Goal: Task Accomplishment & Management: Use online tool/utility

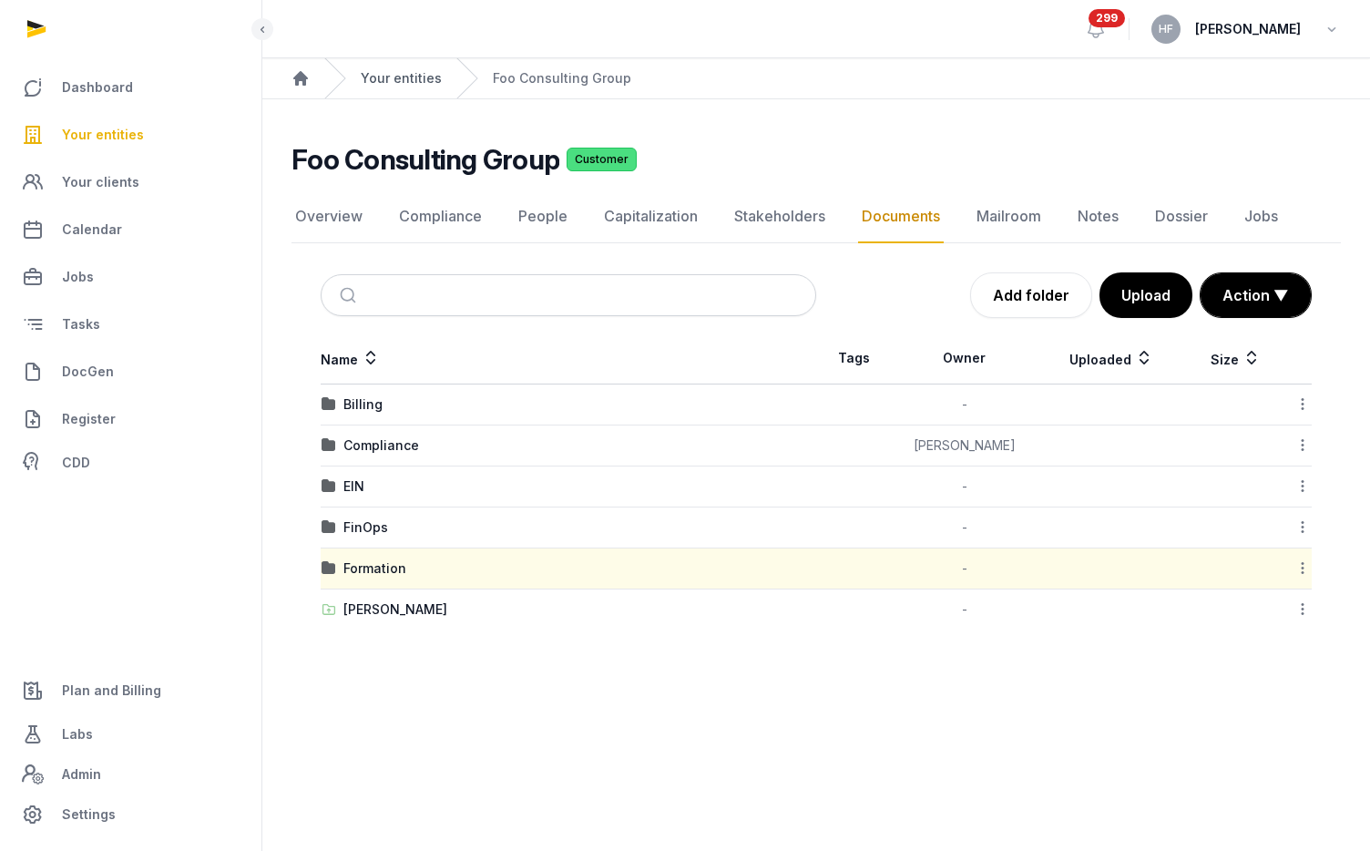
click at [423, 82] on link "Your entities" at bounding box center [401, 78] width 81 height 18
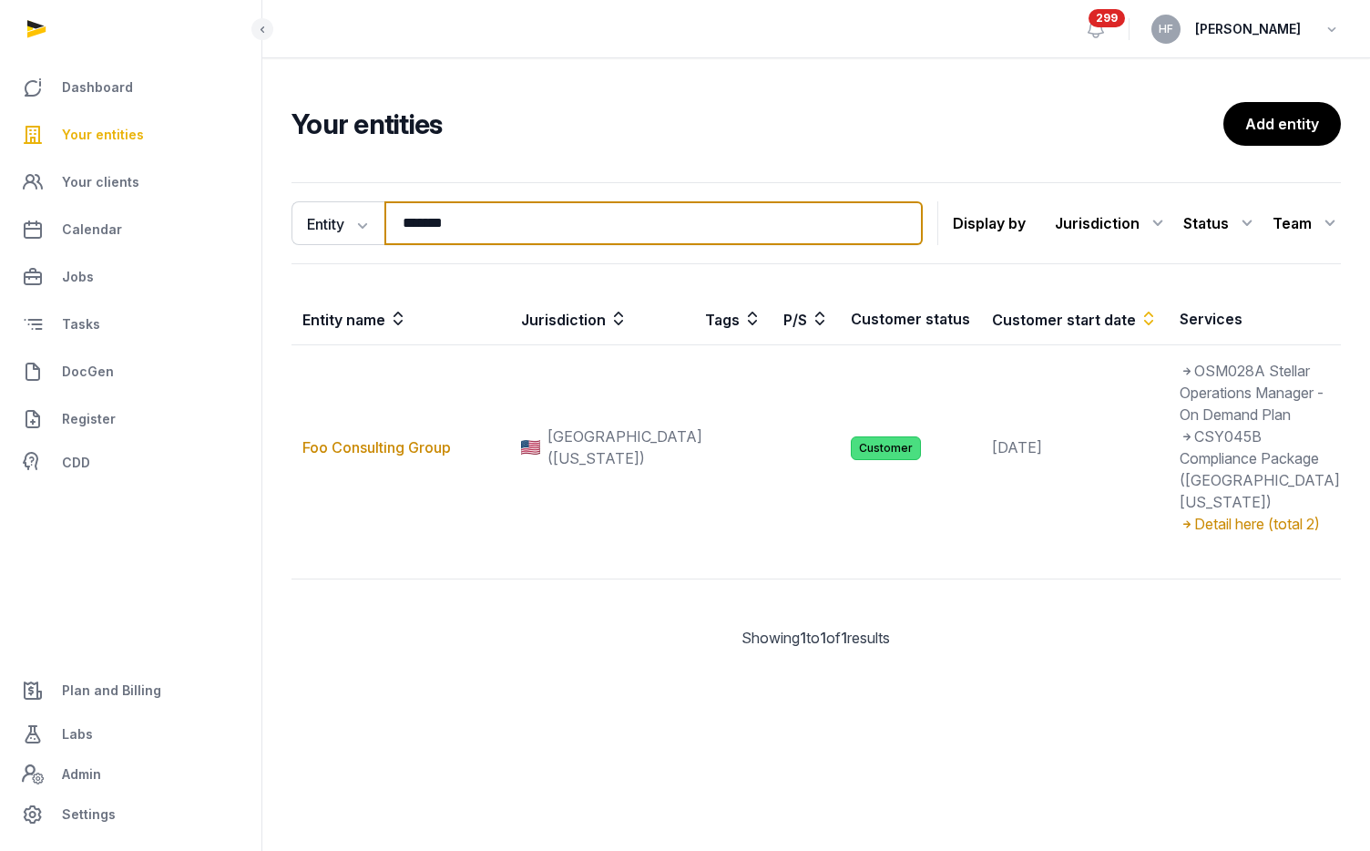
drag, startPoint x: 476, startPoint y: 230, endPoint x: 328, endPoint y: 194, distance: 152.8
click at [337, 196] on div "Entity Entity People Tags Services ******* Search Display by Jurisdiction All j…" at bounding box center [815, 223] width 1049 height 82
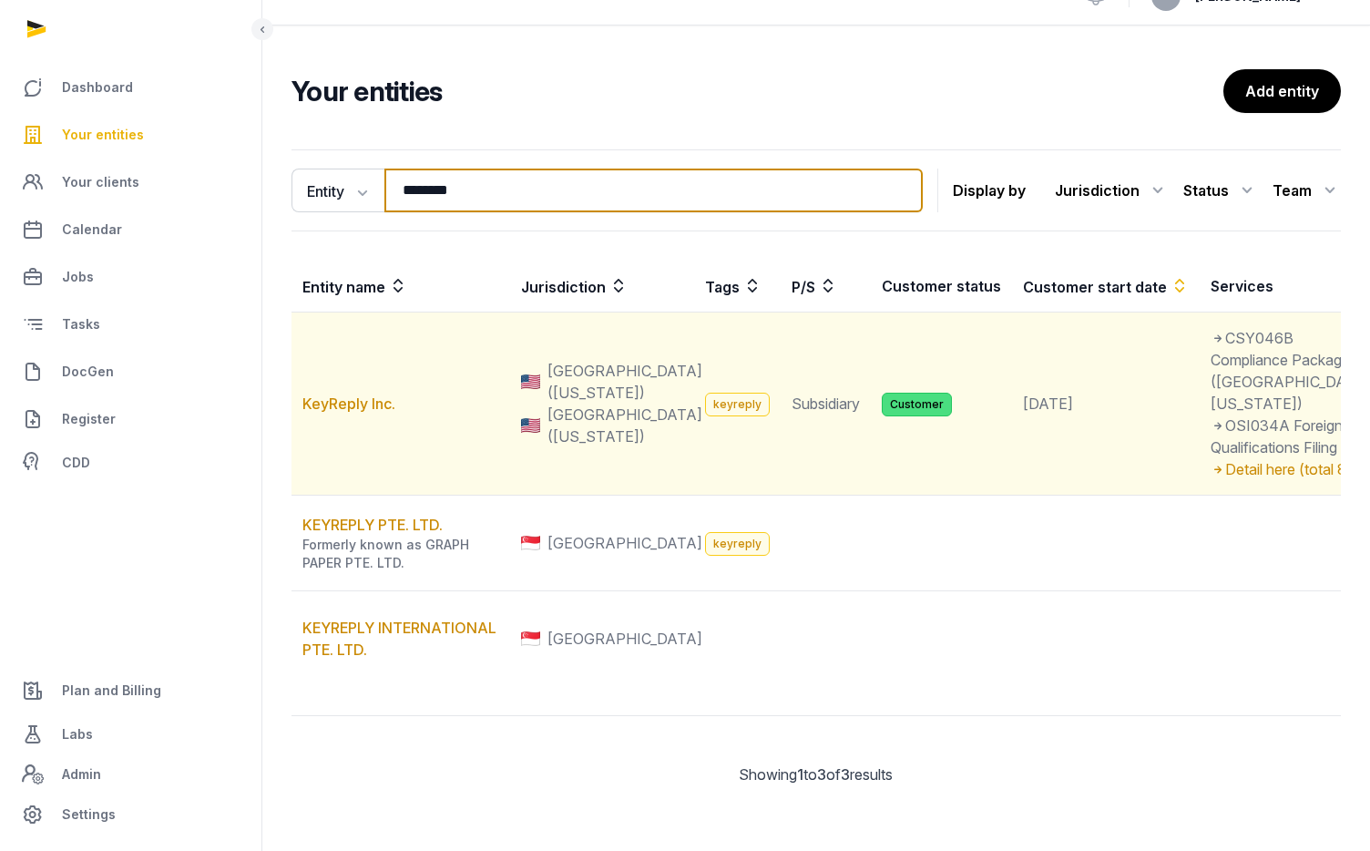
scroll to position [143, 0]
type input "********"
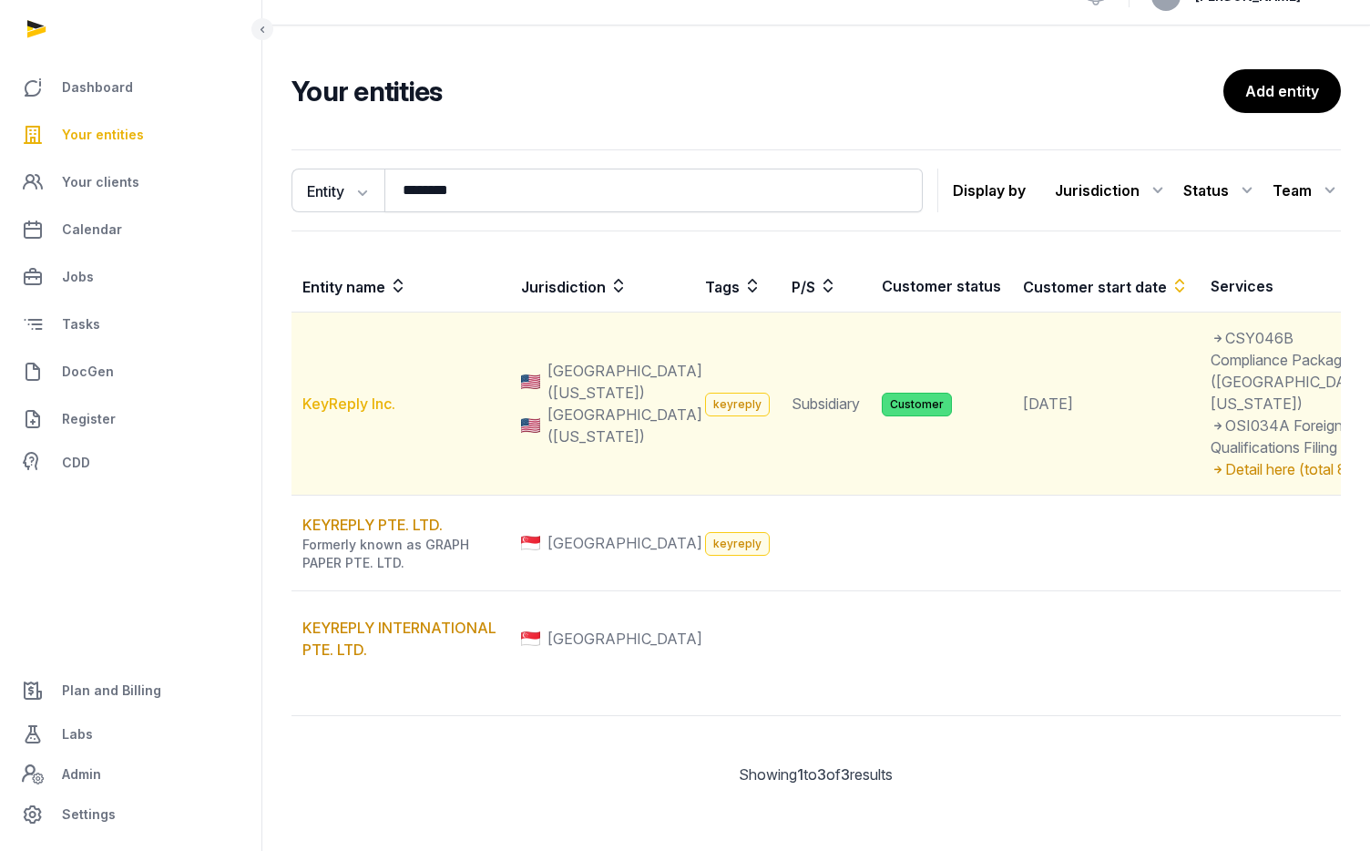
click at [366, 394] on link "KeyReply Inc." at bounding box center [348, 403] width 93 height 18
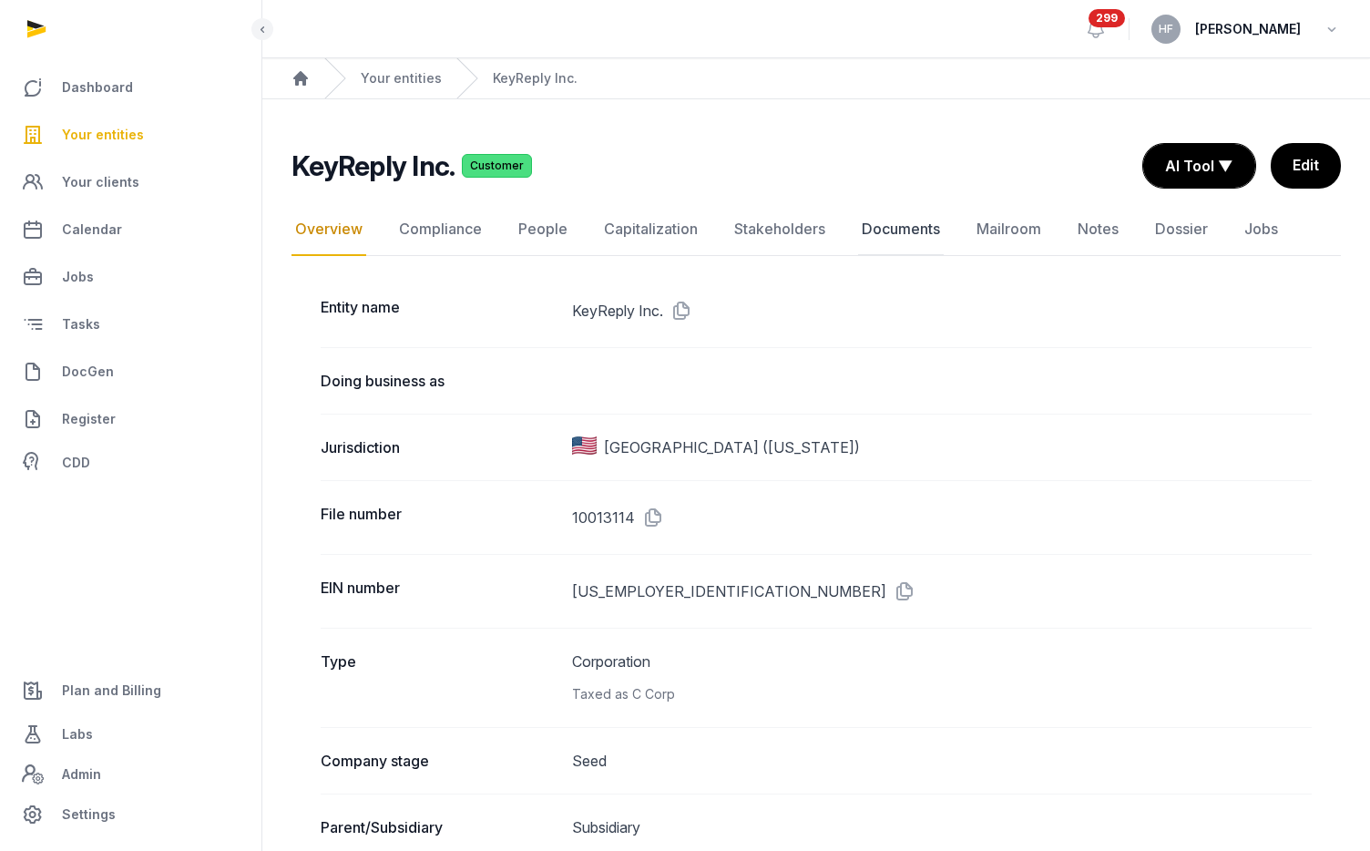
click at [919, 239] on link "Documents" at bounding box center [901, 229] width 86 height 53
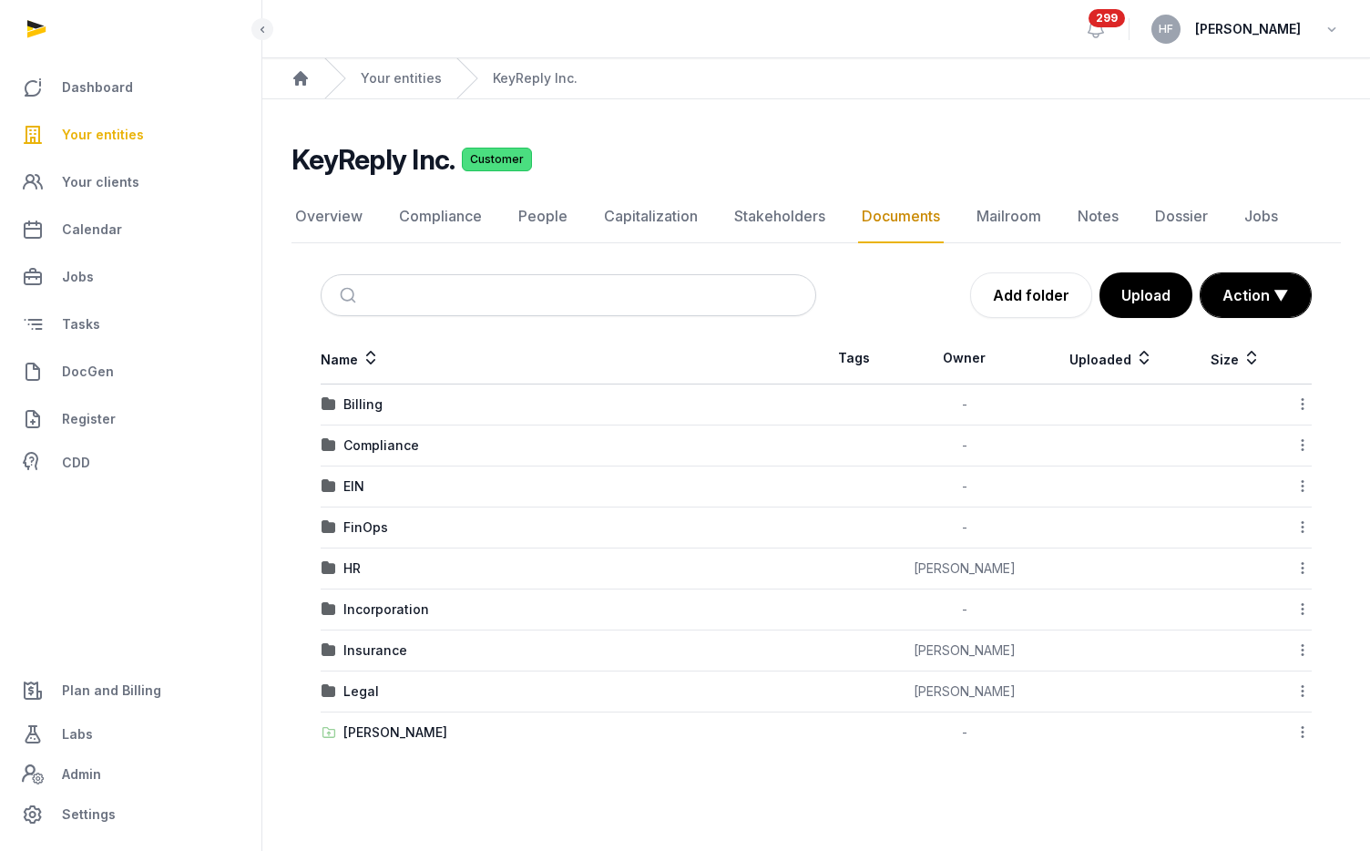
drag, startPoint x: 1068, startPoint y: 284, endPoint x: 596, endPoint y: 484, distance: 512.2
click at [607, 478] on div "Documents Add folder Upload Action ▼ Start select Move Delete Name Tags Owner U…" at bounding box center [815, 512] width 1049 height 480
click at [346, 695] on div "Legal" at bounding box center [361, 691] width 36 height 18
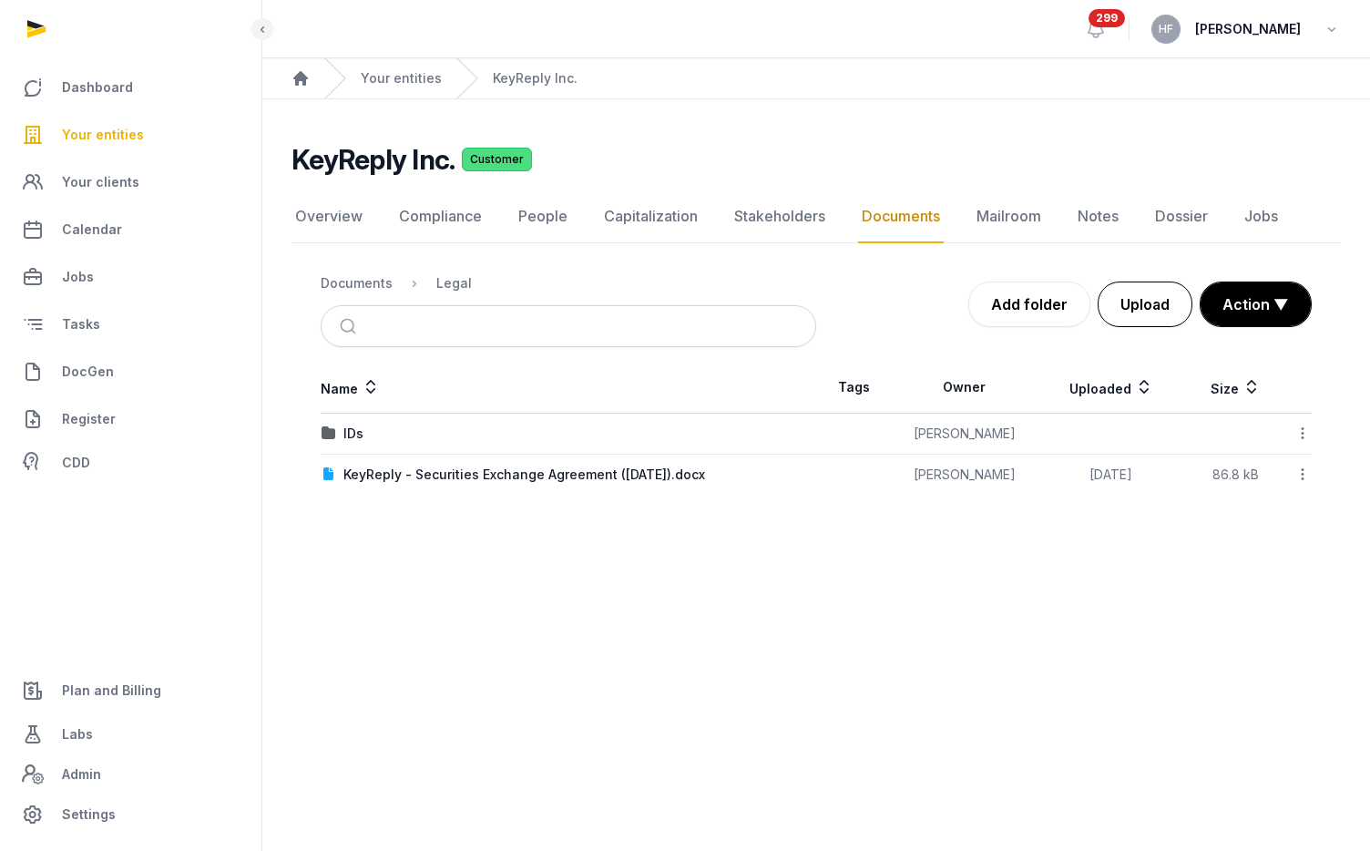
click at [1156, 303] on button "Upload" at bounding box center [1144, 304] width 95 height 46
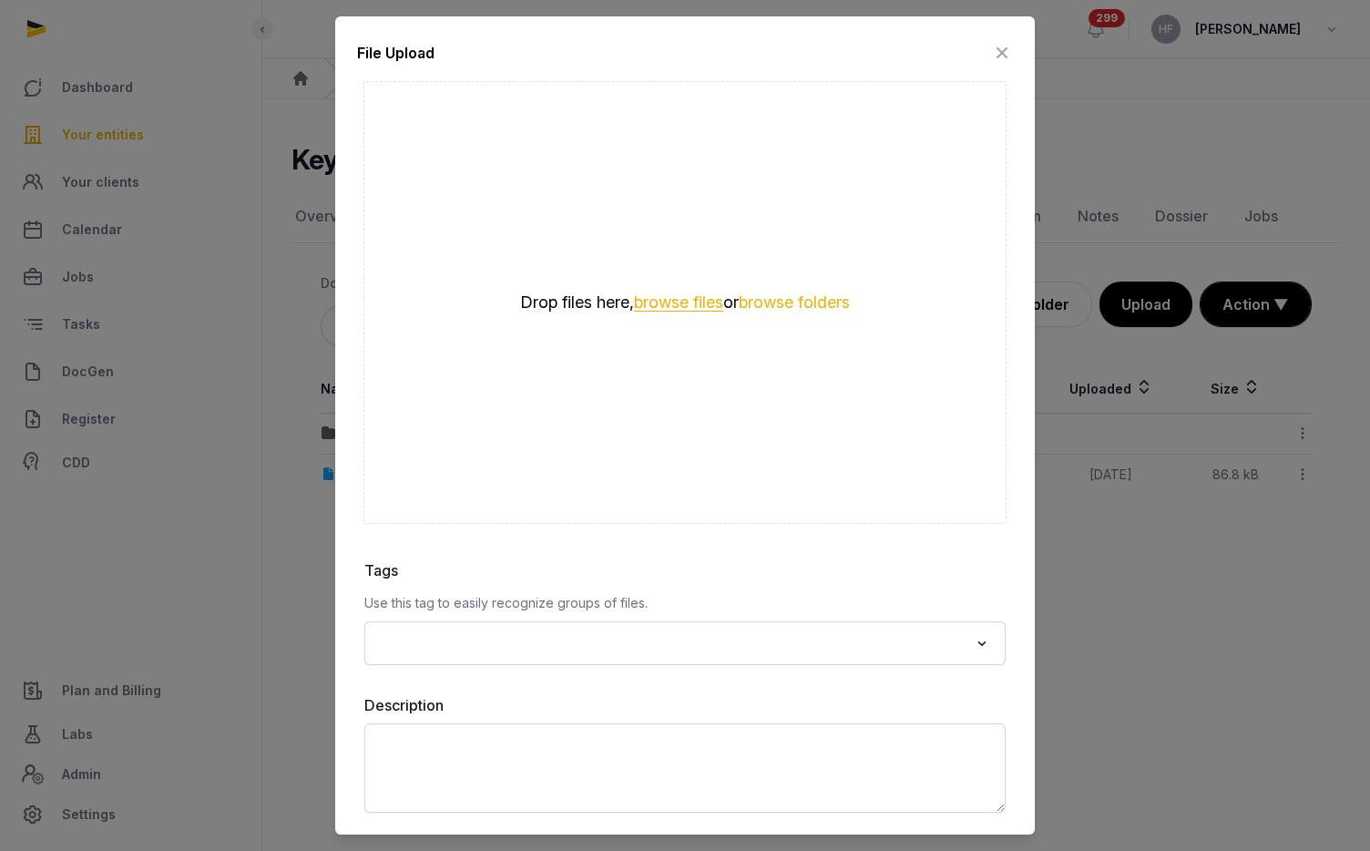
click at [680, 307] on button "browse files" at bounding box center [678, 302] width 89 height 17
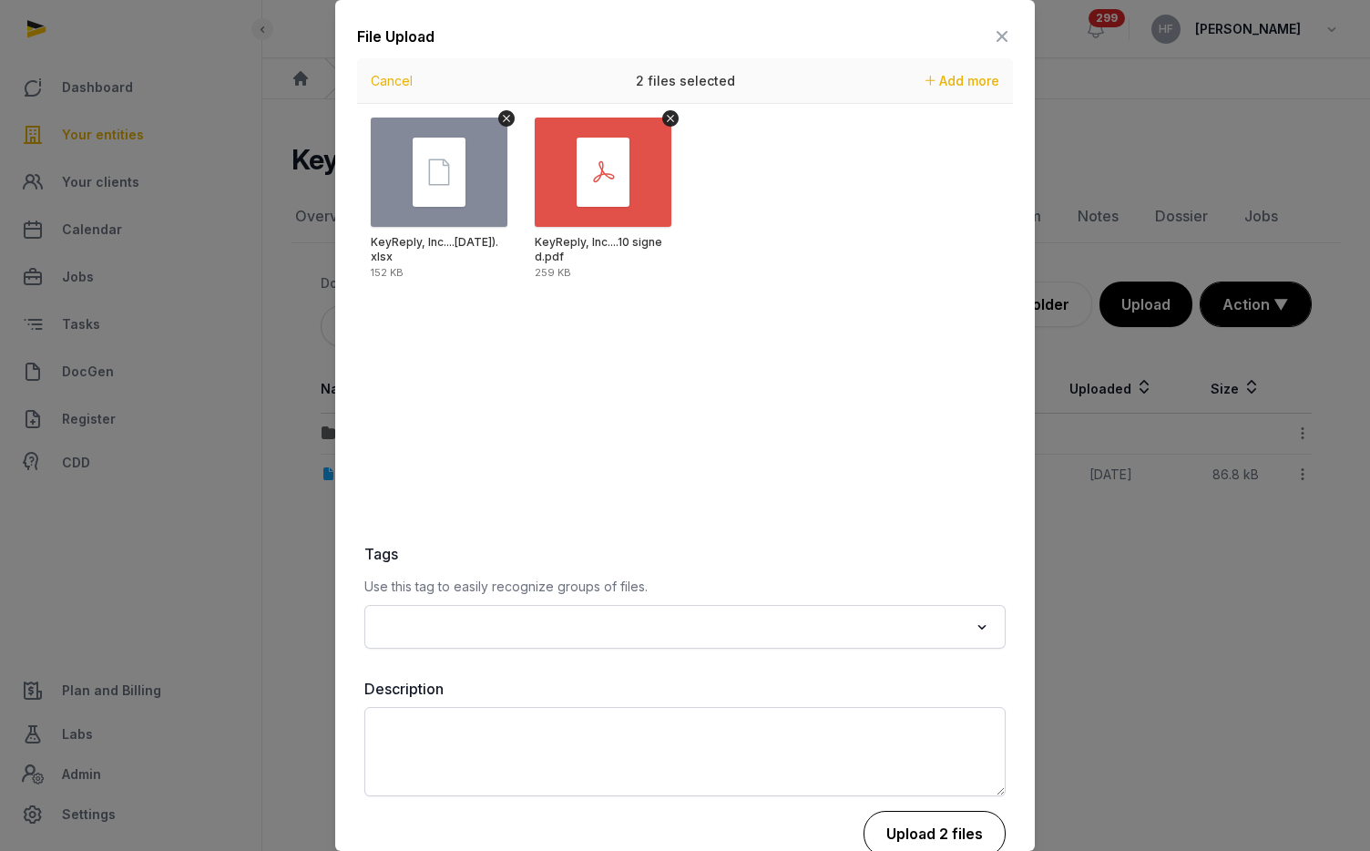
click at [917, 828] on button "Upload 2 files" at bounding box center [934, 833] width 142 height 46
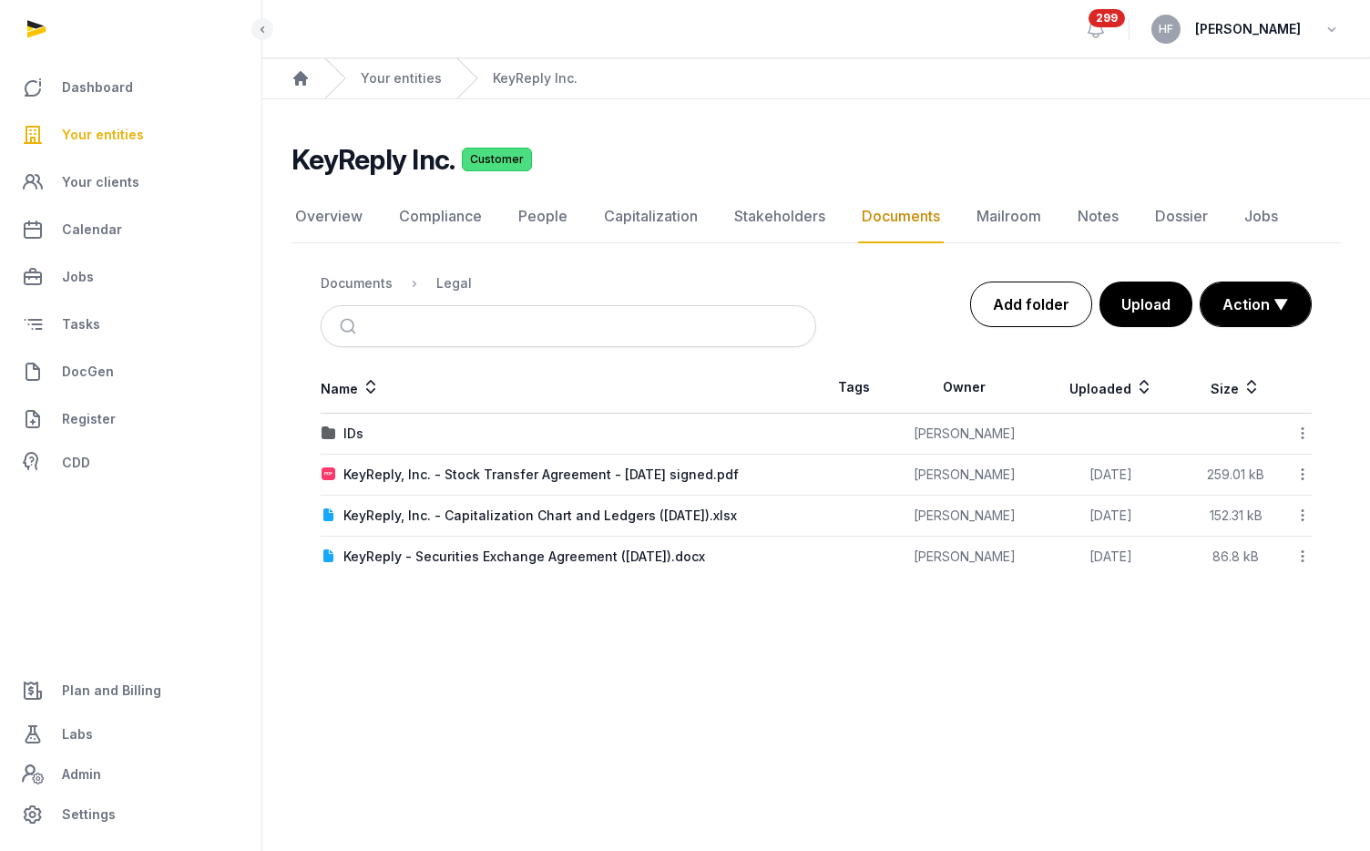
click at [1051, 311] on link "Add folder" at bounding box center [1031, 304] width 122 height 46
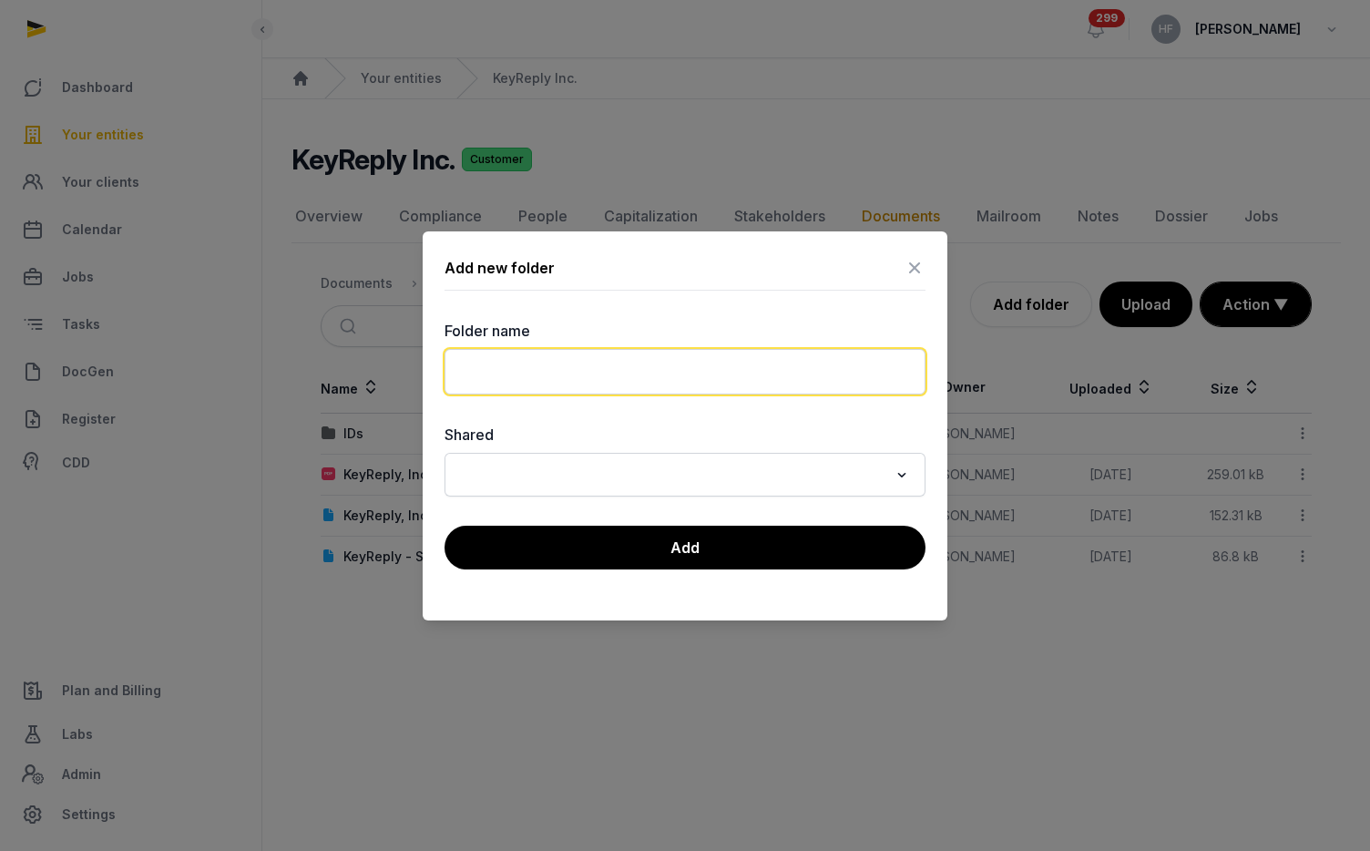
click at [619, 357] on input "text" at bounding box center [684, 372] width 481 height 46
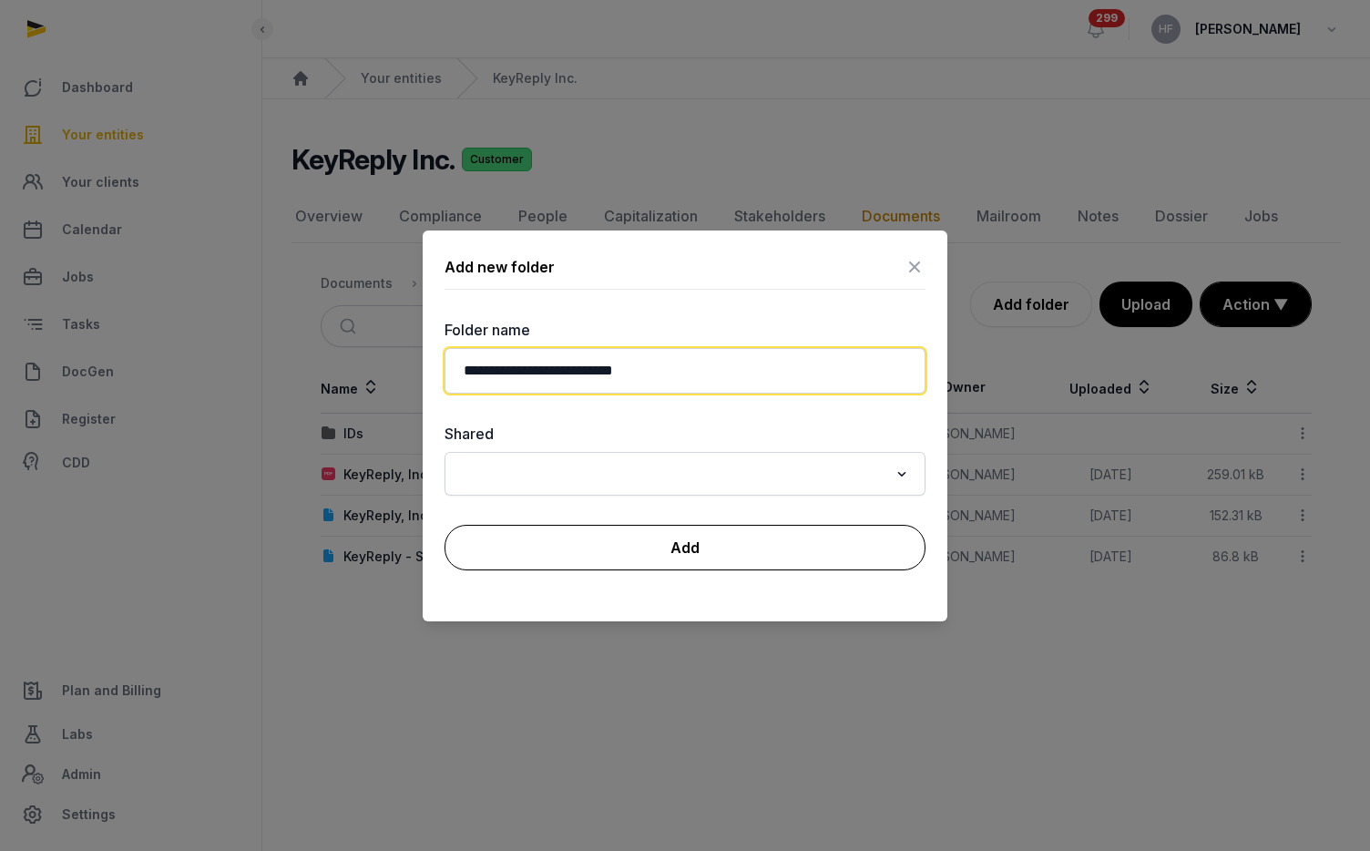
type input "**********"
click at [743, 543] on button "Add" at bounding box center [684, 548] width 481 height 46
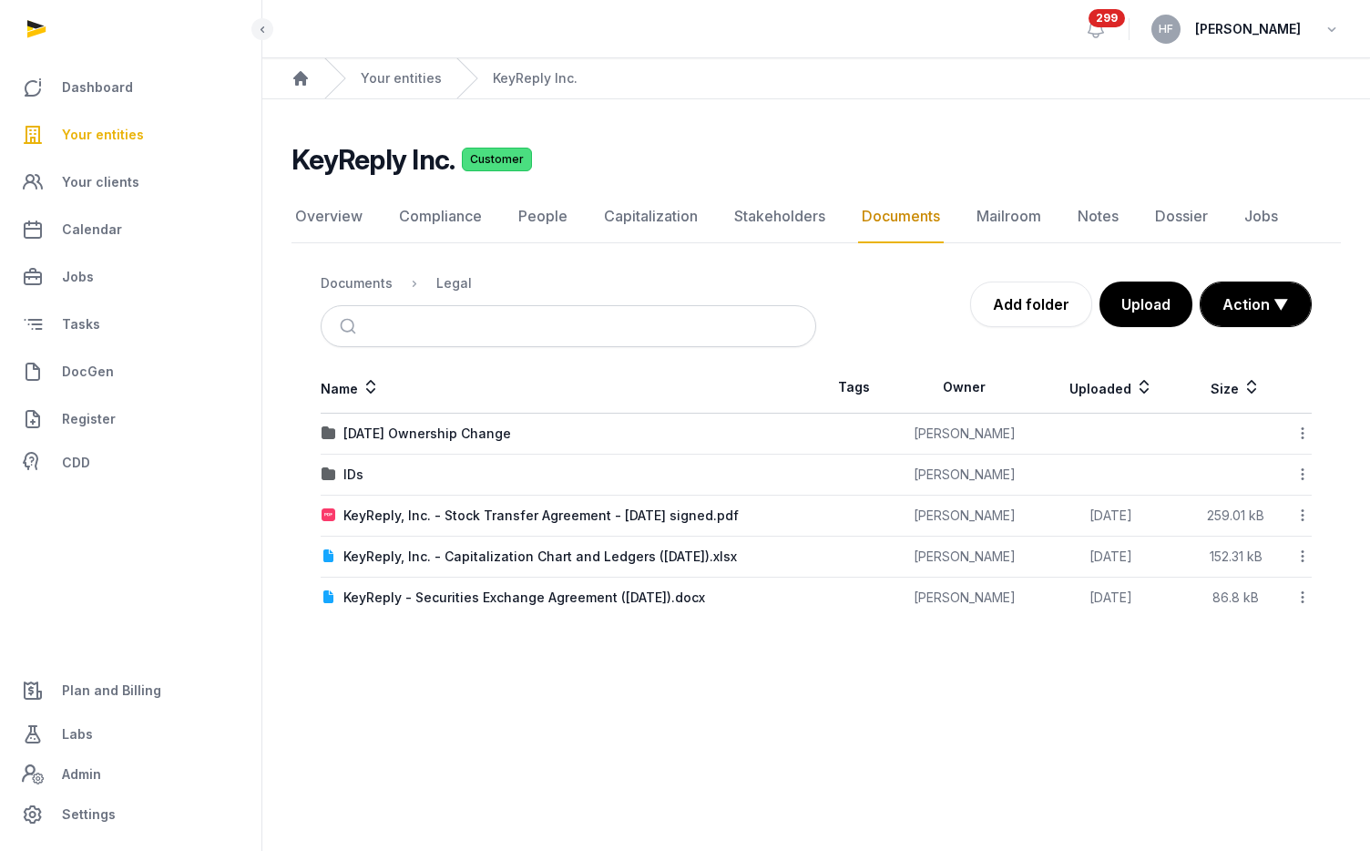
click at [1302, 509] on icon at bounding box center [1302, 514] width 16 height 19
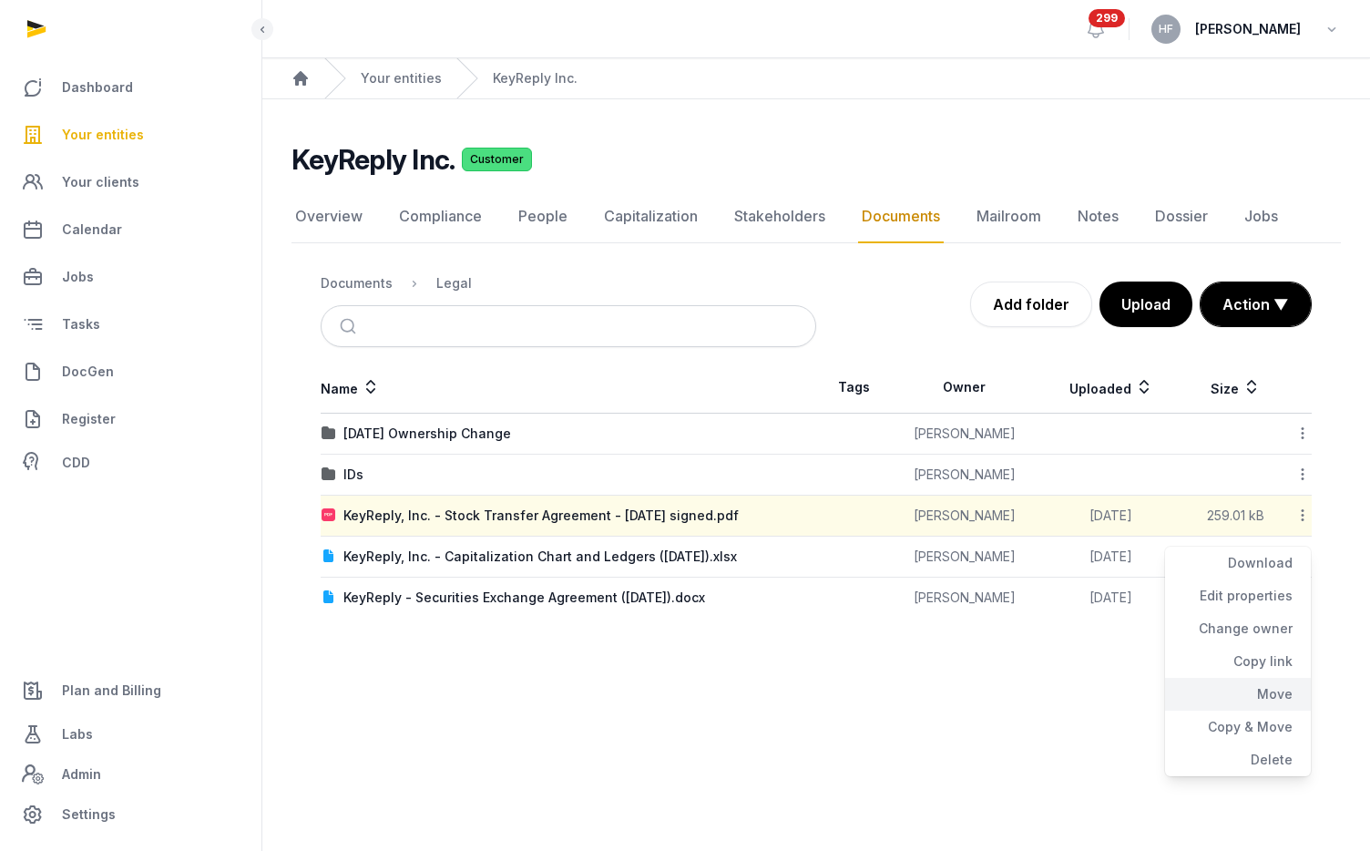
click at [1272, 694] on div "Move" at bounding box center [1238, 694] width 146 height 33
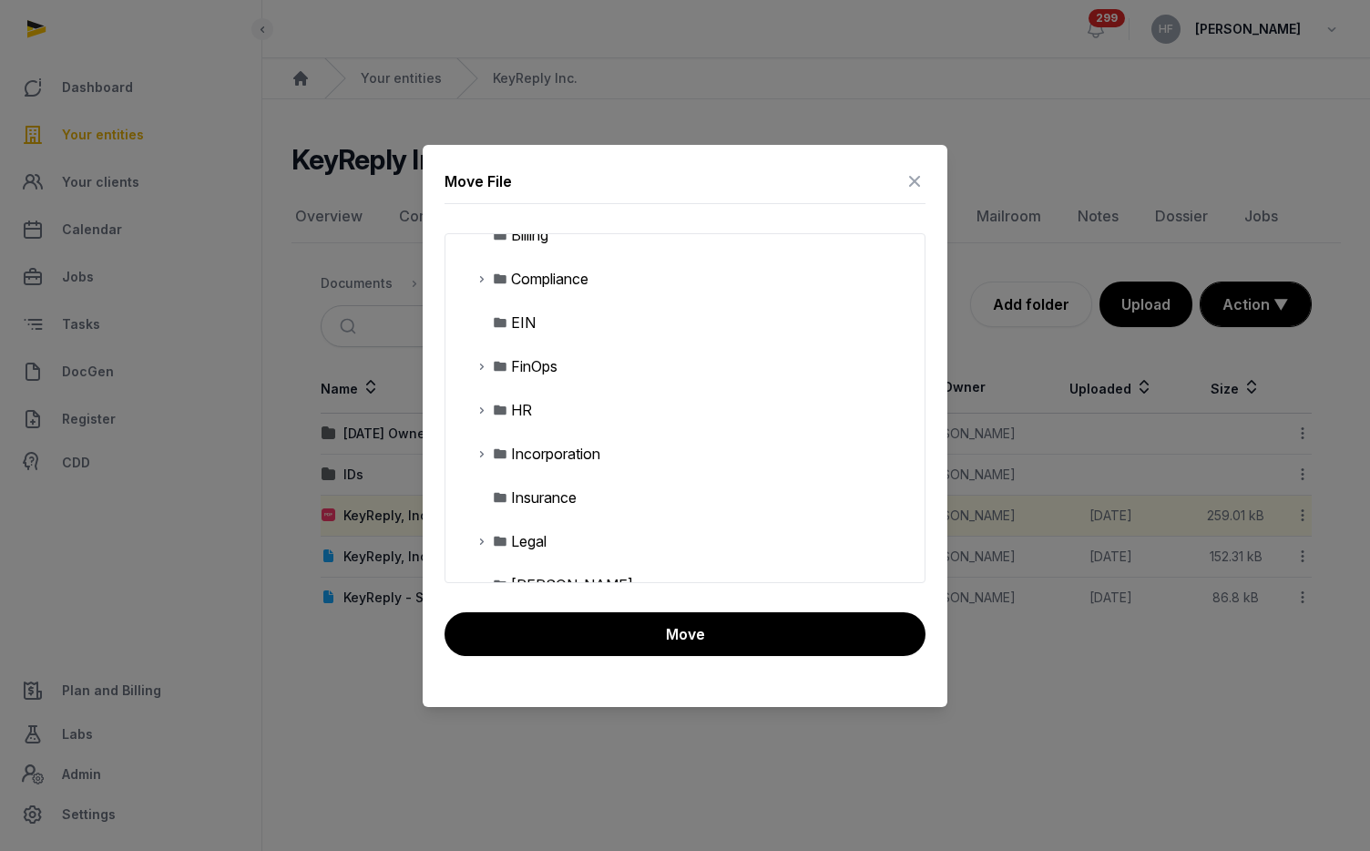
scroll to position [67, 0]
click at [481, 539] on icon at bounding box center [481, 538] width 15 height 22
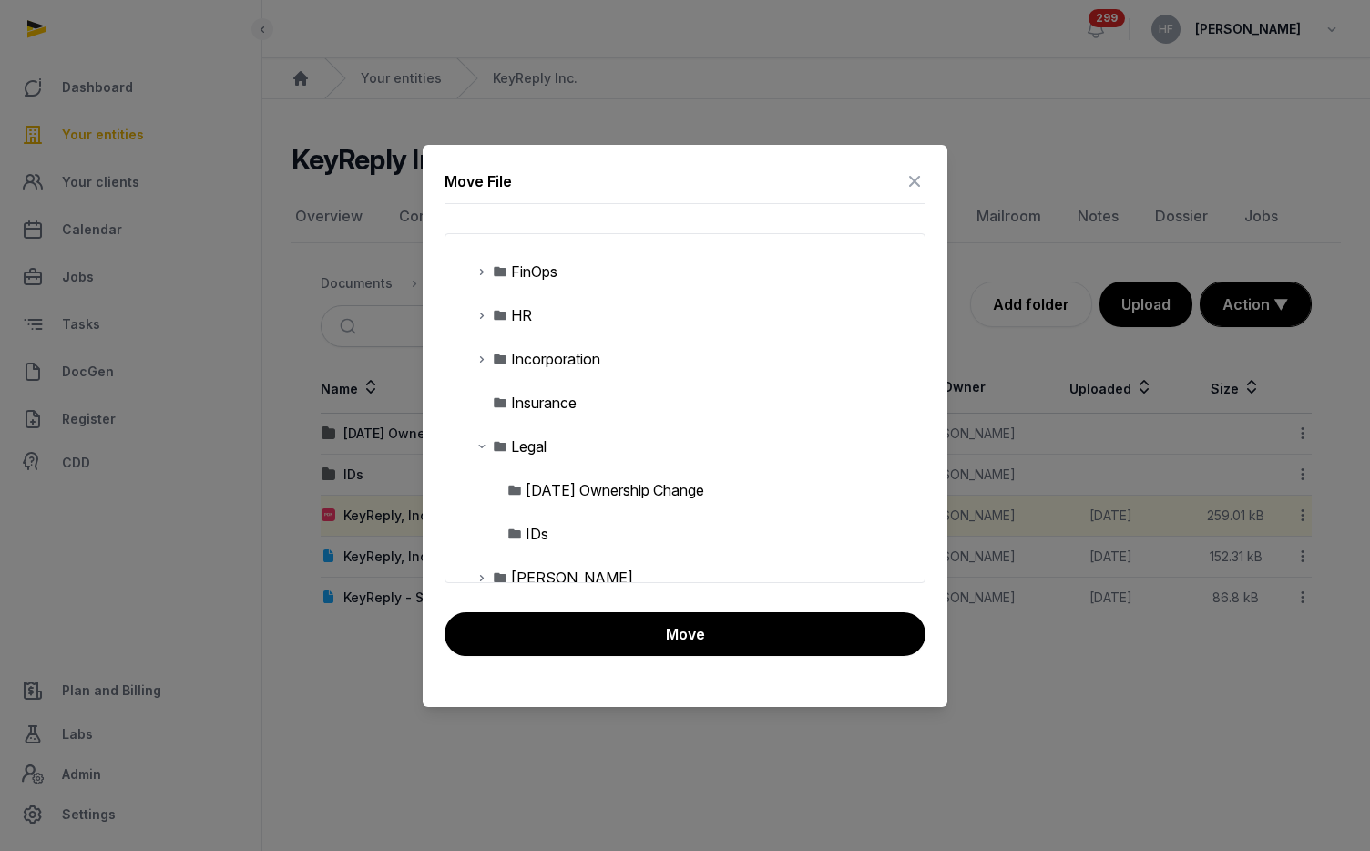
click at [592, 494] on div "2025-09-12 Ownership Change" at bounding box center [614, 490] width 178 height 22
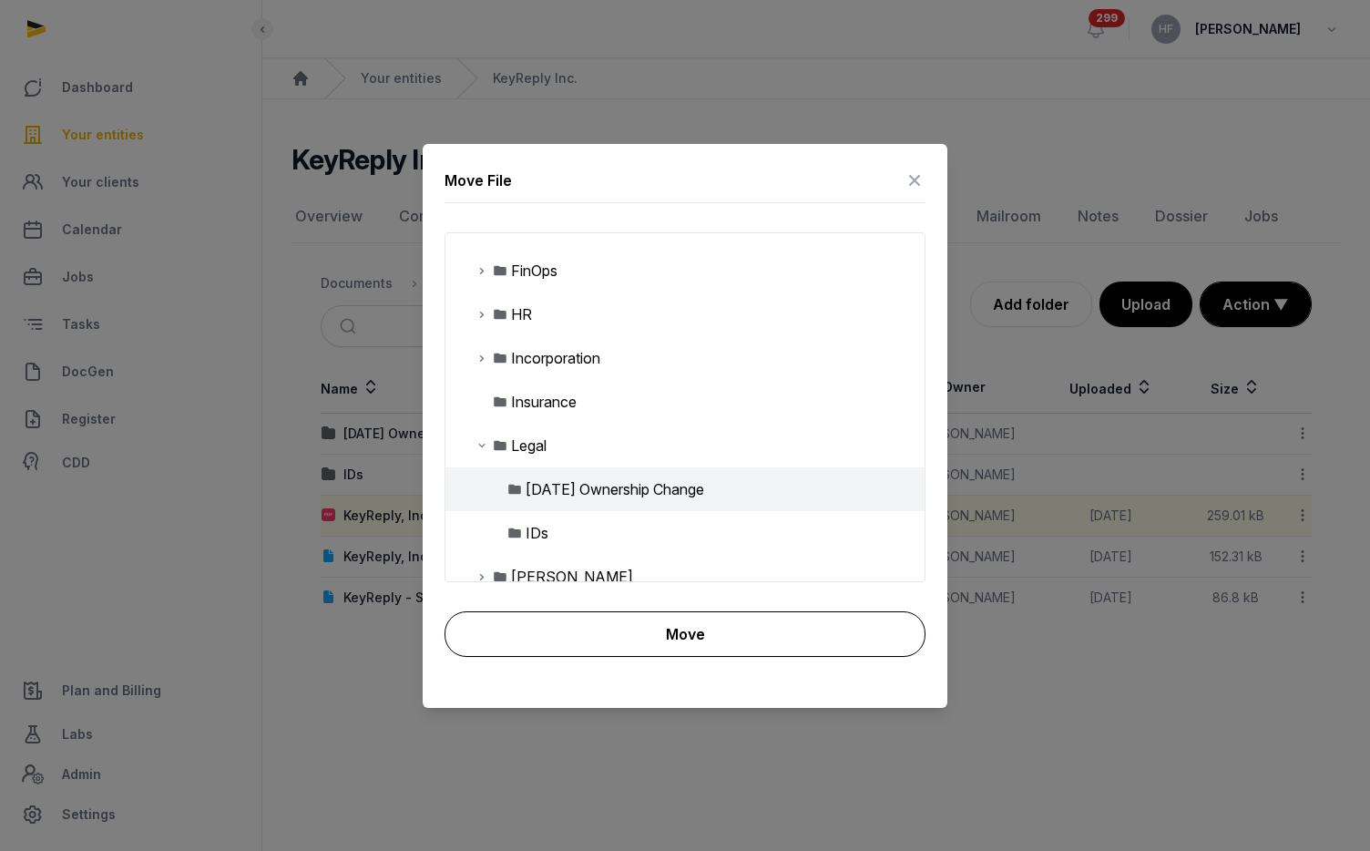
click at [663, 637] on button "Move" at bounding box center [684, 634] width 481 height 46
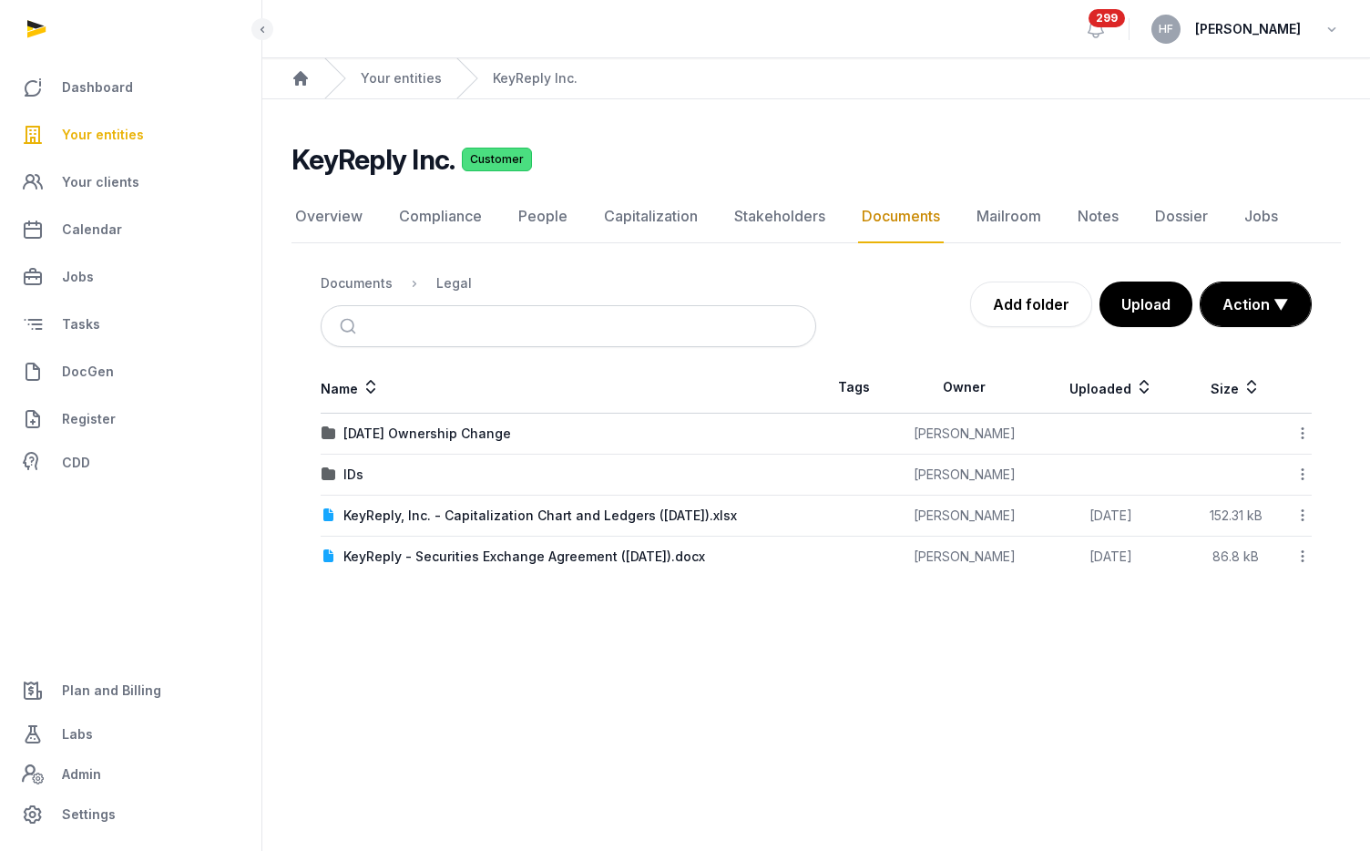
click at [1300, 515] on icon at bounding box center [1302, 514] width 16 height 19
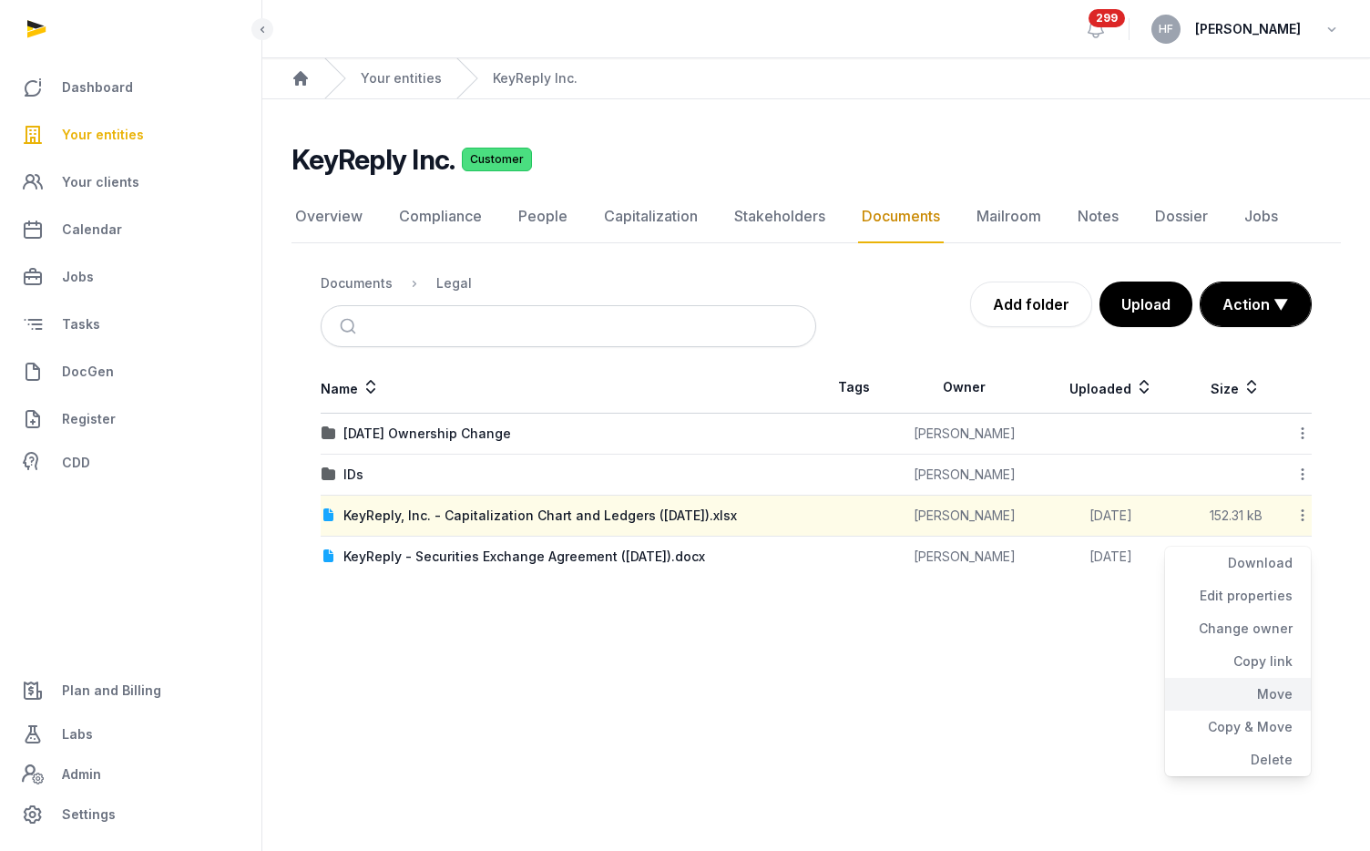
click at [1260, 689] on div "Move" at bounding box center [1238, 694] width 146 height 33
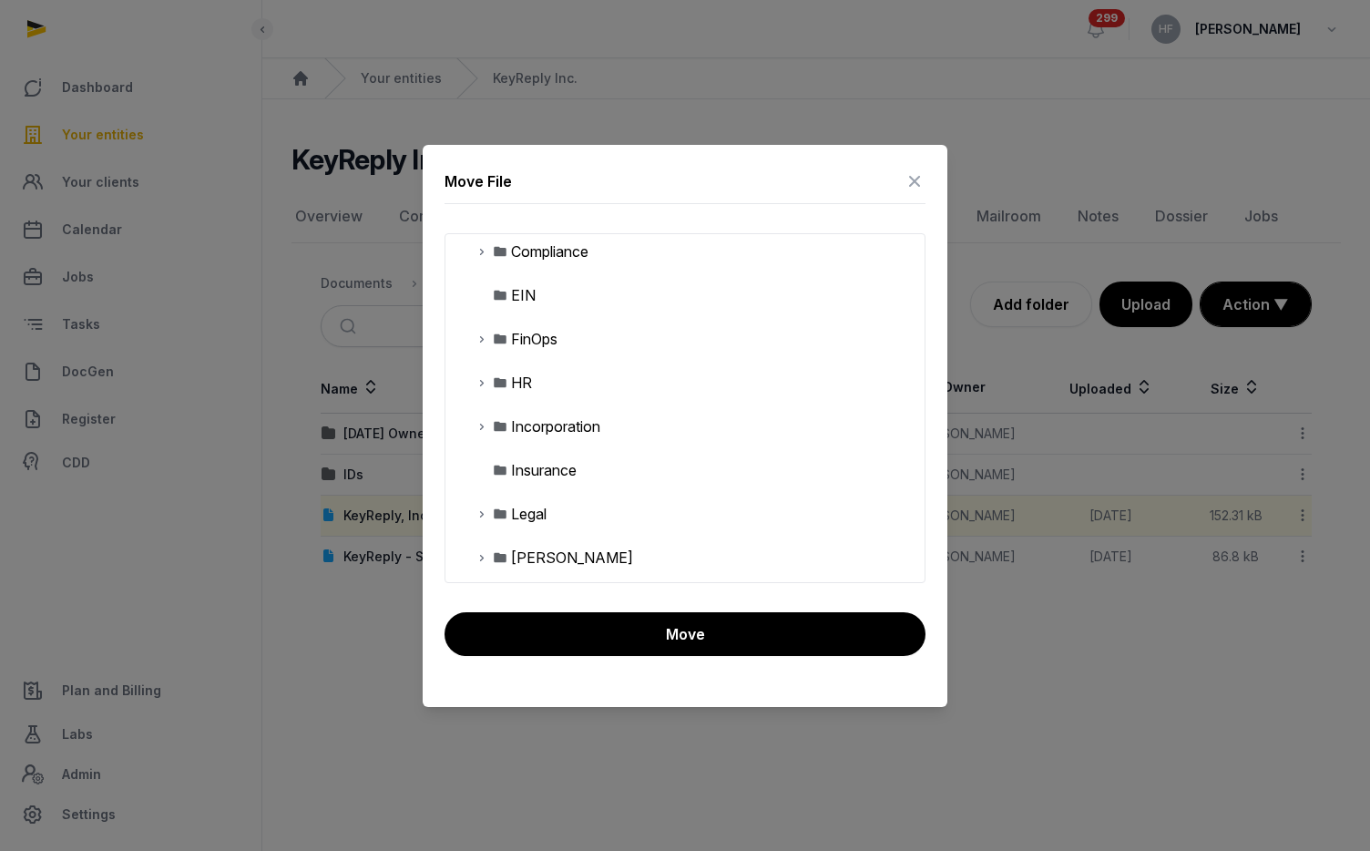
scroll to position [99, 0]
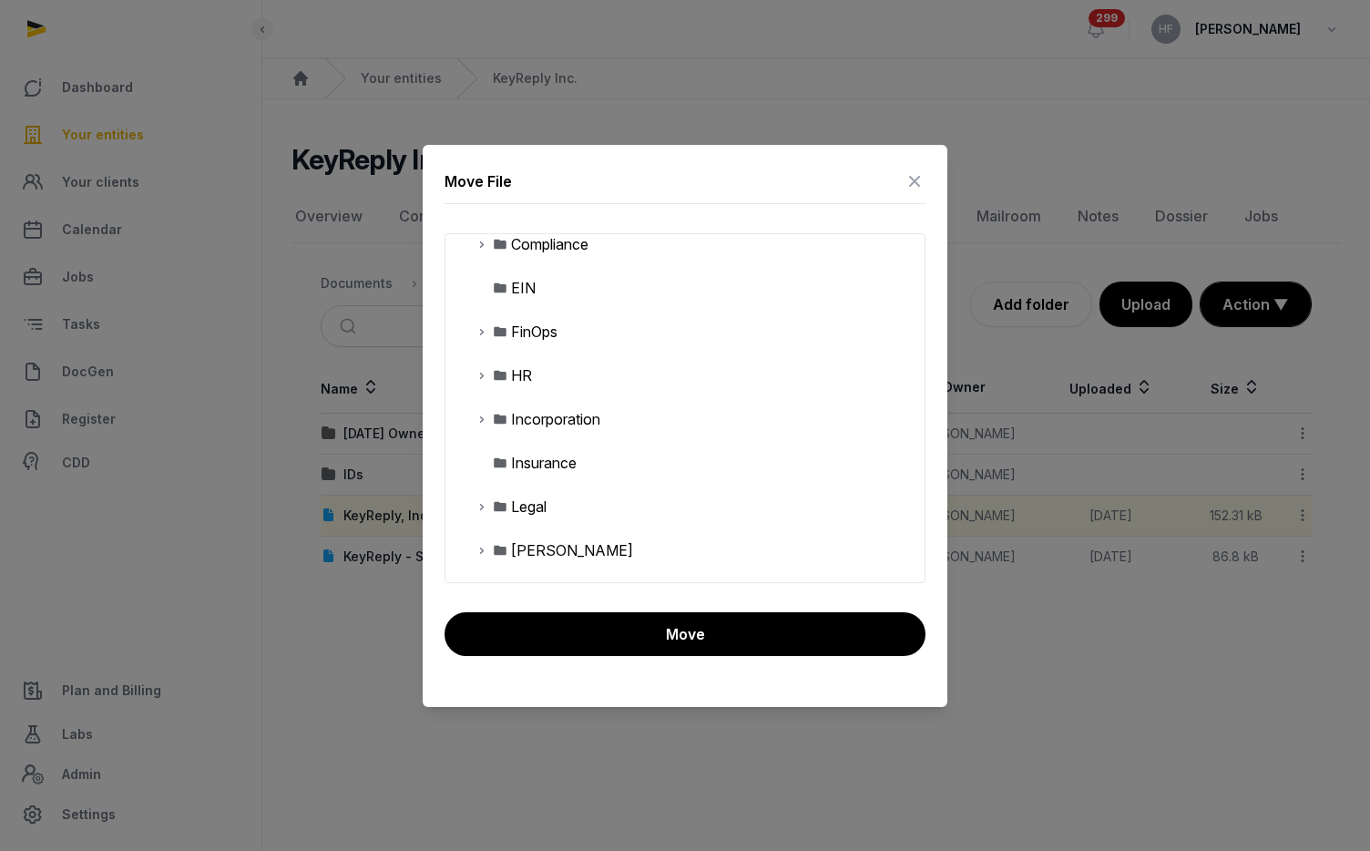
click at [481, 505] on icon at bounding box center [481, 506] width 15 height 22
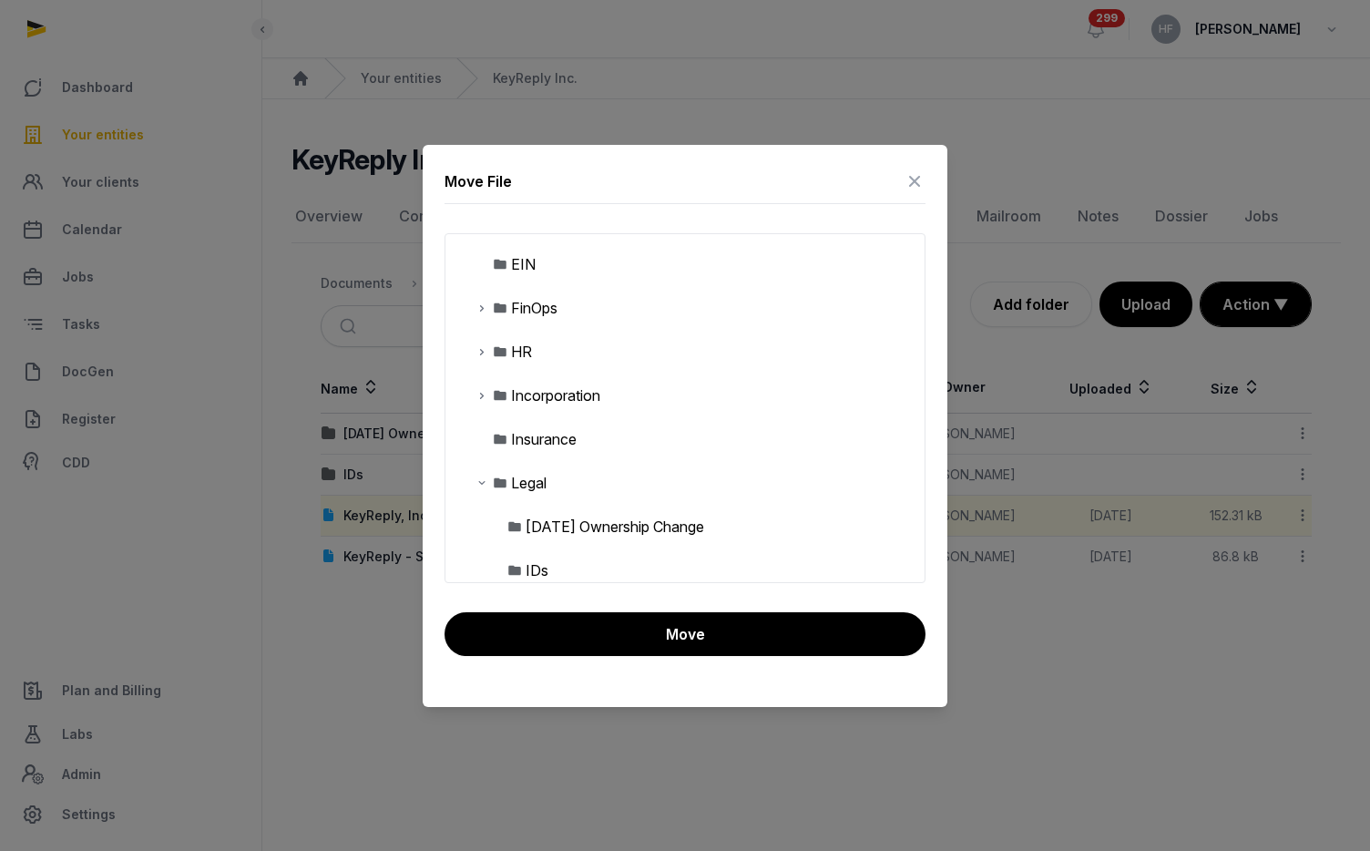
scroll to position [131, 0]
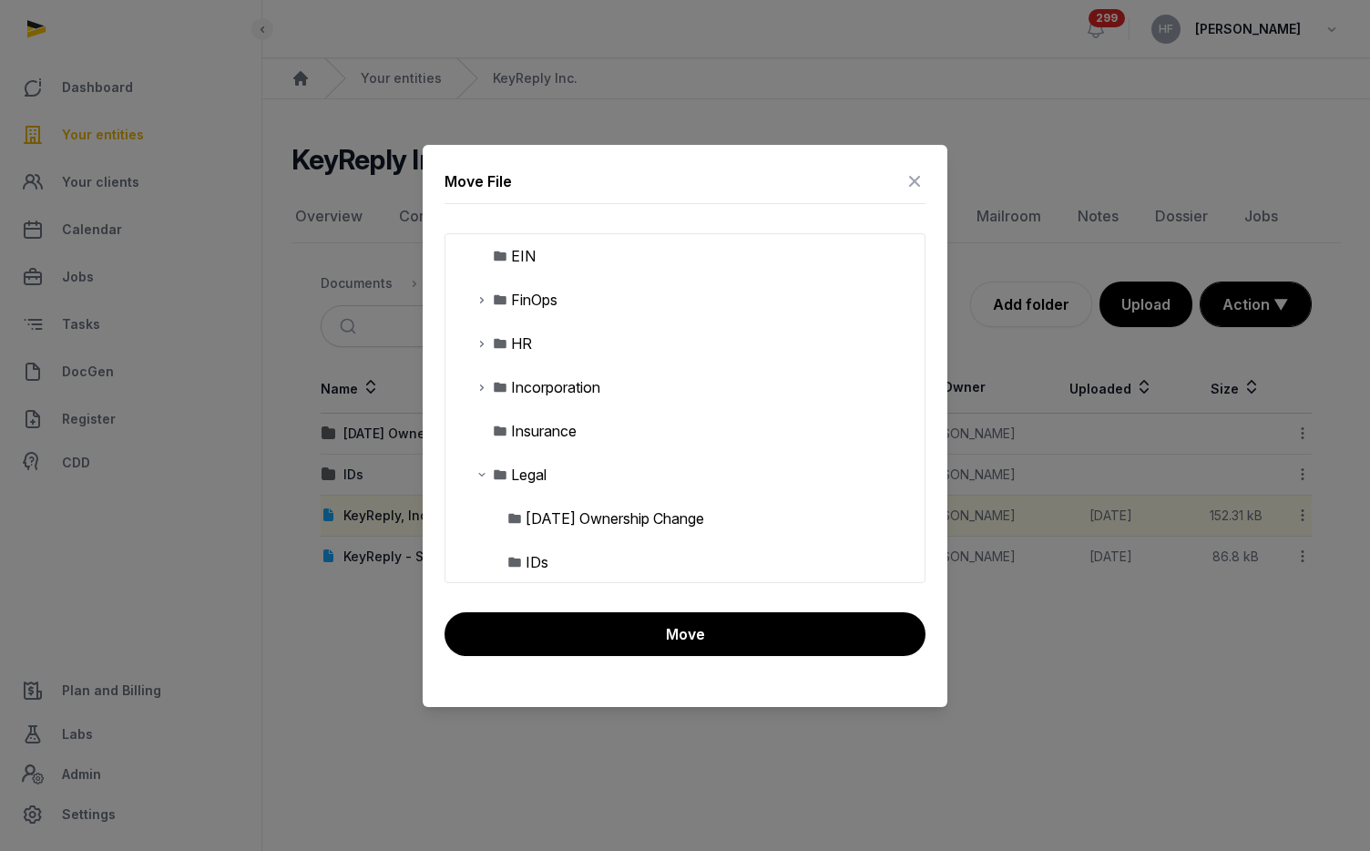
click at [579, 511] on div "2025-09-12 Ownership Change" at bounding box center [614, 518] width 178 height 22
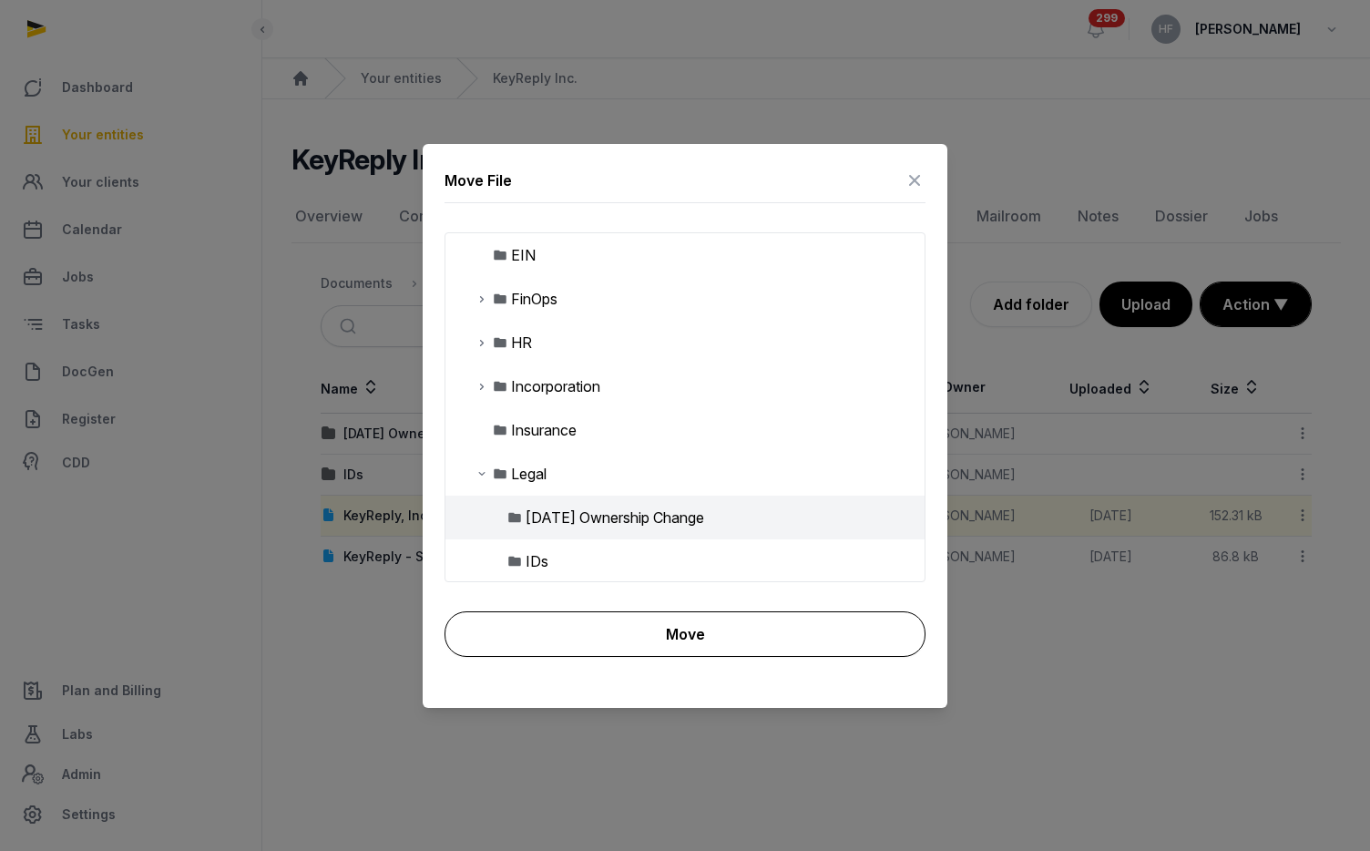
click at [640, 634] on button "Move" at bounding box center [684, 634] width 481 height 46
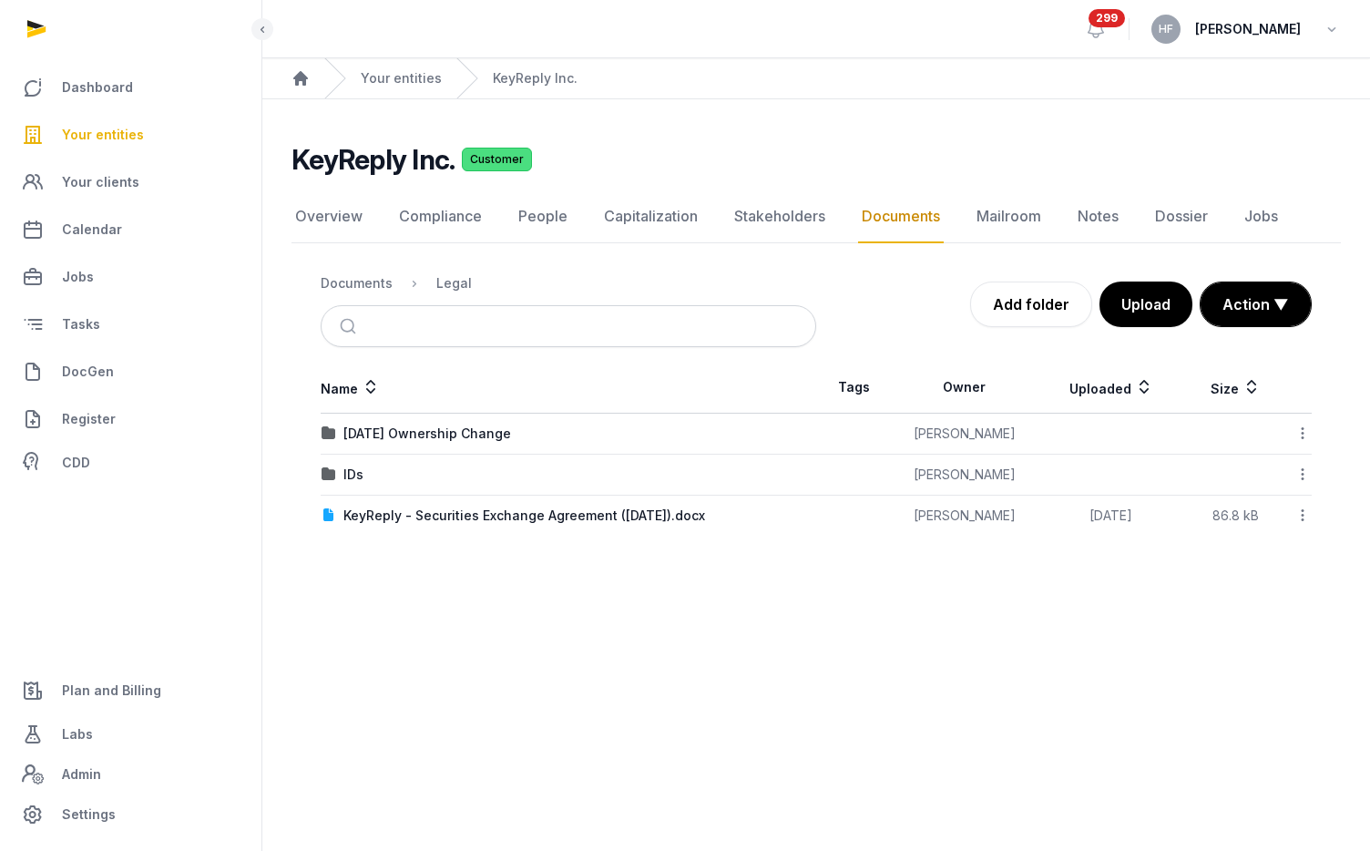
click at [352, 473] on div "IDs" at bounding box center [353, 474] width 20 height 18
click at [447, 280] on div "Legal" at bounding box center [454, 283] width 36 height 18
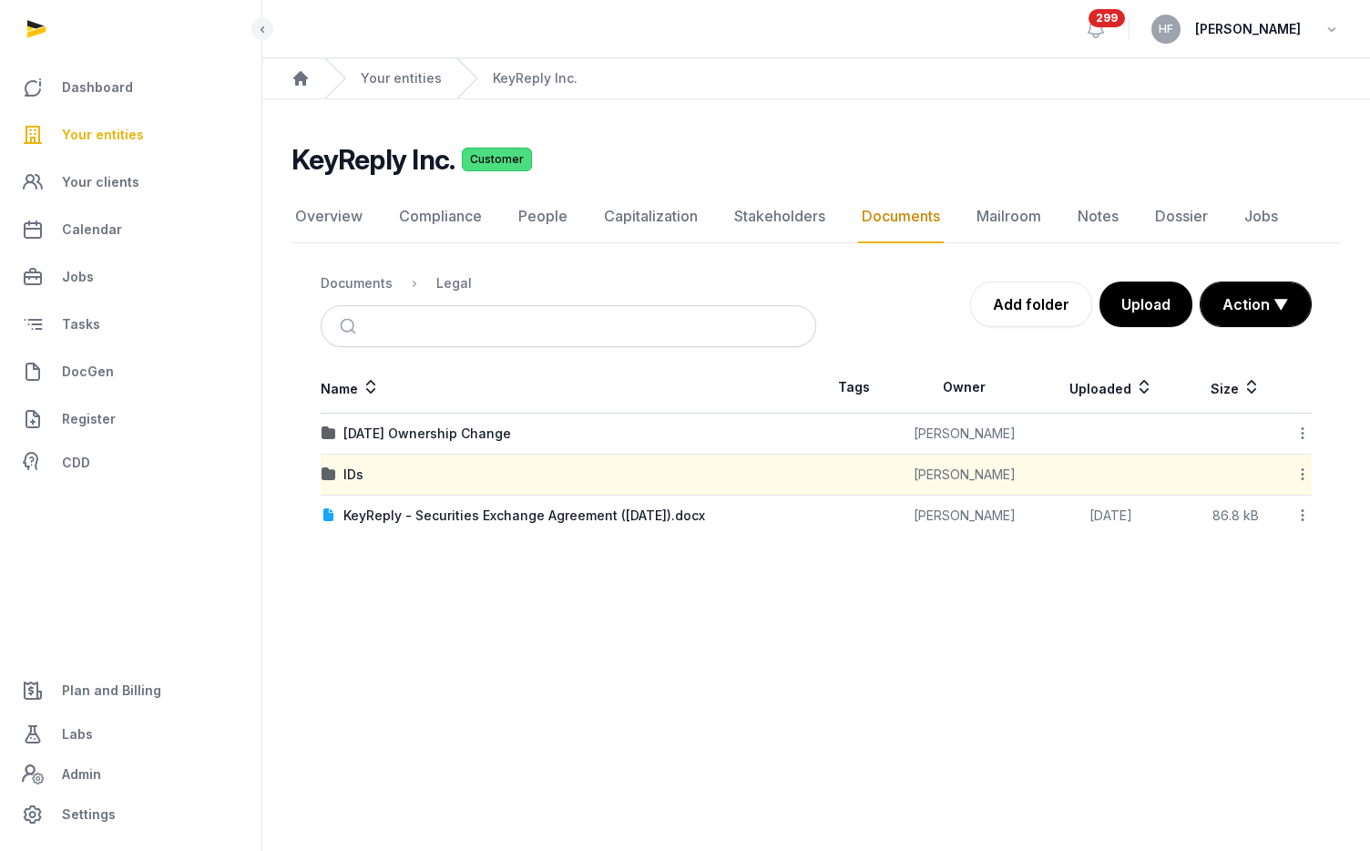
click at [1305, 477] on icon at bounding box center [1302, 473] width 16 height 19
click at [1267, 554] on div "Edit properties" at bounding box center [1238, 554] width 146 height 33
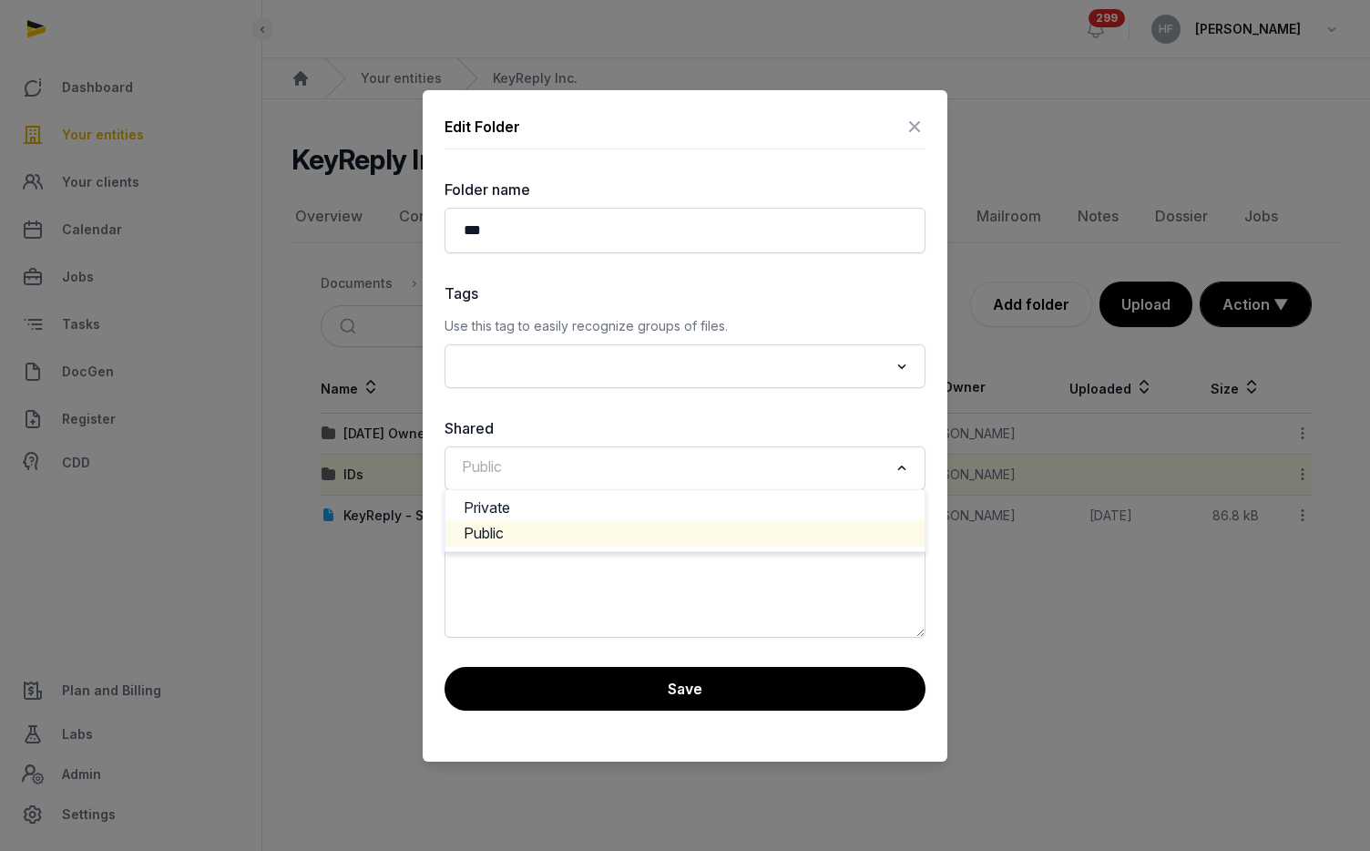
click at [607, 472] on input "Search for option" at bounding box center [671, 467] width 433 height 25
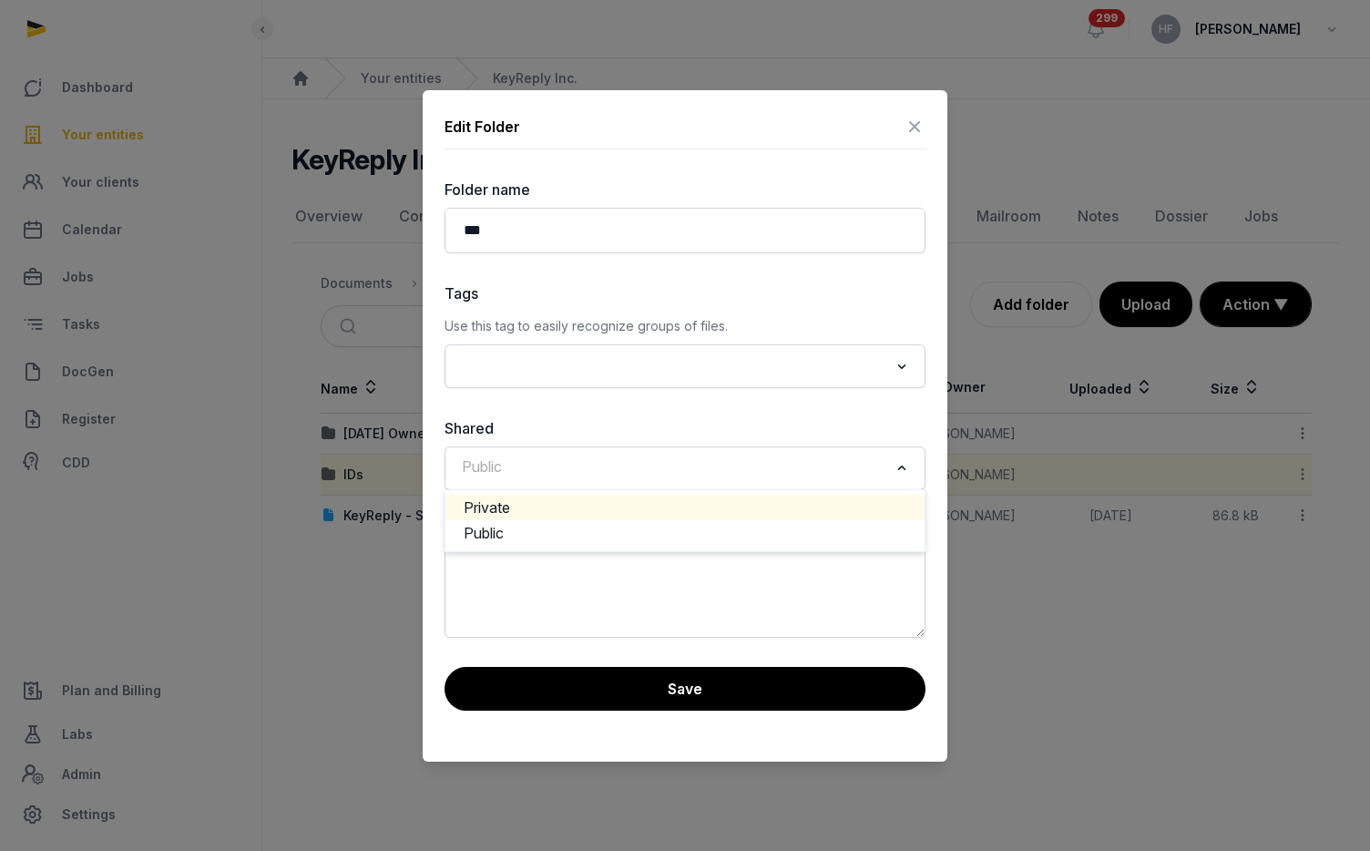
click at [575, 505] on li "Private" at bounding box center [684, 507] width 479 height 26
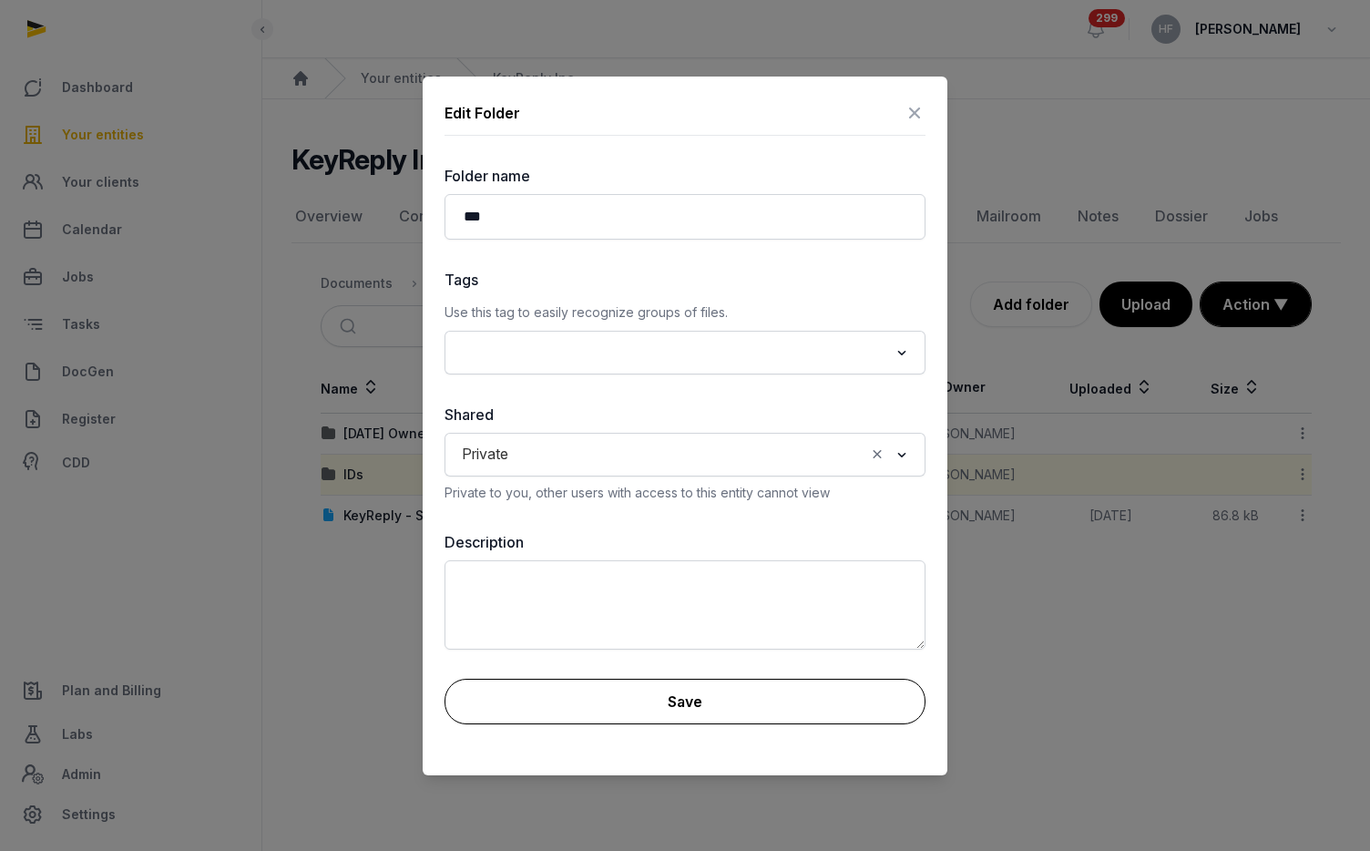
click at [735, 719] on button "Save" at bounding box center [684, 701] width 481 height 46
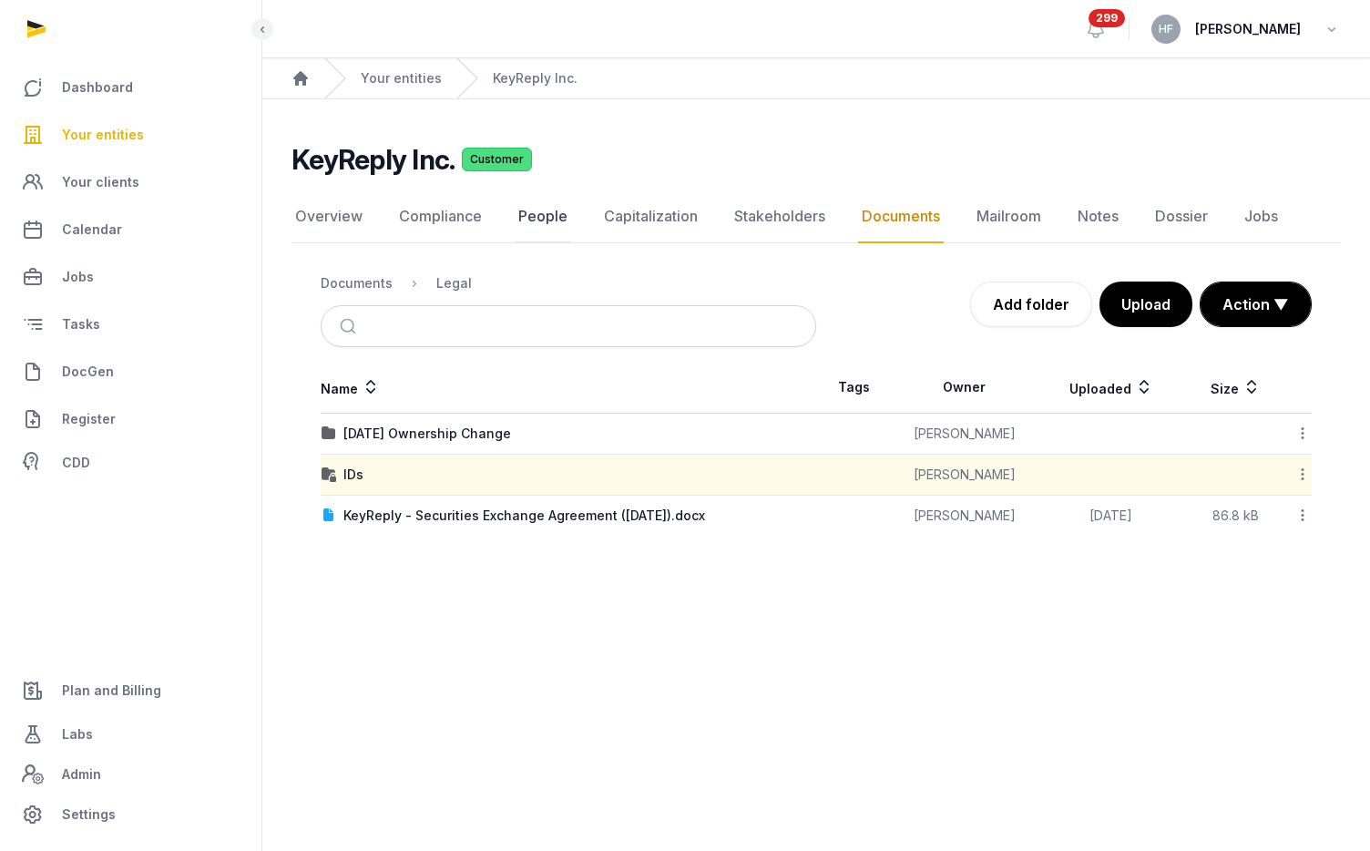
click at [560, 219] on link "People" at bounding box center [543, 216] width 56 height 53
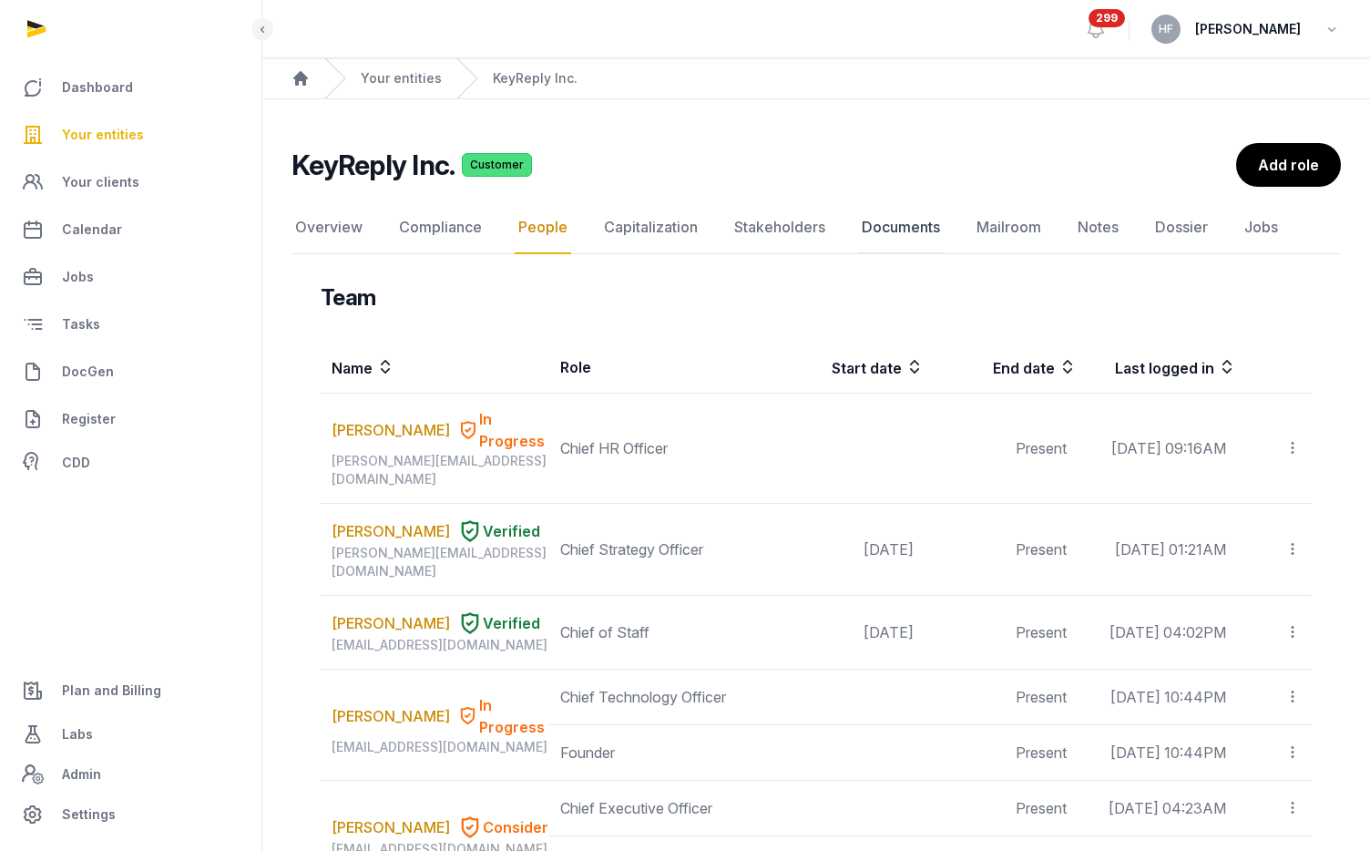
click at [913, 226] on link "Documents" at bounding box center [901, 227] width 86 height 53
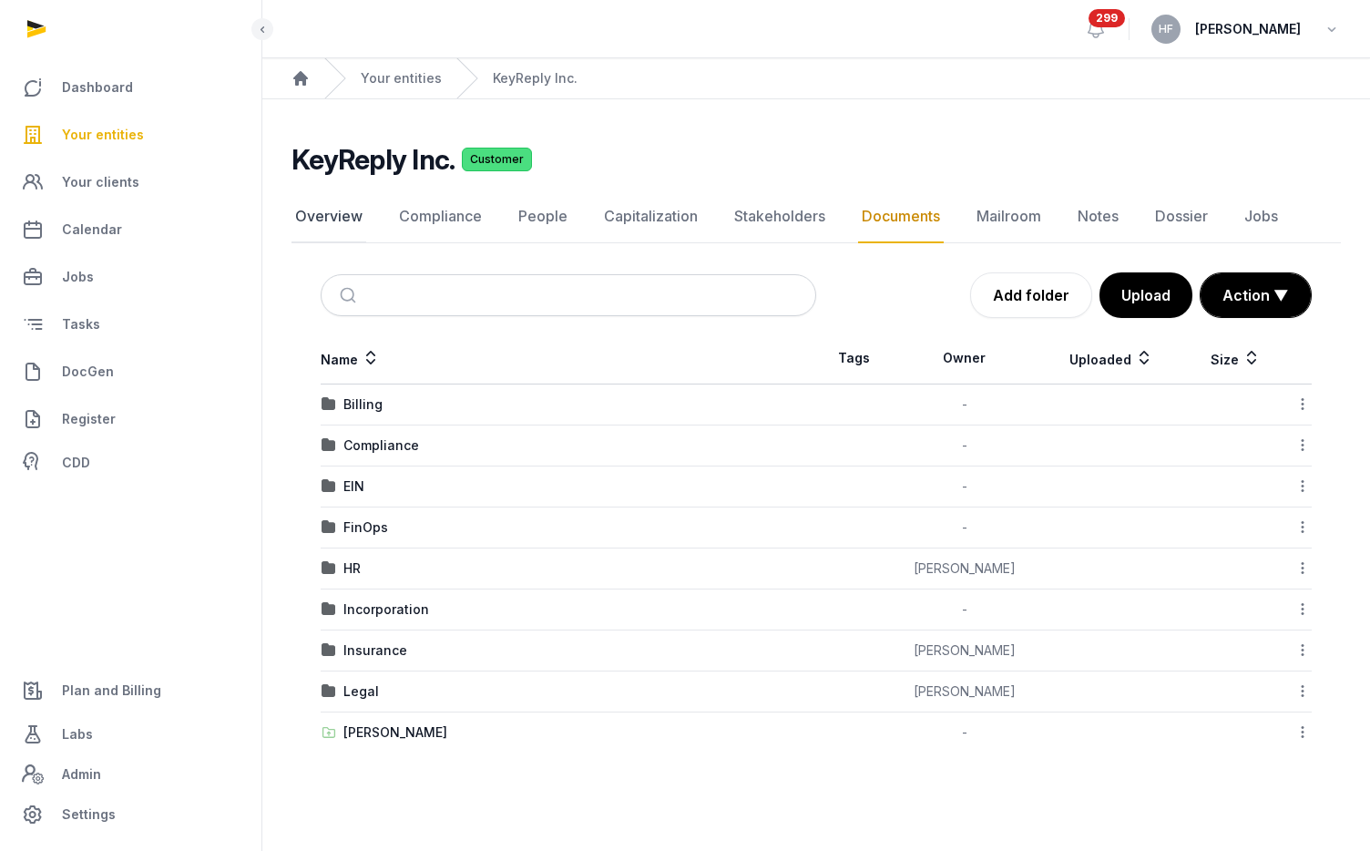
click at [340, 206] on link "Overview" at bounding box center [328, 216] width 75 height 53
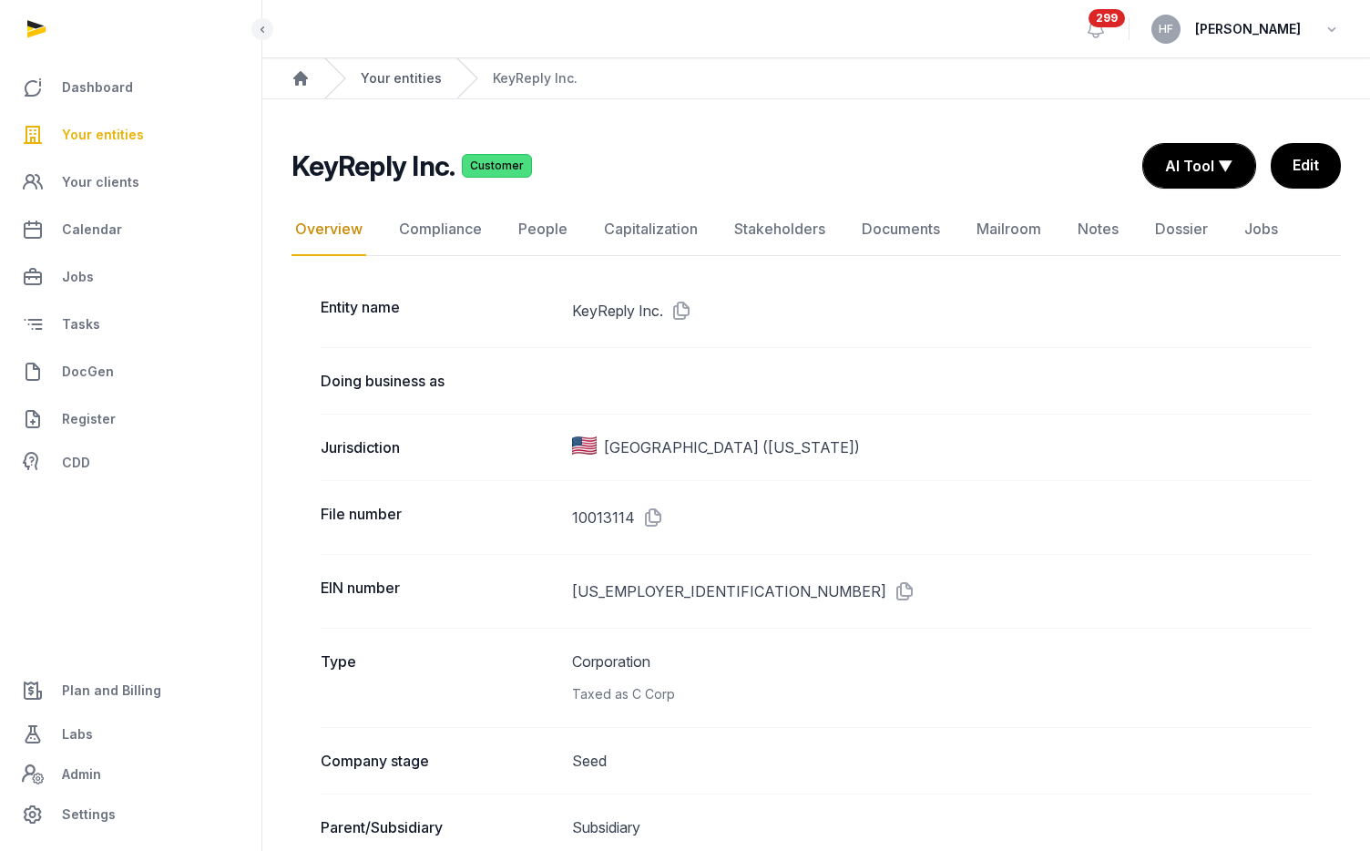
click at [414, 85] on link "Your entities" at bounding box center [401, 78] width 81 height 18
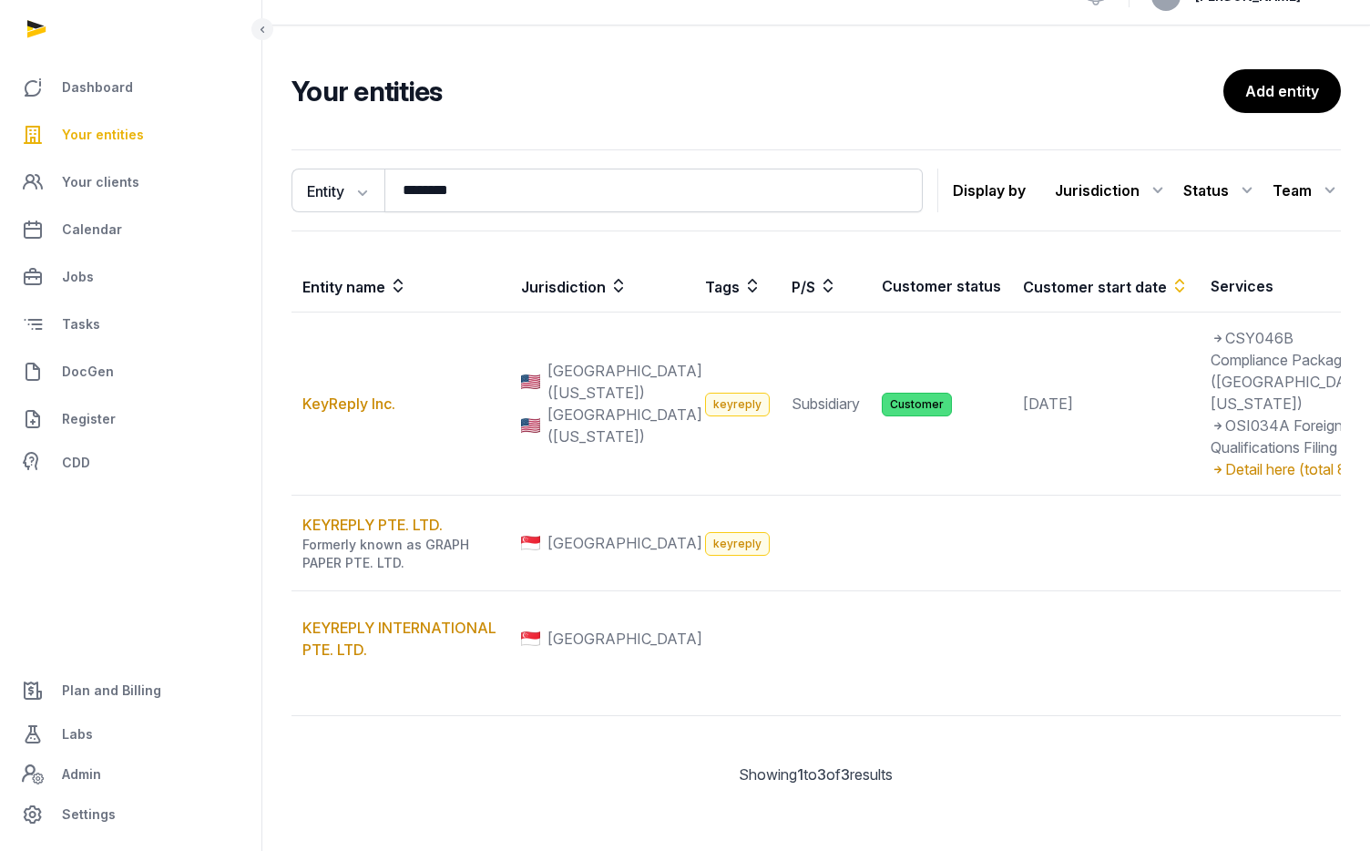
scroll to position [164, 0]
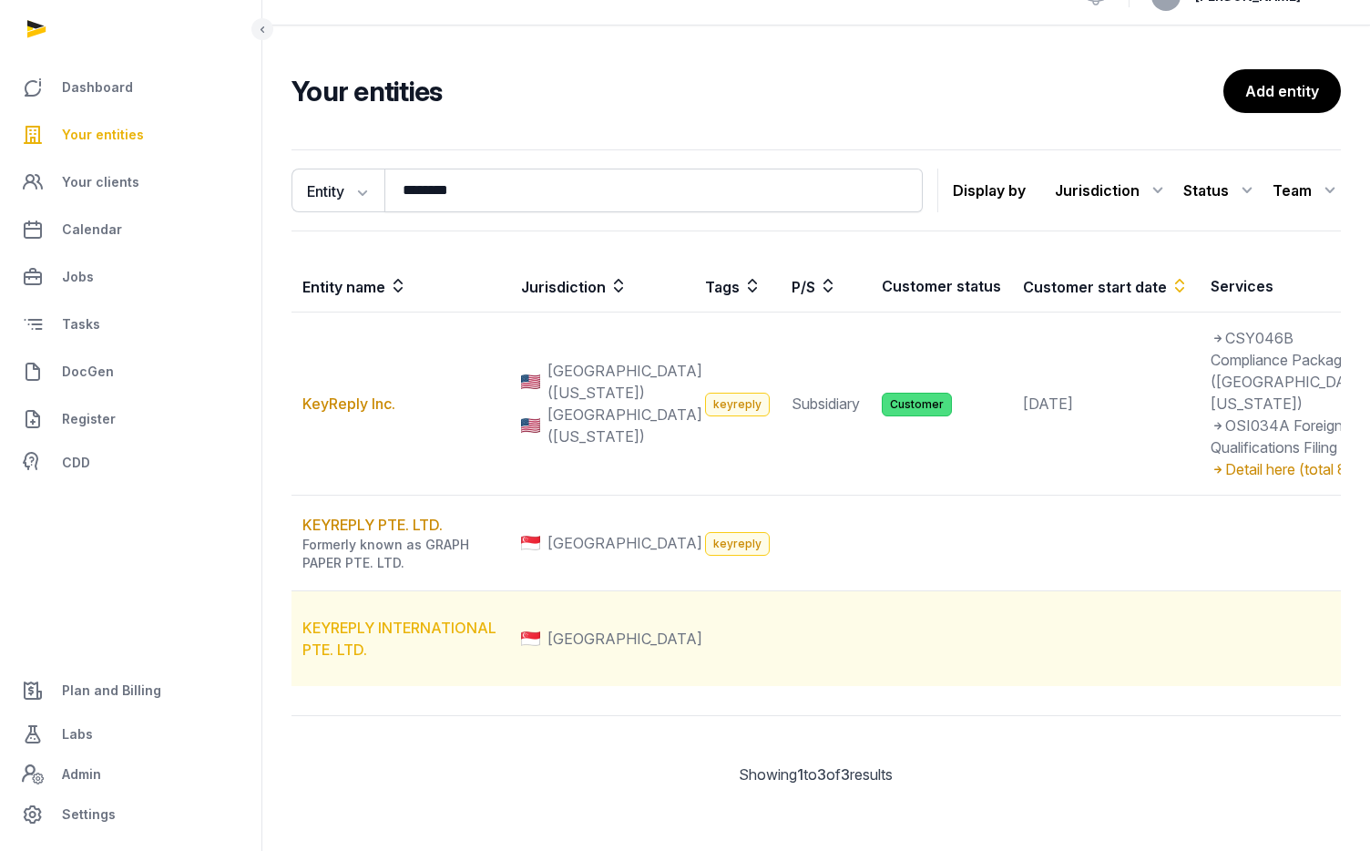
click at [469, 625] on link "KEYREPLY INTERNATIONAL PTE. LTD." at bounding box center [399, 638] width 194 height 40
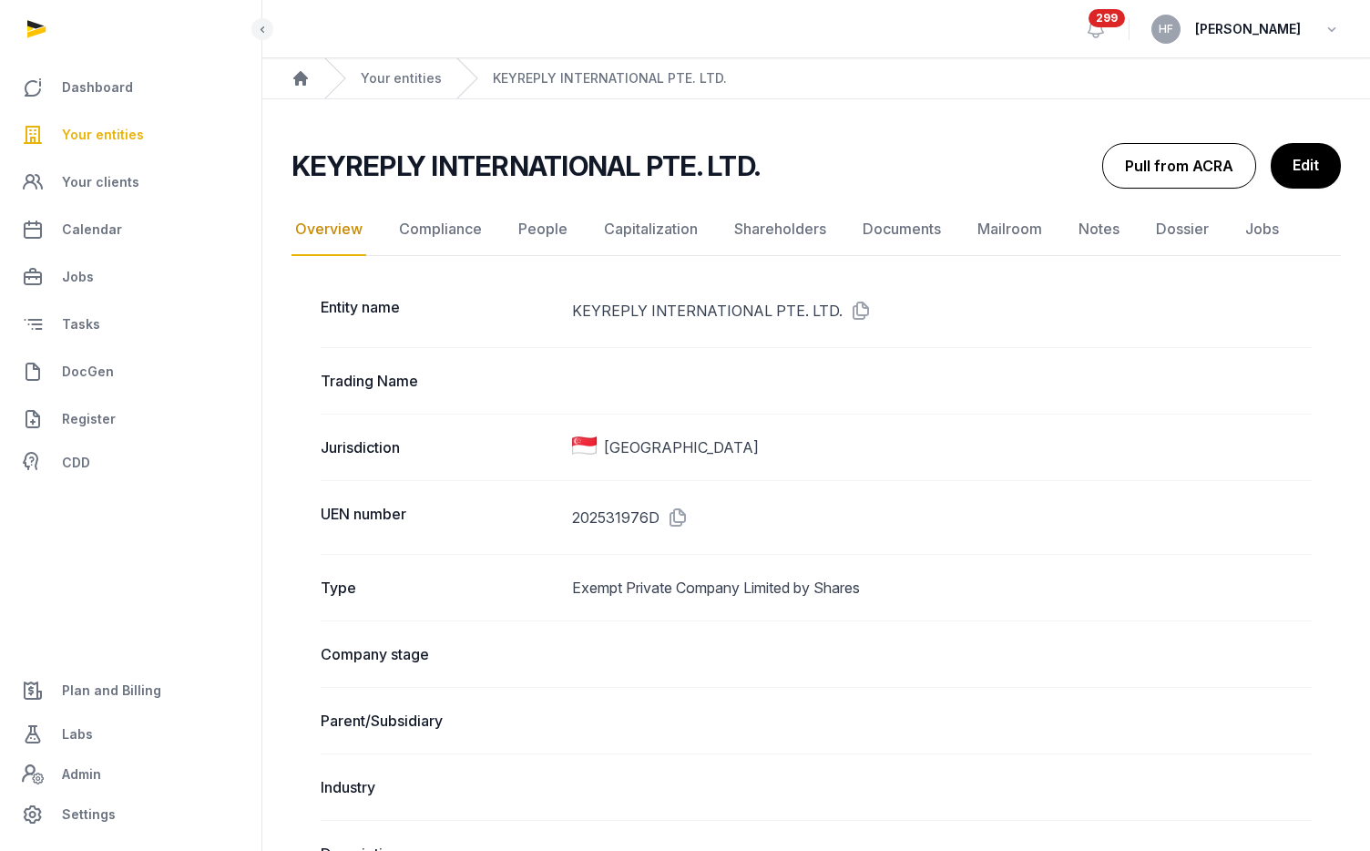
click at [1185, 164] on button "Pull from ACRA" at bounding box center [1179, 166] width 154 height 46
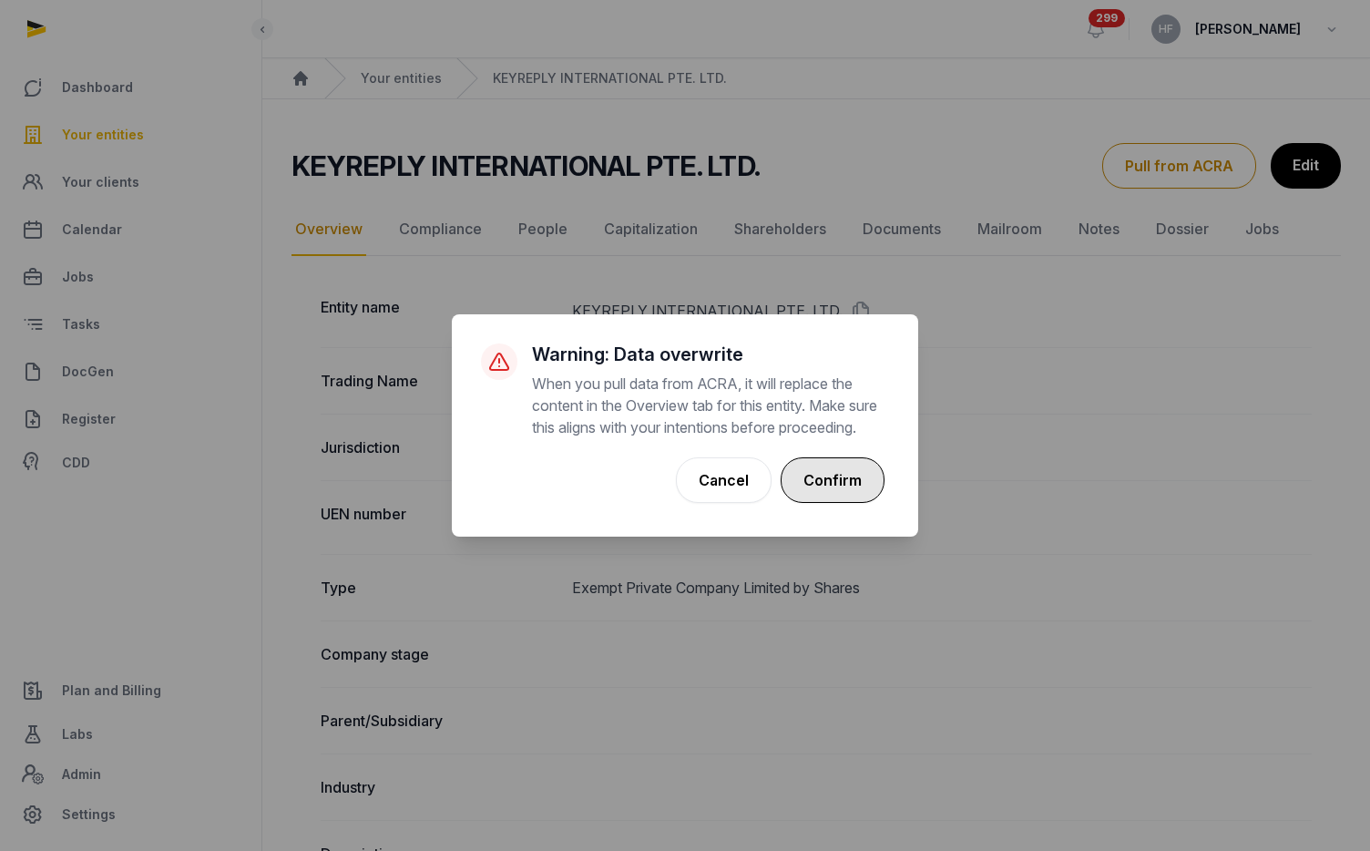
click at [846, 492] on button "Confirm" at bounding box center [832, 480] width 104 height 46
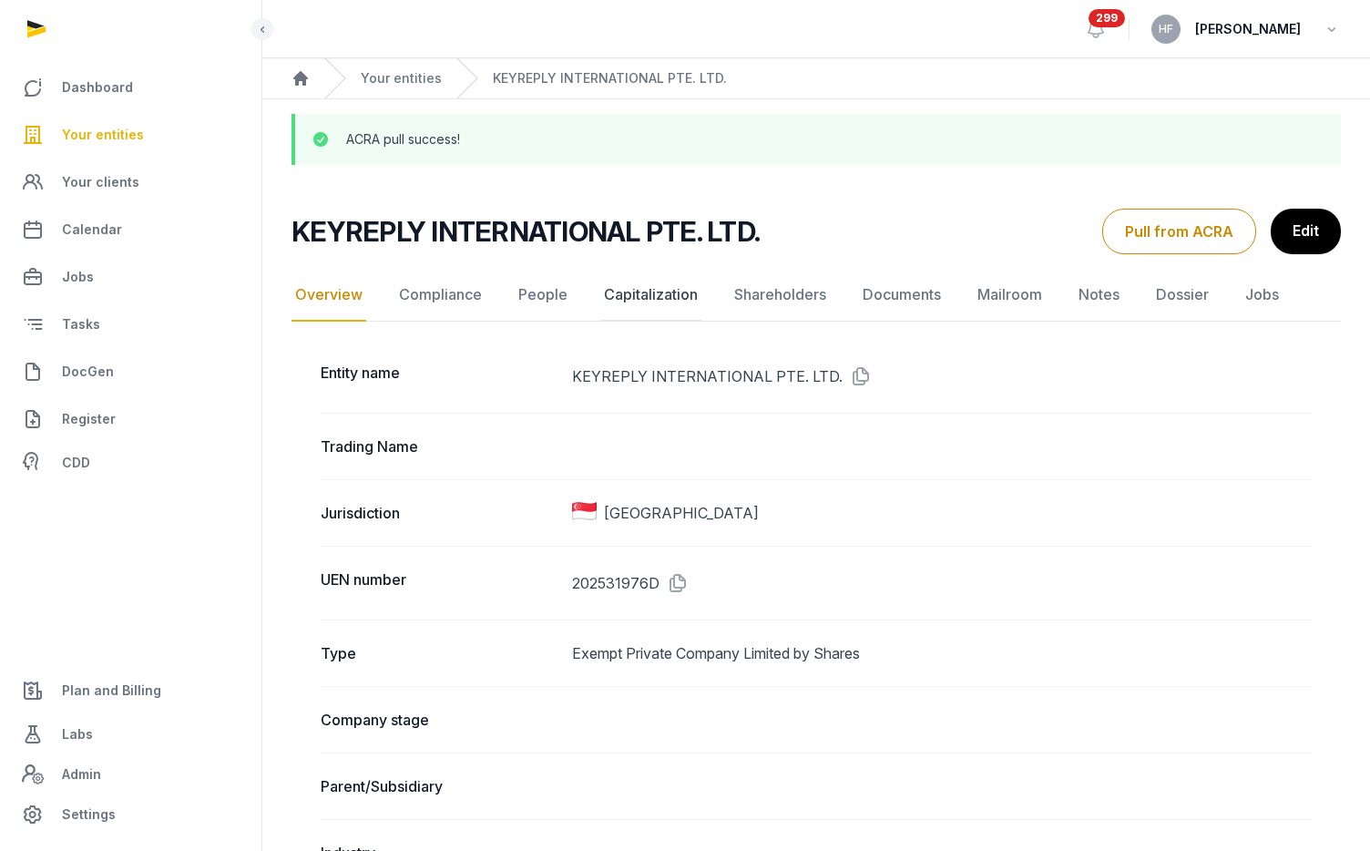
click at [679, 292] on link "Capitalization" at bounding box center [650, 295] width 101 height 53
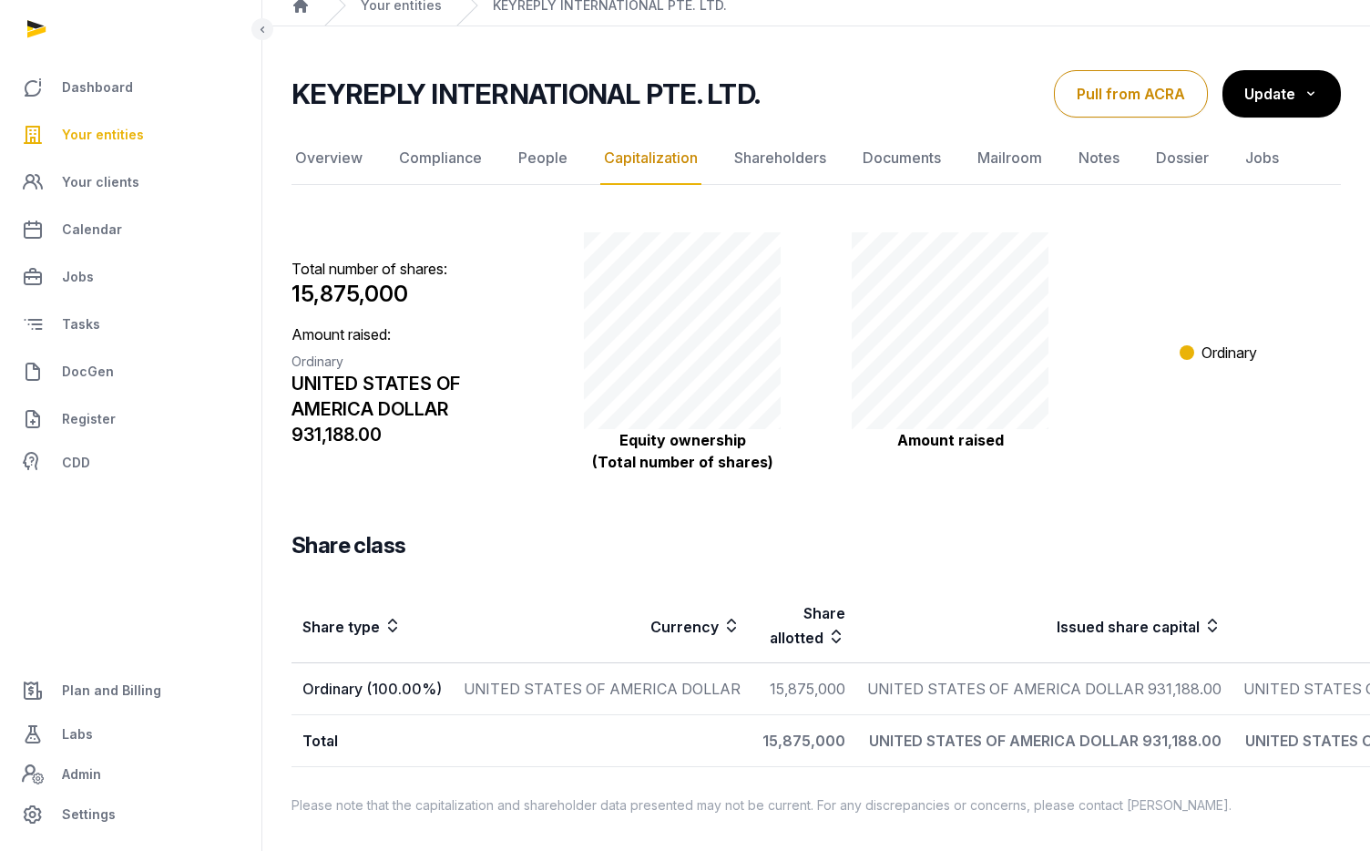
scroll to position [91, 0]
click at [791, 144] on link "Shareholders" at bounding box center [779, 158] width 99 height 53
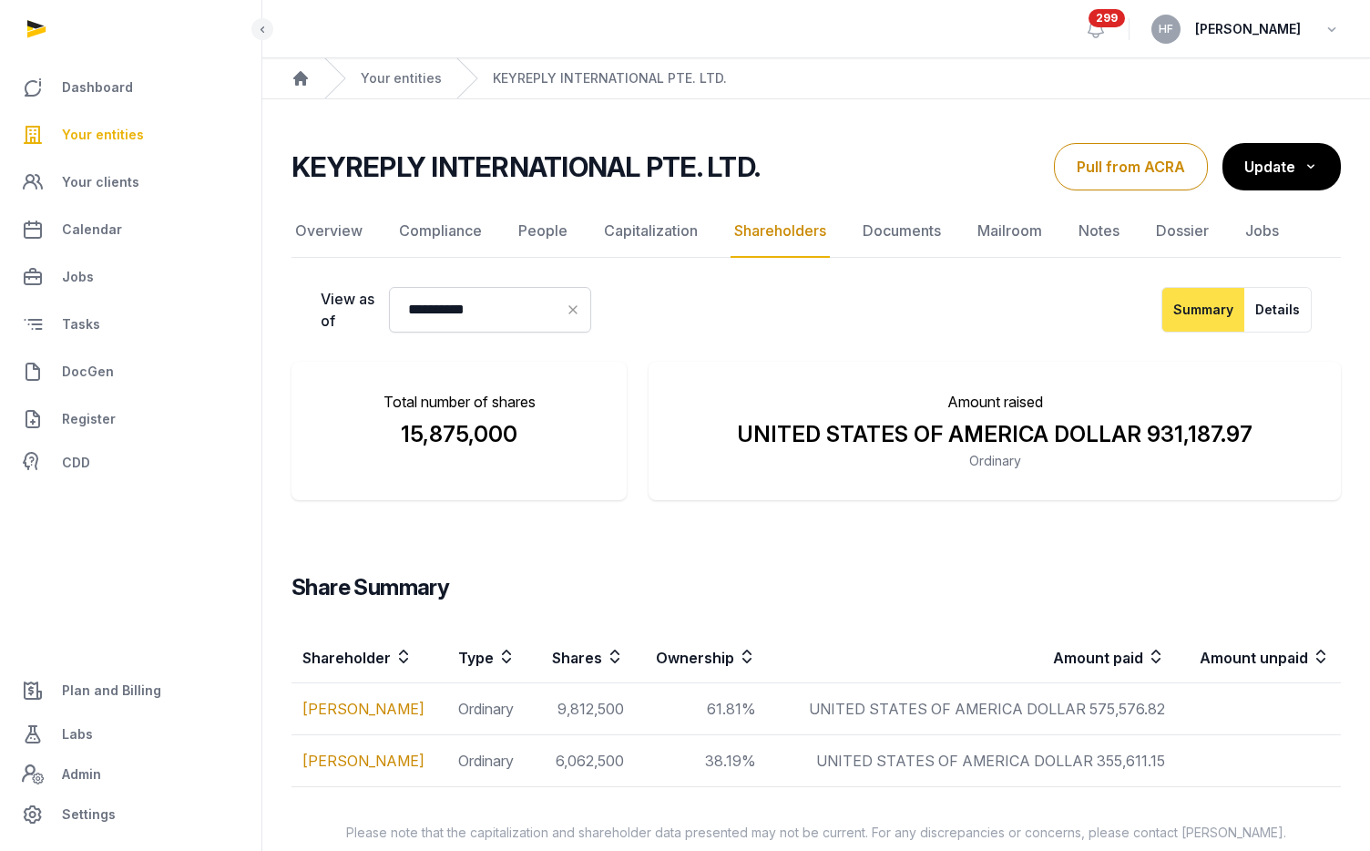
scroll to position [27, 0]
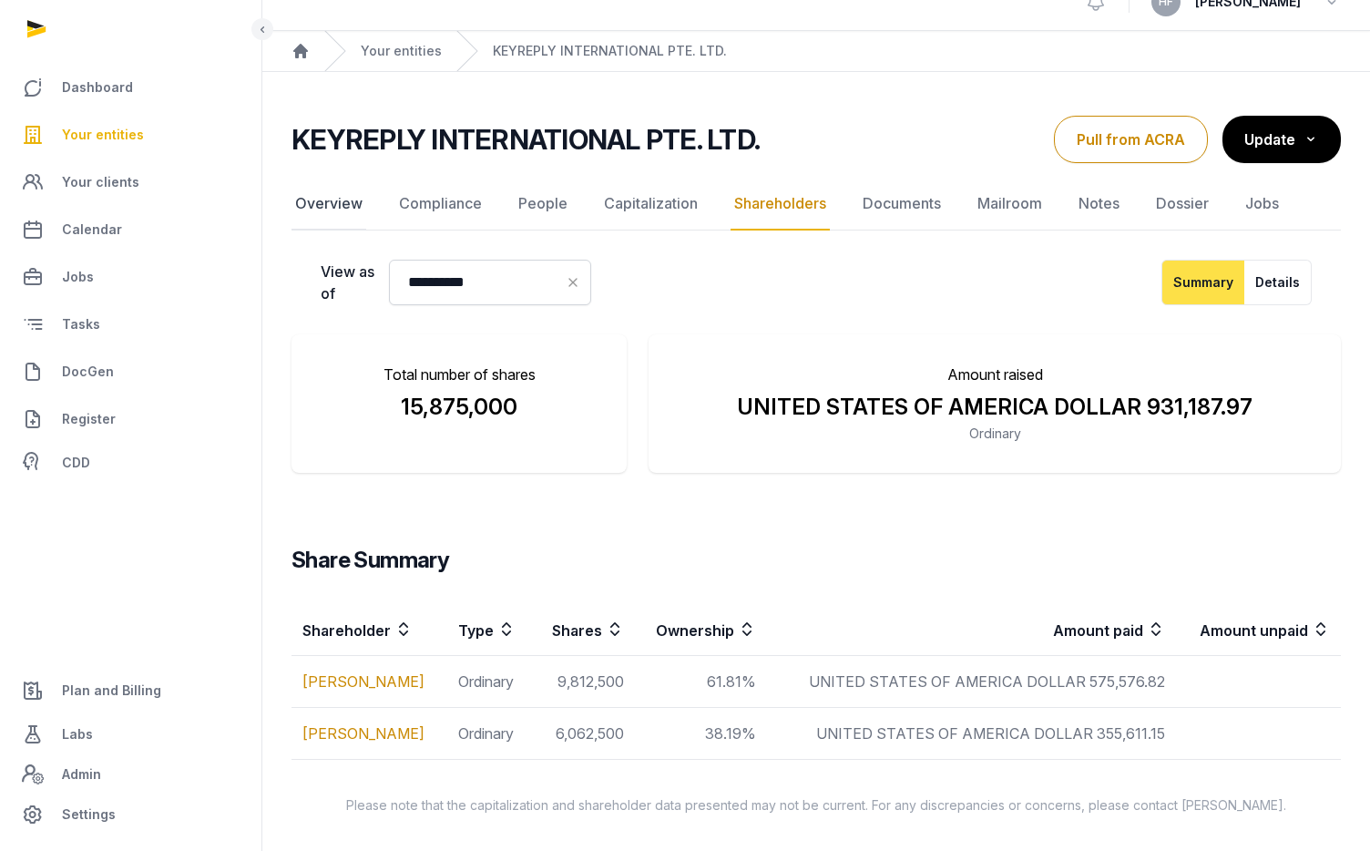
click at [335, 209] on link "Overview" at bounding box center [328, 204] width 75 height 53
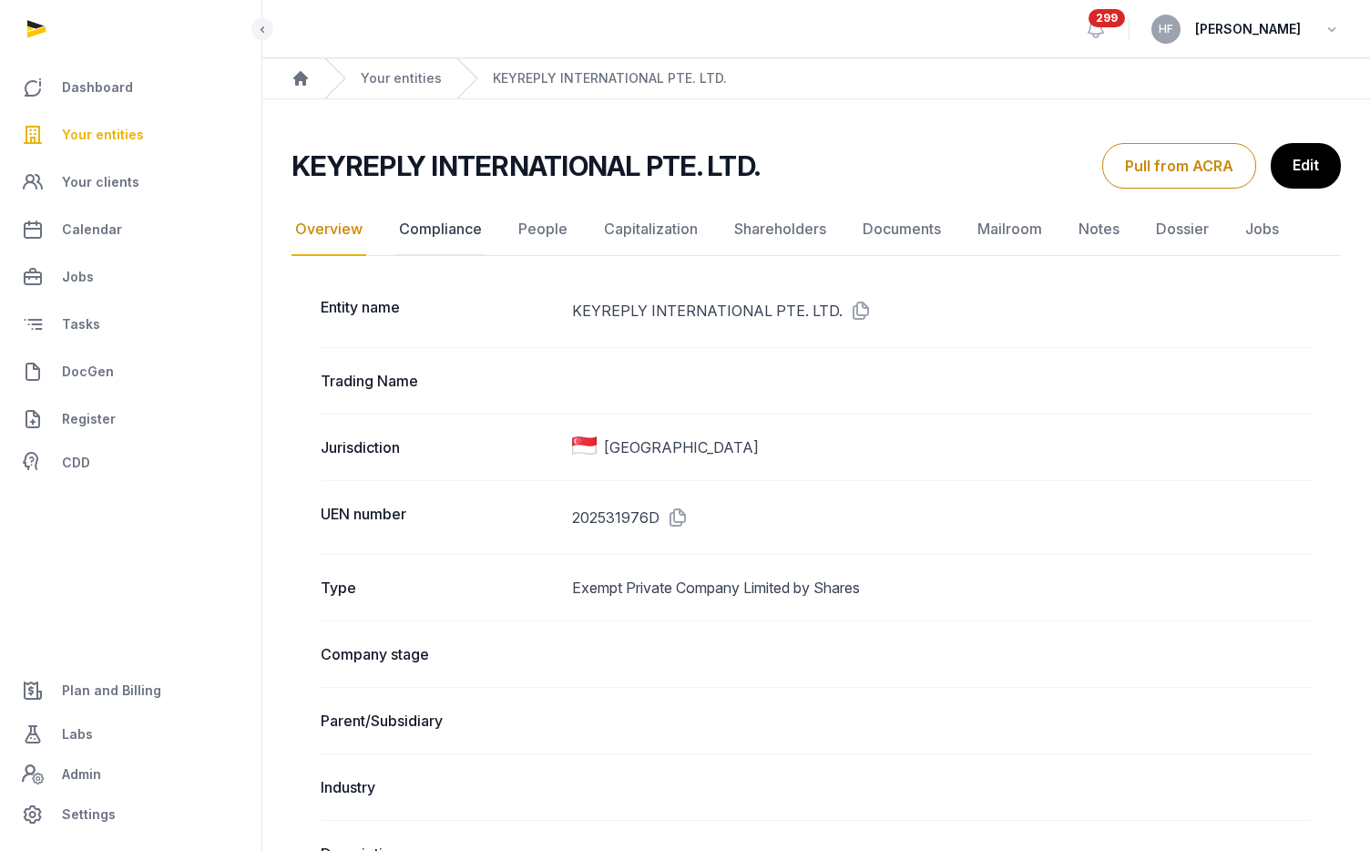
click at [457, 235] on link "Compliance" at bounding box center [440, 229] width 90 height 53
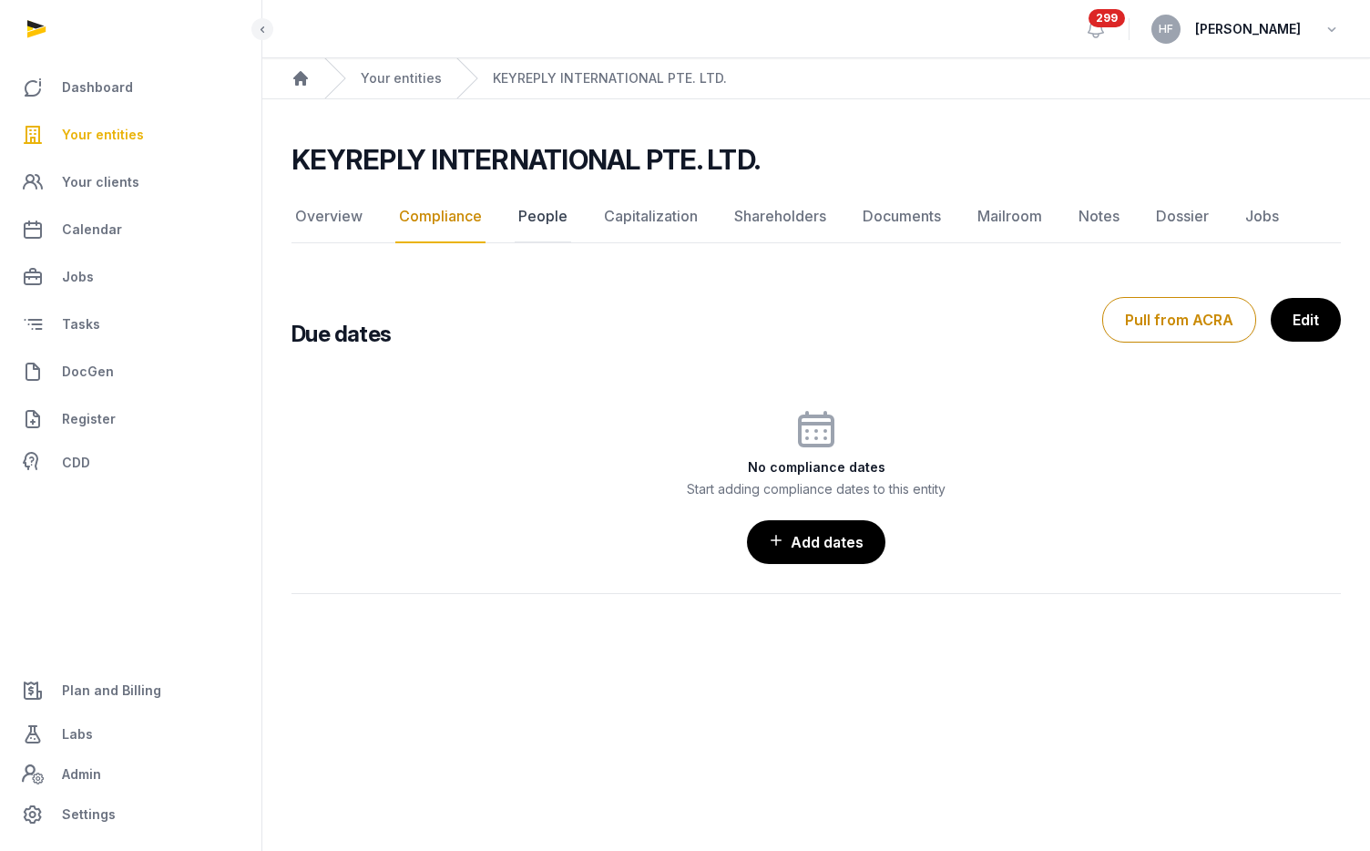
click at [549, 221] on link "People" at bounding box center [543, 216] width 56 height 53
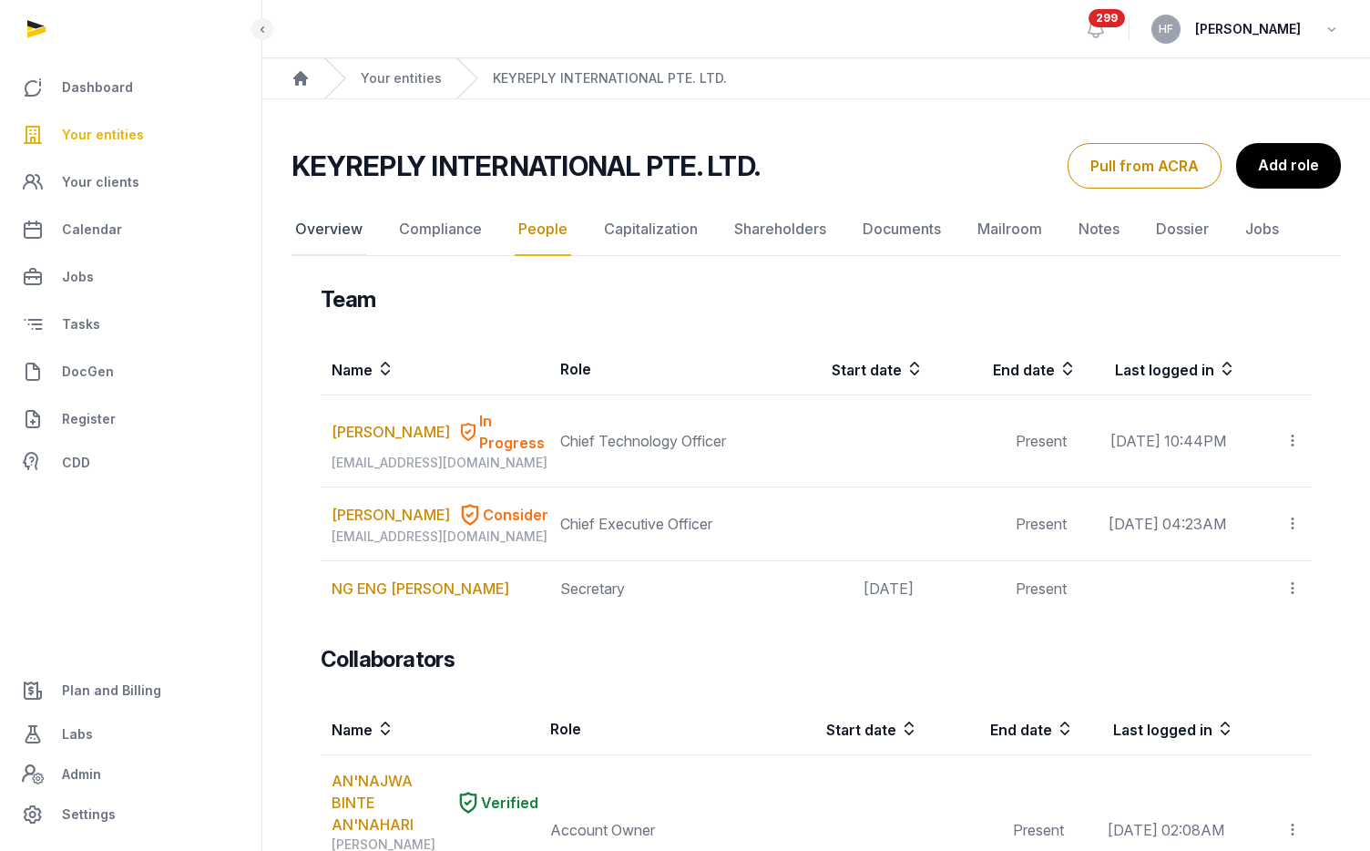
click at [325, 224] on link "Overview" at bounding box center [328, 229] width 75 height 53
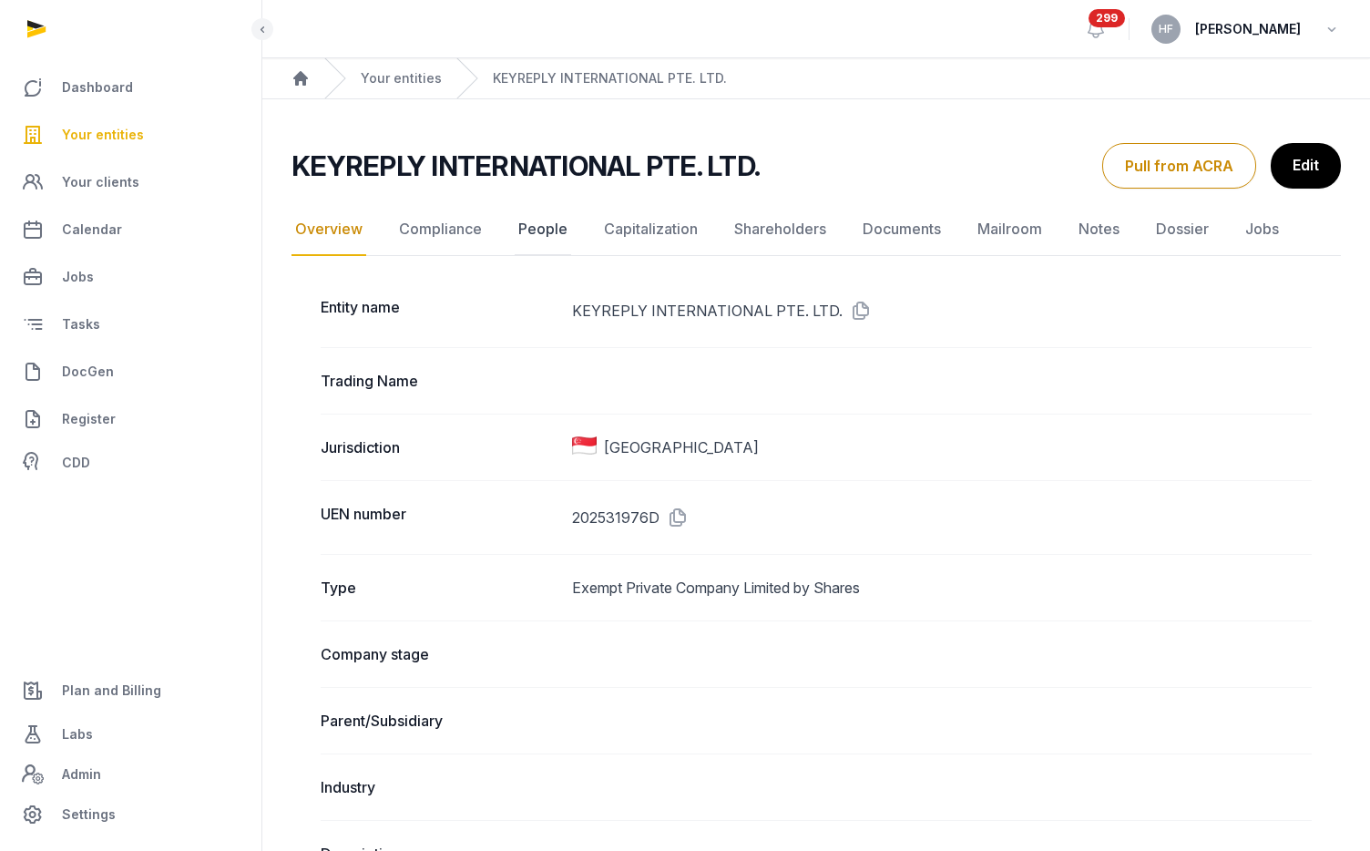
click at [535, 221] on link "People" at bounding box center [543, 229] width 56 height 53
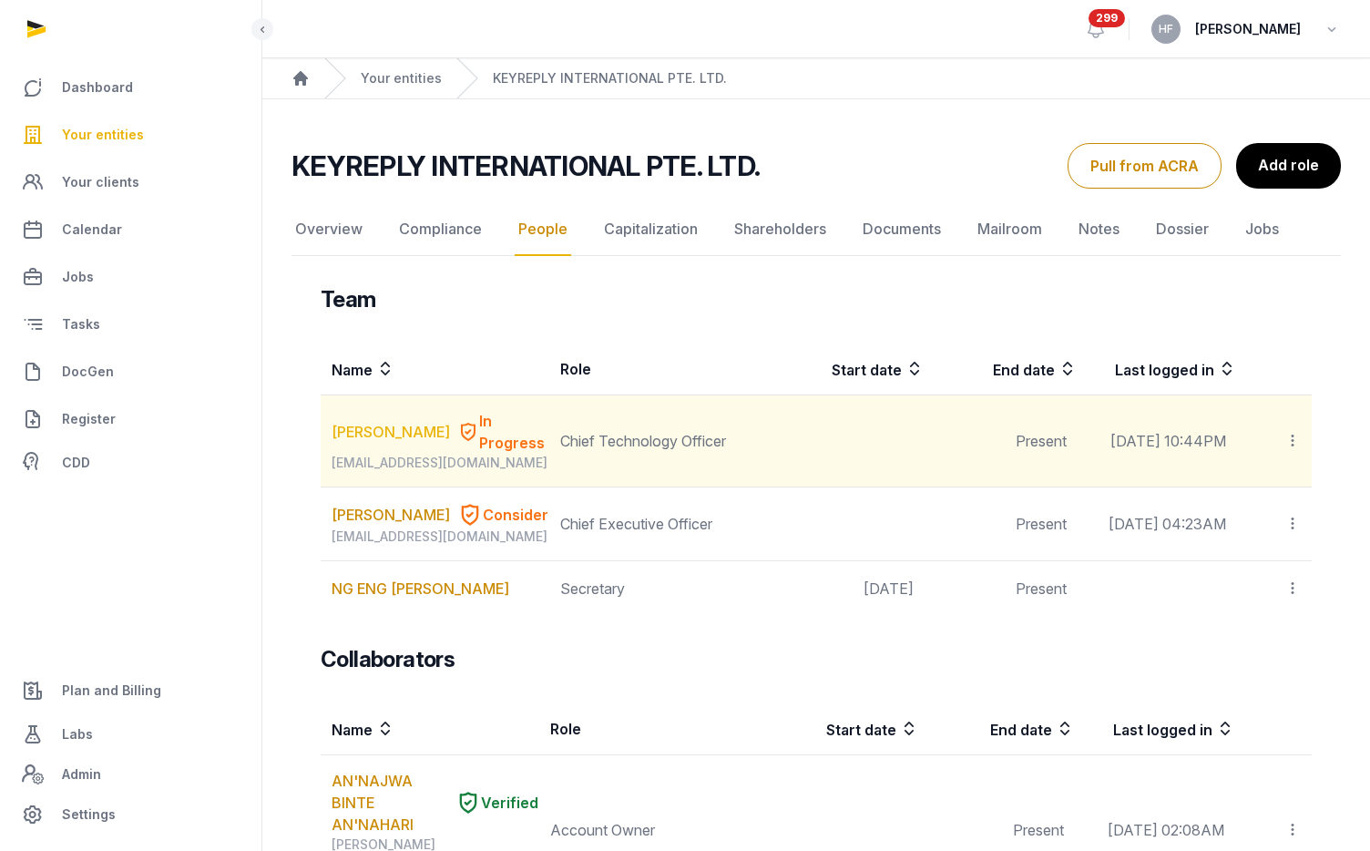
click at [364, 430] on link "Xu Mengxiang" at bounding box center [390, 432] width 118 height 22
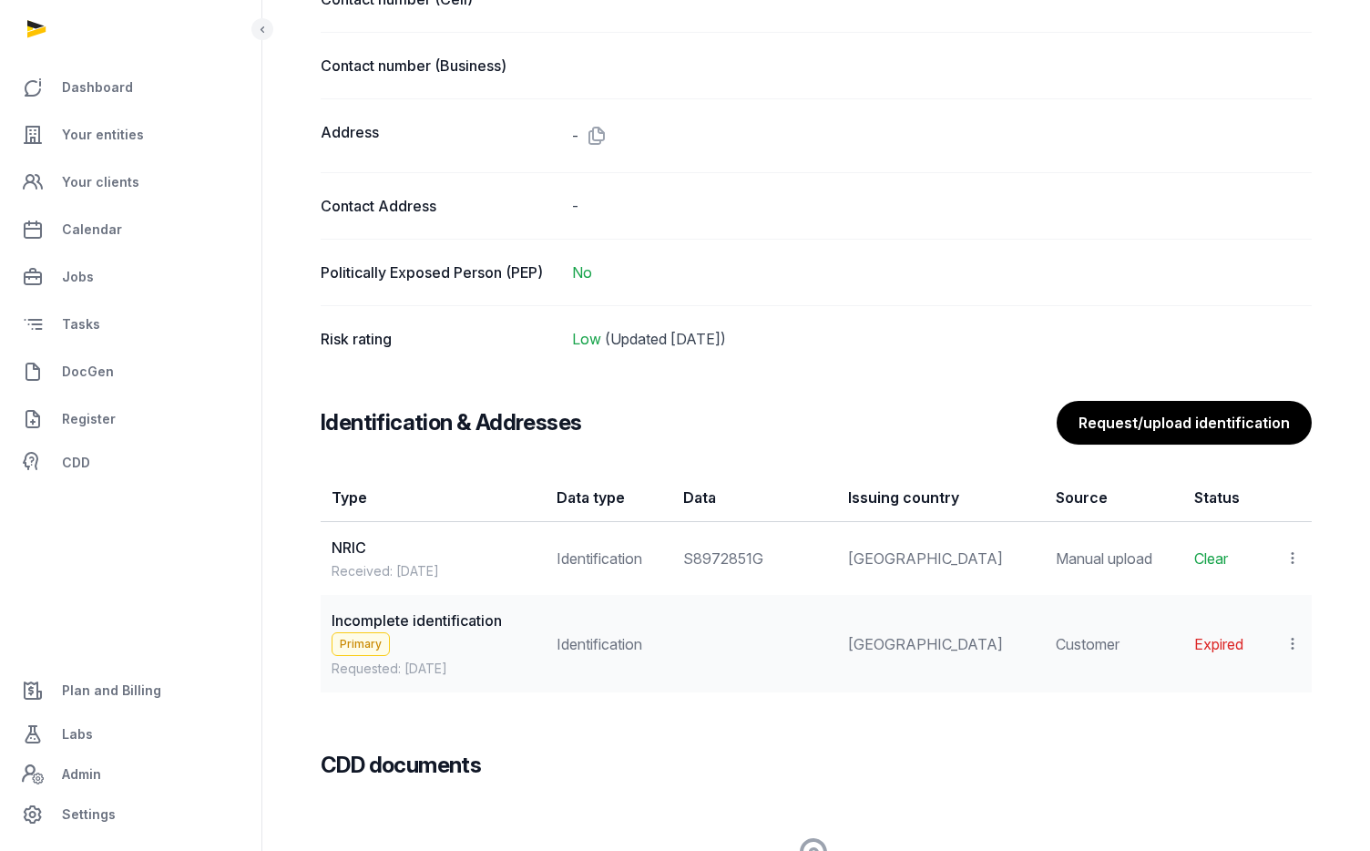
scroll to position [1182, 0]
click at [1293, 642] on icon at bounding box center [1292, 642] width 16 height 19
click at [1270, 683] on span "View" at bounding box center [1265, 692] width 33 height 18
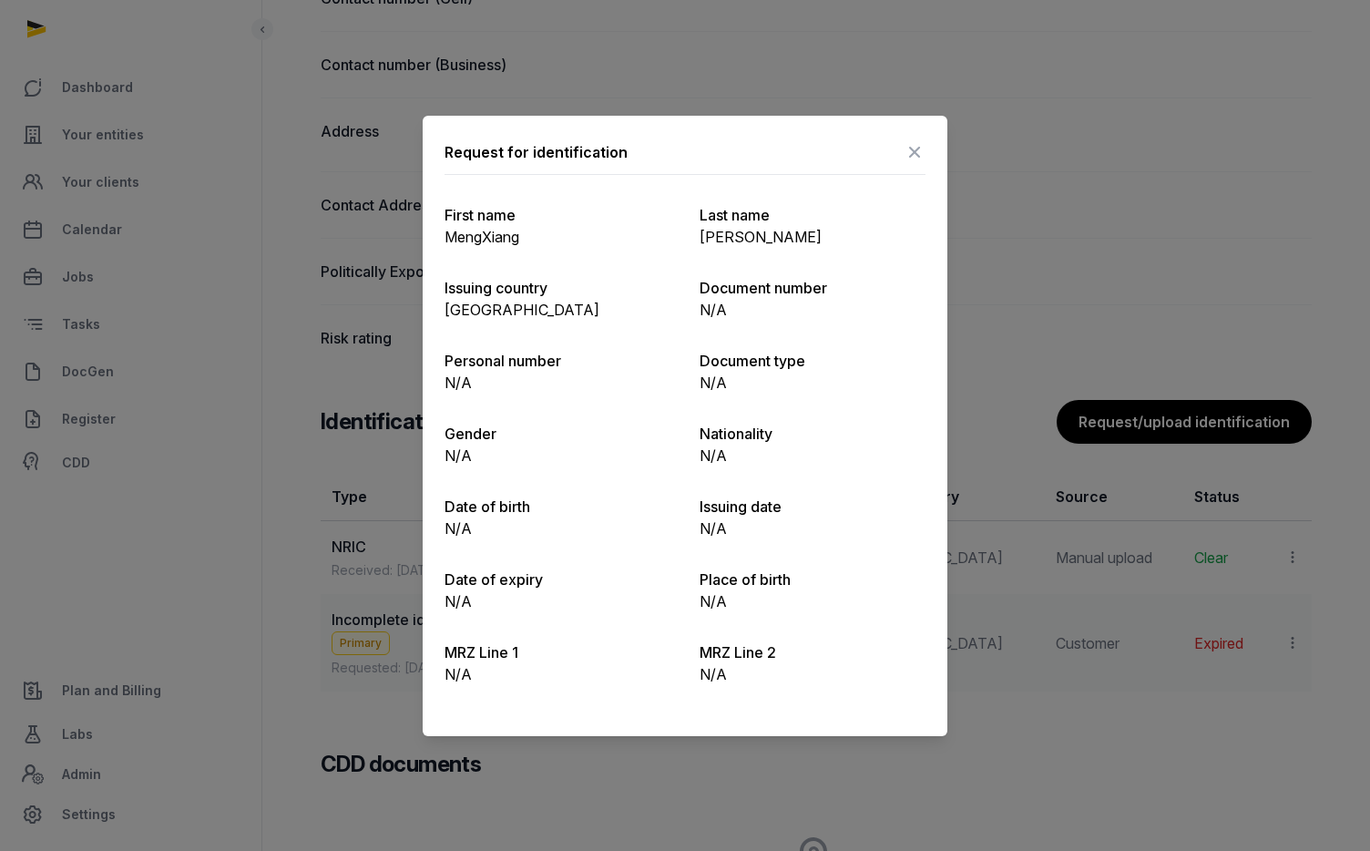
click at [913, 142] on icon at bounding box center [914, 152] width 22 height 29
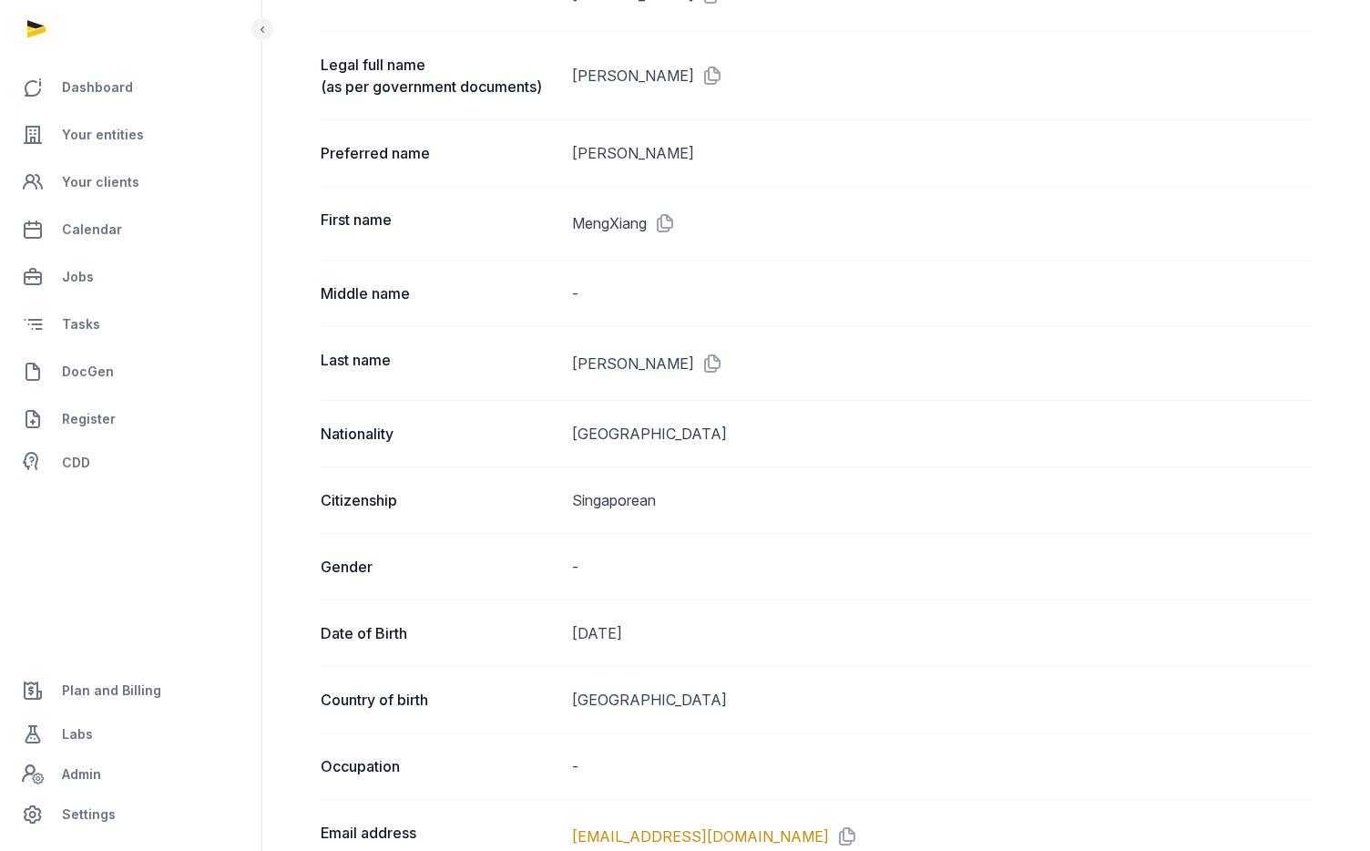
scroll to position [0, 0]
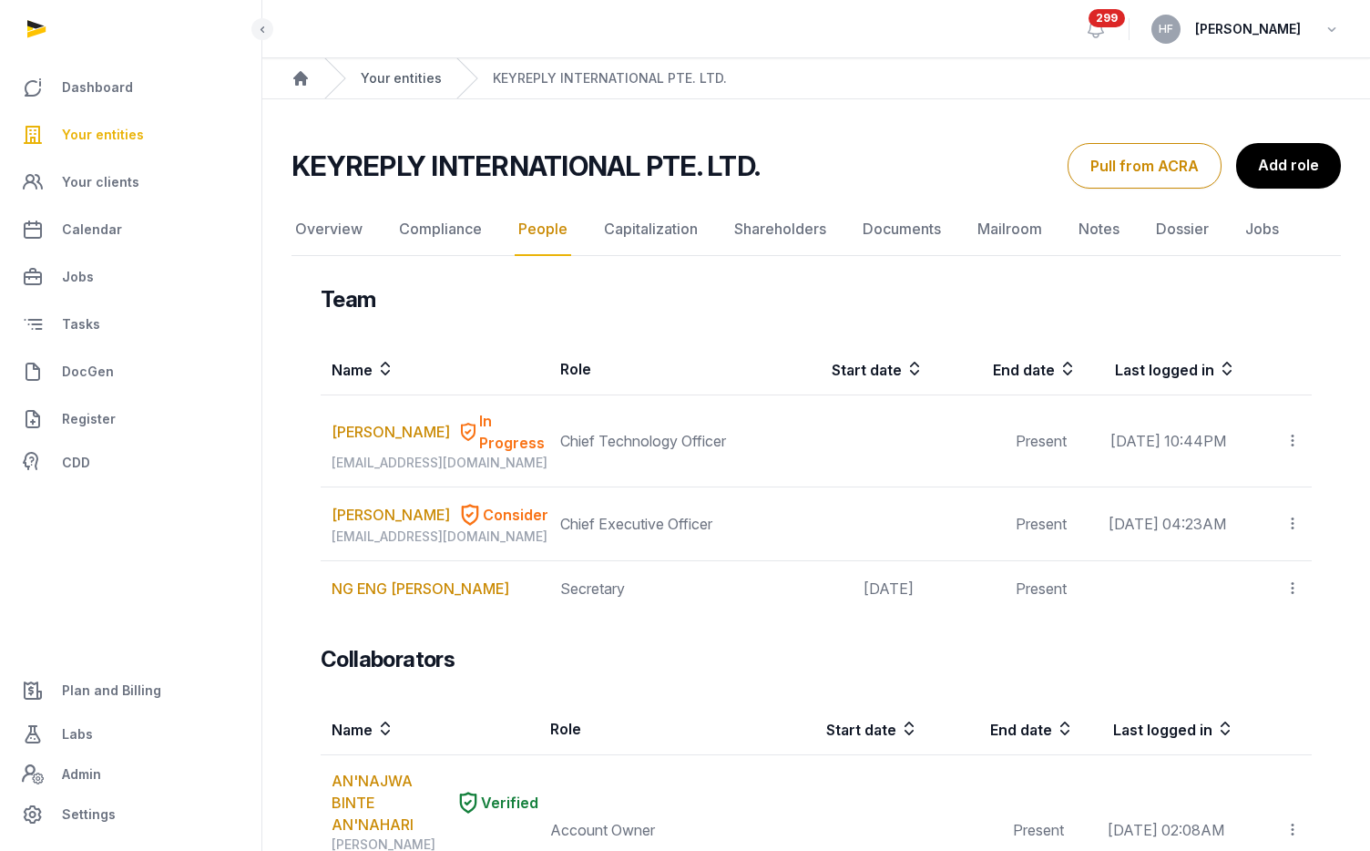
click at [388, 79] on link "Your entities" at bounding box center [401, 78] width 81 height 18
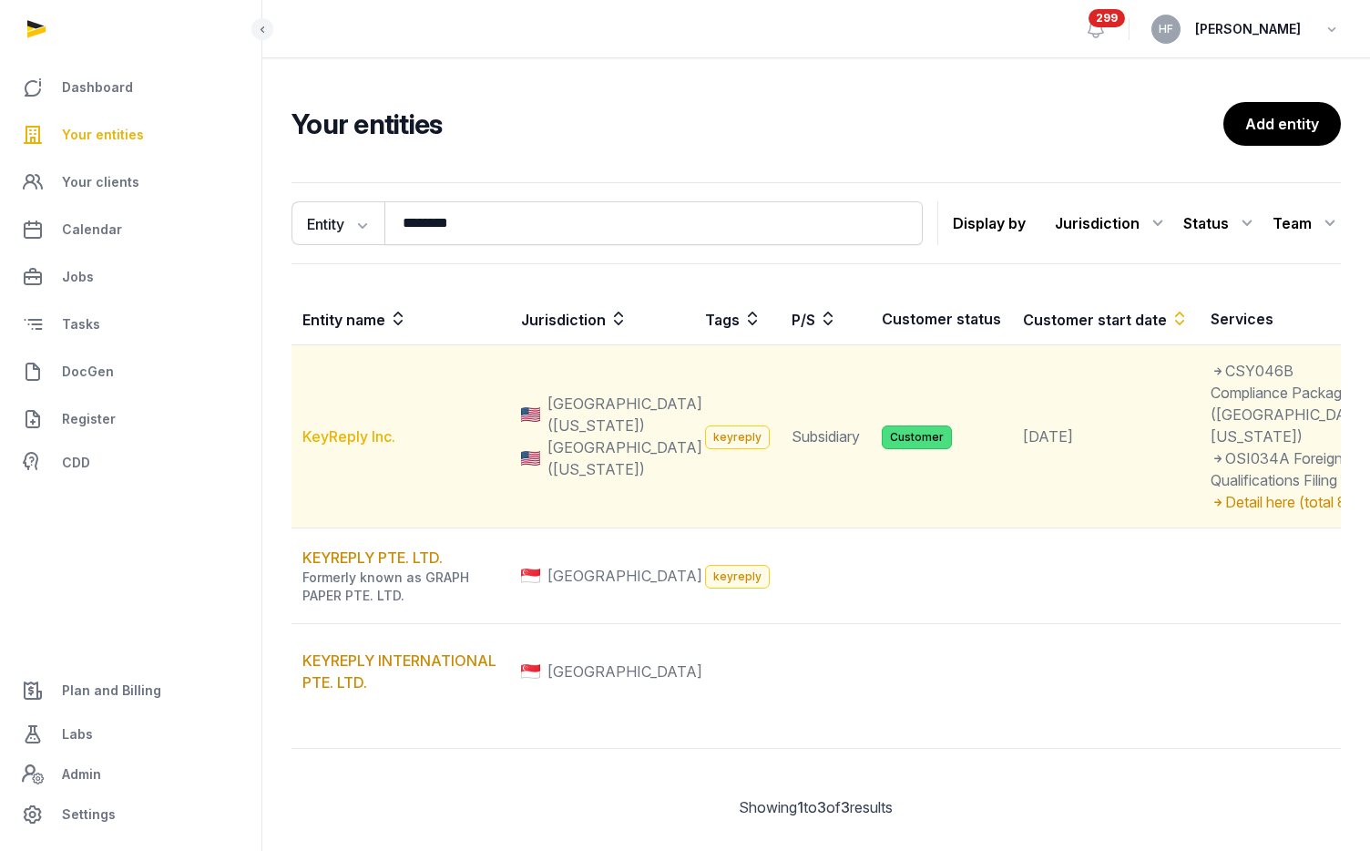
click at [377, 445] on link "KeyReply Inc." at bounding box center [348, 436] width 93 height 18
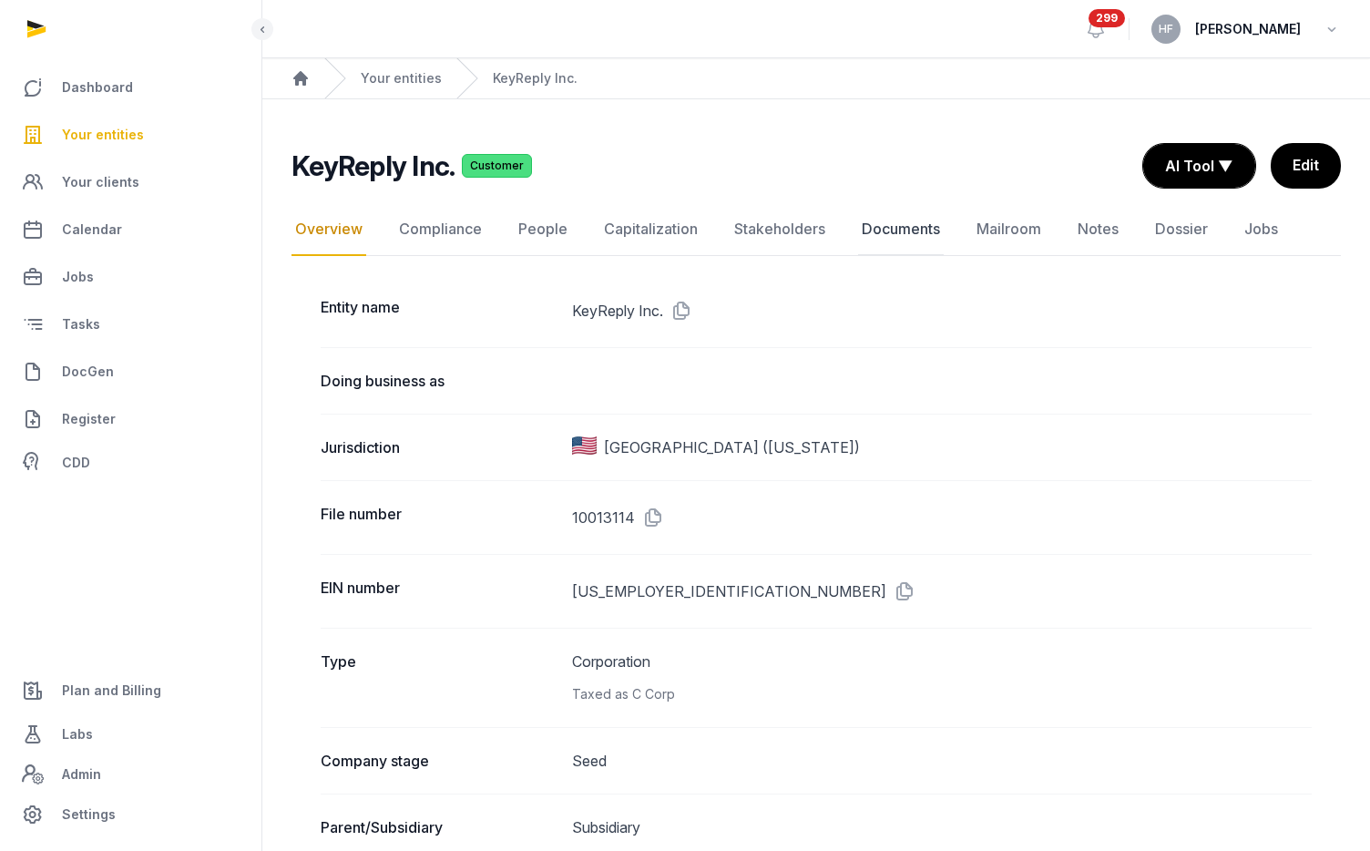
click at [915, 221] on link "Documents" at bounding box center [901, 229] width 86 height 53
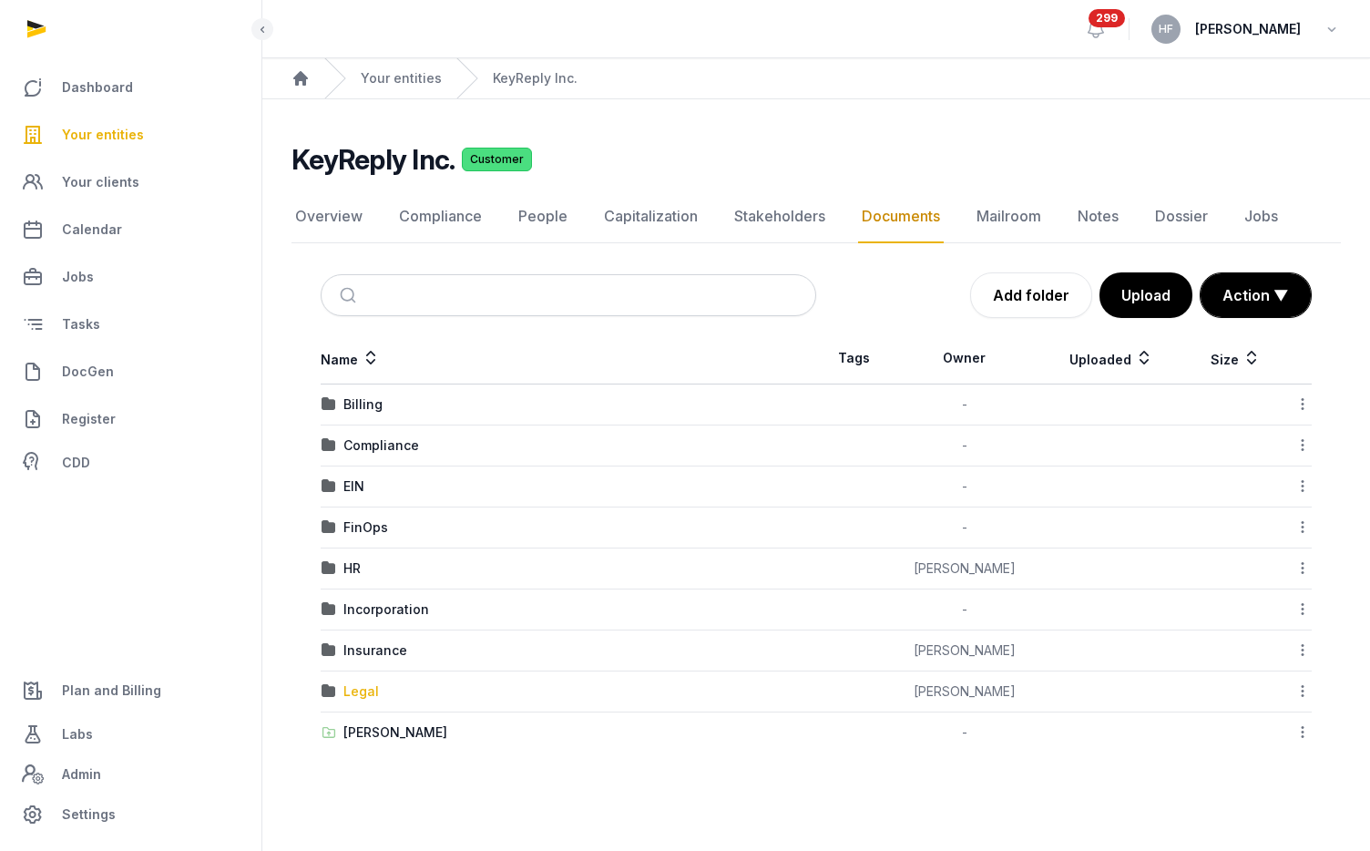
click at [366, 690] on div "Legal" at bounding box center [361, 691] width 36 height 18
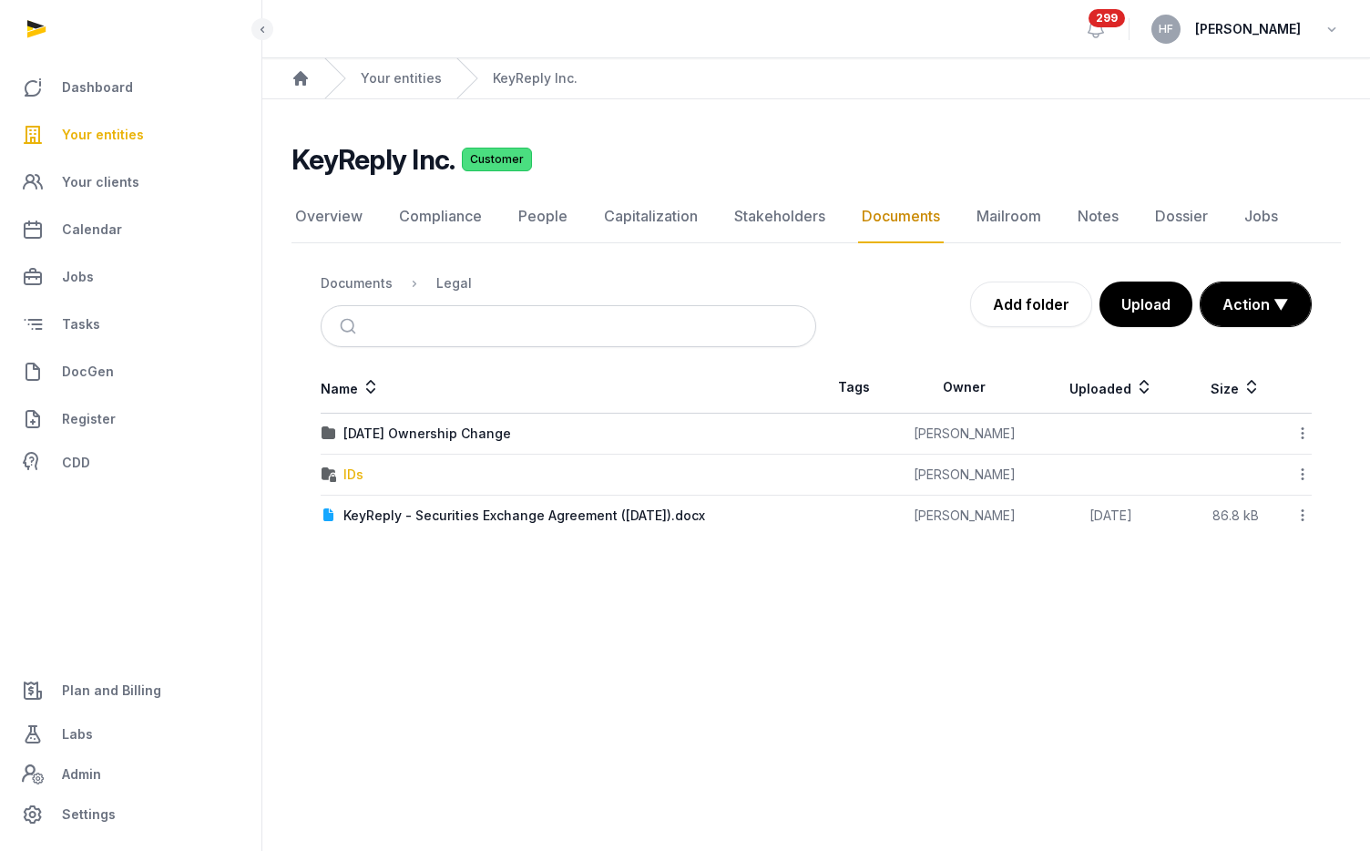
click at [347, 473] on div "IDs" at bounding box center [353, 474] width 20 height 18
click at [1306, 472] on icon at bounding box center [1302, 473] width 16 height 19
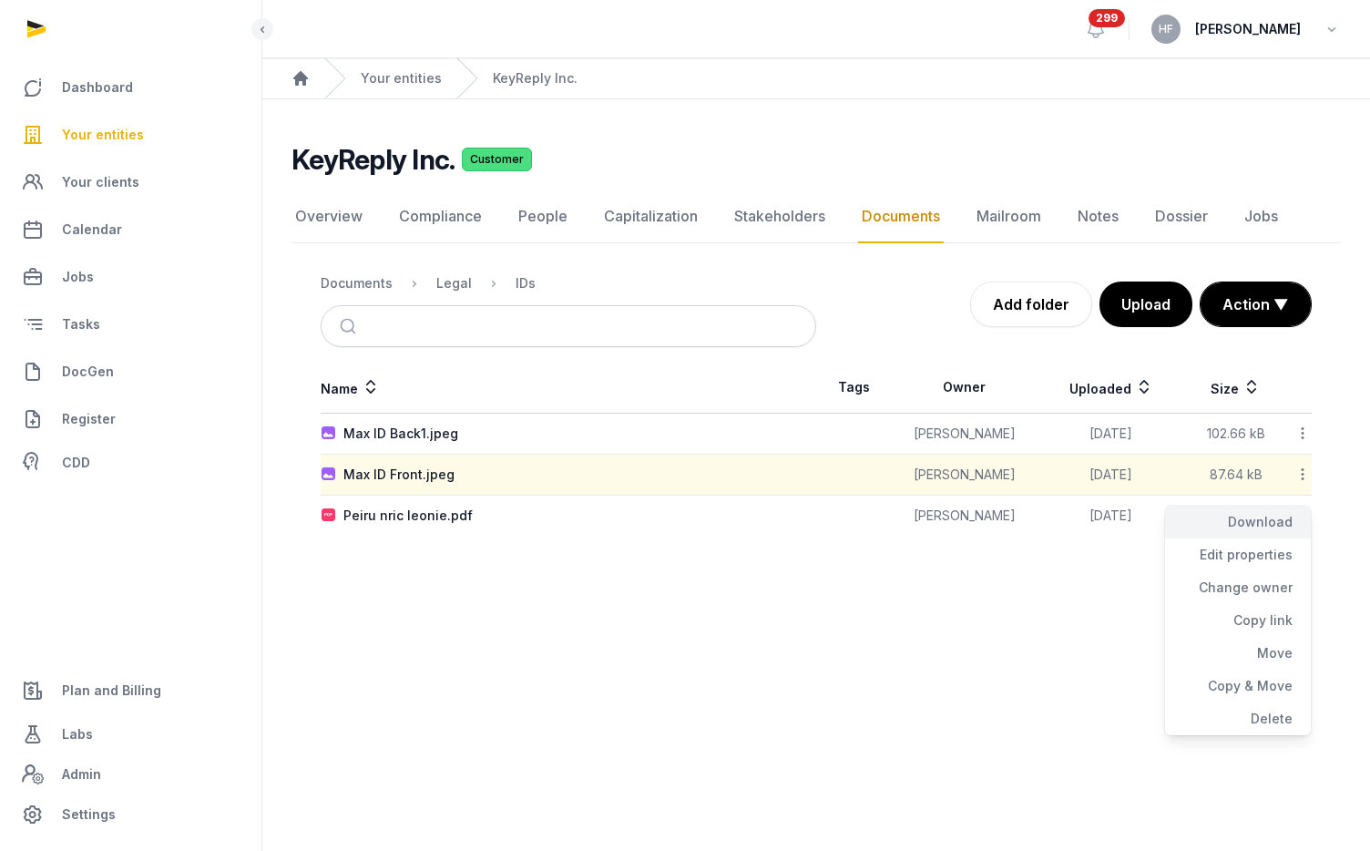
click at [1290, 521] on div "Download" at bounding box center [1238, 521] width 146 height 33
click at [1301, 436] on icon at bounding box center [1302, 432] width 16 height 19
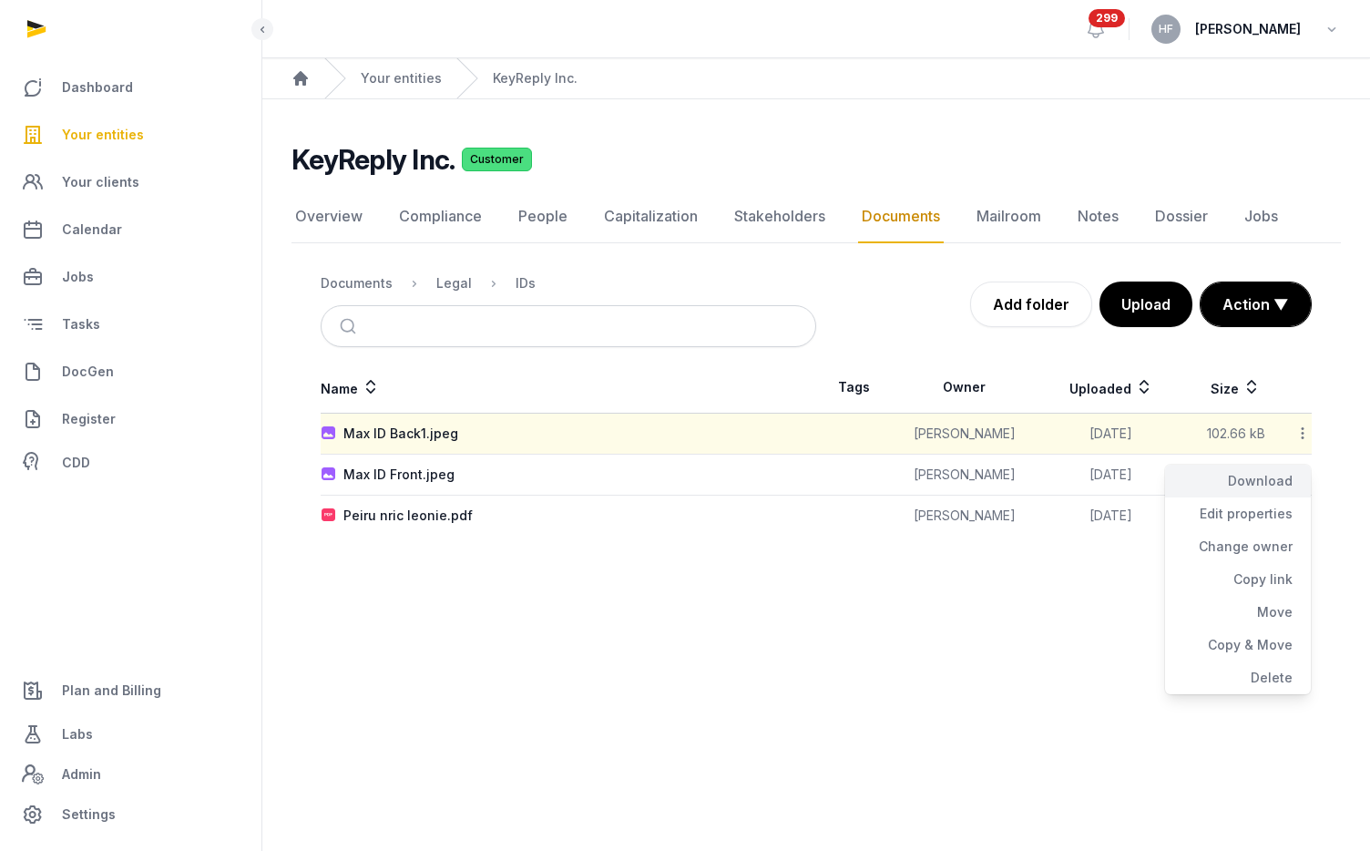
click at [1281, 479] on div "Download" at bounding box center [1238, 480] width 146 height 33
click at [321, 212] on link "Overview" at bounding box center [328, 216] width 75 height 53
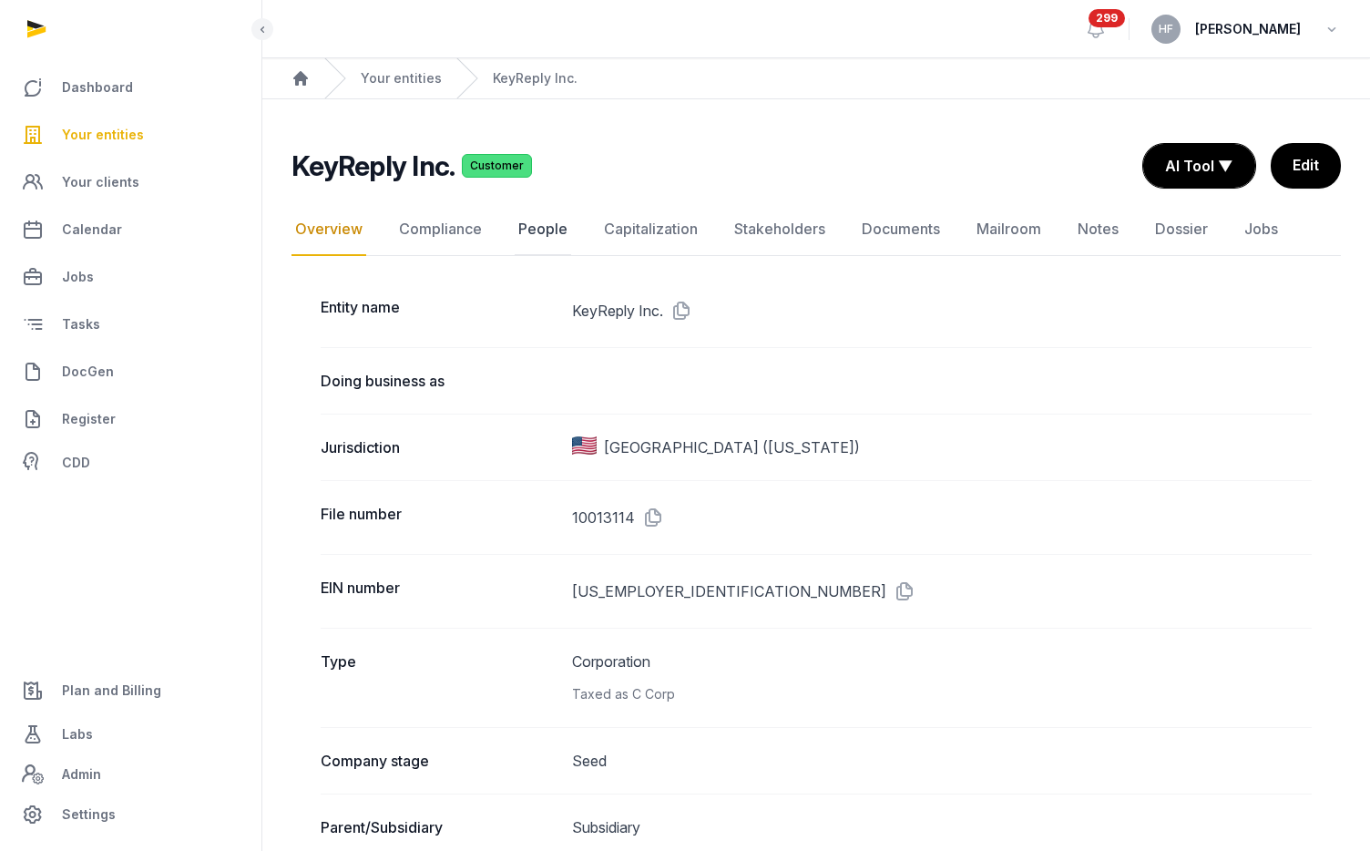
click at [542, 227] on link "People" at bounding box center [543, 229] width 56 height 53
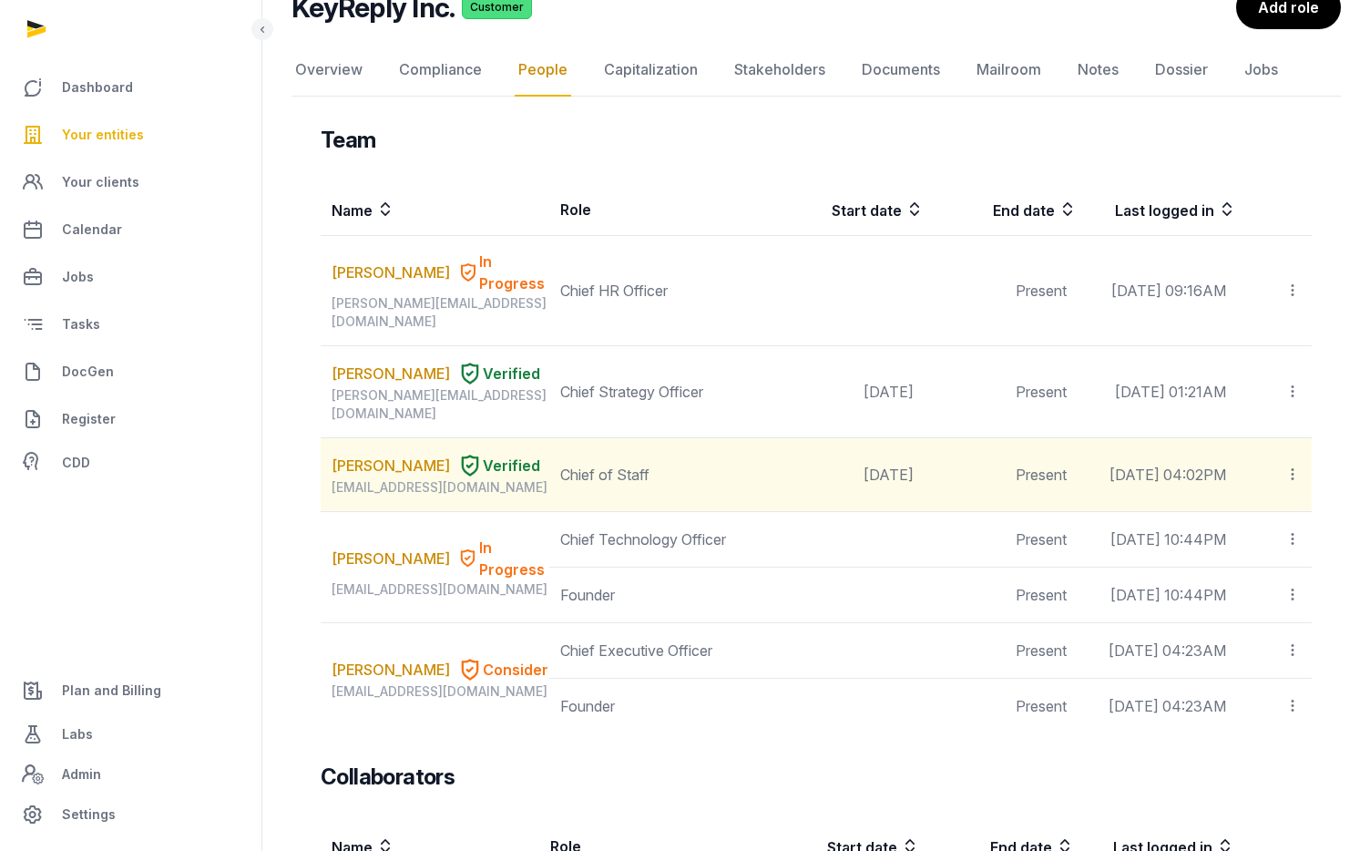
scroll to position [163, 0]
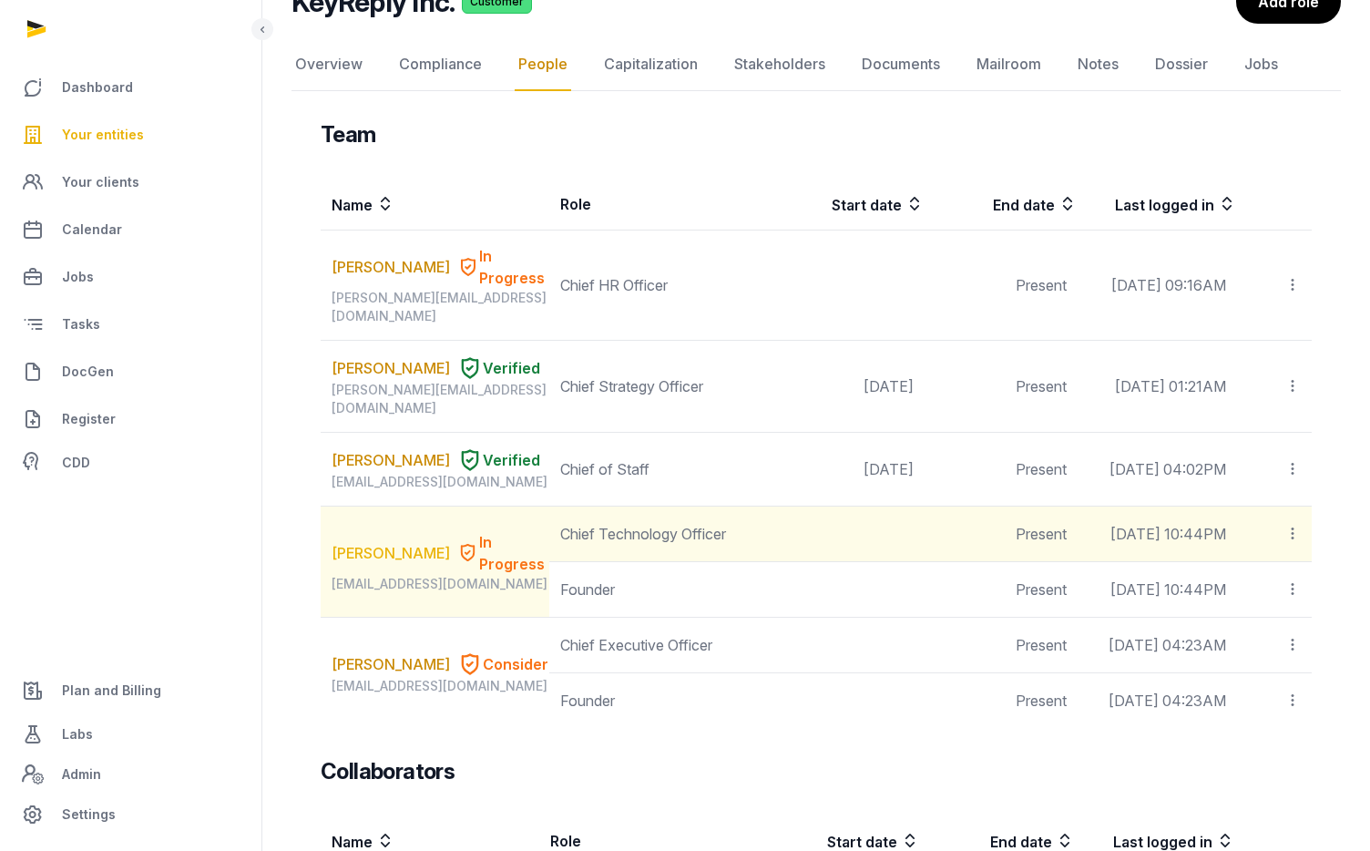
click at [390, 542] on link "MengXiang Xu" at bounding box center [390, 553] width 118 height 22
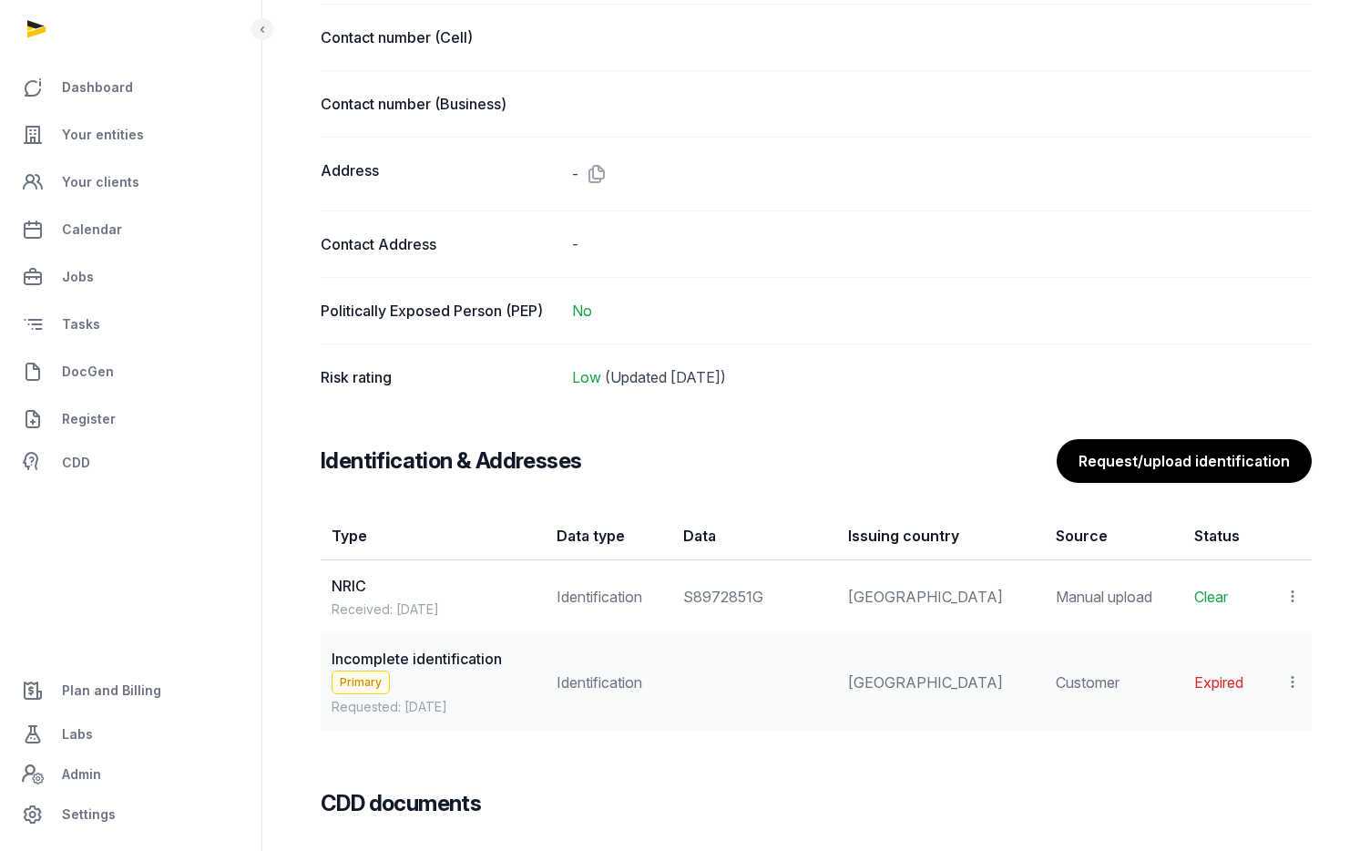
scroll to position [1145, 0]
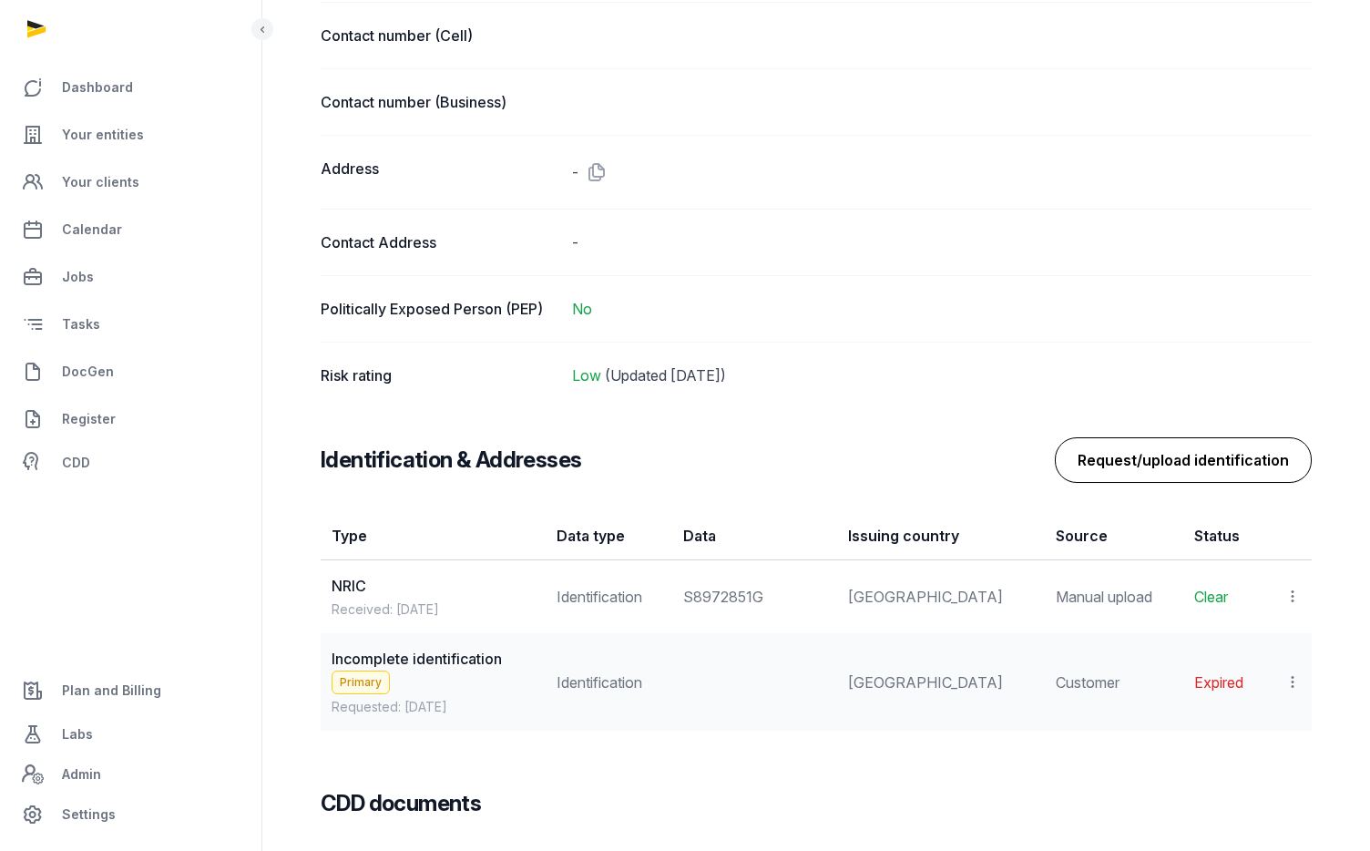
click at [1100, 464] on button "Request/upload identification" at bounding box center [1183, 460] width 257 height 46
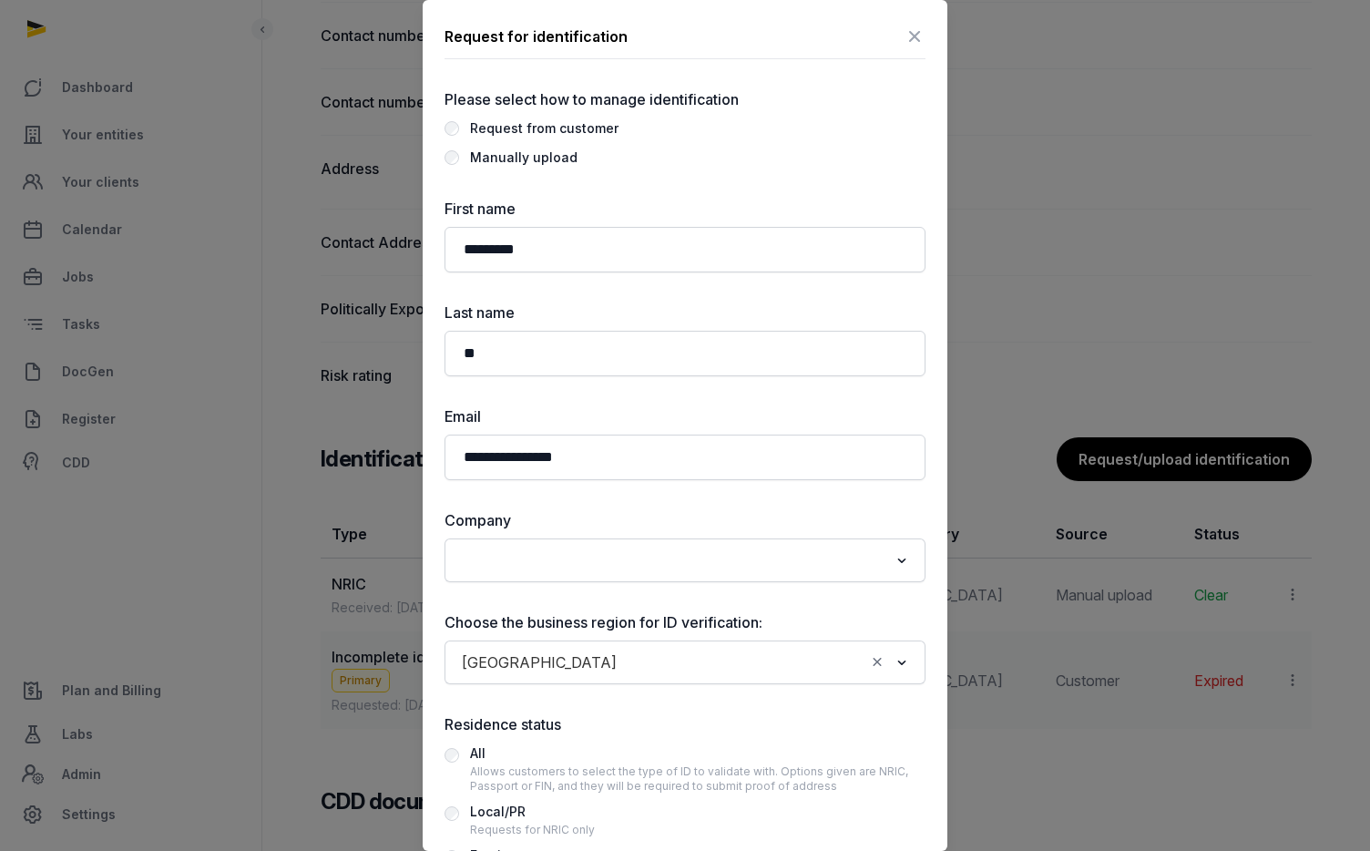
click at [553, 158] on div "Manually upload" at bounding box center [523, 158] width 107 height 22
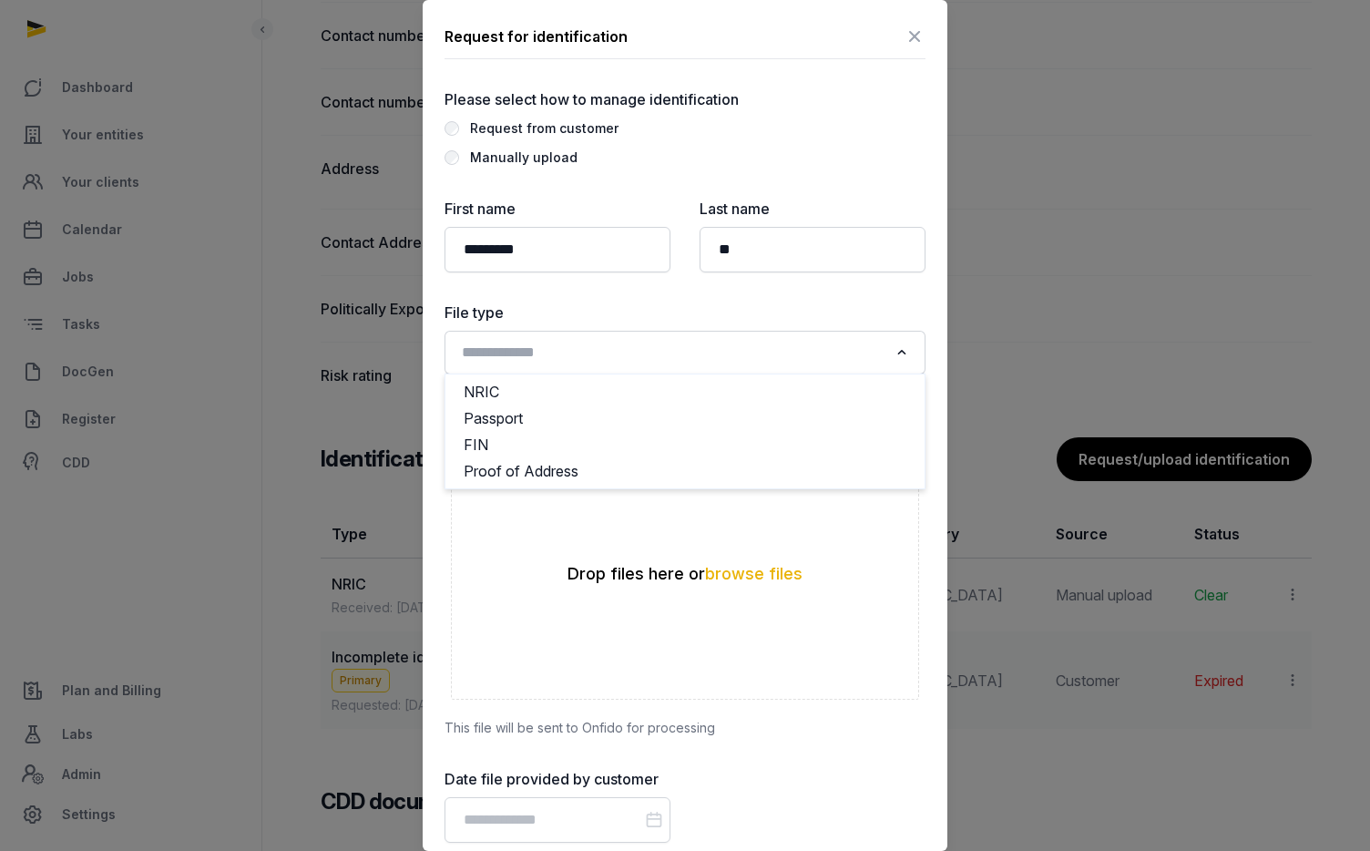
click at [598, 351] on input "Search for option" at bounding box center [671, 352] width 433 height 25
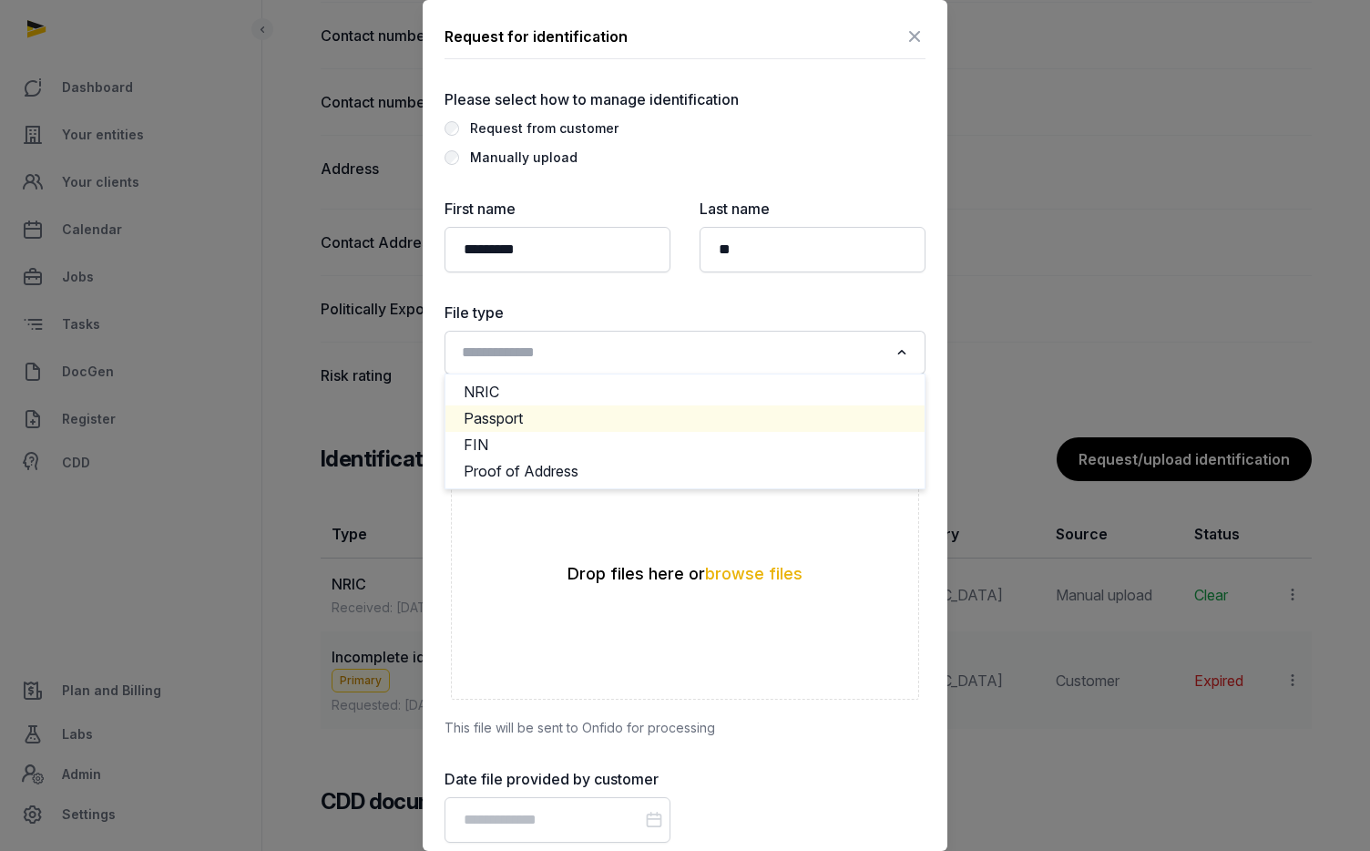
click at [540, 415] on li "Passport" at bounding box center [684, 418] width 479 height 26
click at [737, 340] on input "Search for option" at bounding box center [671, 352] width 433 height 25
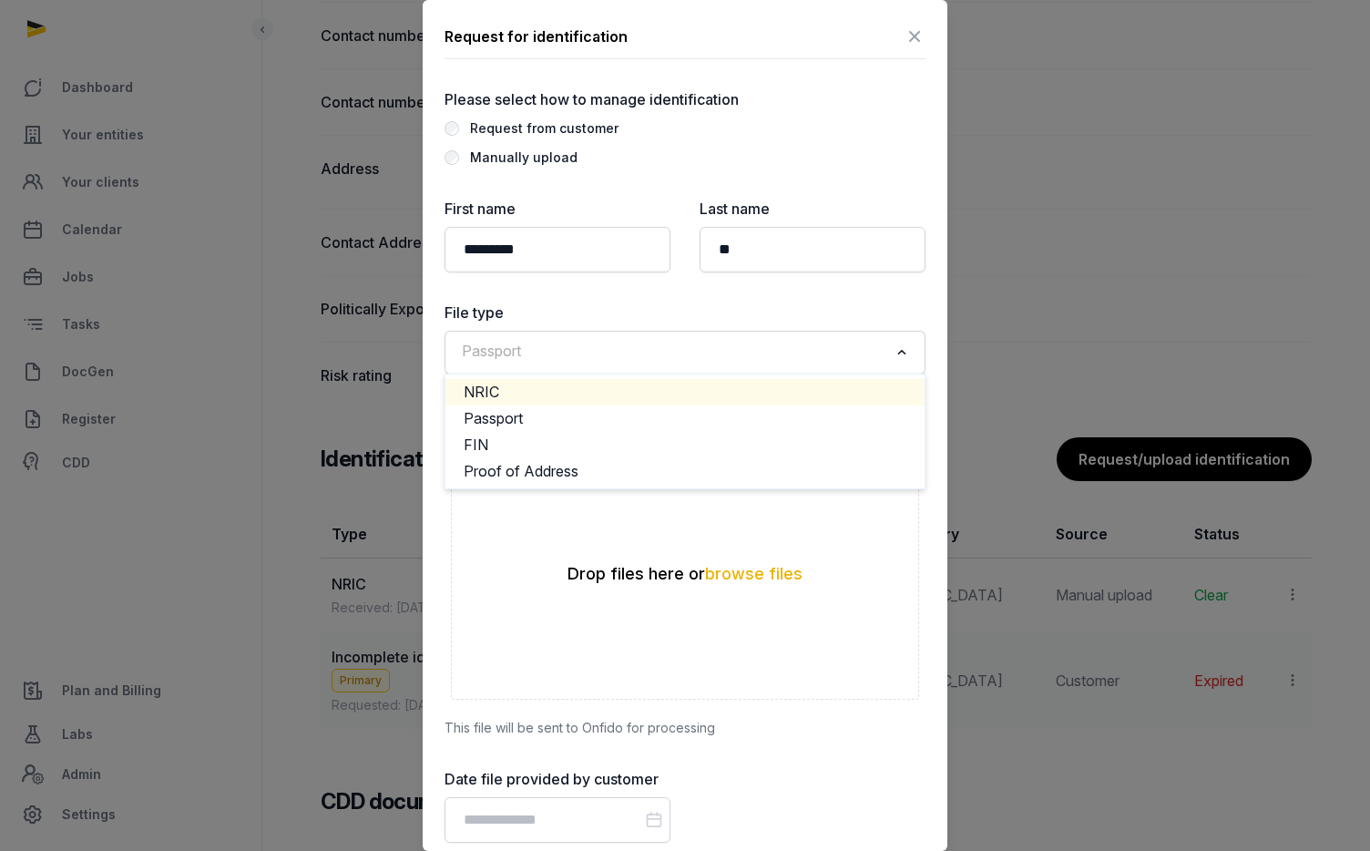
click at [638, 388] on li "NRIC" at bounding box center [684, 392] width 479 height 26
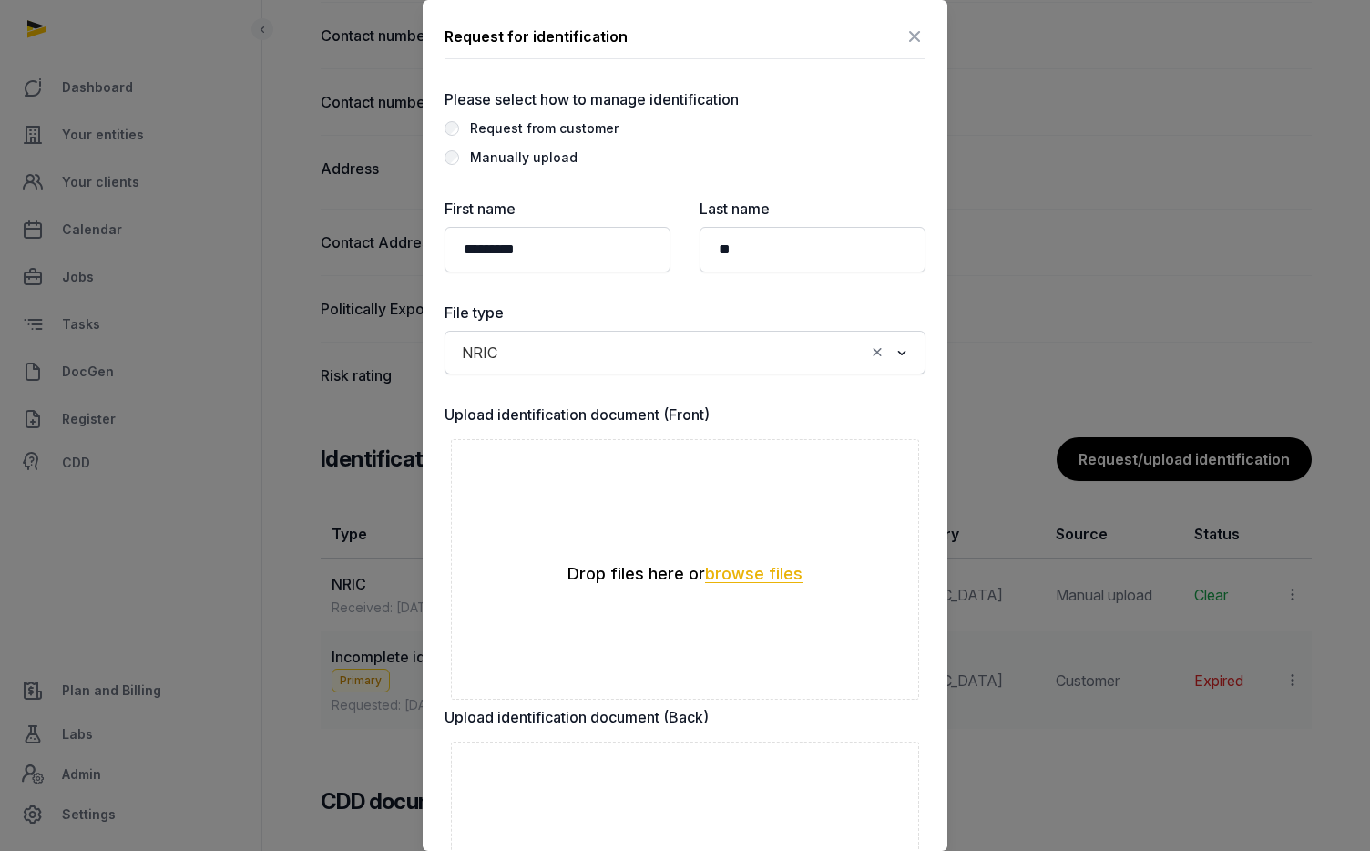
click at [739, 568] on button "browse files" at bounding box center [753, 574] width 97 height 17
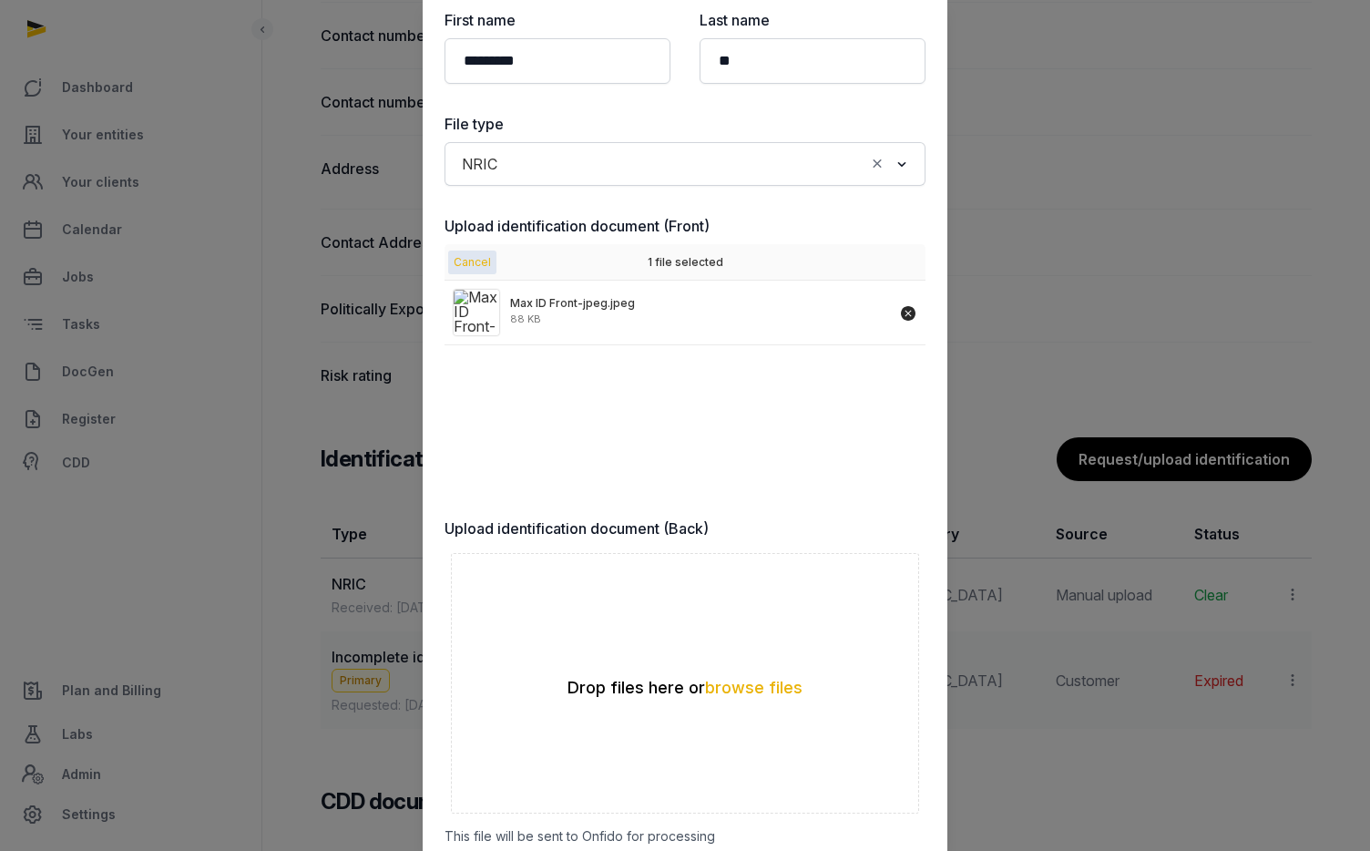
scroll to position [199, 0]
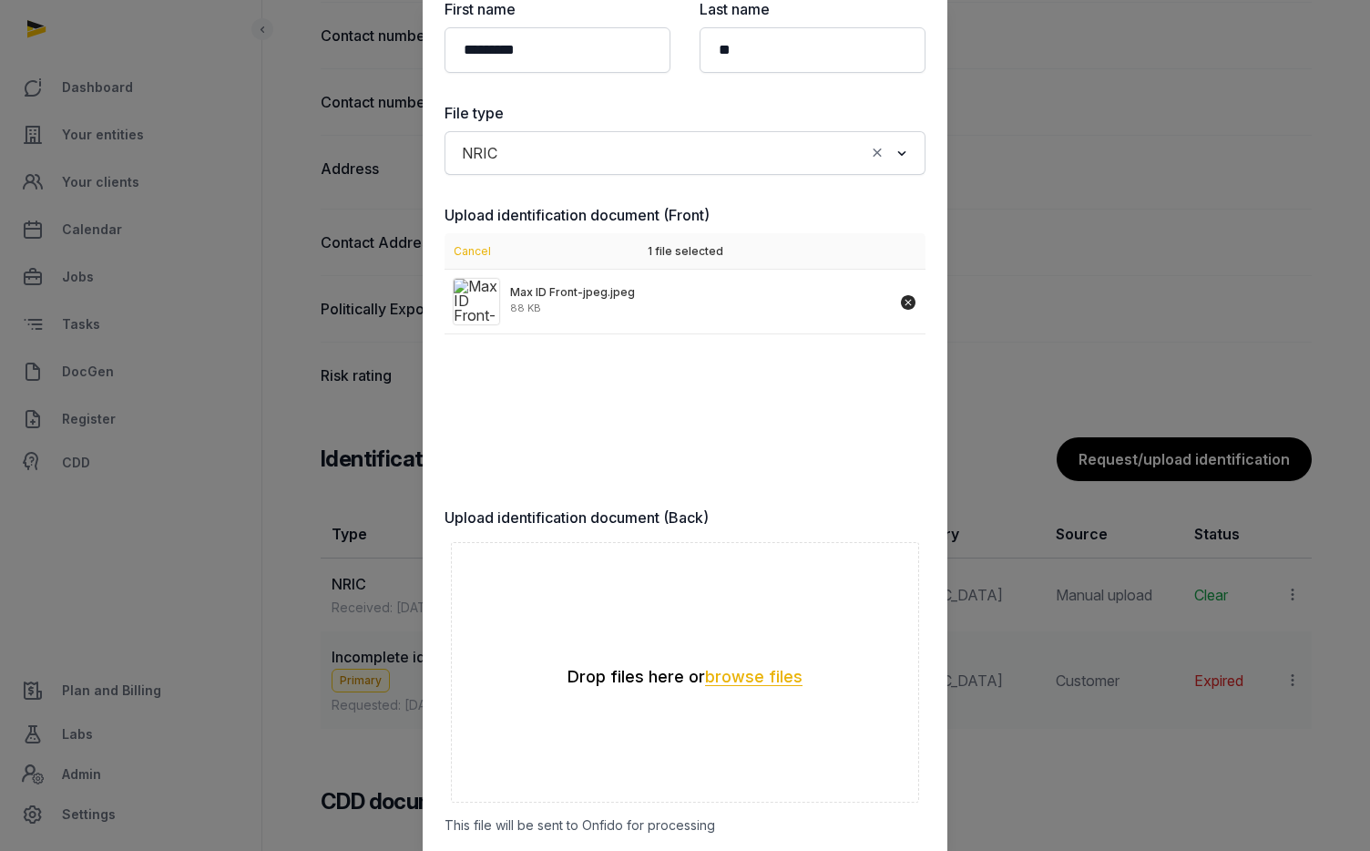
click at [730, 677] on button "browse files" at bounding box center [753, 676] width 97 height 17
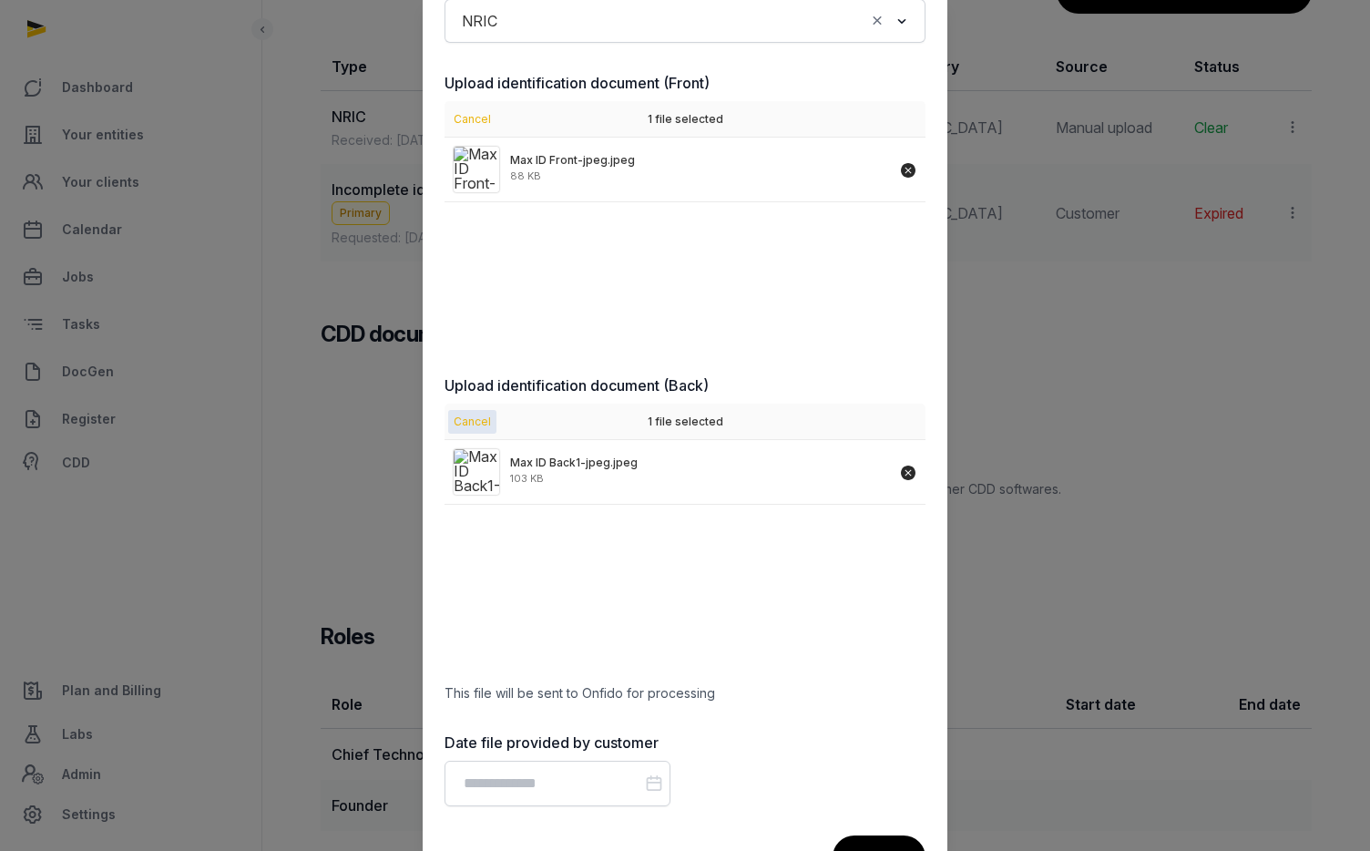
scroll to position [396, 0]
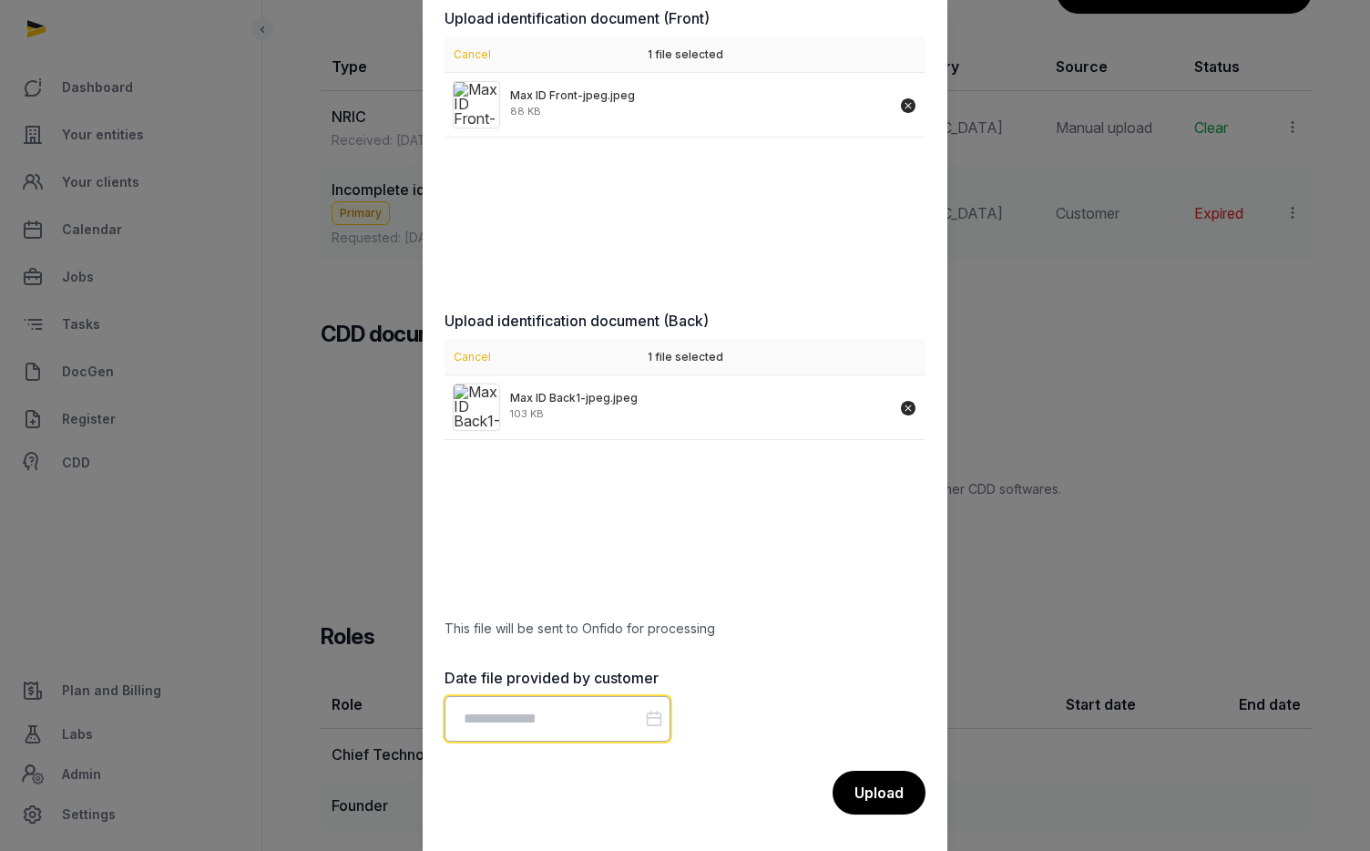
click at [544, 710] on input "Datepicker input" at bounding box center [557, 719] width 226 height 46
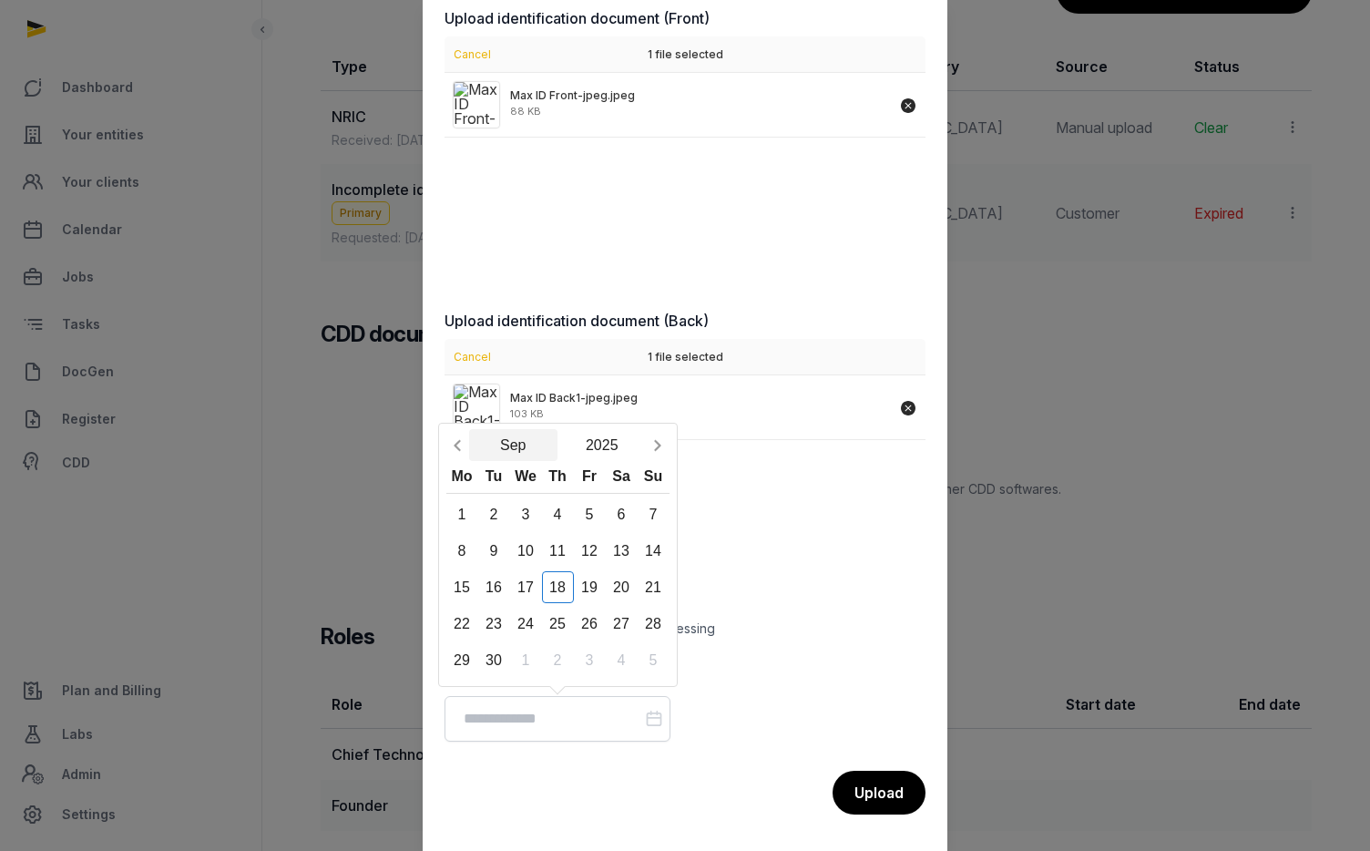
click at [525, 441] on button "Sep" at bounding box center [513, 445] width 89 height 32
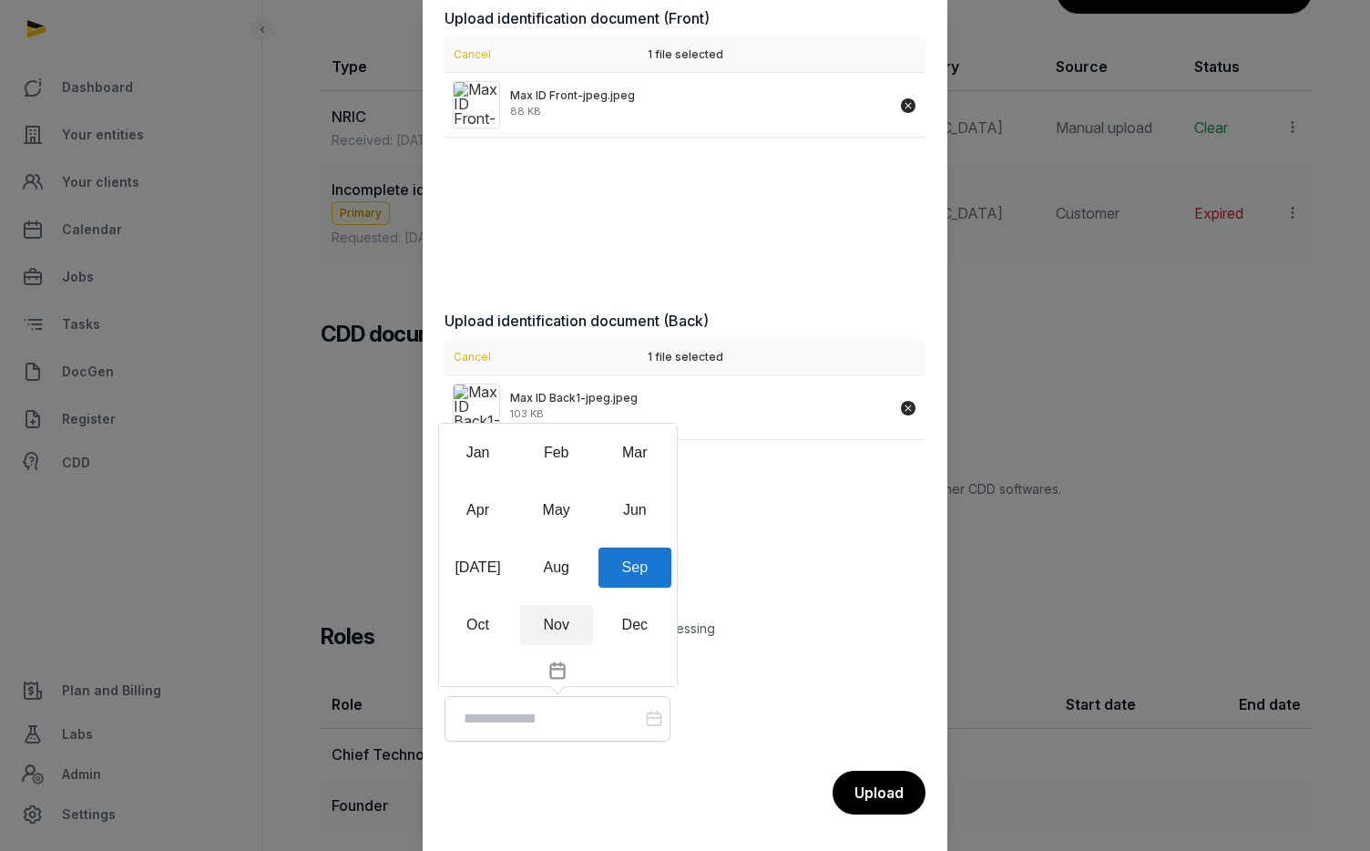
click at [547, 612] on div "Nov" at bounding box center [556, 625] width 73 height 40
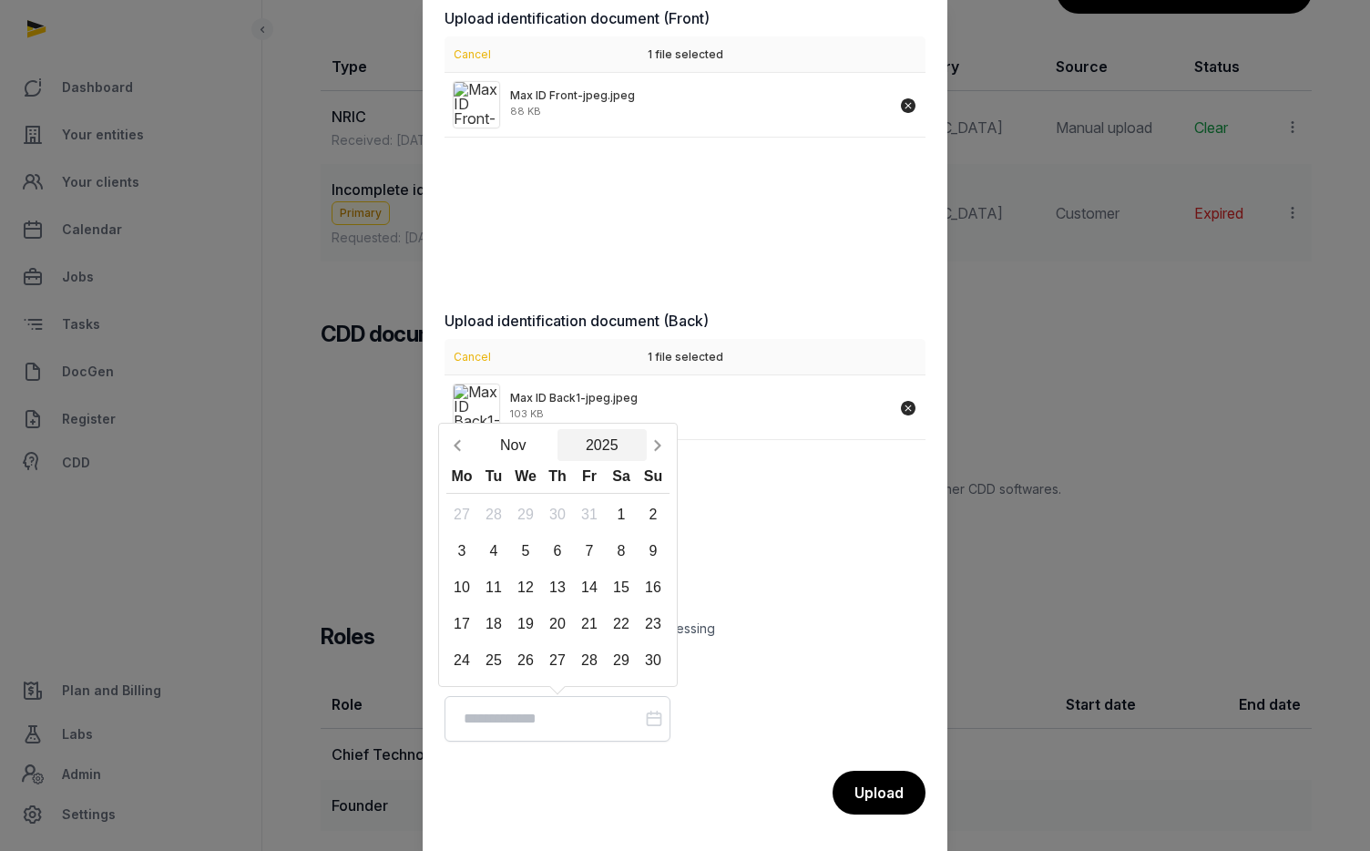
click at [609, 450] on button "2025" at bounding box center [601, 445] width 89 height 32
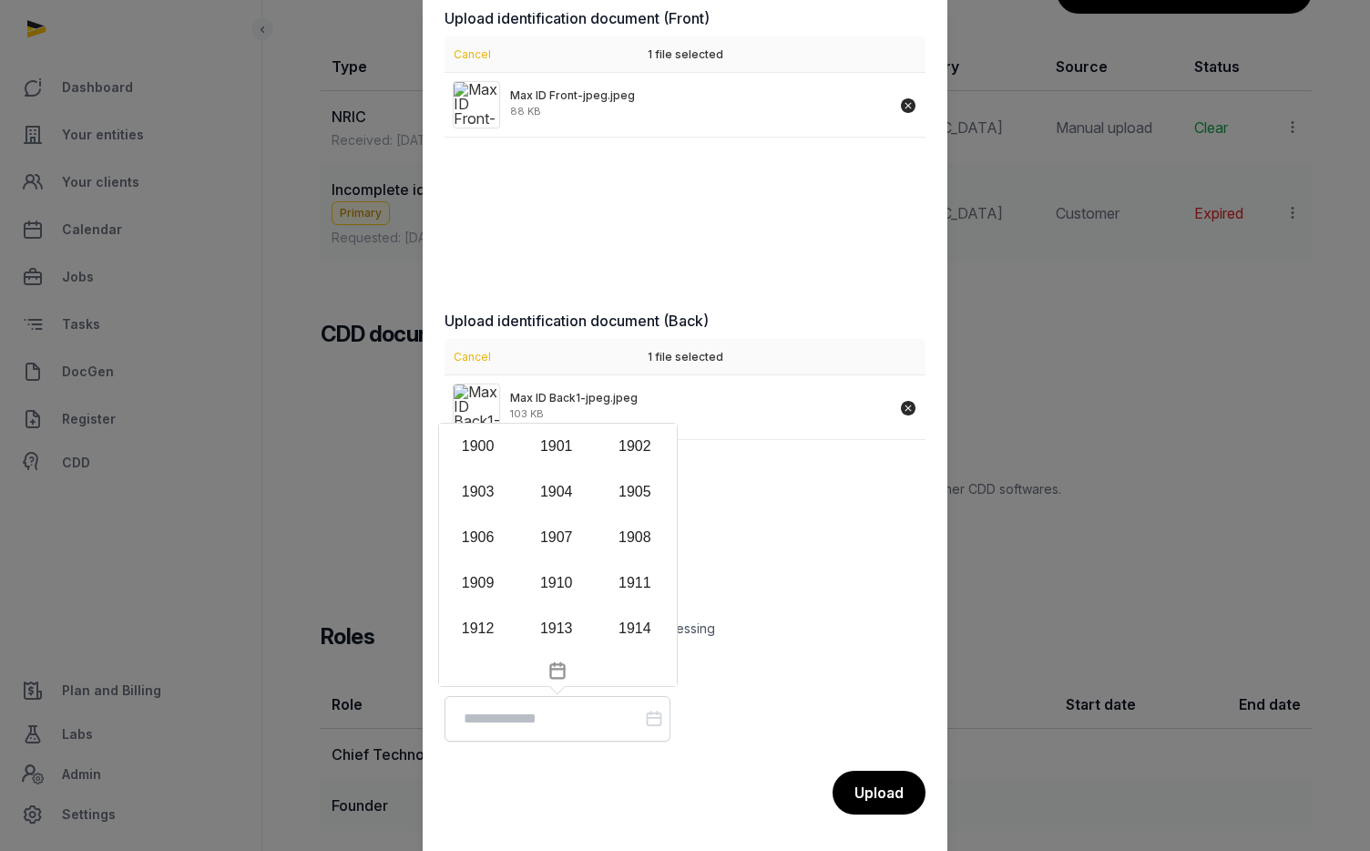
scroll to position [1766, 0]
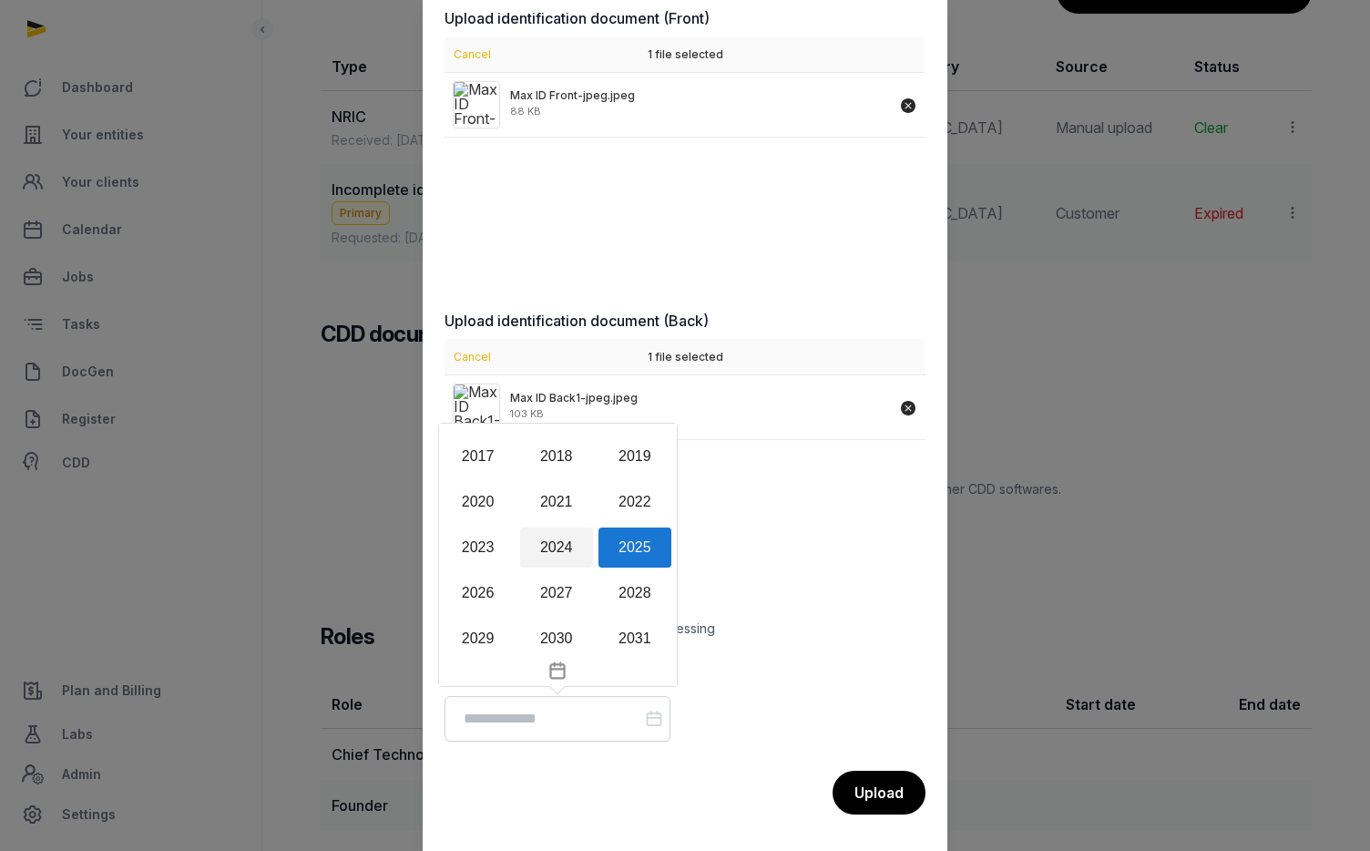
click at [559, 548] on div "2024" at bounding box center [556, 547] width 73 height 40
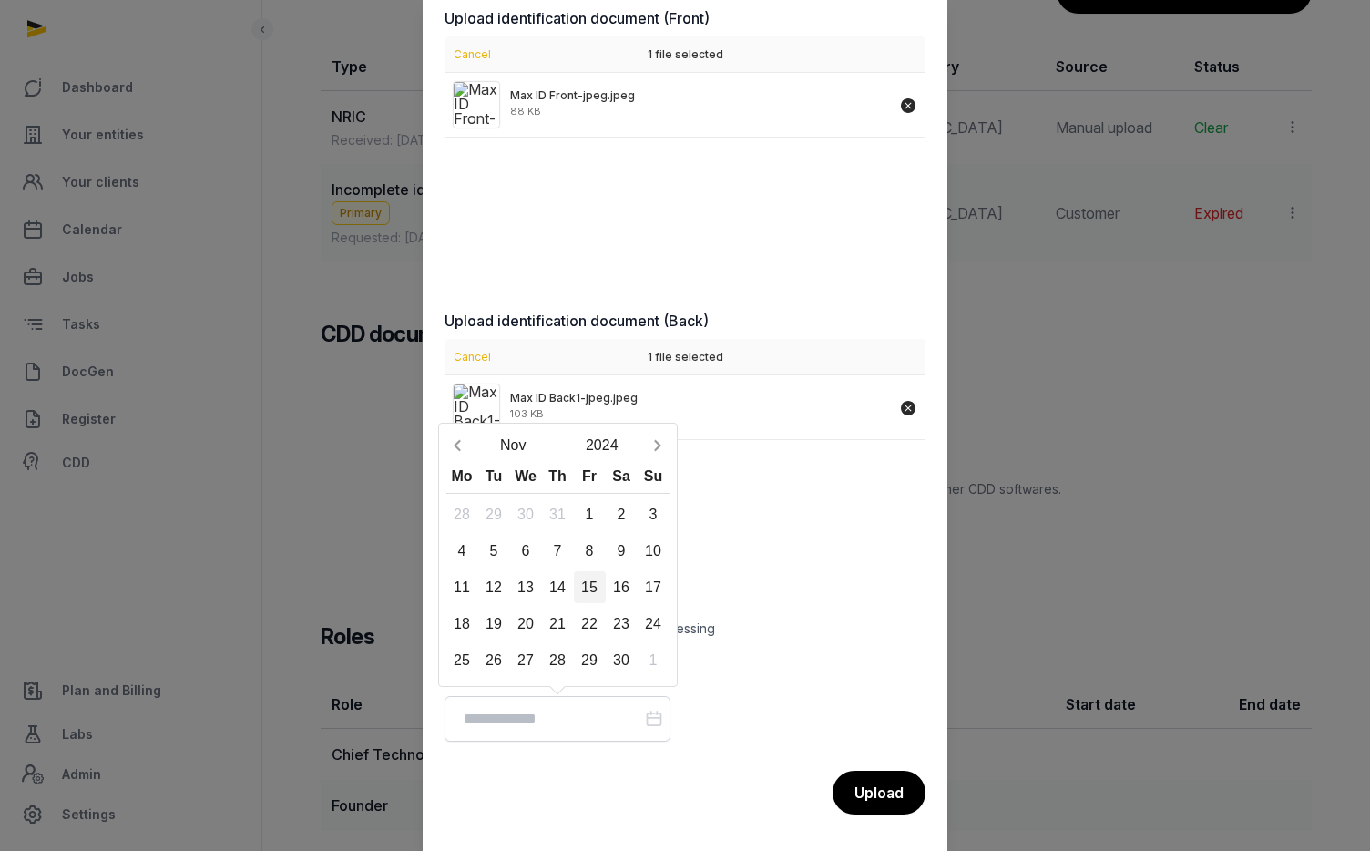
click at [599, 584] on div "15" at bounding box center [590, 587] width 32 height 32
type input "**********"
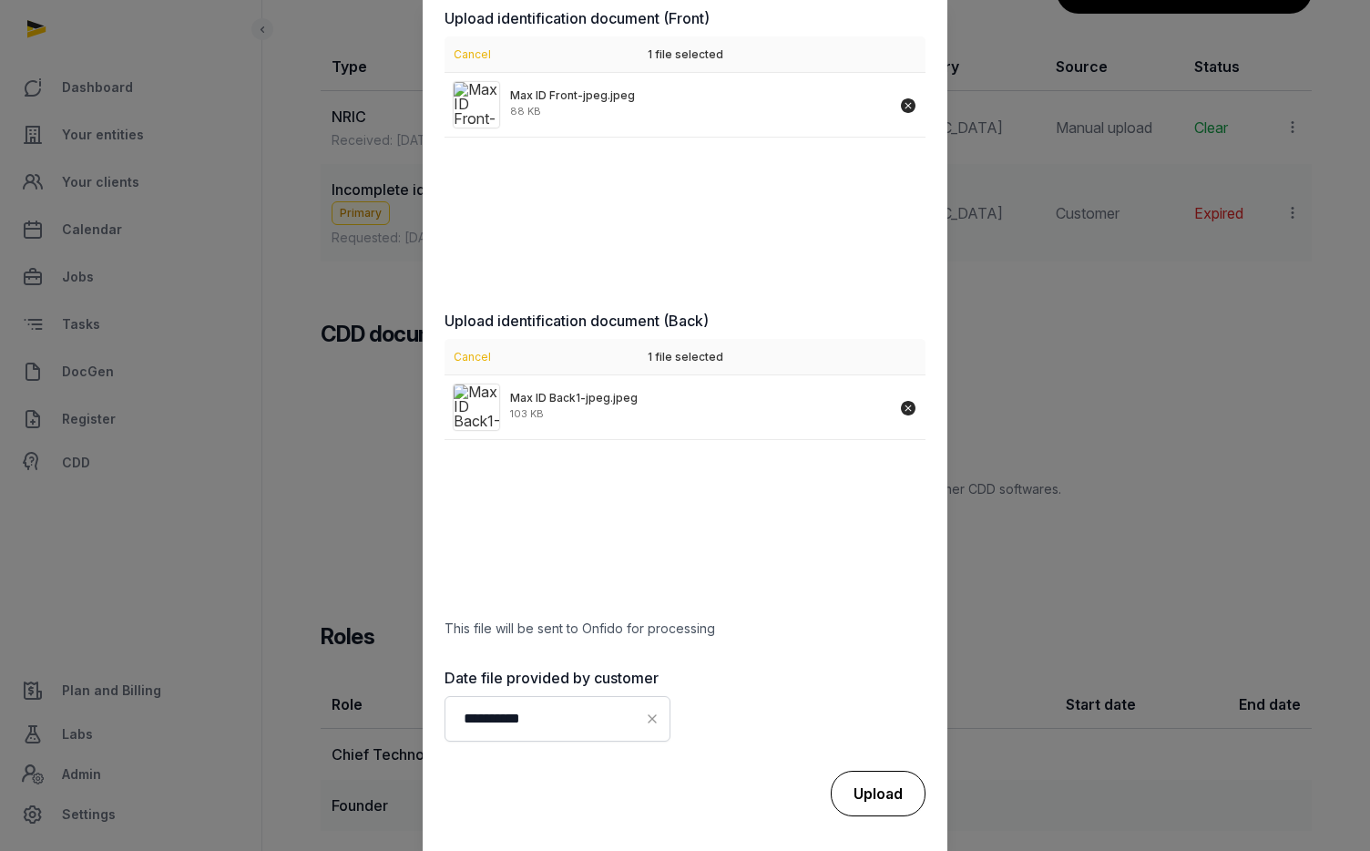
click at [889, 791] on div "Upload" at bounding box center [878, 793] width 95 height 46
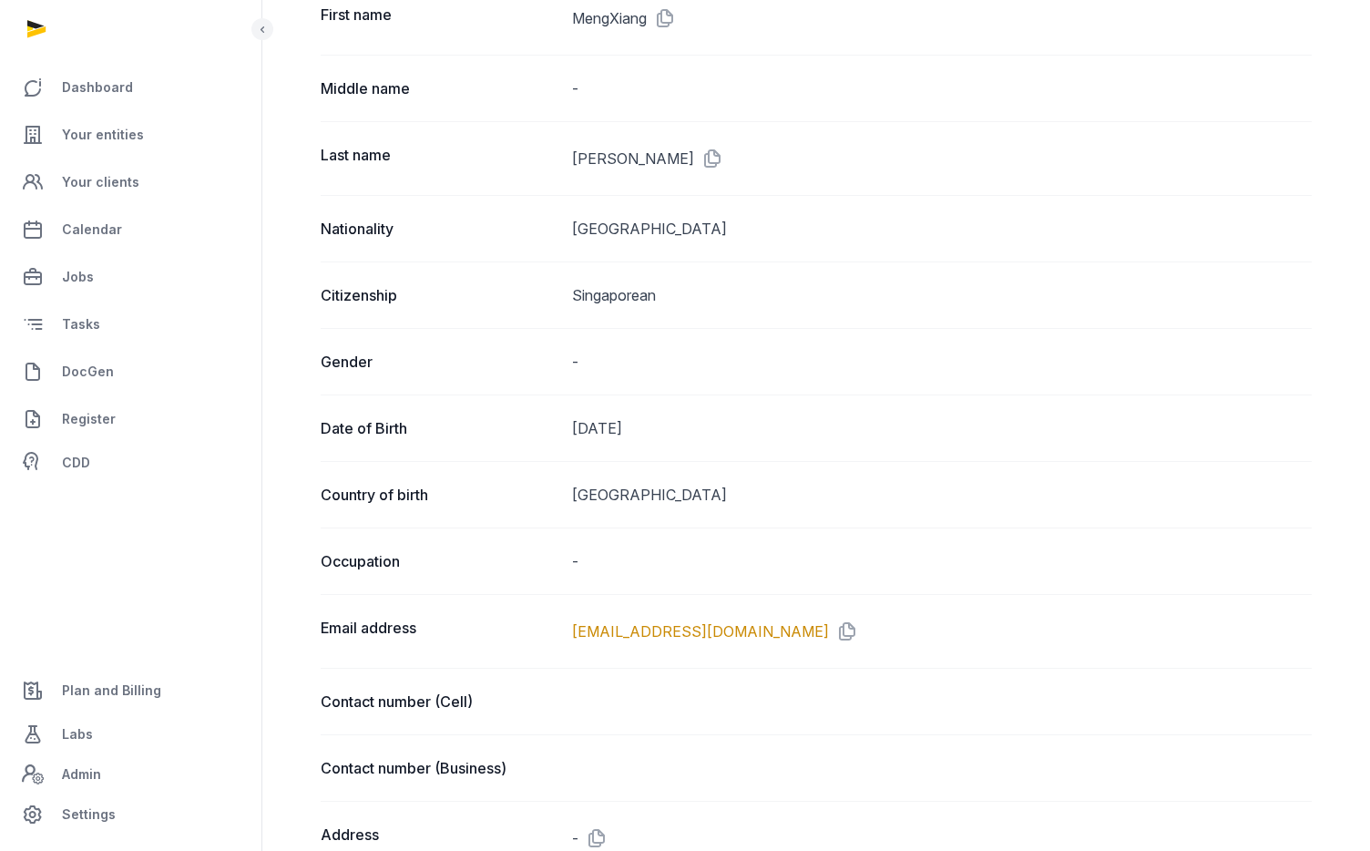
scroll to position [0, 0]
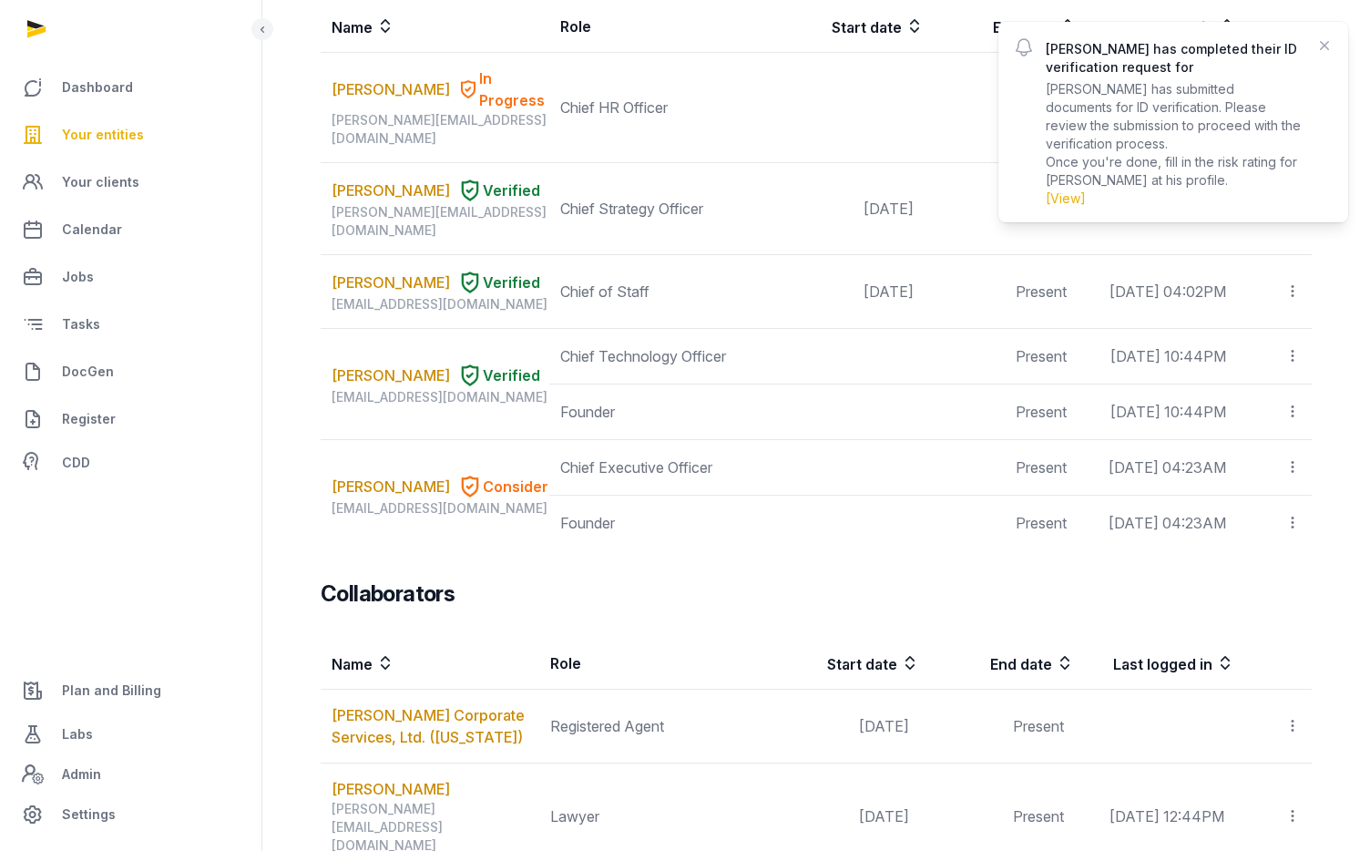
scroll to position [342, 0]
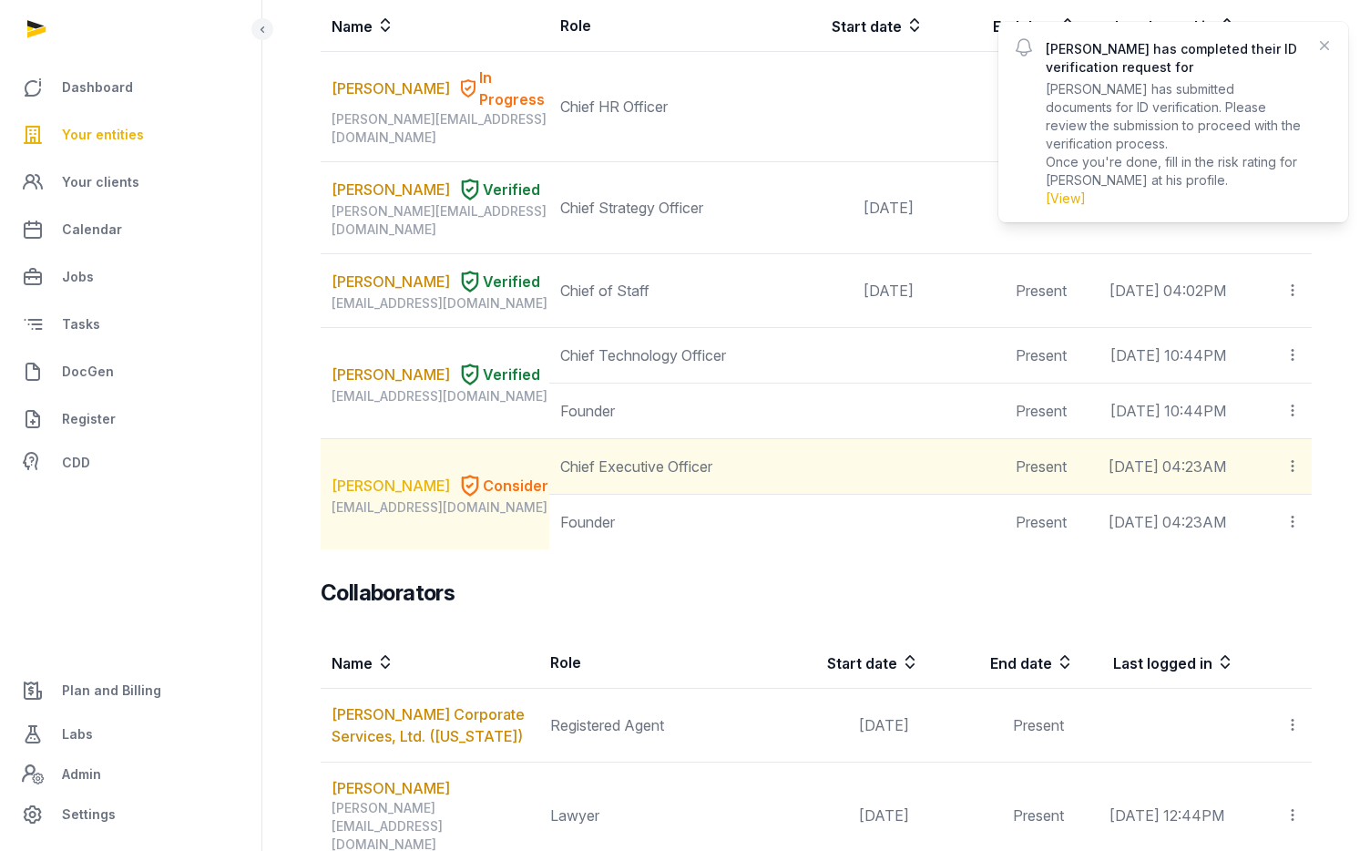
click at [385, 496] on link "Peiru Teo" at bounding box center [390, 485] width 118 height 22
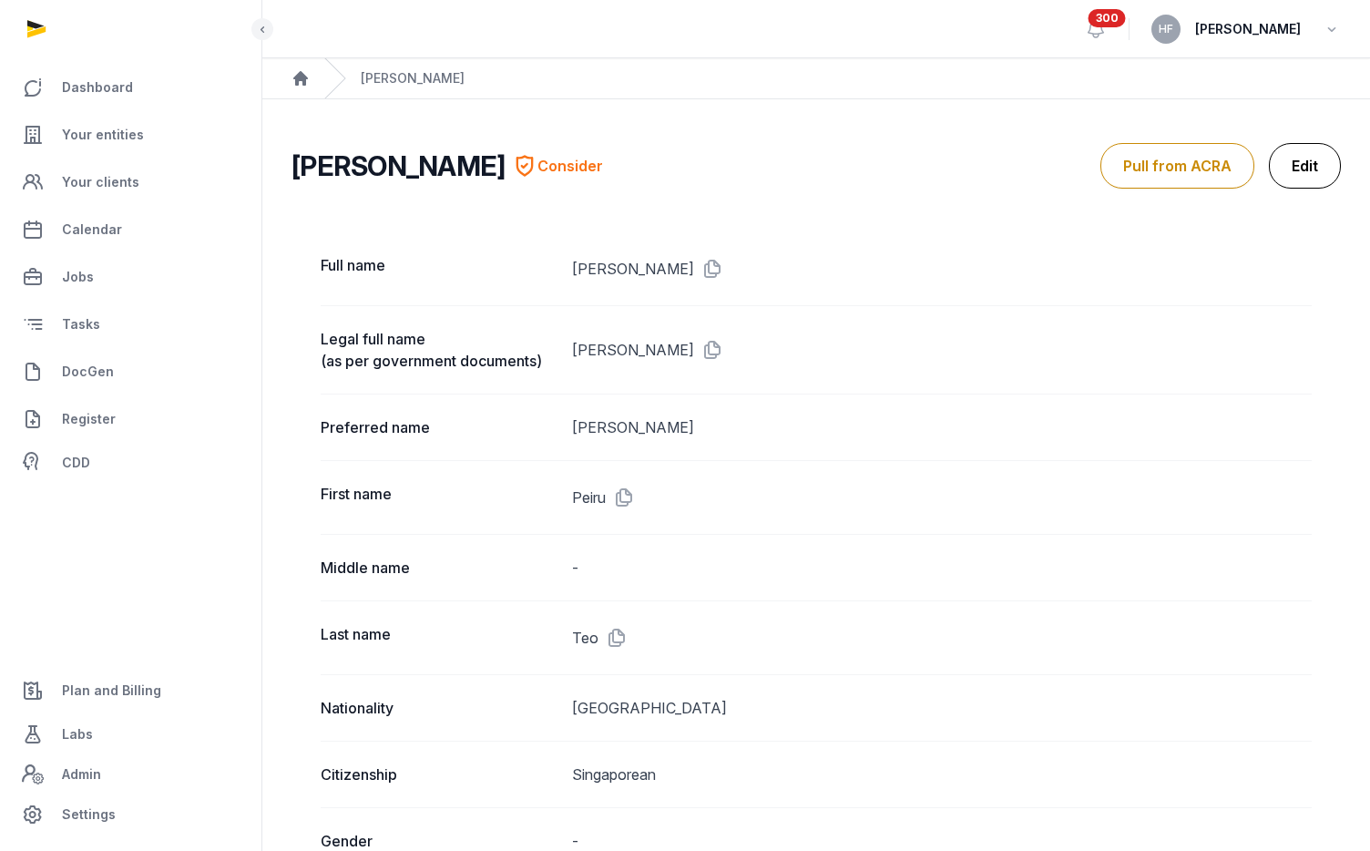
click at [1319, 165] on link "Edit" at bounding box center [1305, 166] width 72 height 46
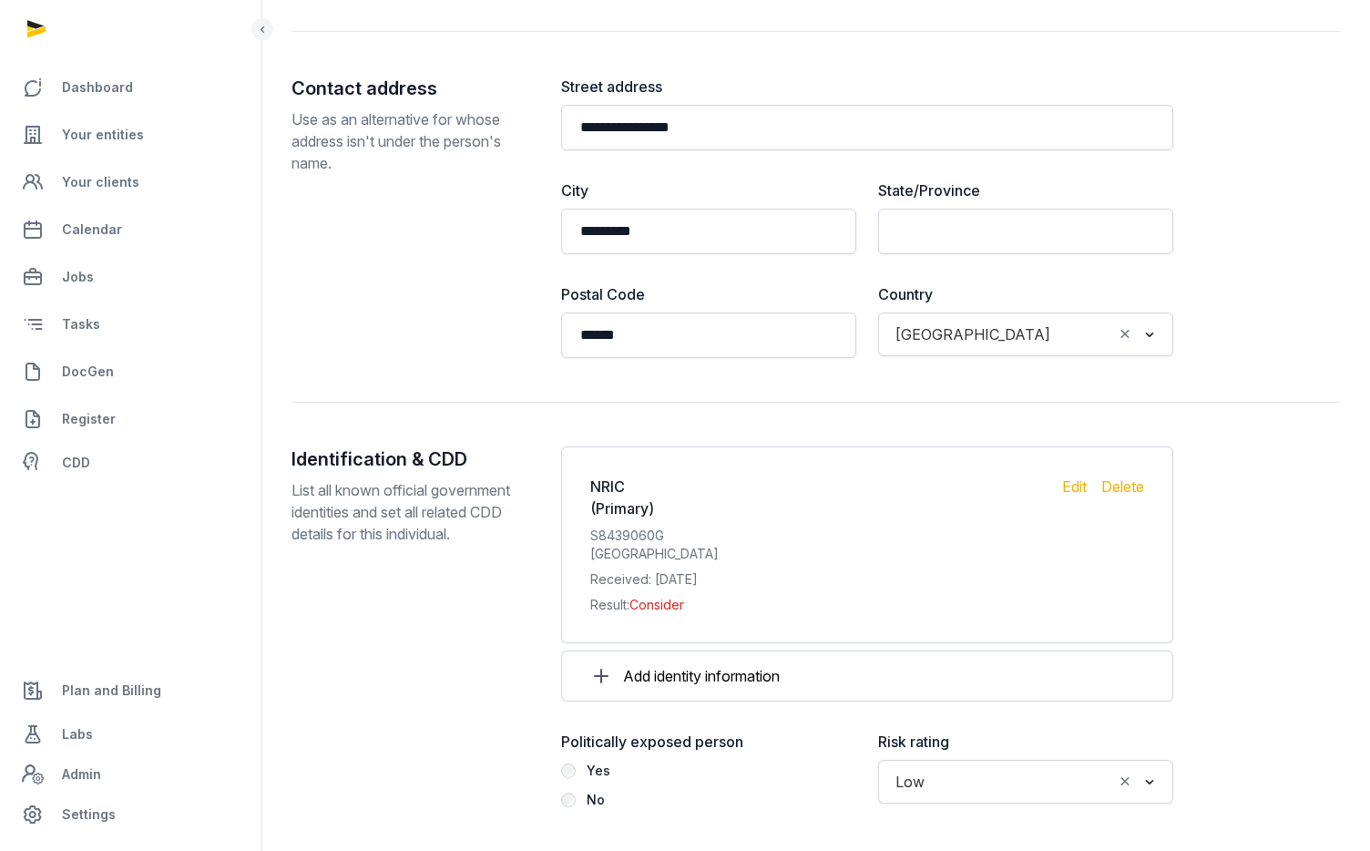
scroll to position [1602, 0]
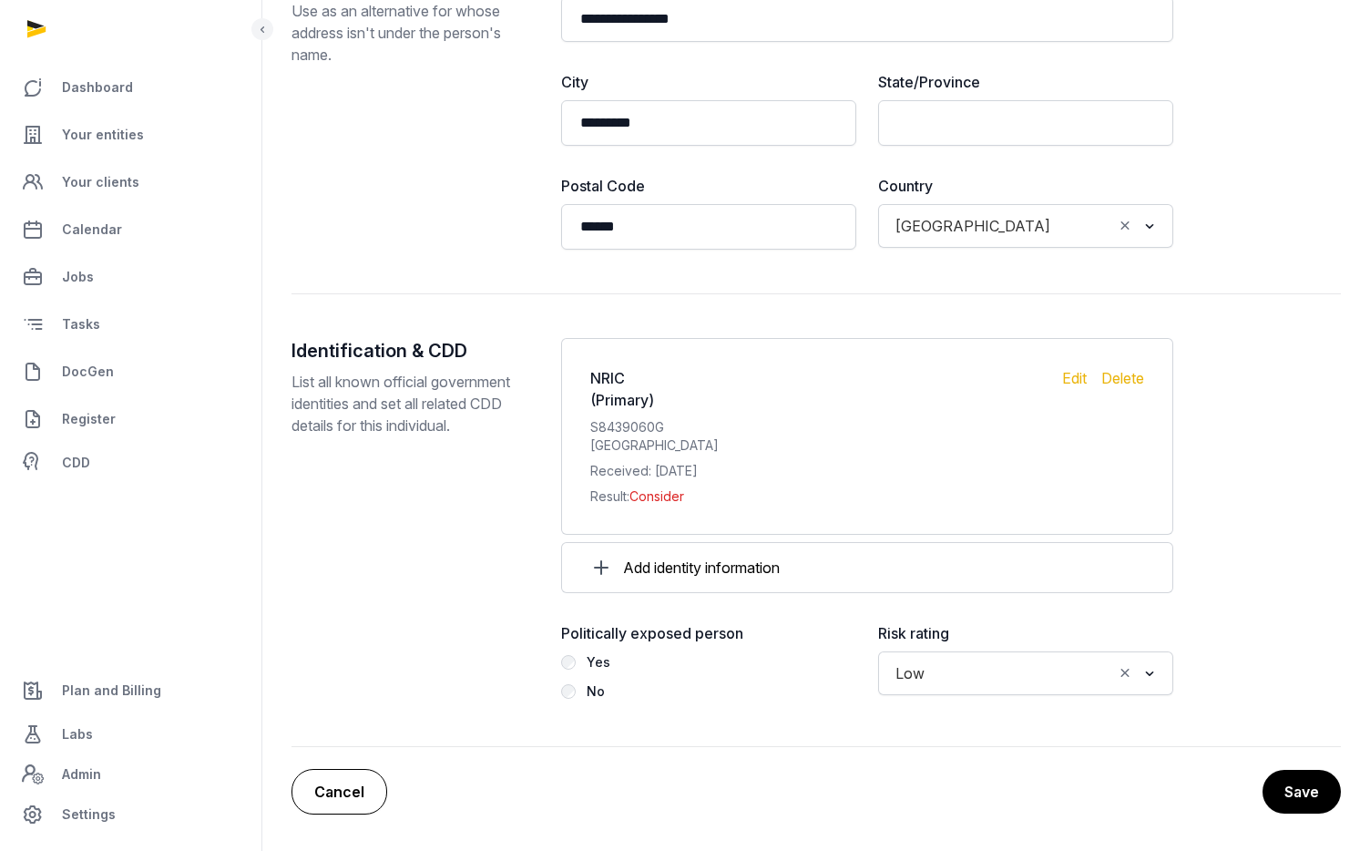
click at [343, 801] on link "Cancel" at bounding box center [339, 792] width 96 height 46
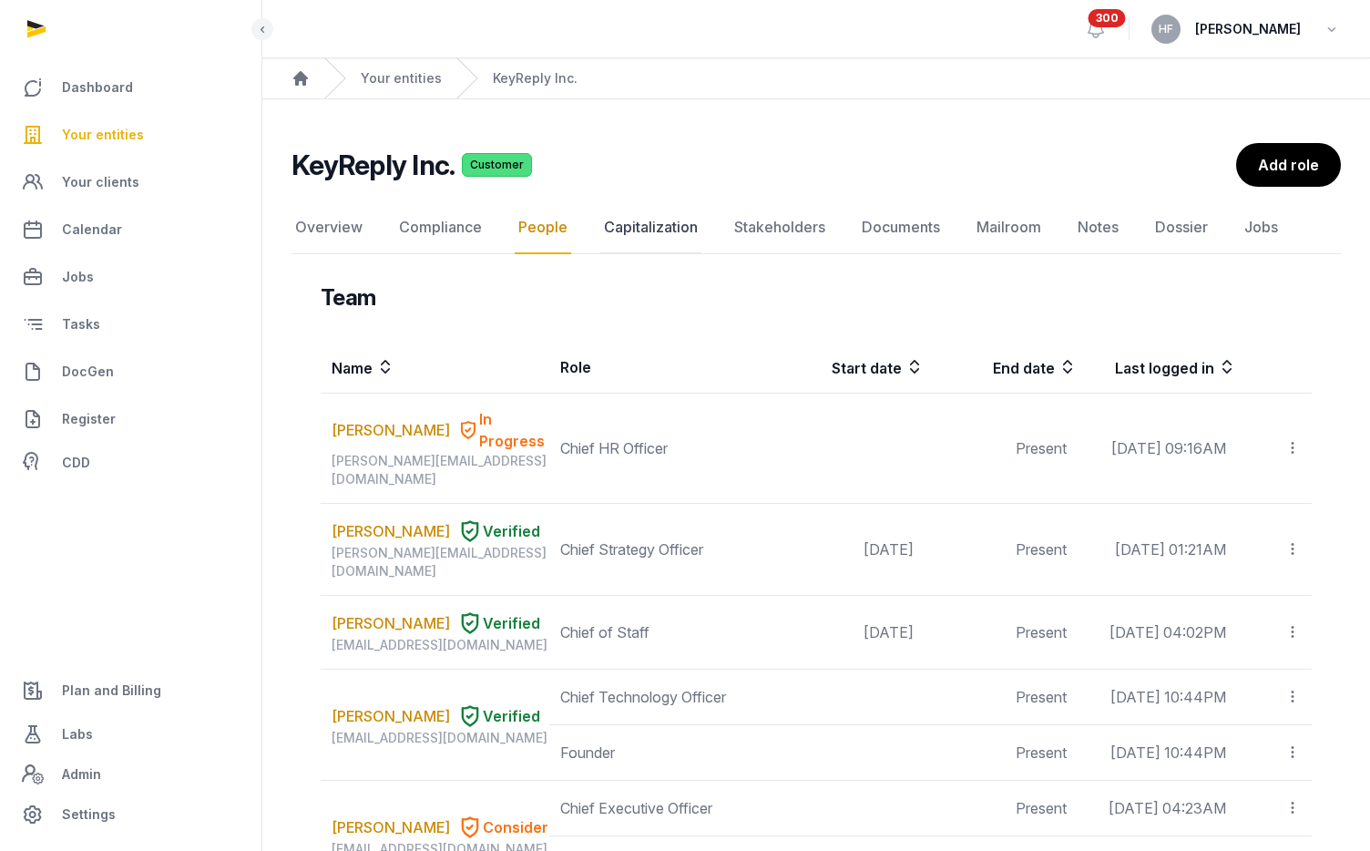
click at [666, 226] on link "Capitalization" at bounding box center [650, 227] width 101 height 53
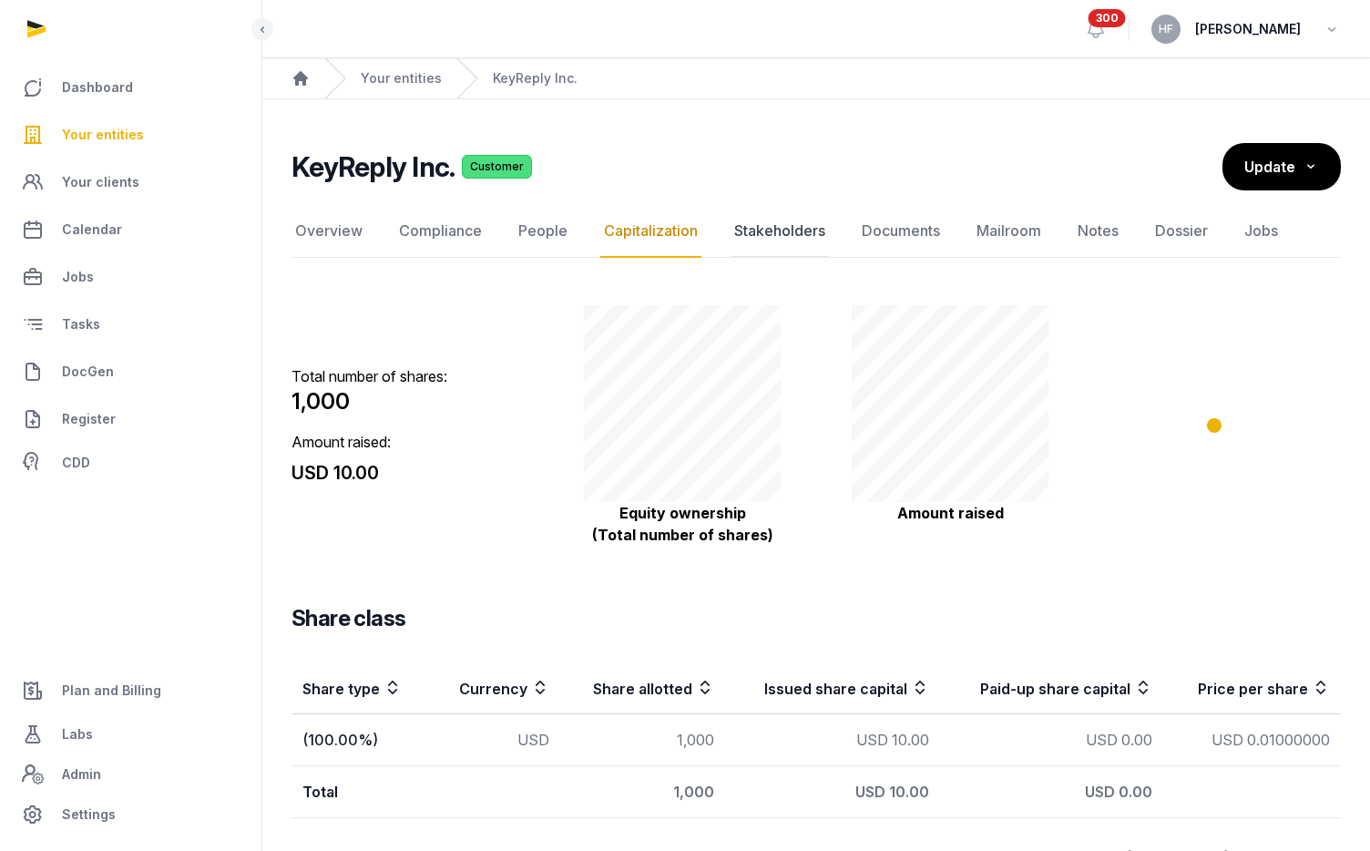
click at [775, 231] on link "Stakeholders" at bounding box center [779, 231] width 98 height 53
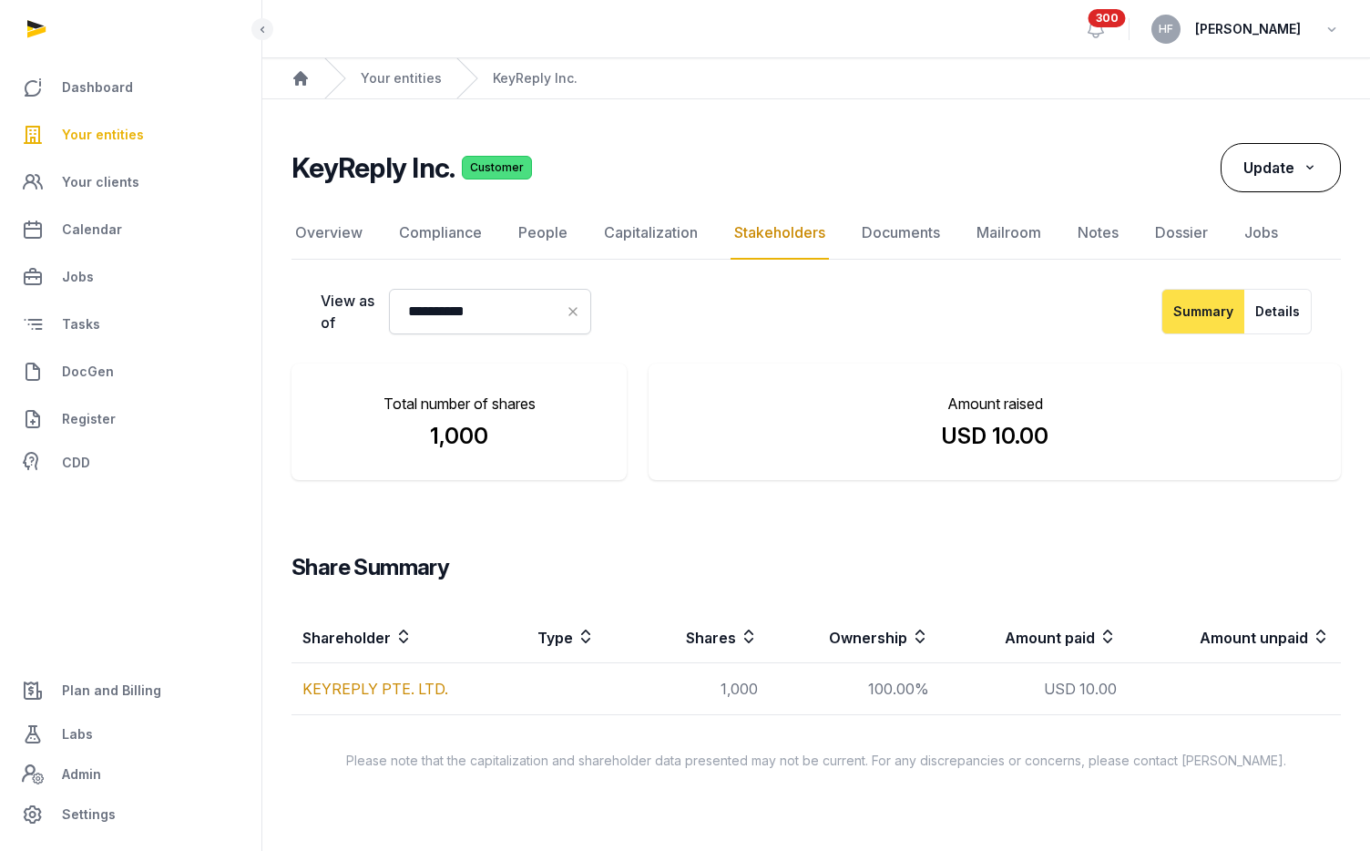
click at [1292, 178] on button "Update" at bounding box center [1280, 167] width 120 height 49
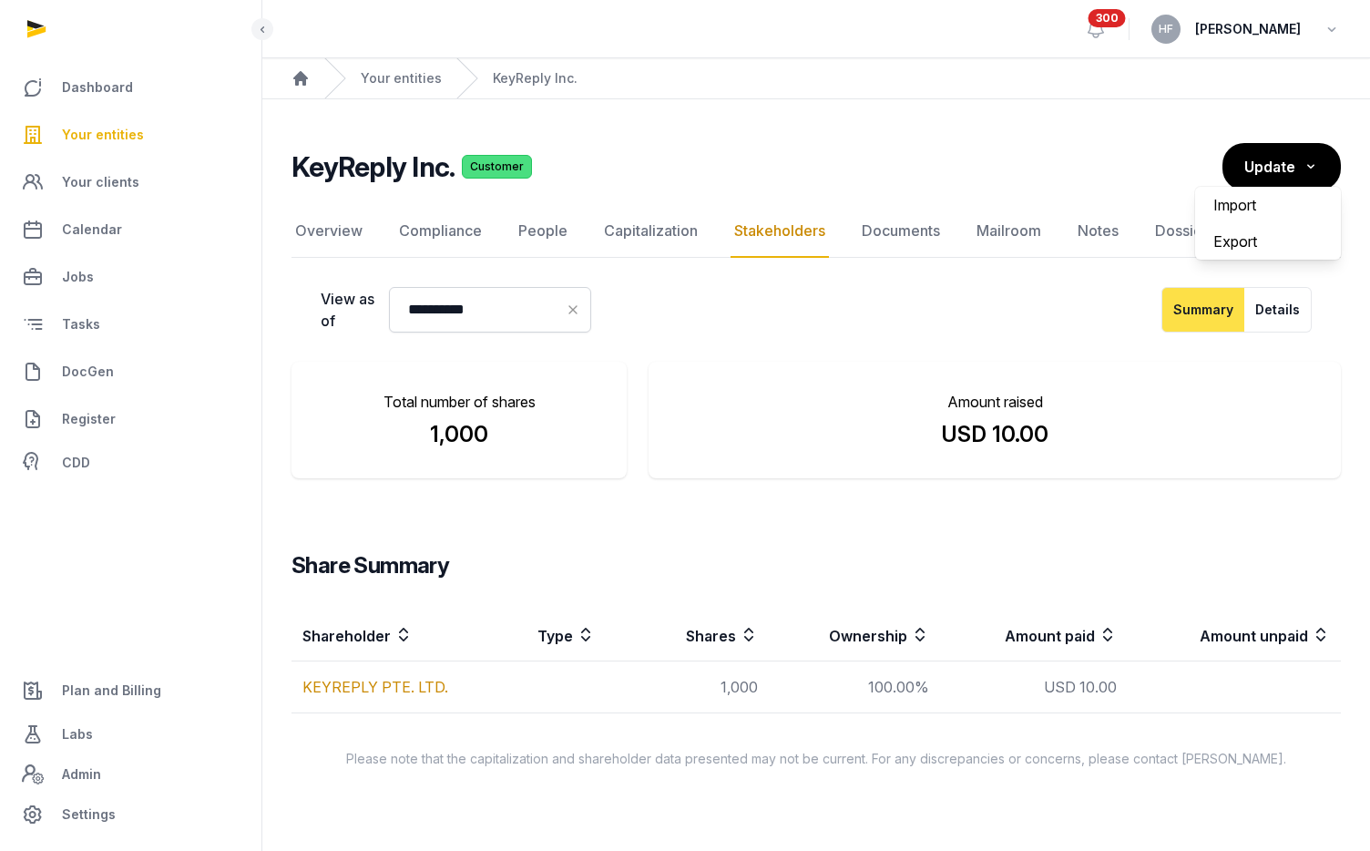
click at [846, 300] on div "**********" at bounding box center [815, 310] width 1049 height 46
click at [905, 140] on main "**********" at bounding box center [815, 451] width 1107 height 705
click at [347, 227] on link "Overview" at bounding box center [328, 231] width 75 height 53
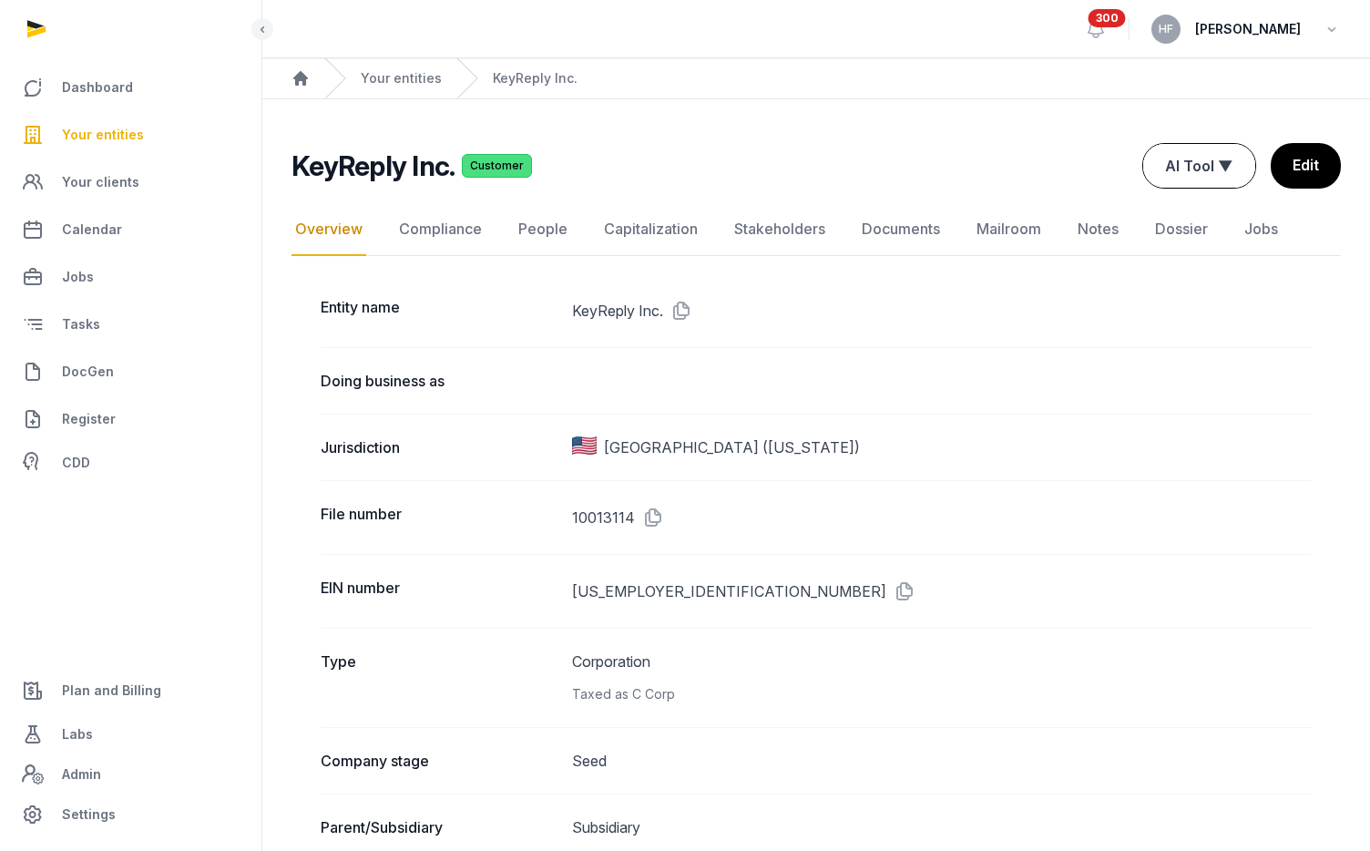
click at [1212, 166] on button "AI Tool ▼" at bounding box center [1199, 166] width 112 height 44
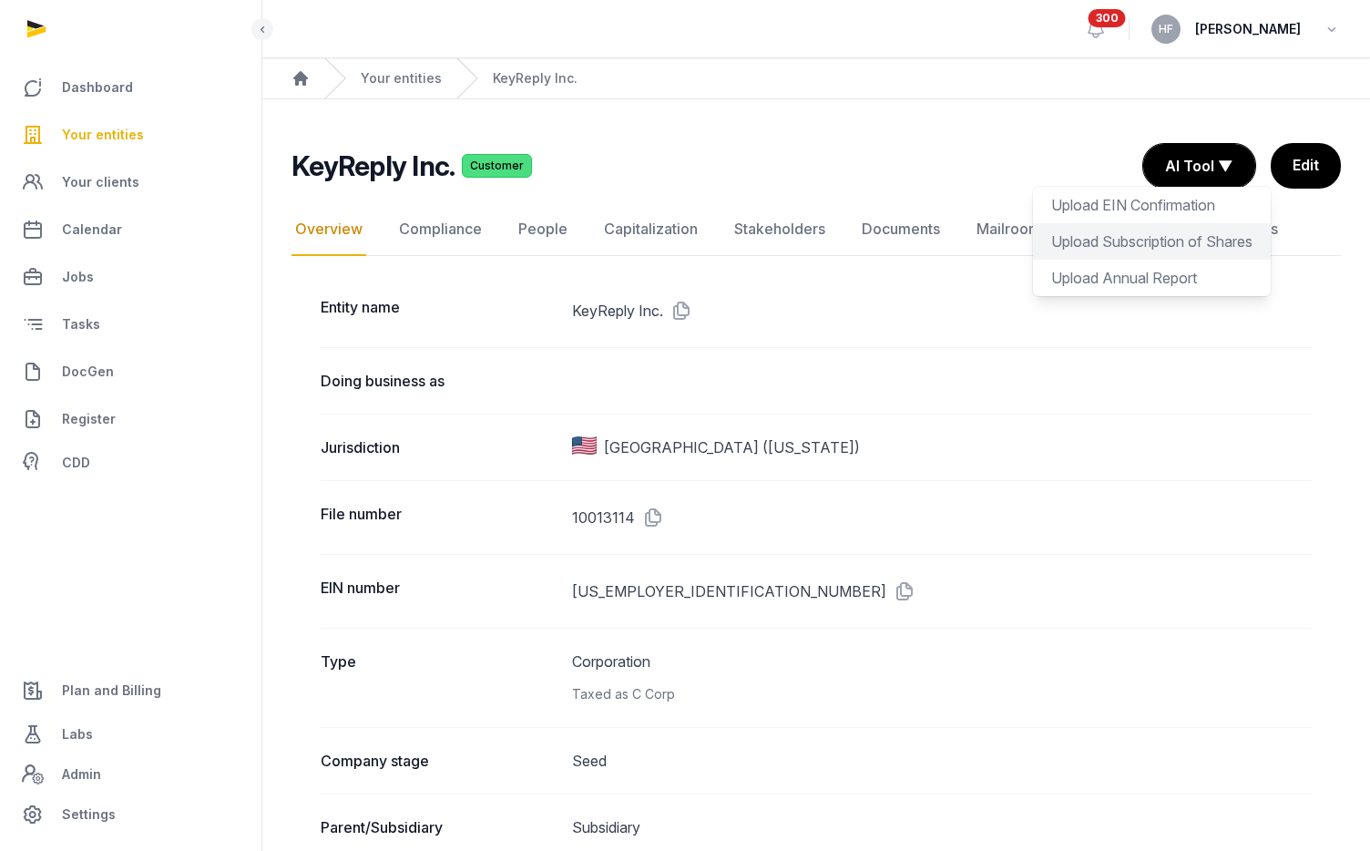
click at [1188, 243] on div "Upload Subscription of Shares" at bounding box center [1152, 241] width 238 height 36
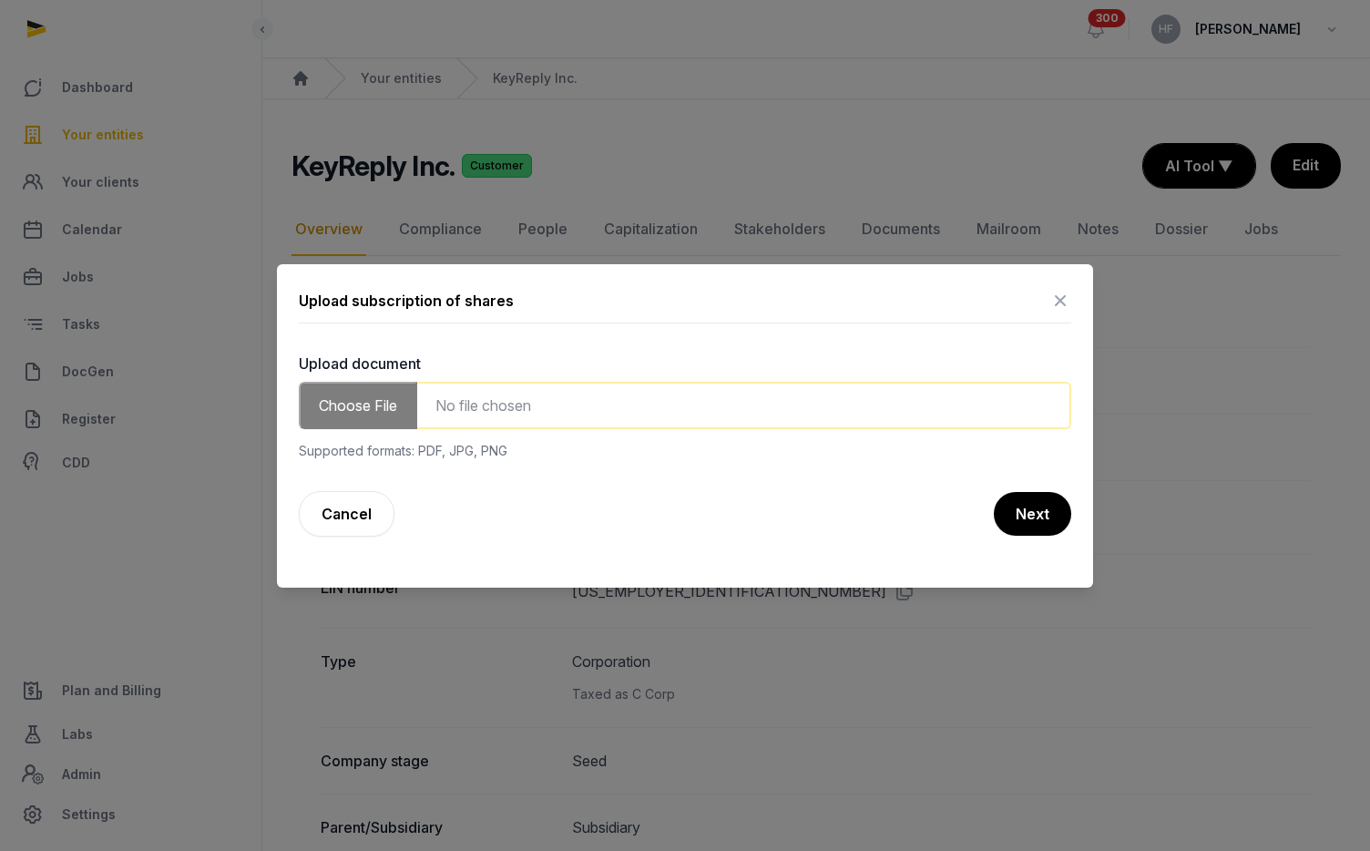
click at [478, 409] on input "file" at bounding box center [685, 405] width 772 height 47
type input "**********"
click at [1042, 516] on button "Next" at bounding box center [1031, 514] width 79 height 46
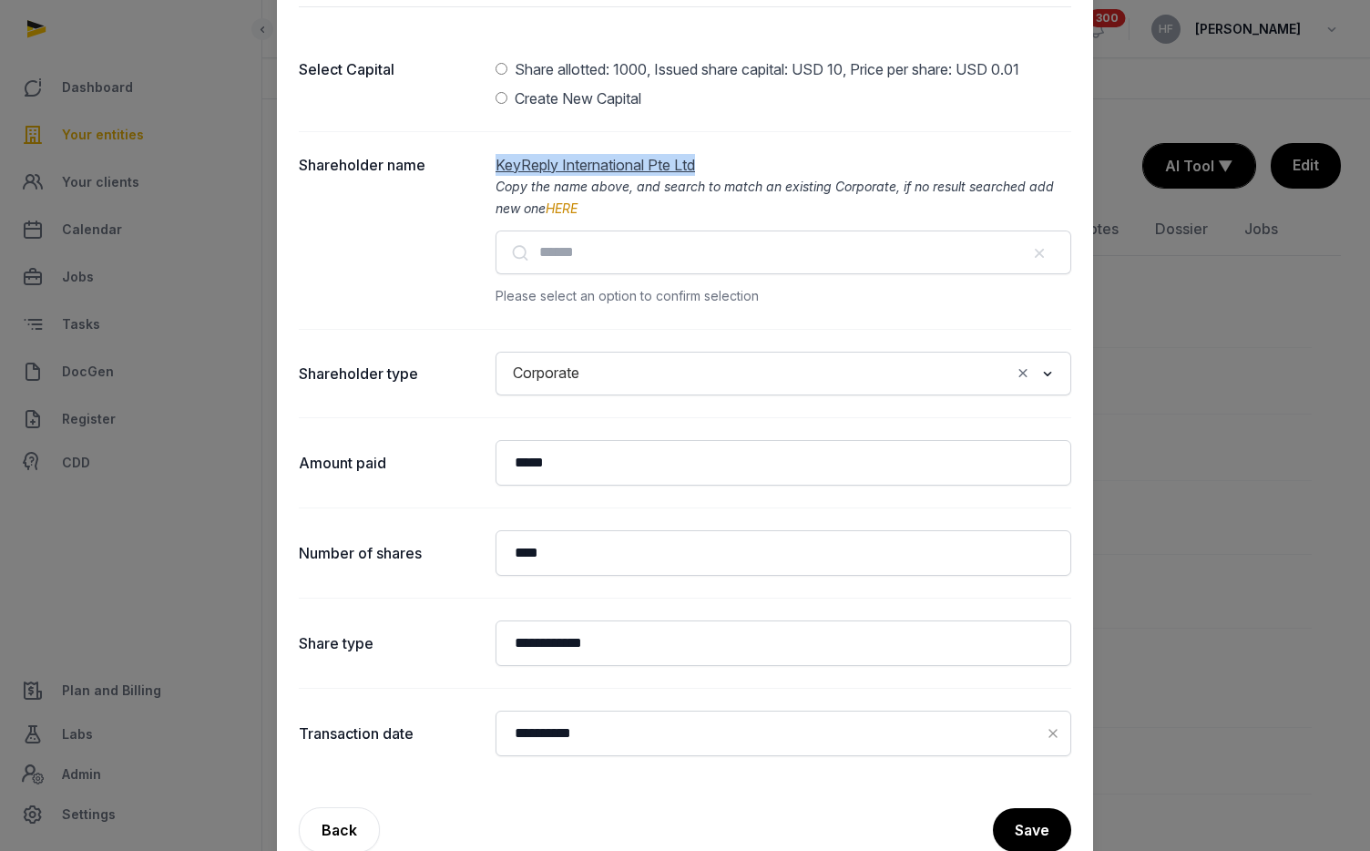
drag, startPoint x: 706, startPoint y: 168, endPoint x: 496, endPoint y: 167, distance: 209.5
click at [496, 167] on dd "KeyReply International Pte Ltd Copy the name above, and search to match an exis…" at bounding box center [783, 230] width 576 height 153
copy span "KeyReply International Pte Ltd"
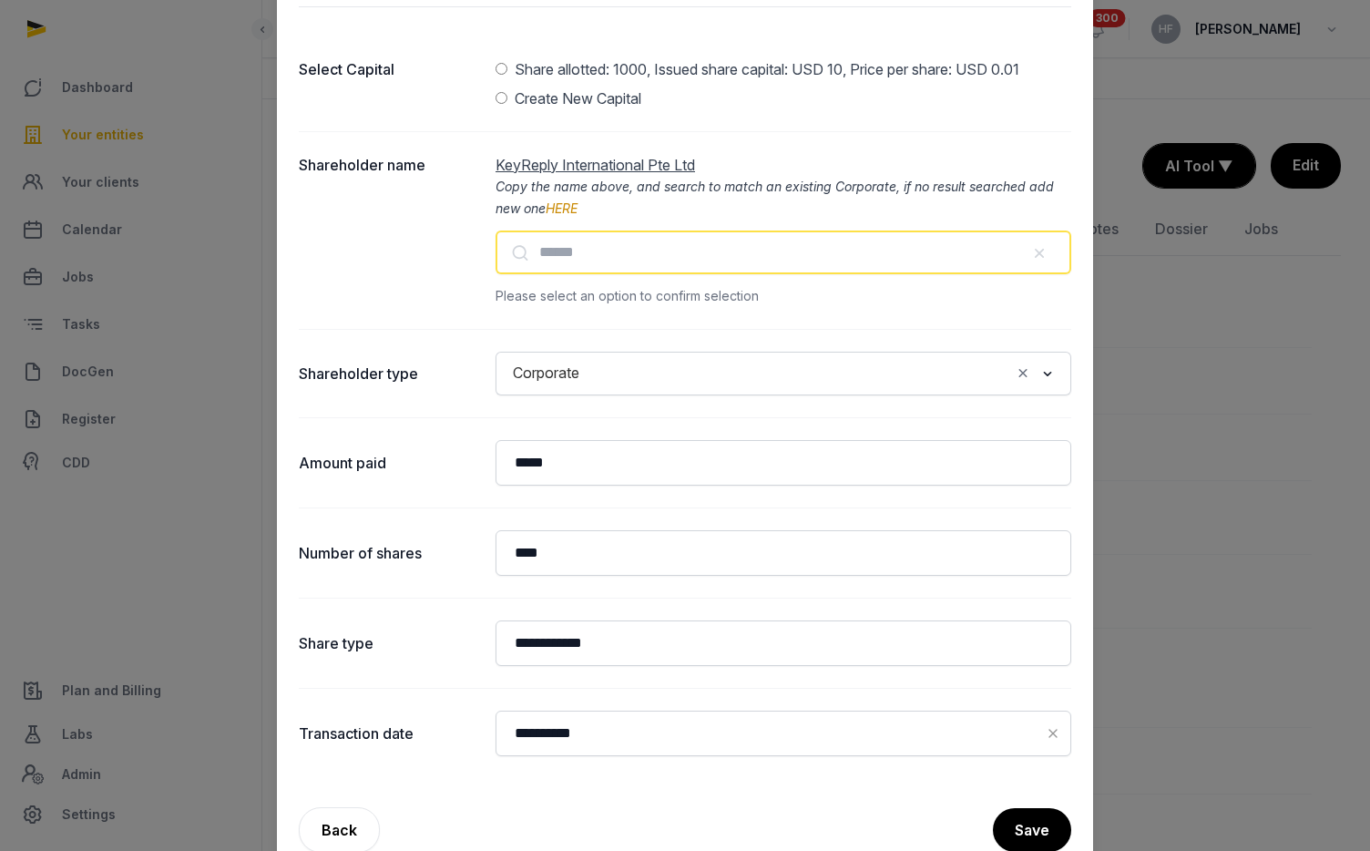
click at [682, 253] on input "text" at bounding box center [783, 252] width 576 height 44
paste input "**********"
click at [808, 253] on input "**********" at bounding box center [783, 252] width 576 height 44
click at [774, 255] on input "**********" at bounding box center [783, 252] width 576 height 44
click at [765, 256] on input "**********" at bounding box center [783, 252] width 576 height 44
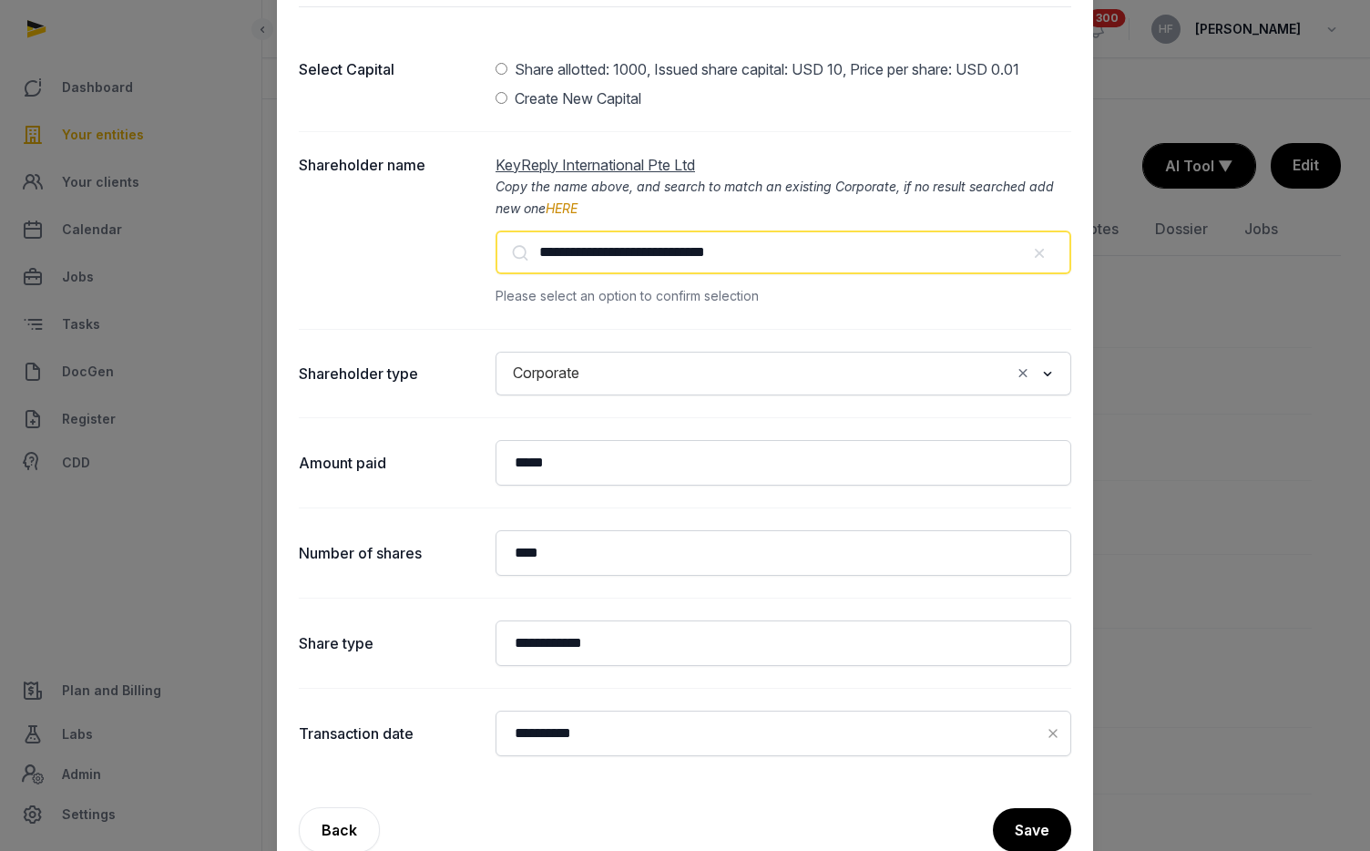
type input "**********"
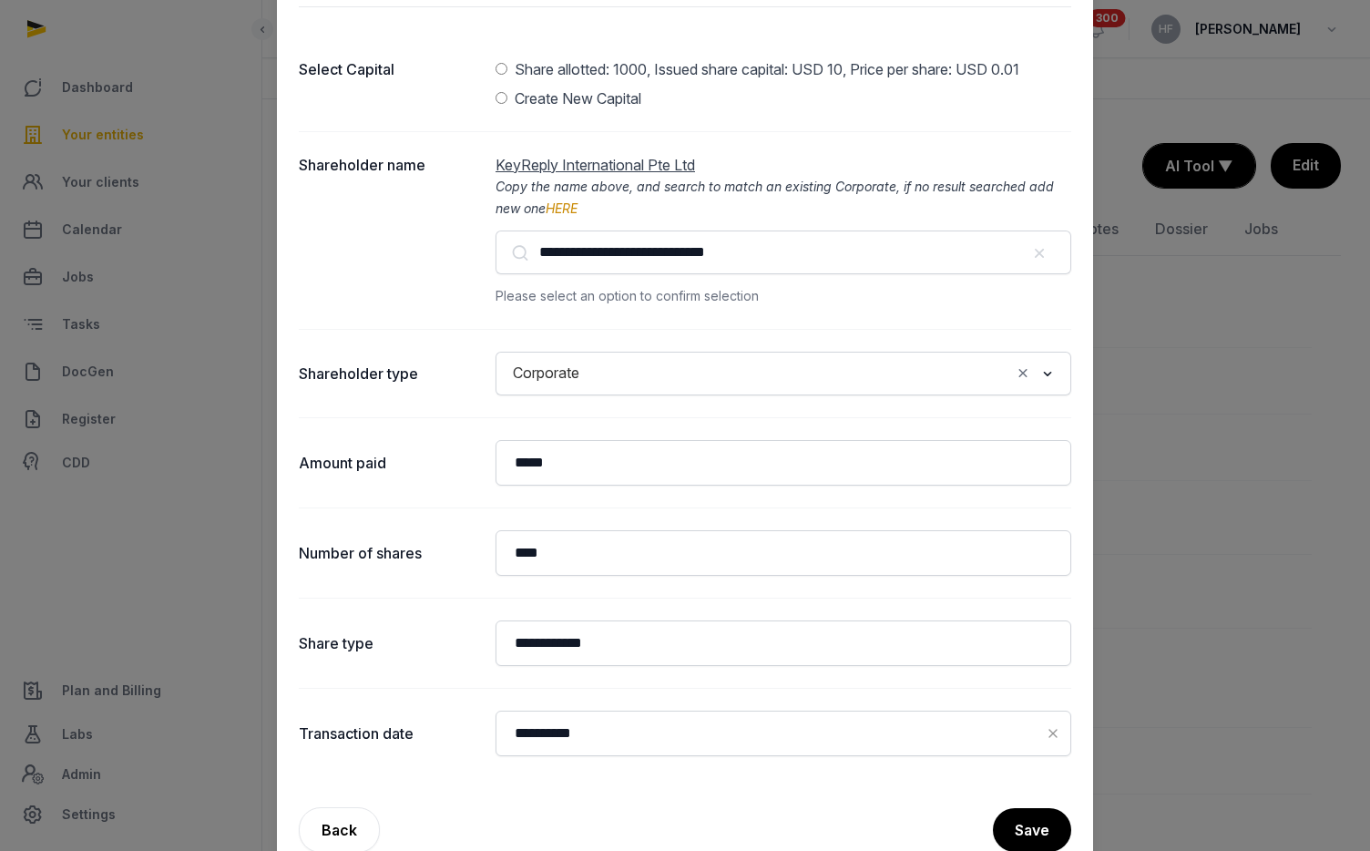
click at [709, 297] on div "Please select an option to confirm selection" at bounding box center [783, 296] width 576 height 22
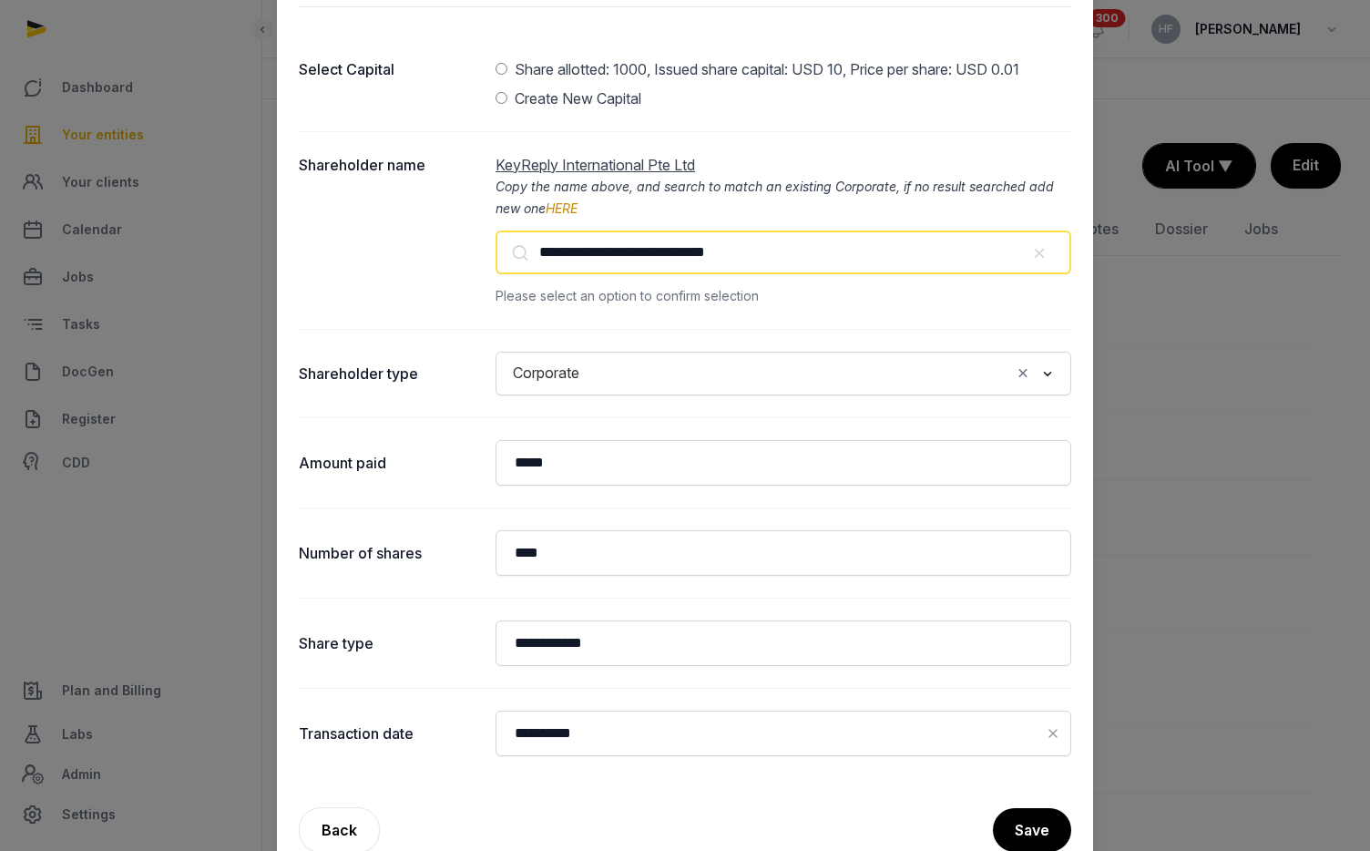
click at [790, 257] on input "**********" at bounding box center [783, 252] width 576 height 44
click at [824, 256] on input "**********" at bounding box center [783, 252] width 576 height 44
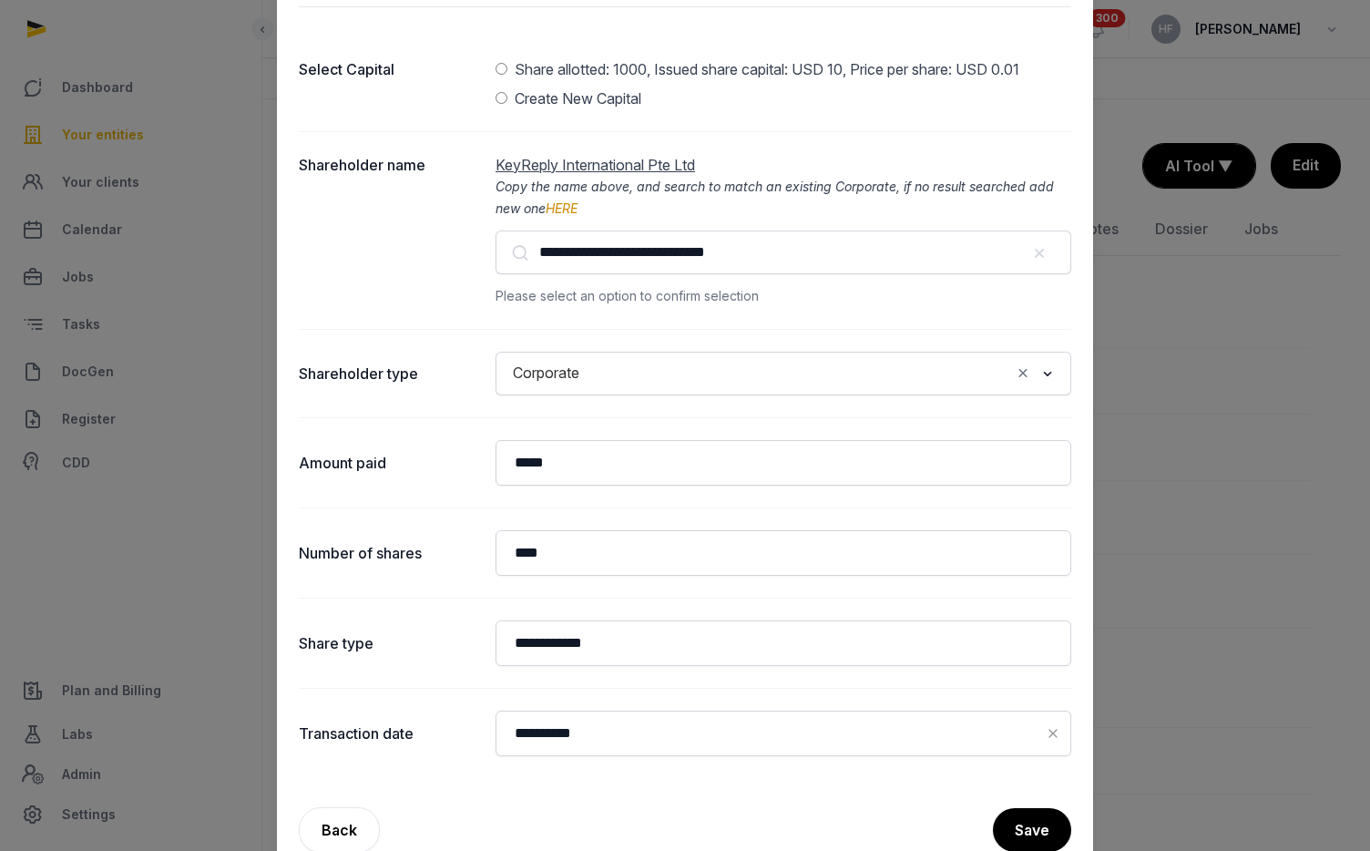
click at [685, 161] on span "KeyReply International Pte Ltd" at bounding box center [594, 165] width 199 height 18
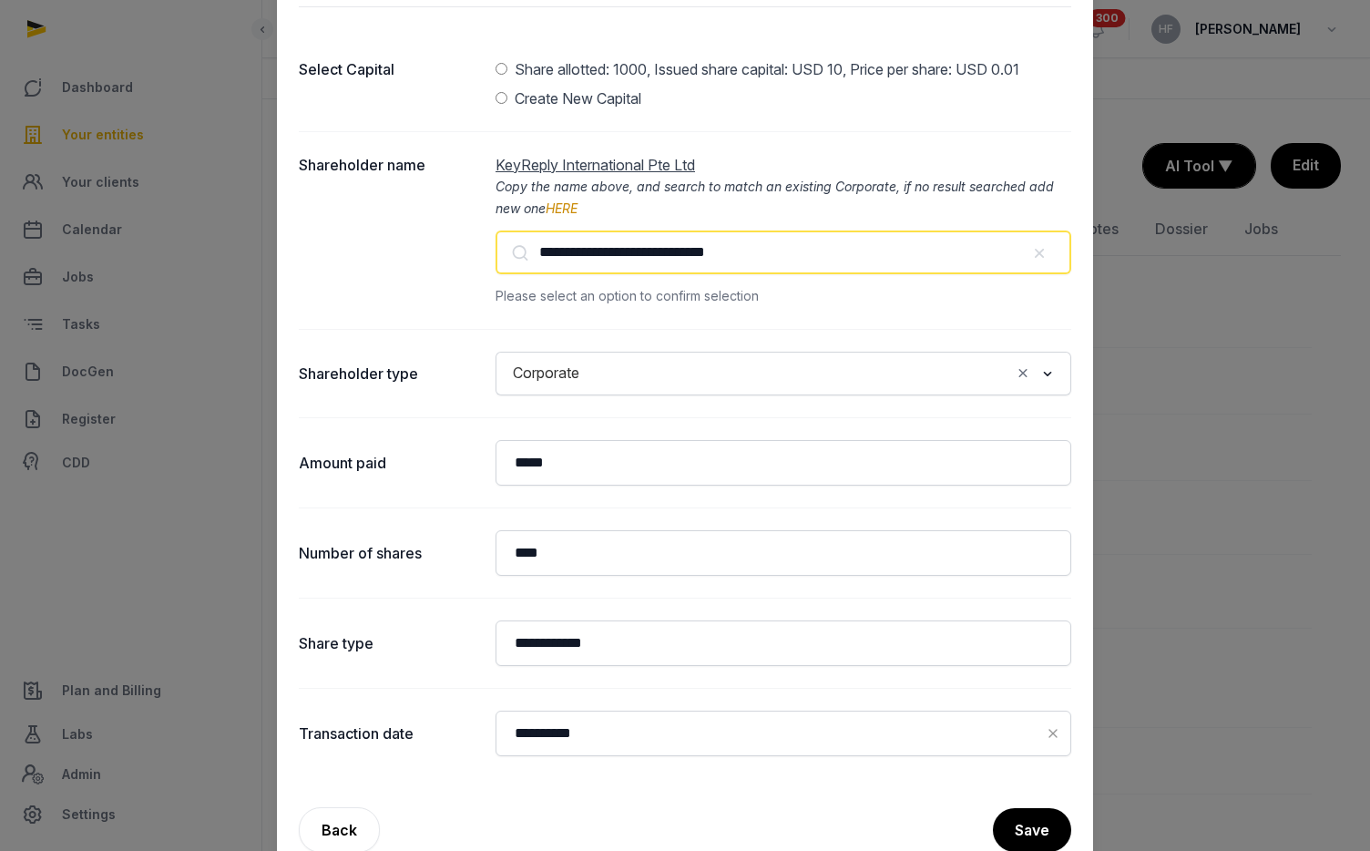
click at [765, 270] on input "**********" at bounding box center [783, 252] width 576 height 44
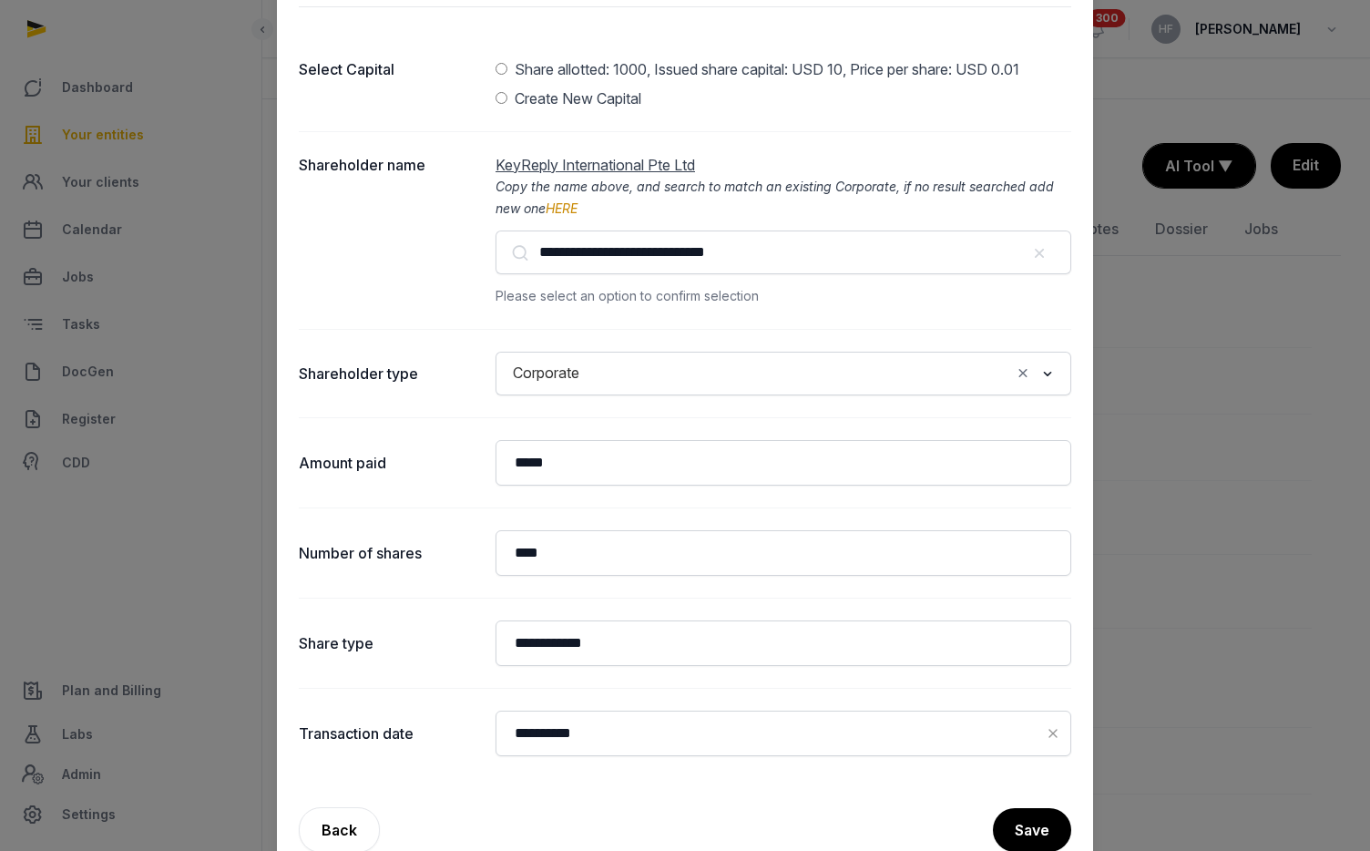
click at [522, 248] on icon at bounding box center [520, 261] width 18 height 42
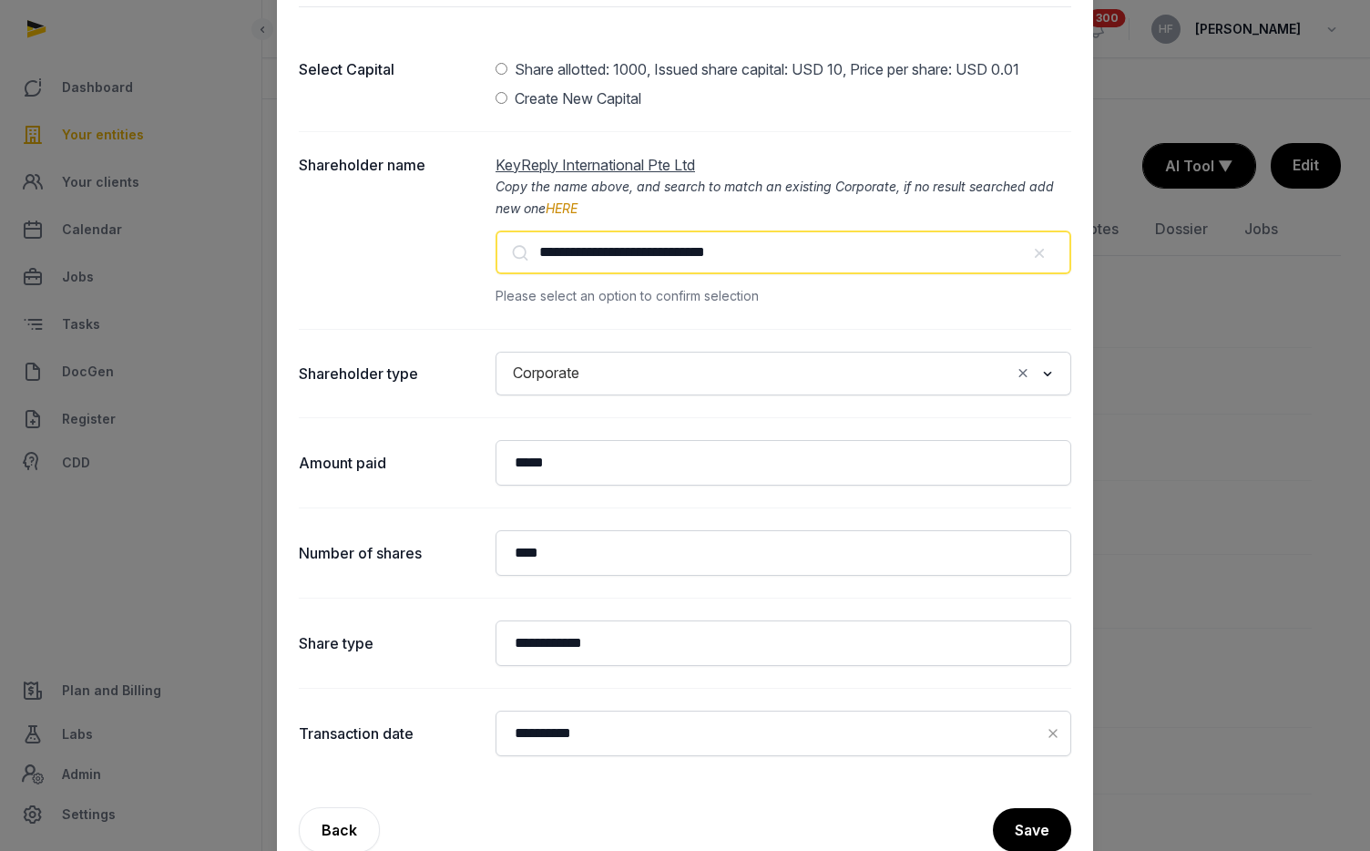
click at [522, 248] on input "**********" at bounding box center [783, 252] width 576 height 44
click at [778, 256] on input "**********" at bounding box center [783, 252] width 576 height 44
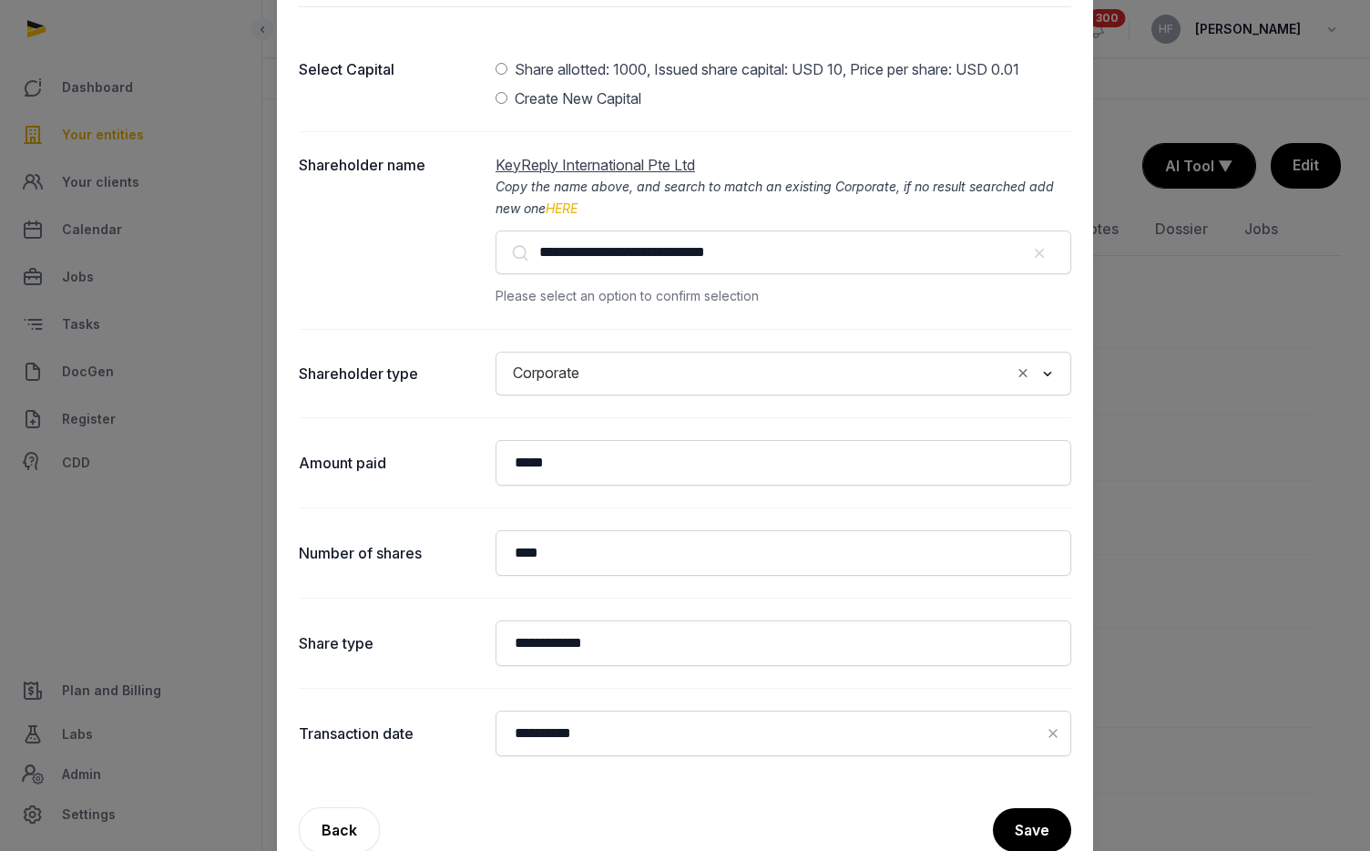
click at [571, 200] on link "HERE" at bounding box center [561, 207] width 32 height 15
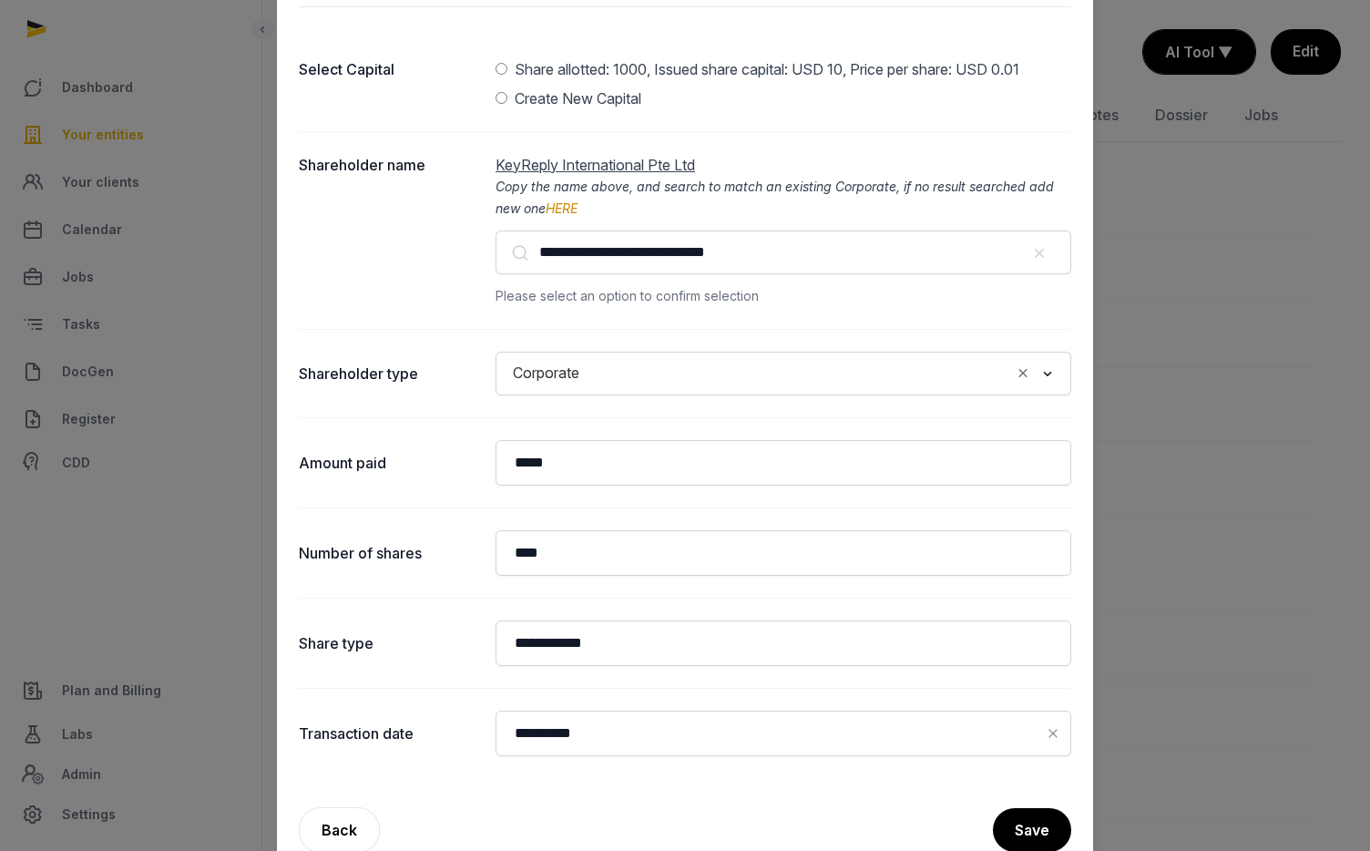
scroll to position [115, 0]
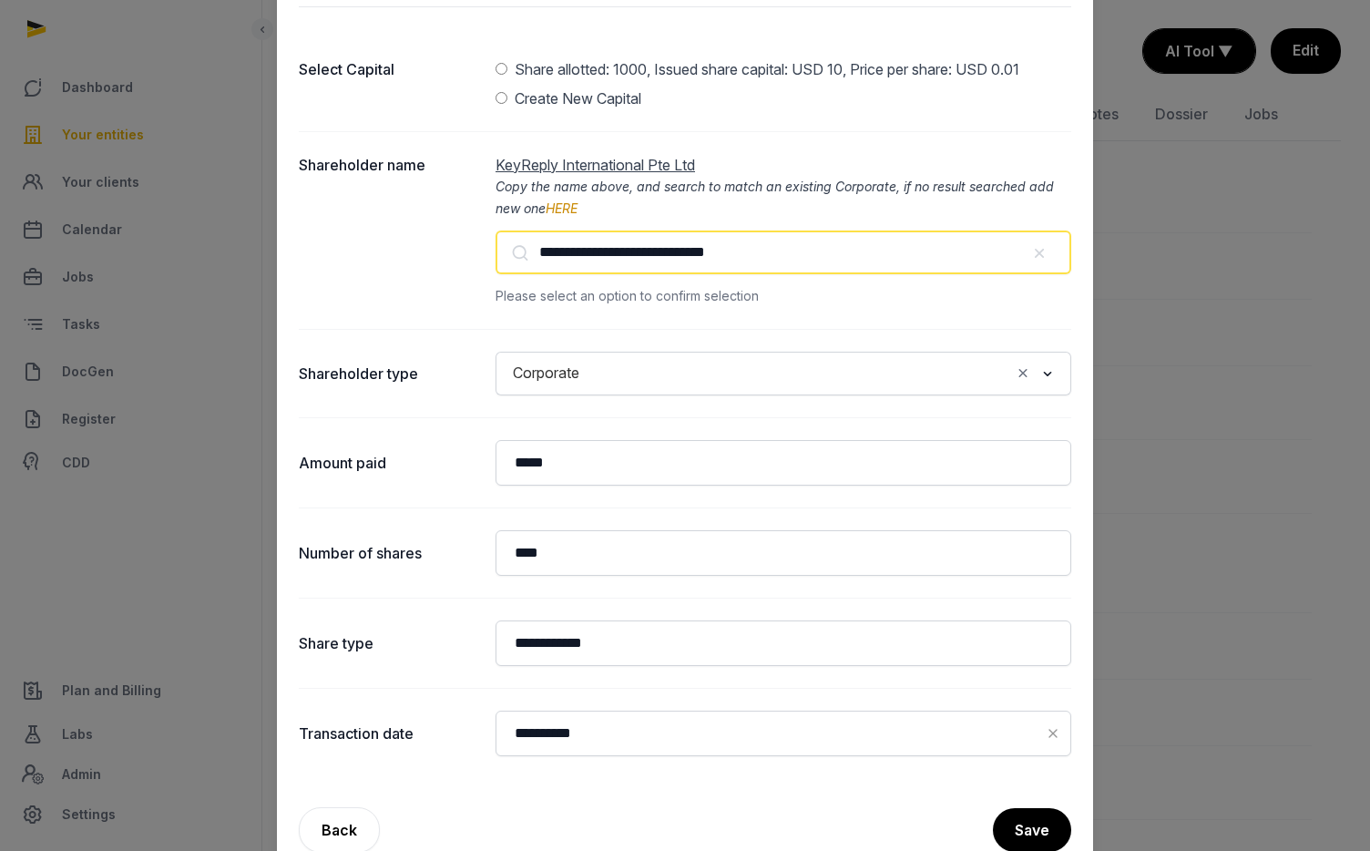
click at [804, 247] on input "**********" at bounding box center [783, 252] width 576 height 44
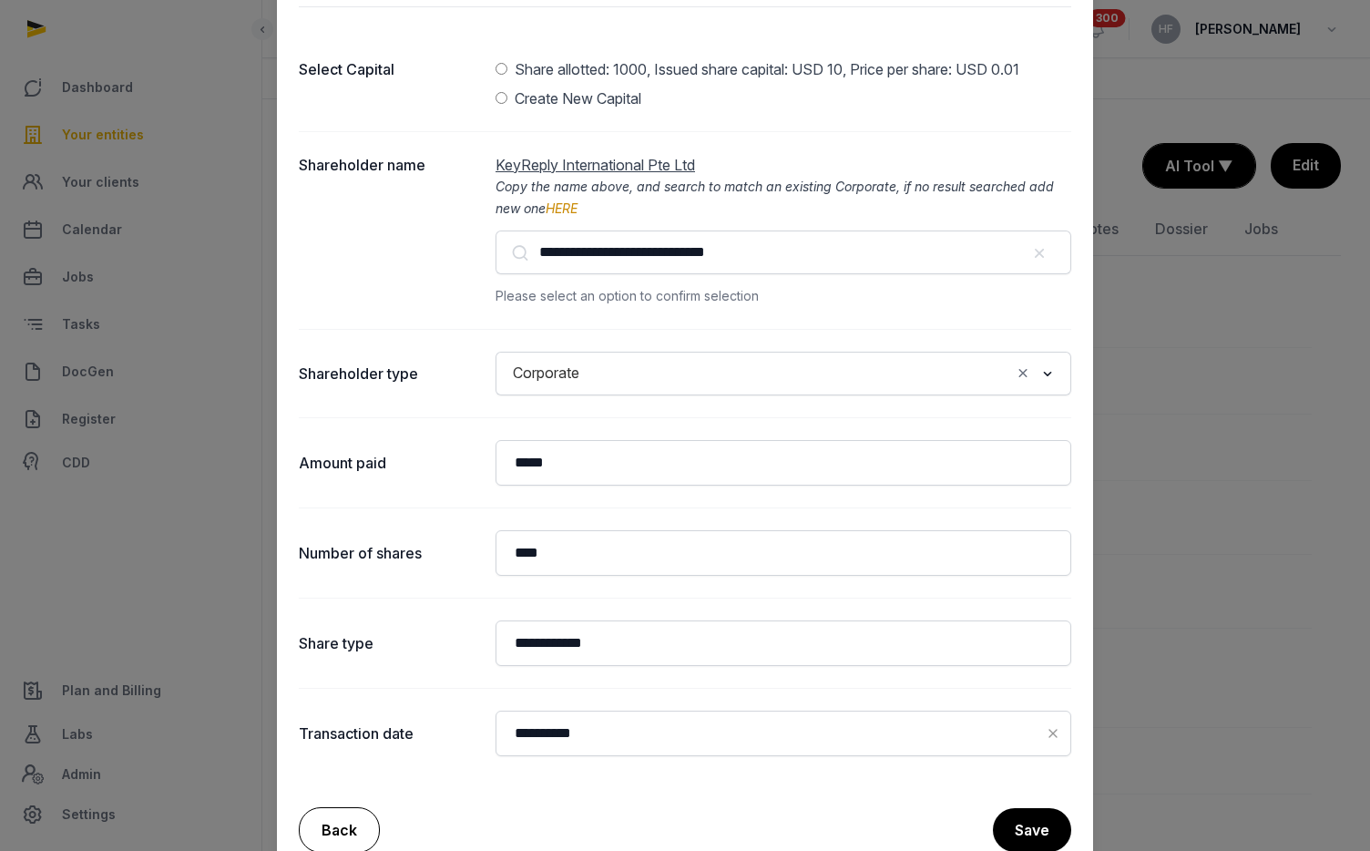
click at [345, 821] on link "Back" at bounding box center [339, 830] width 81 height 46
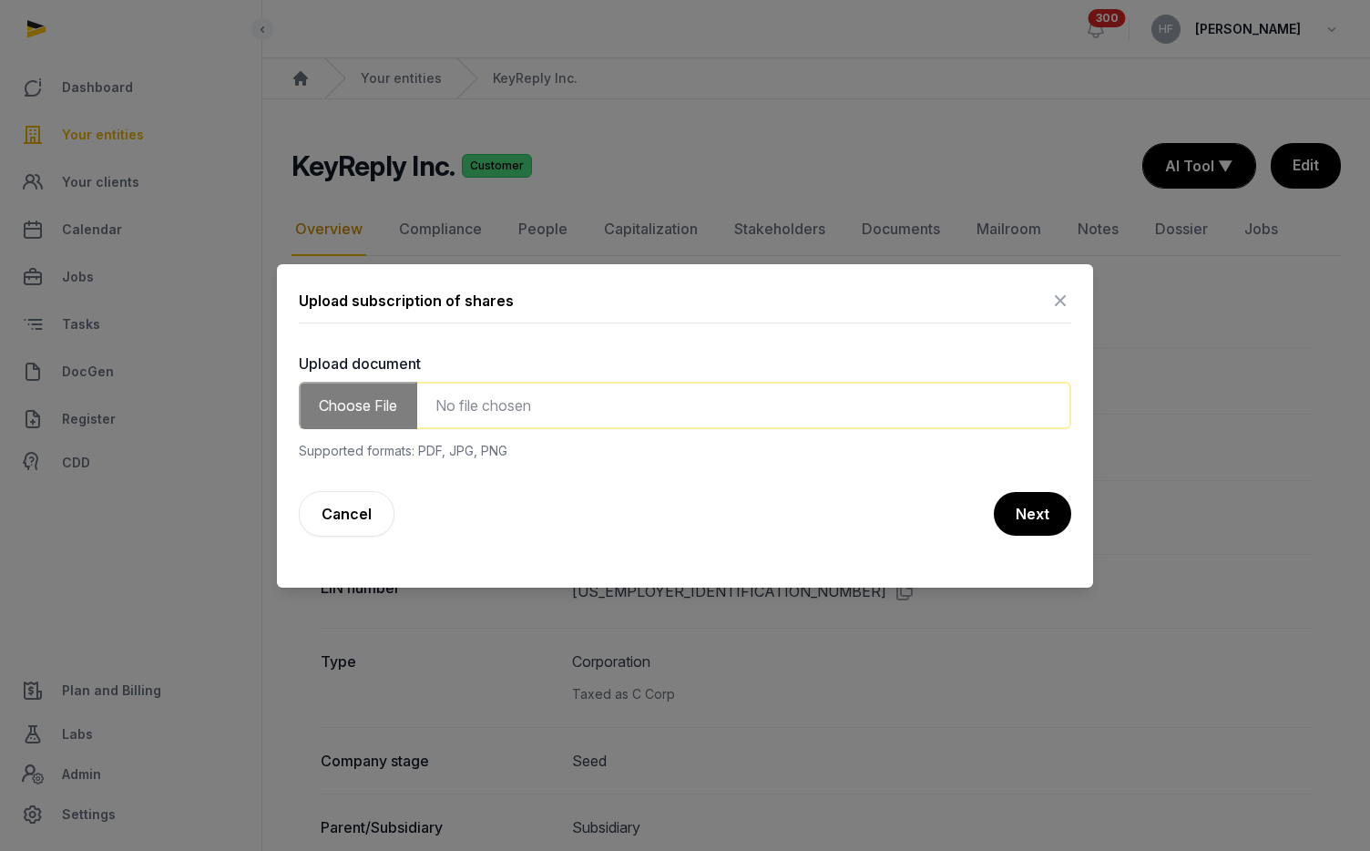
click at [582, 402] on input "file" at bounding box center [685, 405] width 772 height 47
type input "**********"
click at [1036, 518] on button "Next" at bounding box center [1031, 514] width 79 height 46
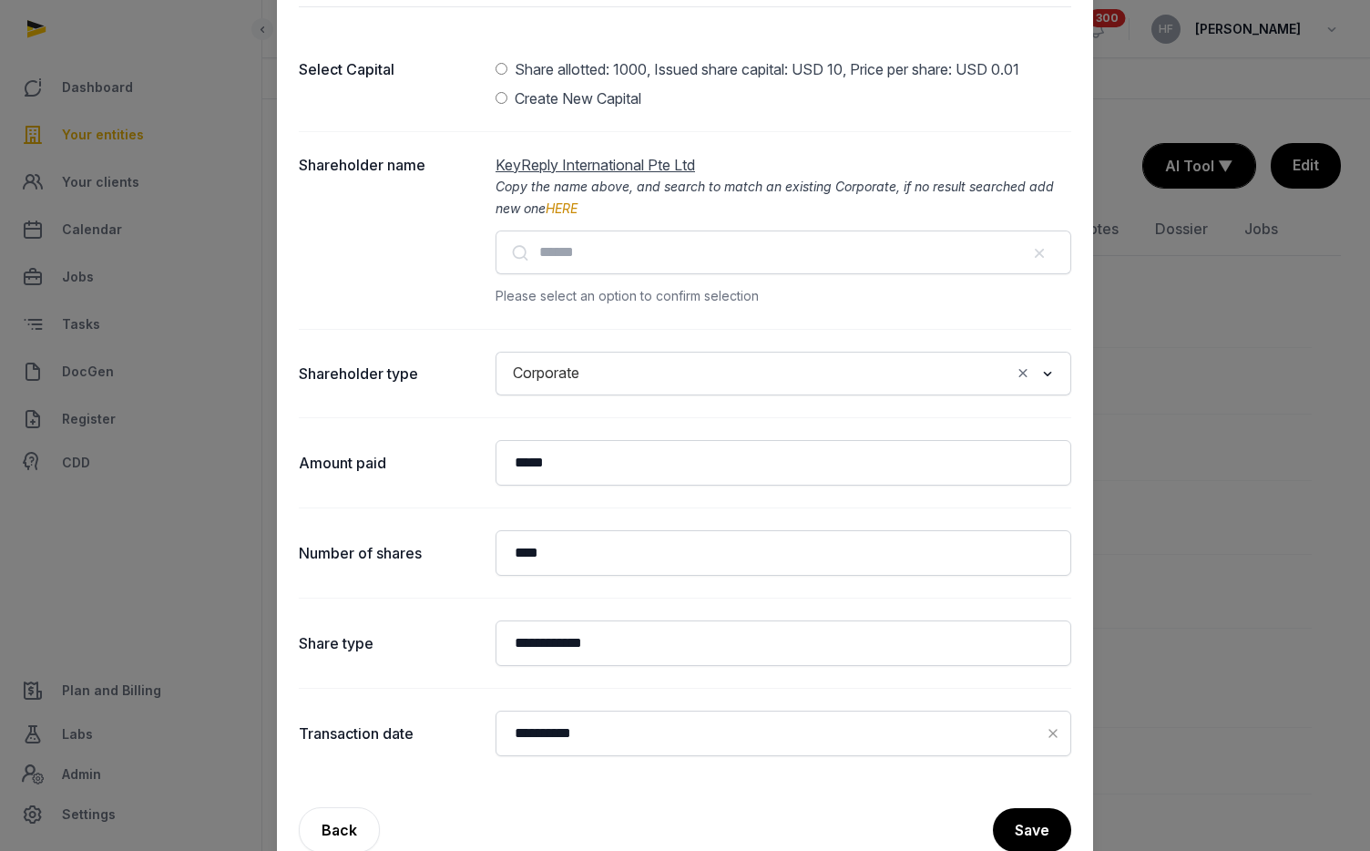
click at [648, 66] on div "Share allotted: 1000, Issued share capital: USD 10, Price per share: USD 0.01" at bounding box center [767, 69] width 505 height 22
drag, startPoint x: 710, startPoint y: 165, endPoint x: 457, endPoint y: 163, distance: 253.2
click at [457, 163] on div "Shareholder name KeyReply International Pte Ltd Copy the name above, and search…" at bounding box center [685, 230] width 772 height 198
copy div "KeyReply International Pte Ltd"
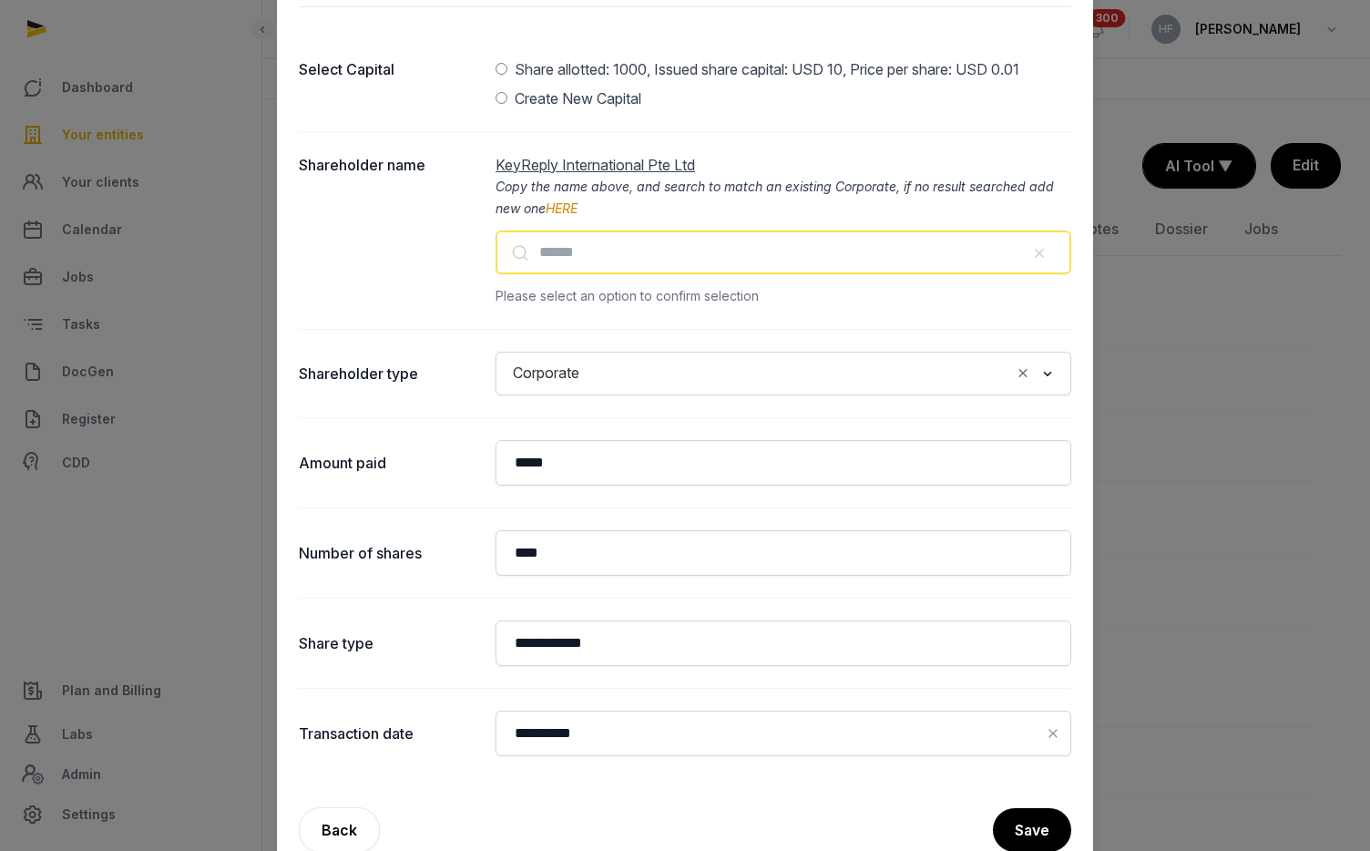
click at [600, 264] on input "text" at bounding box center [783, 252] width 576 height 44
paste input "**********"
type input "**********"
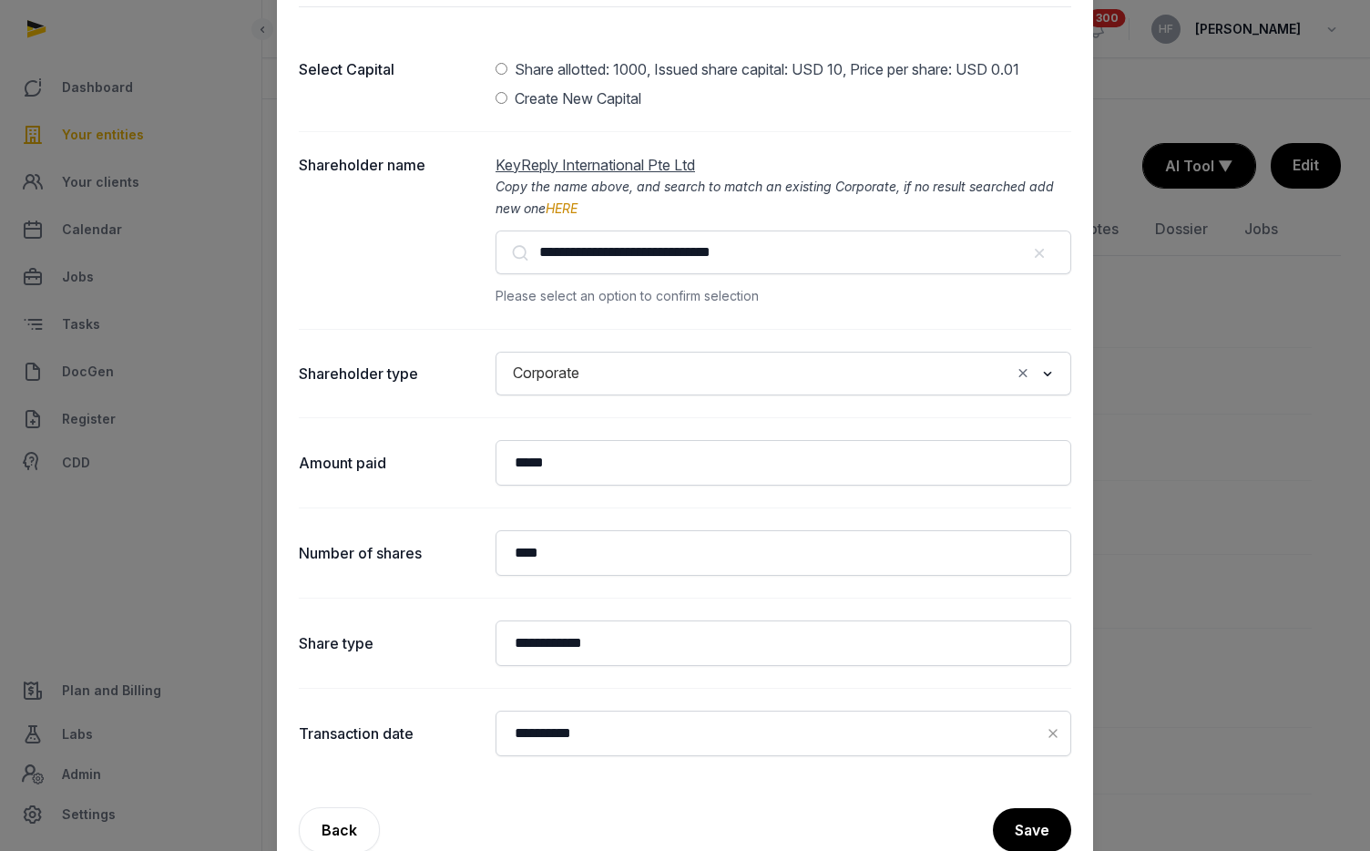
click at [766, 288] on div "Please select an option to confirm selection" at bounding box center [783, 296] width 576 height 22
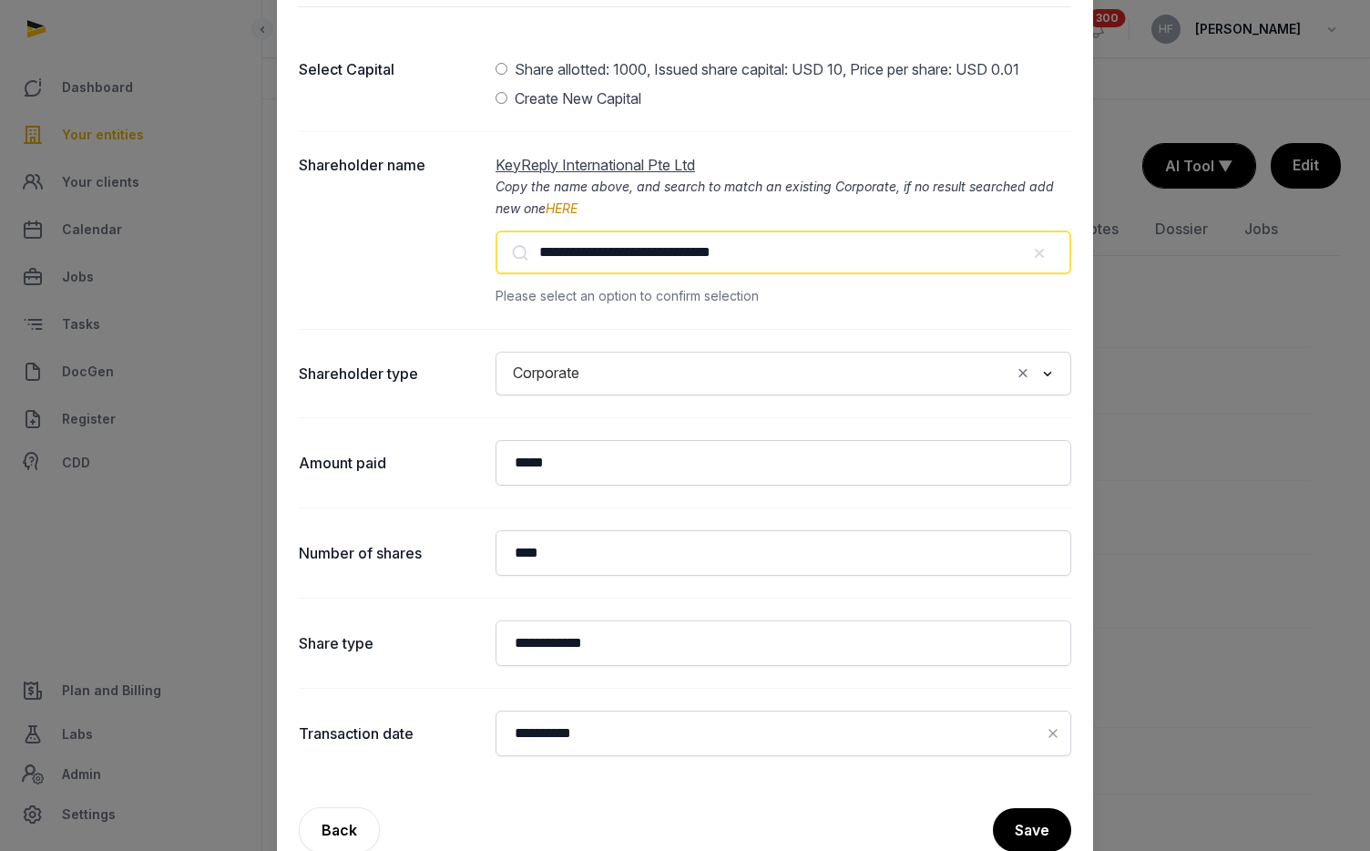
click at [769, 260] on input "**********" at bounding box center [783, 252] width 576 height 44
click at [770, 254] on input "**********" at bounding box center [783, 252] width 576 height 44
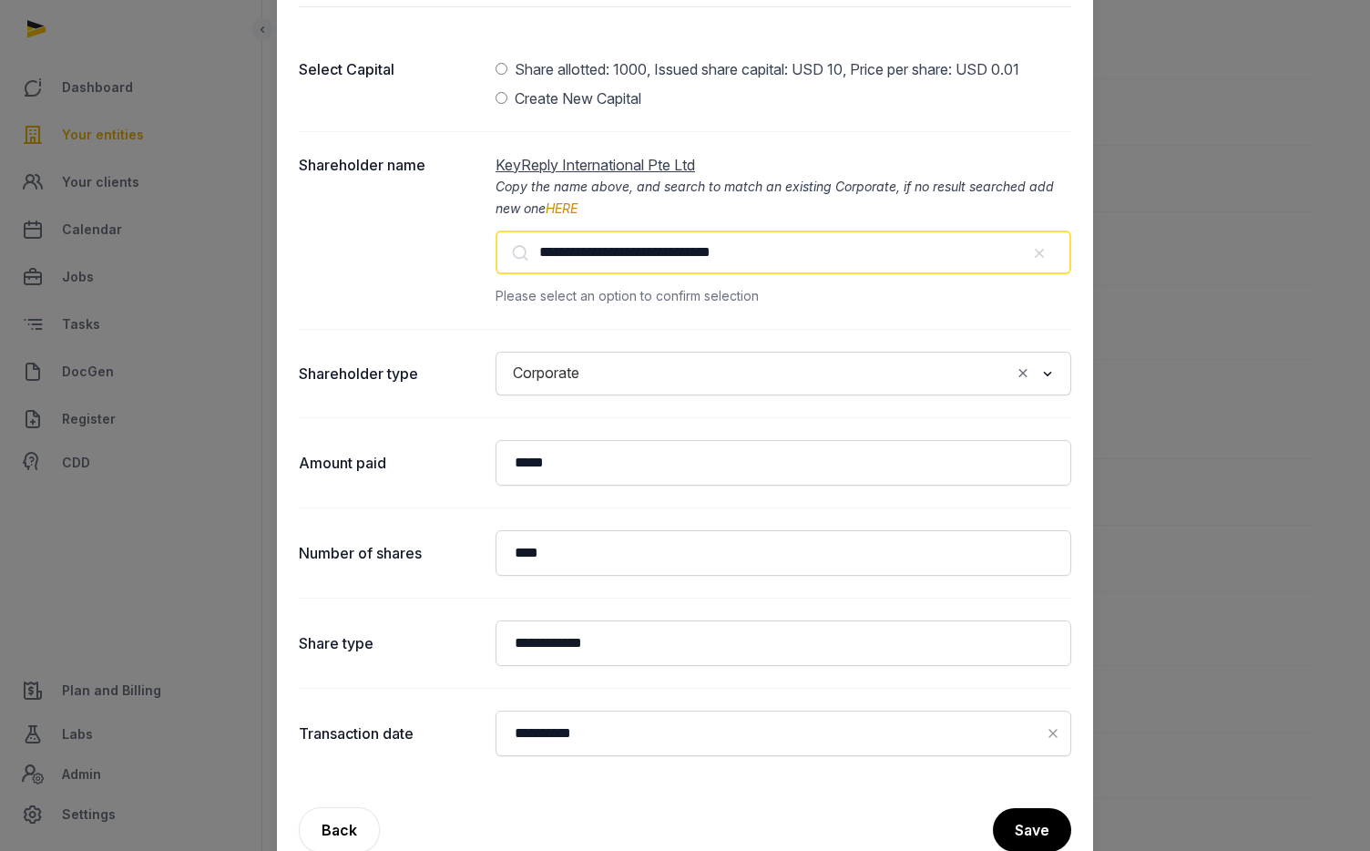
scroll to position [280, 0]
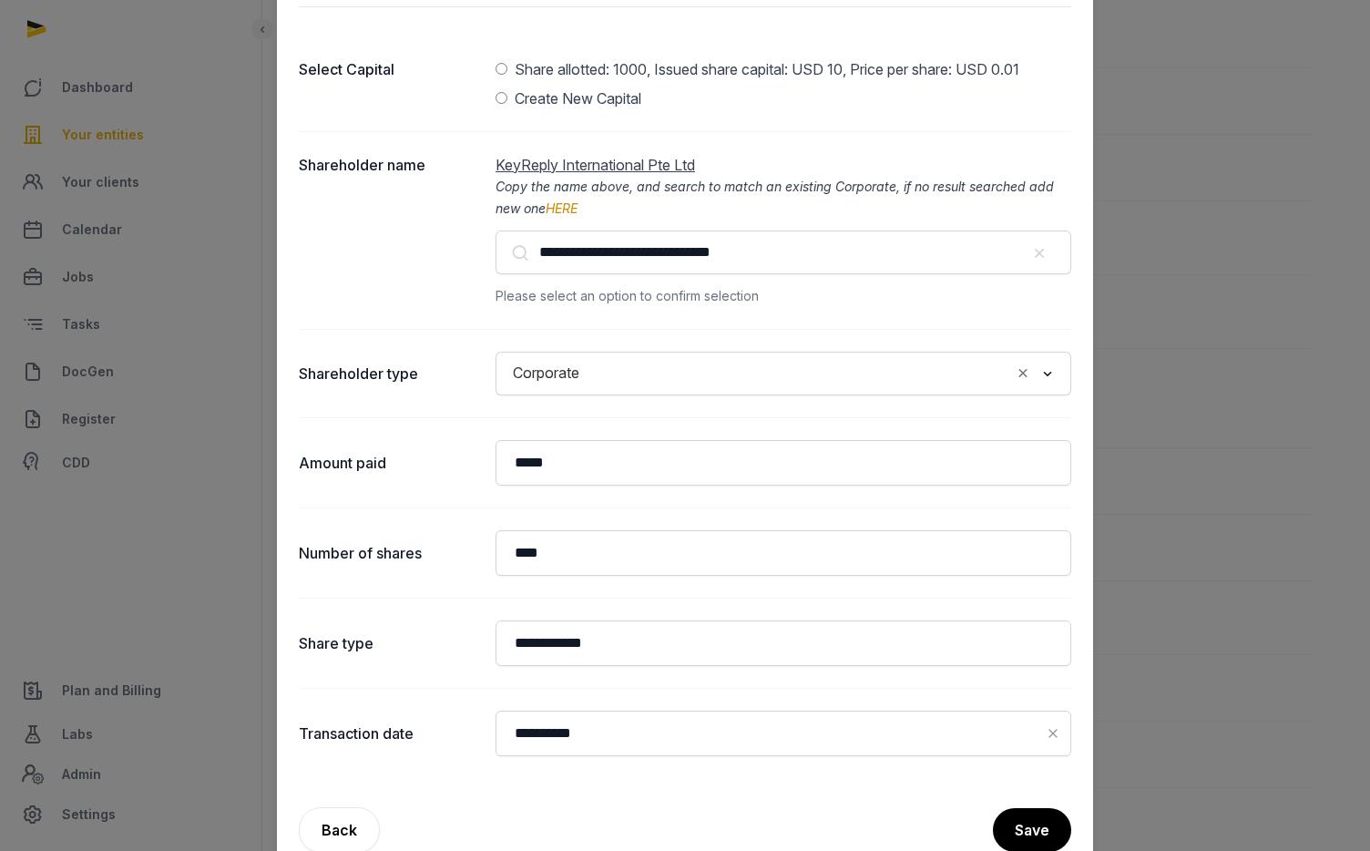
click at [344, 827] on link "Back" at bounding box center [339, 830] width 81 height 46
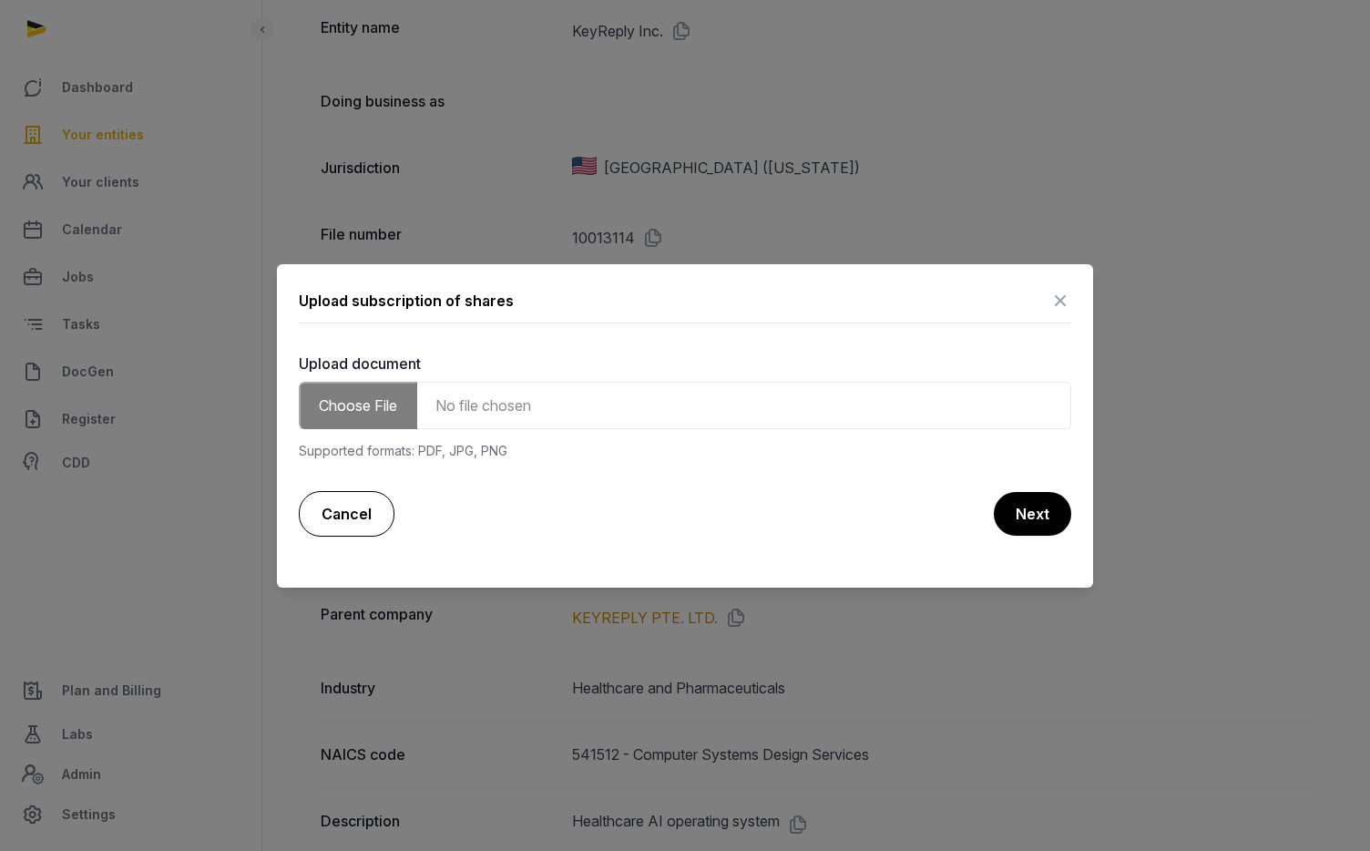
click at [368, 515] on link "Cancel" at bounding box center [347, 514] width 96 height 46
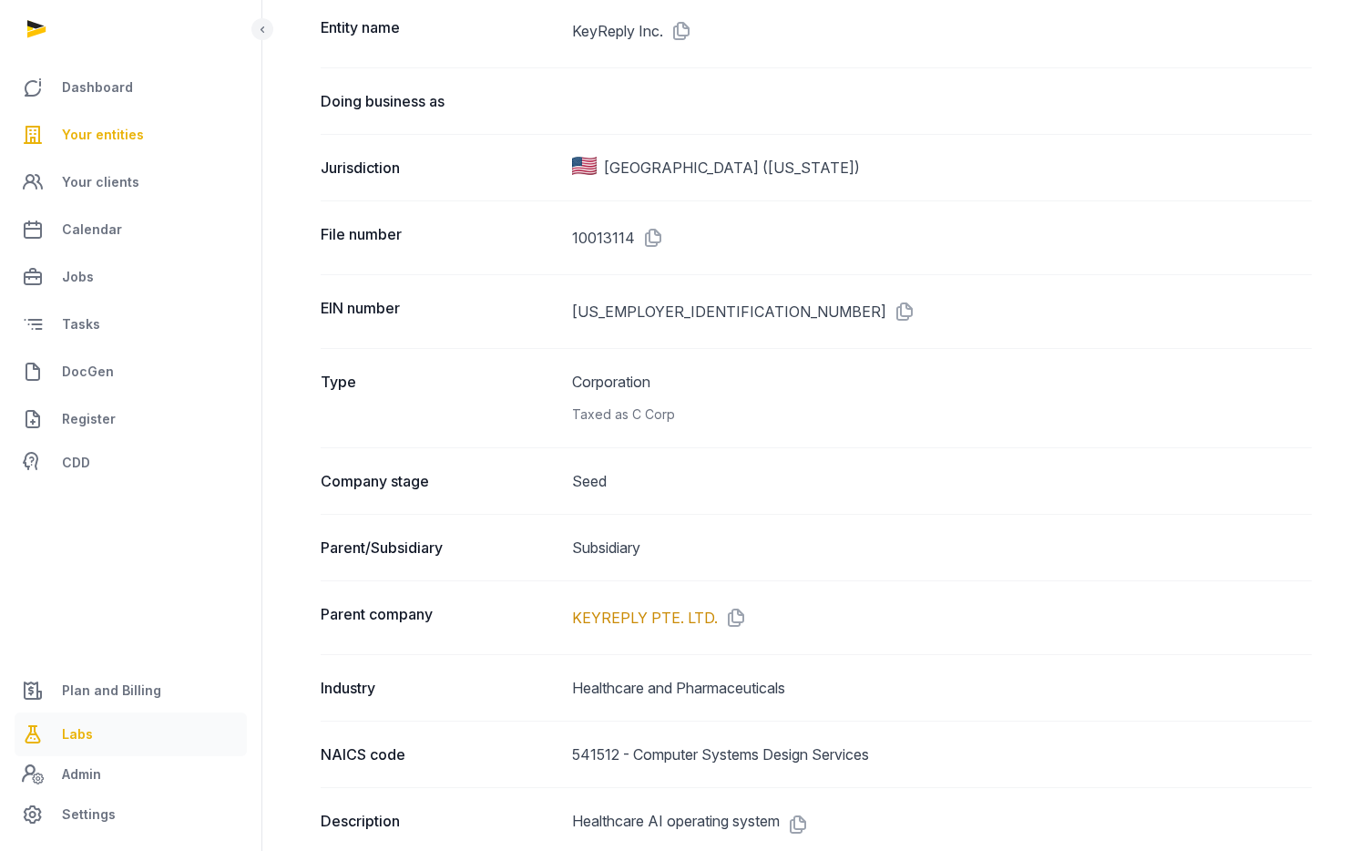
click at [88, 735] on span "Labs" at bounding box center [77, 734] width 31 height 22
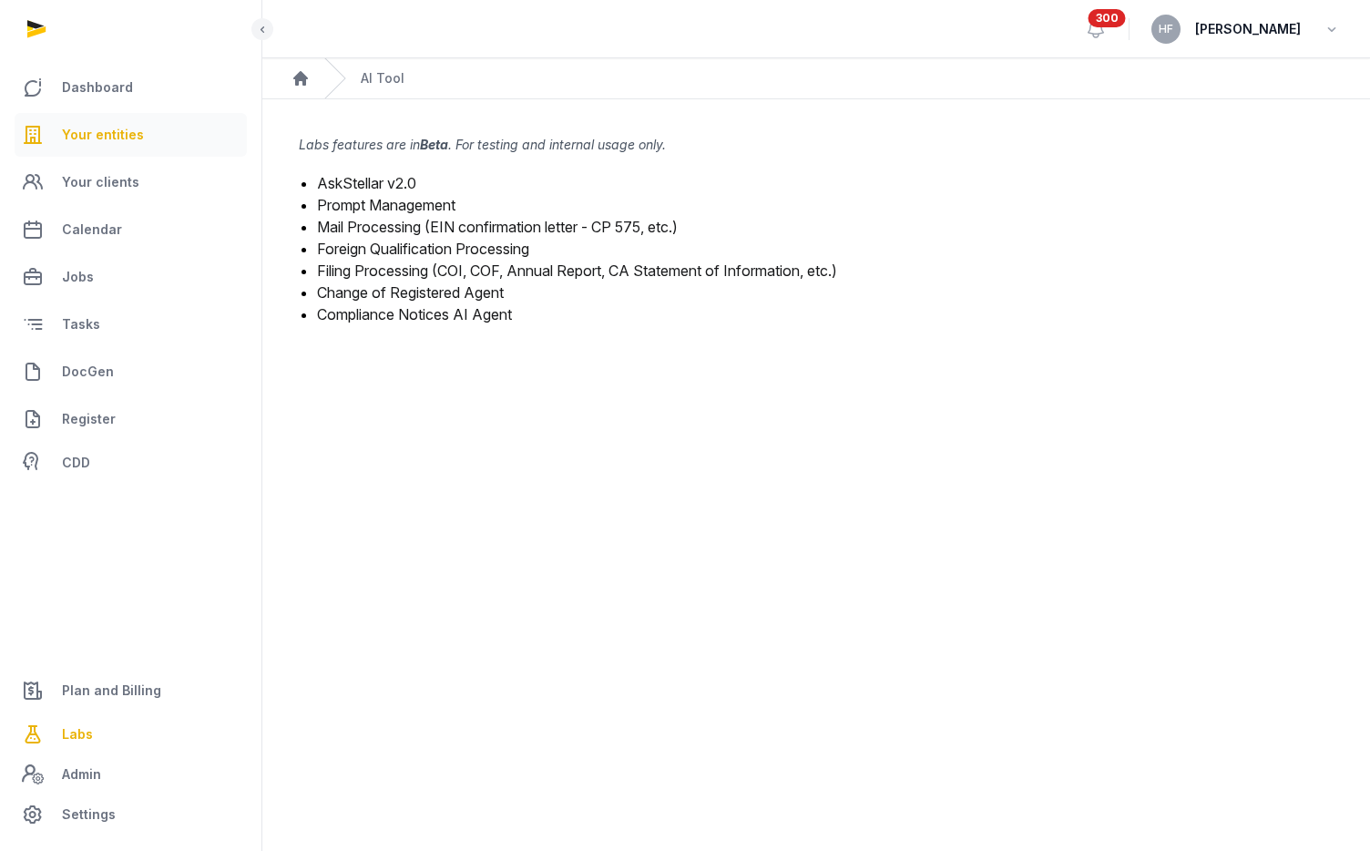
click at [148, 133] on link "Your entities" at bounding box center [131, 135] width 232 height 44
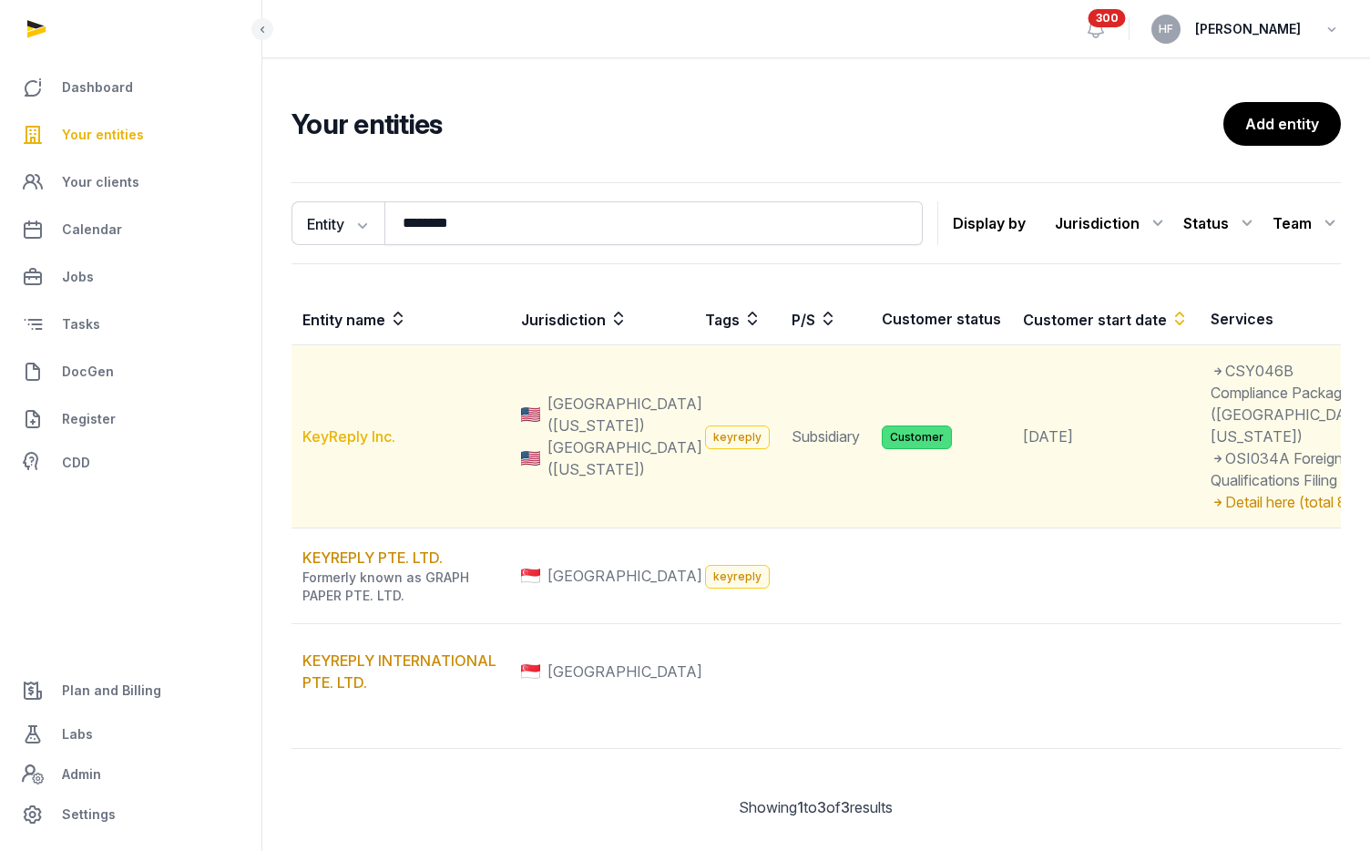
click at [351, 445] on link "KeyReply Inc." at bounding box center [348, 436] width 93 height 18
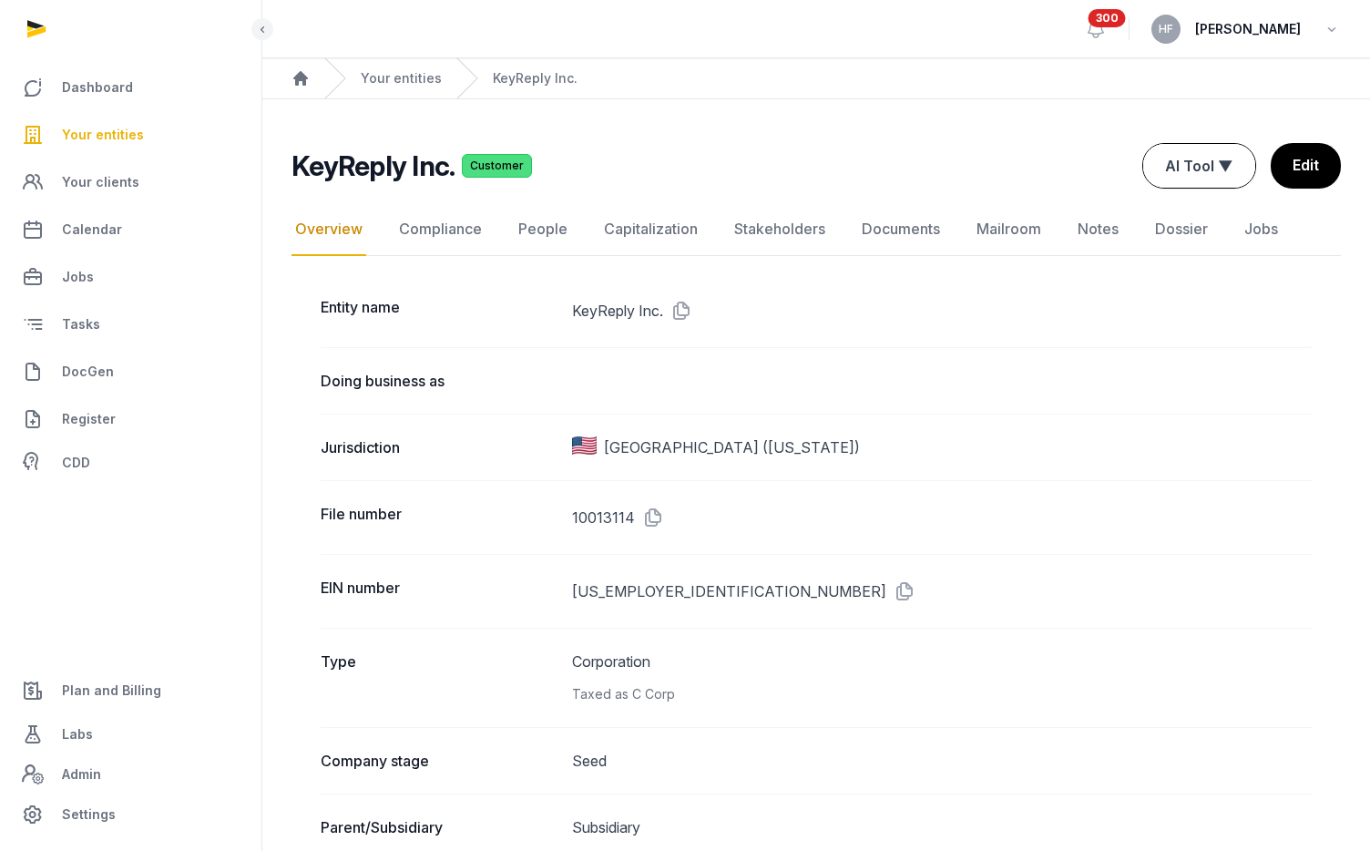
click at [1189, 167] on button "AI Tool ▼" at bounding box center [1199, 166] width 112 height 44
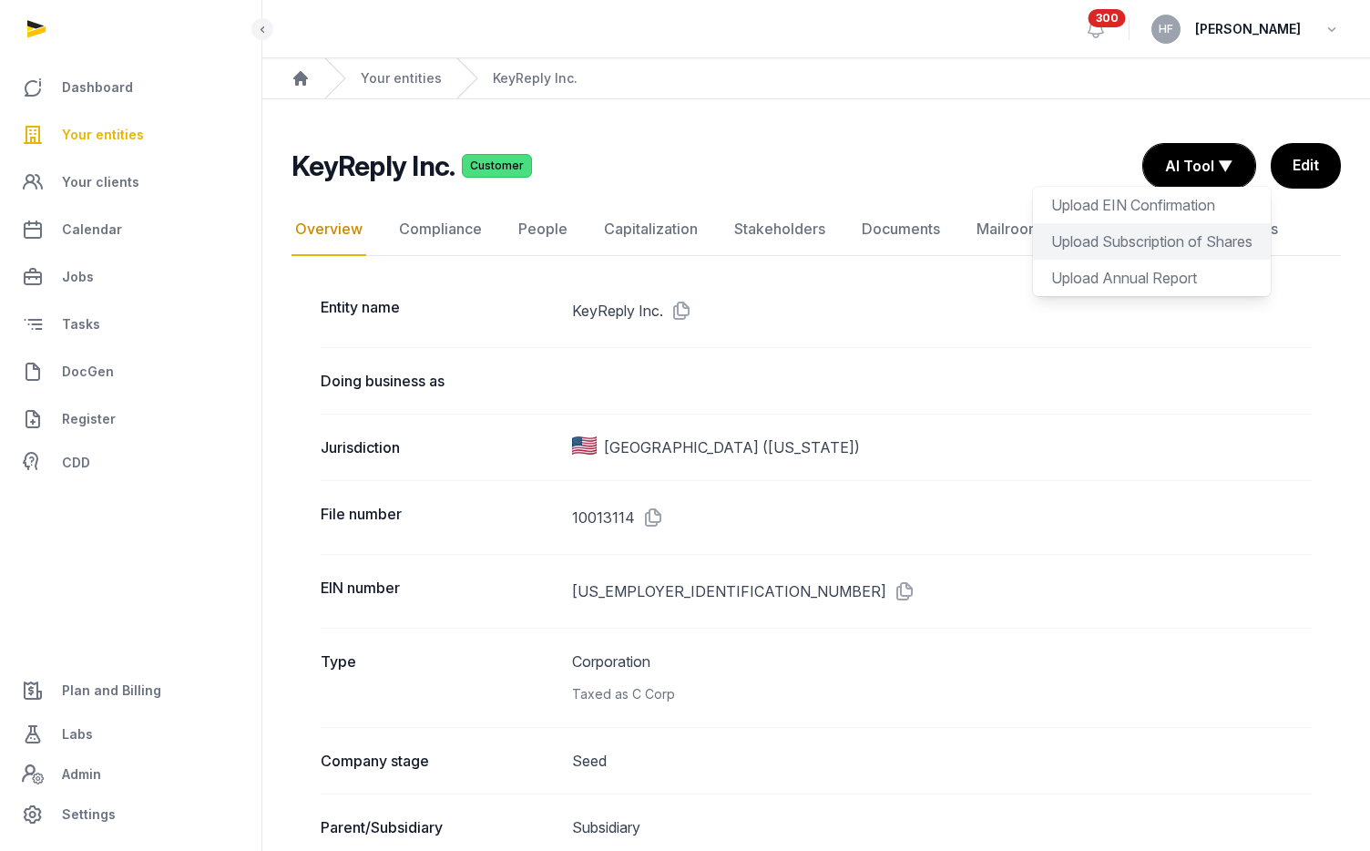
click at [1151, 243] on div "Upload Subscription of Shares" at bounding box center [1152, 241] width 238 height 36
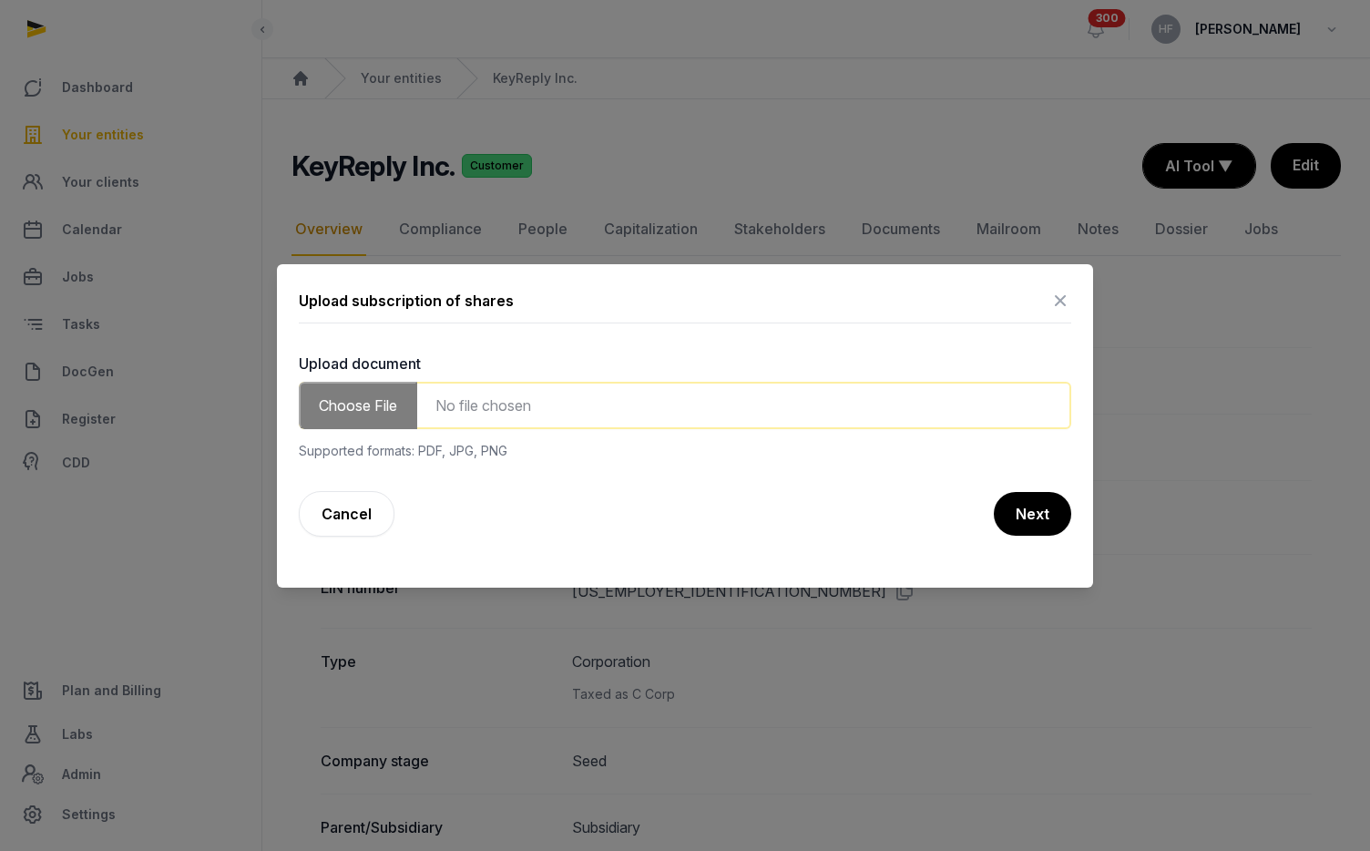
click at [589, 403] on input "file" at bounding box center [685, 405] width 772 height 47
type input "**********"
click at [1037, 516] on button "Next" at bounding box center [1032, 514] width 77 height 44
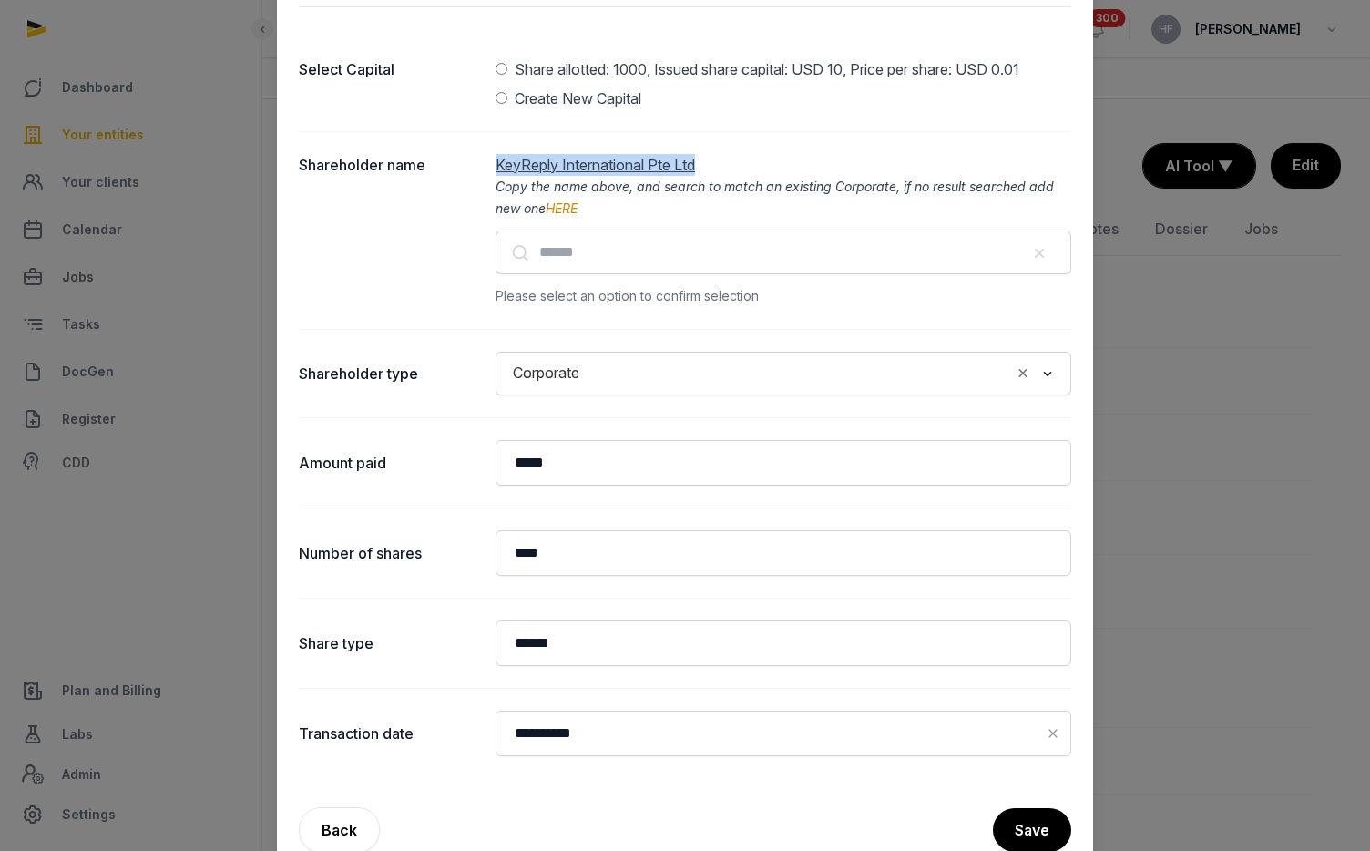
drag, startPoint x: 739, startPoint y: 159, endPoint x: 494, endPoint y: 168, distance: 246.0
click at [494, 168] on div "Shareholder name KeyReply International Pte Ltd Copy the name above, and search…" at bounding box center [685, 230] width 772 height 198
copy span "KeyReply International Pte Ltd"
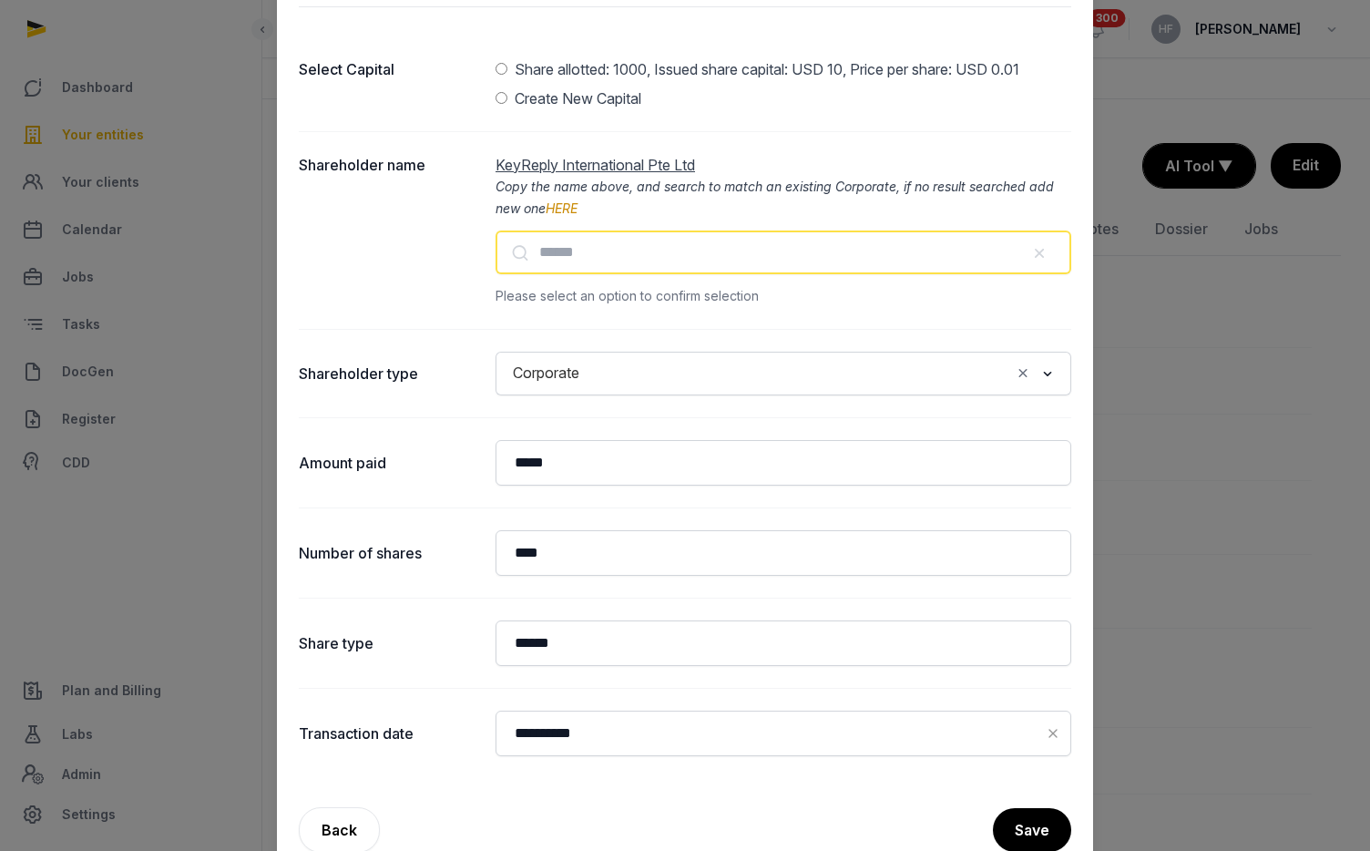
click at [580, 242] on input "text" at bounding box center [783, 252] width 576 height 44
paste input "**********"
type input "**********"
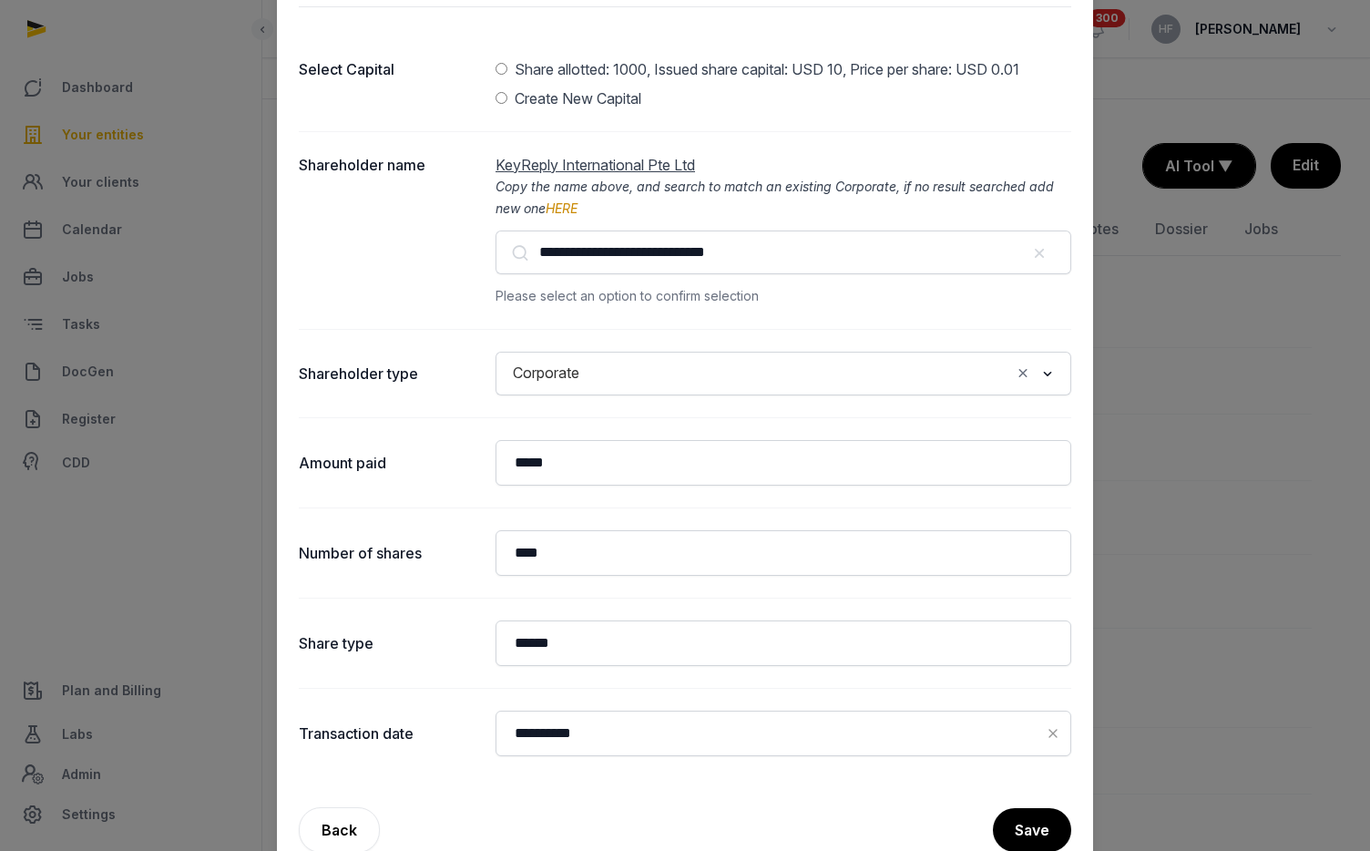
click at [508, 59] on div "Share allotted: 1000, Issued share capital: USD 10, Price per share: USD 0.01" at bounding box center [783, 72] width 576 height 29
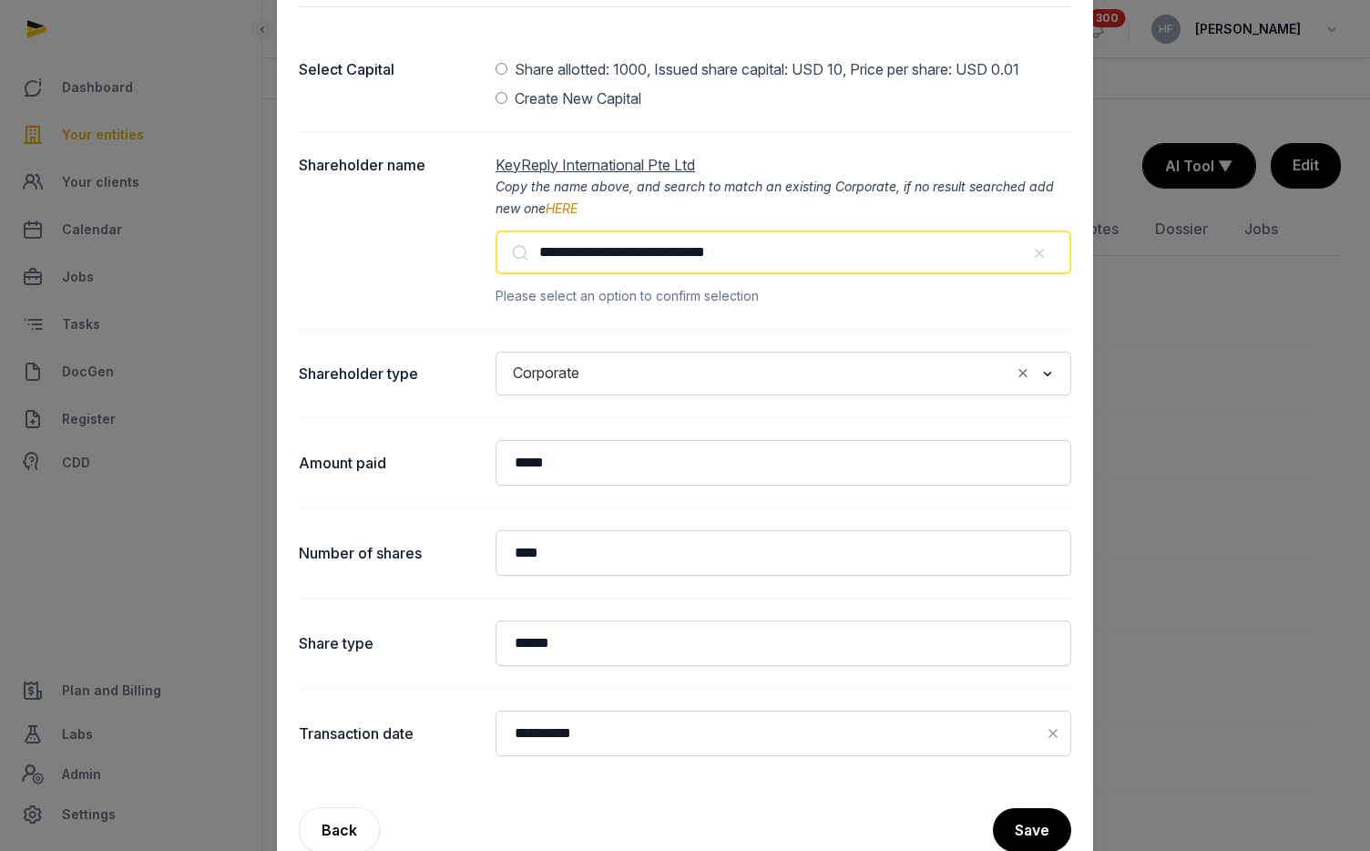
click at [776, 255] on input "**********" at bounding box center [783, 252] width 576 height 44
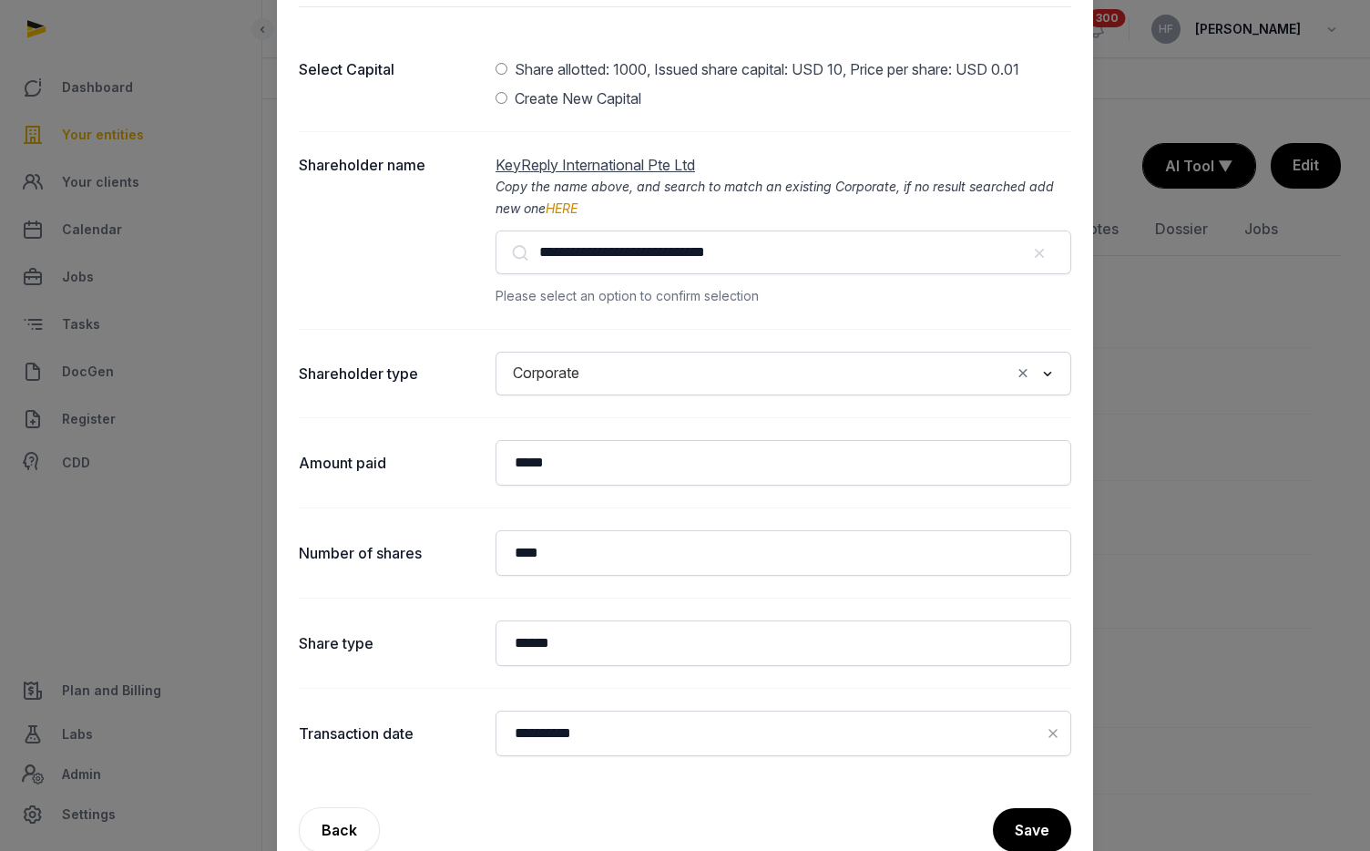
click at [1025, 841] on button "Save" at bounding box center [1032, 830] width 78 height 44
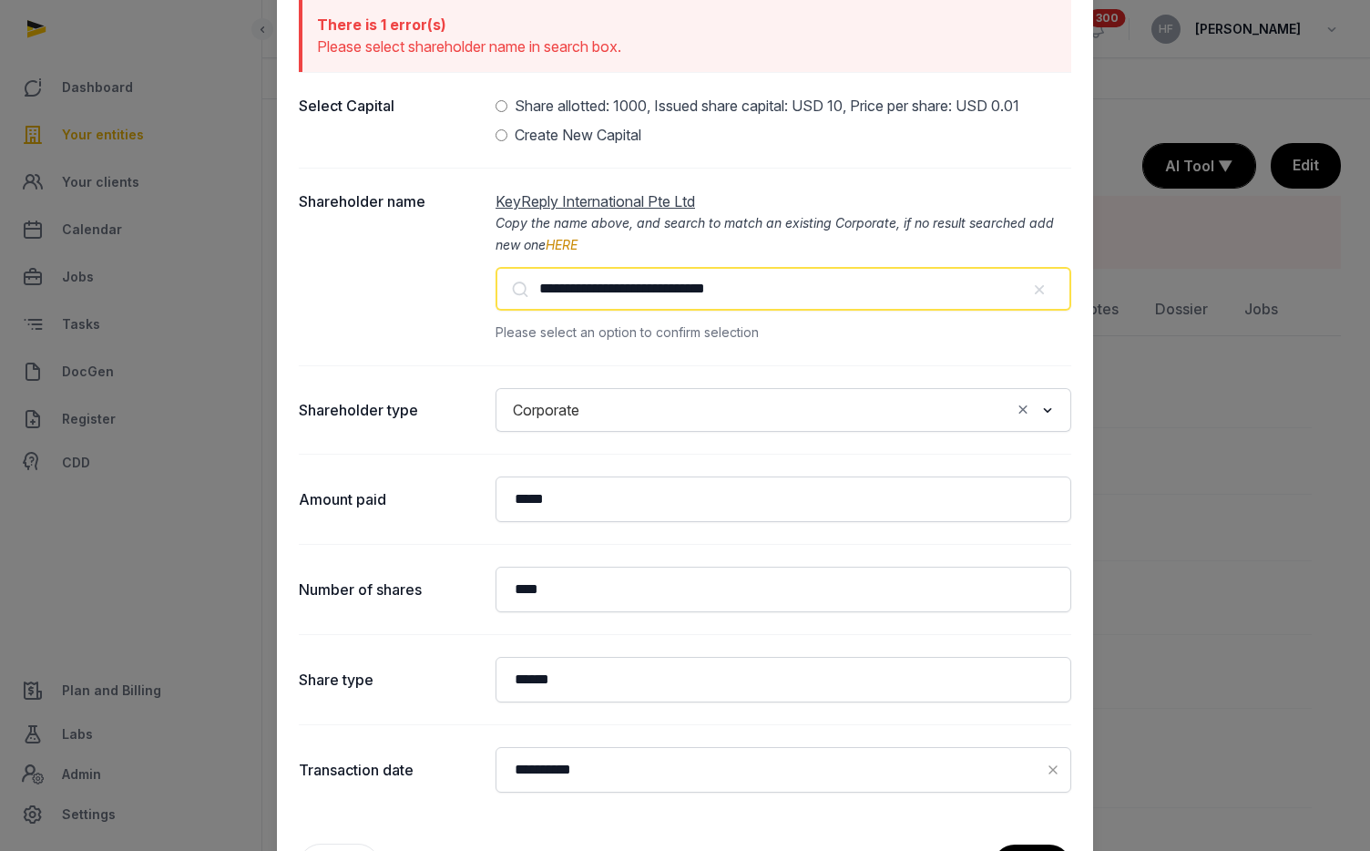
click at [790, 301] on input "**********" at bounding box center [783, 289] width 576 height 44
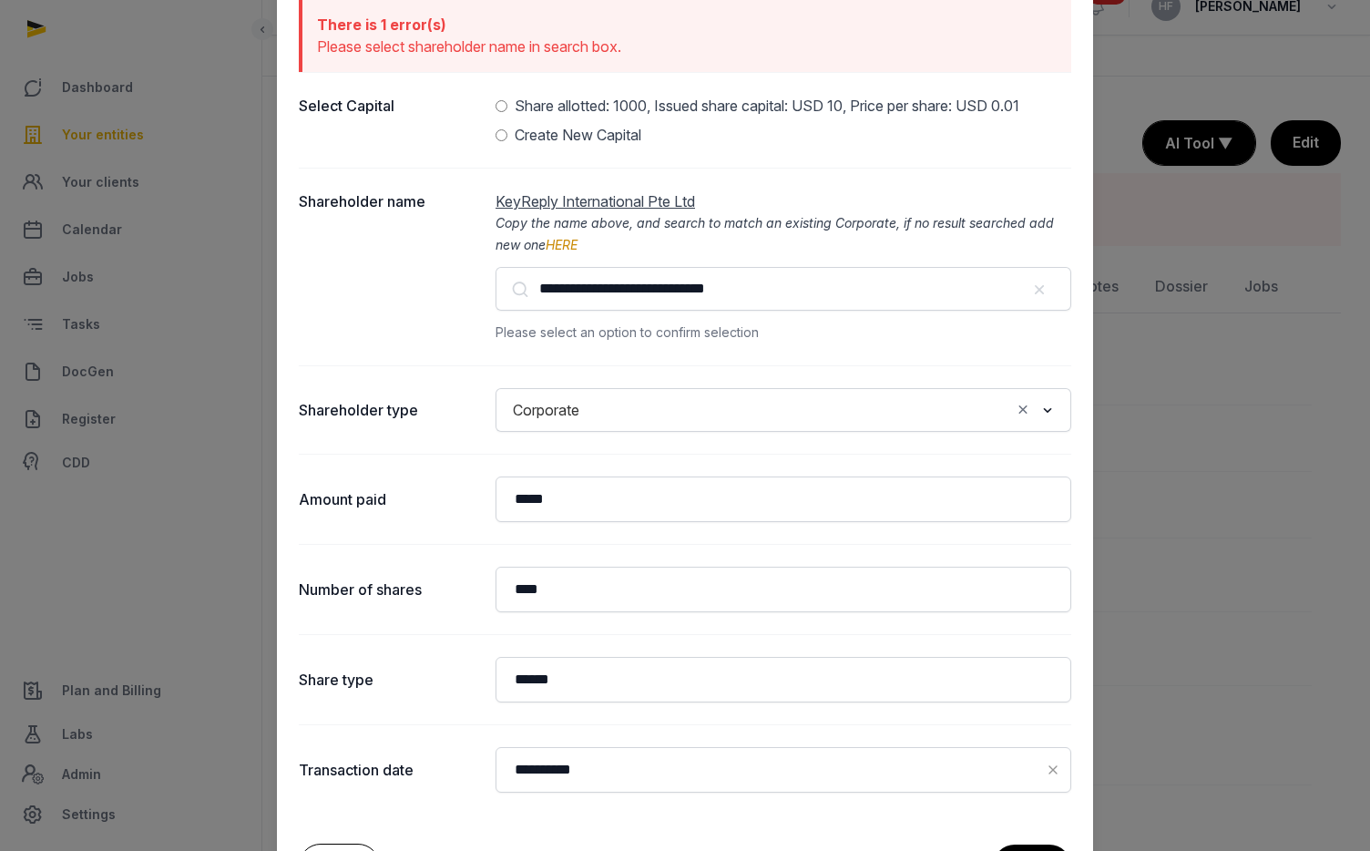
click at [348, 843] on link "Back" at bounding box center [339, 866] width 81 height 46
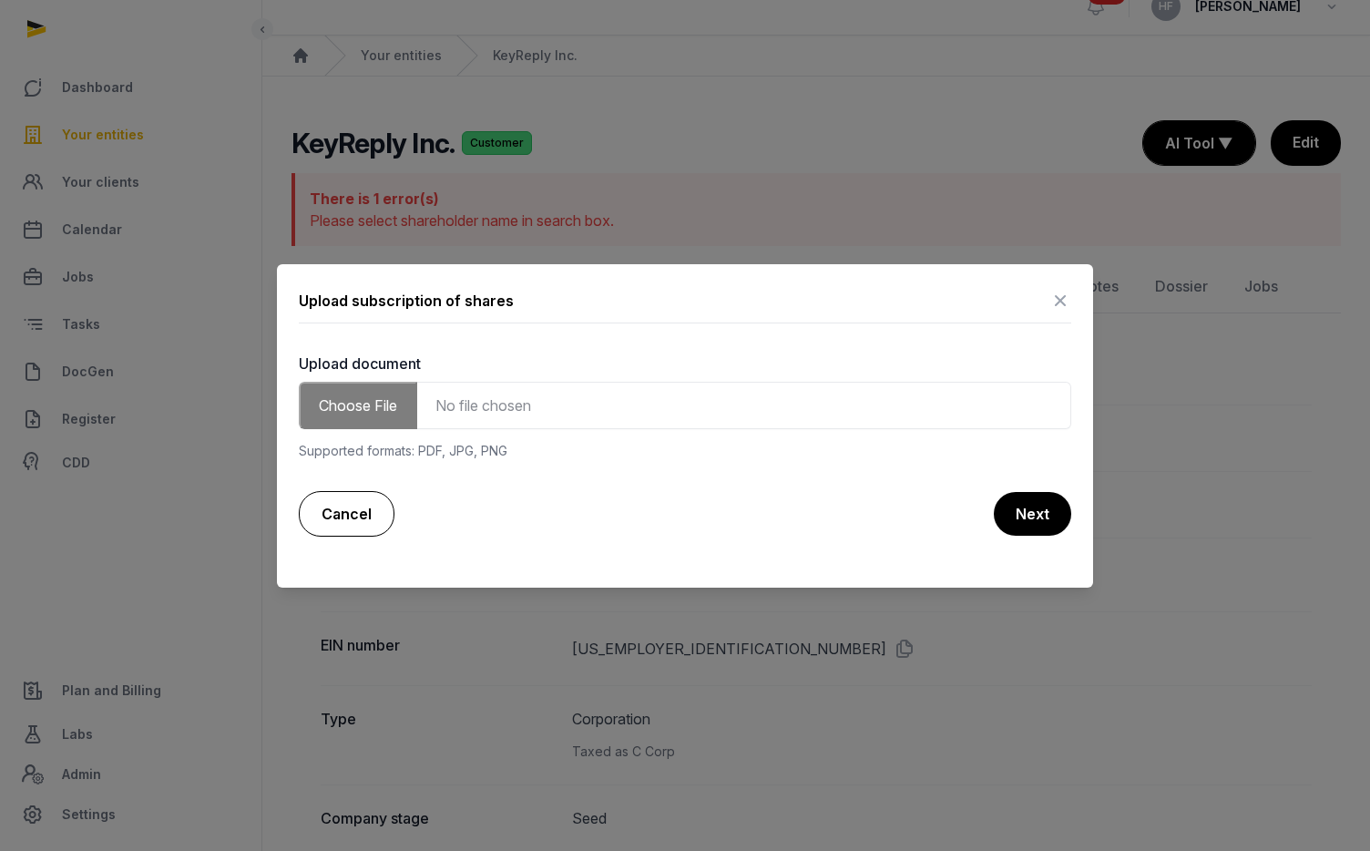
click at [362, 508] on link "Cancel" at bounding box center [347, 514] width 96 height 46
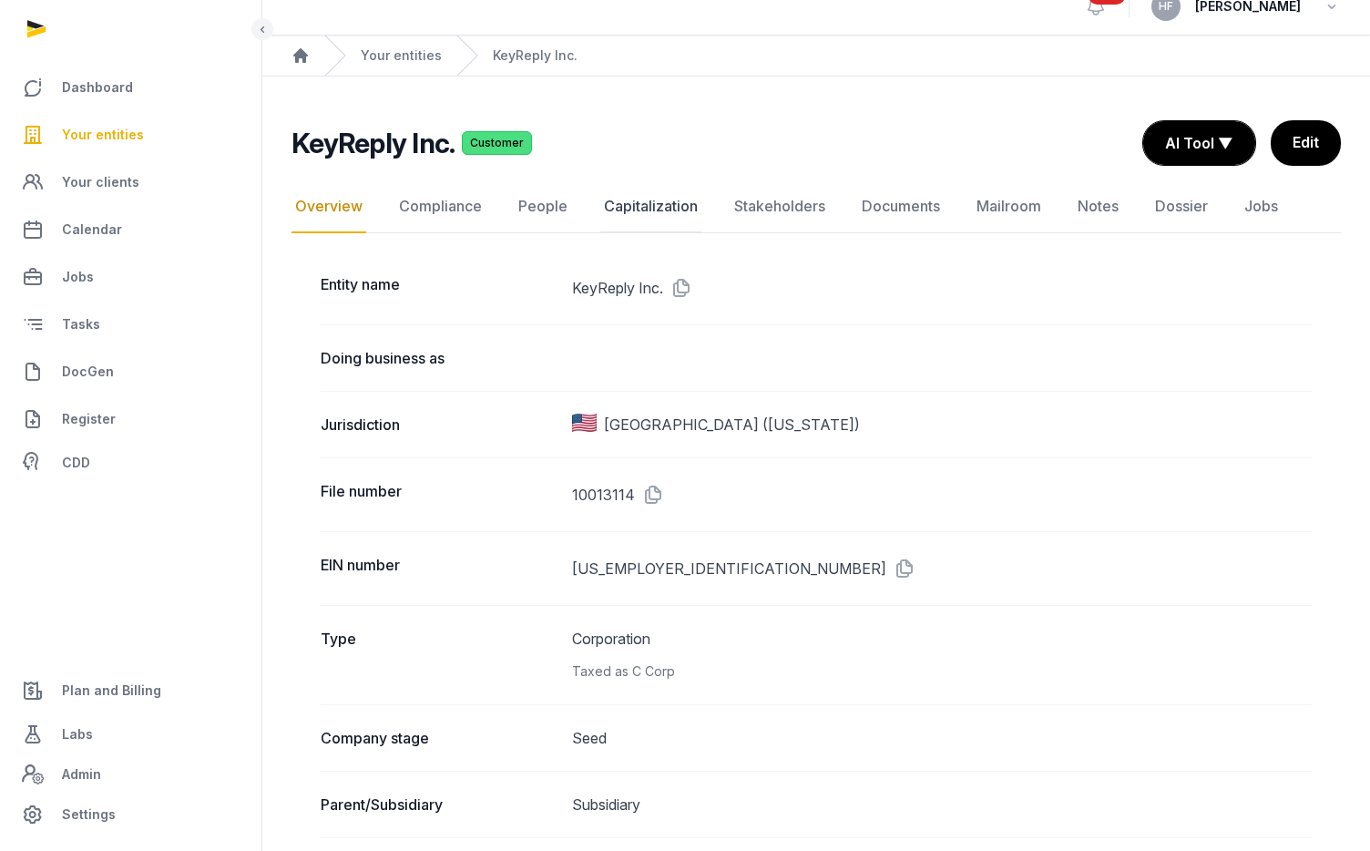
click at [674, 204] on link "Capitalization" at bounding box center [650, 206] width 101 height 53
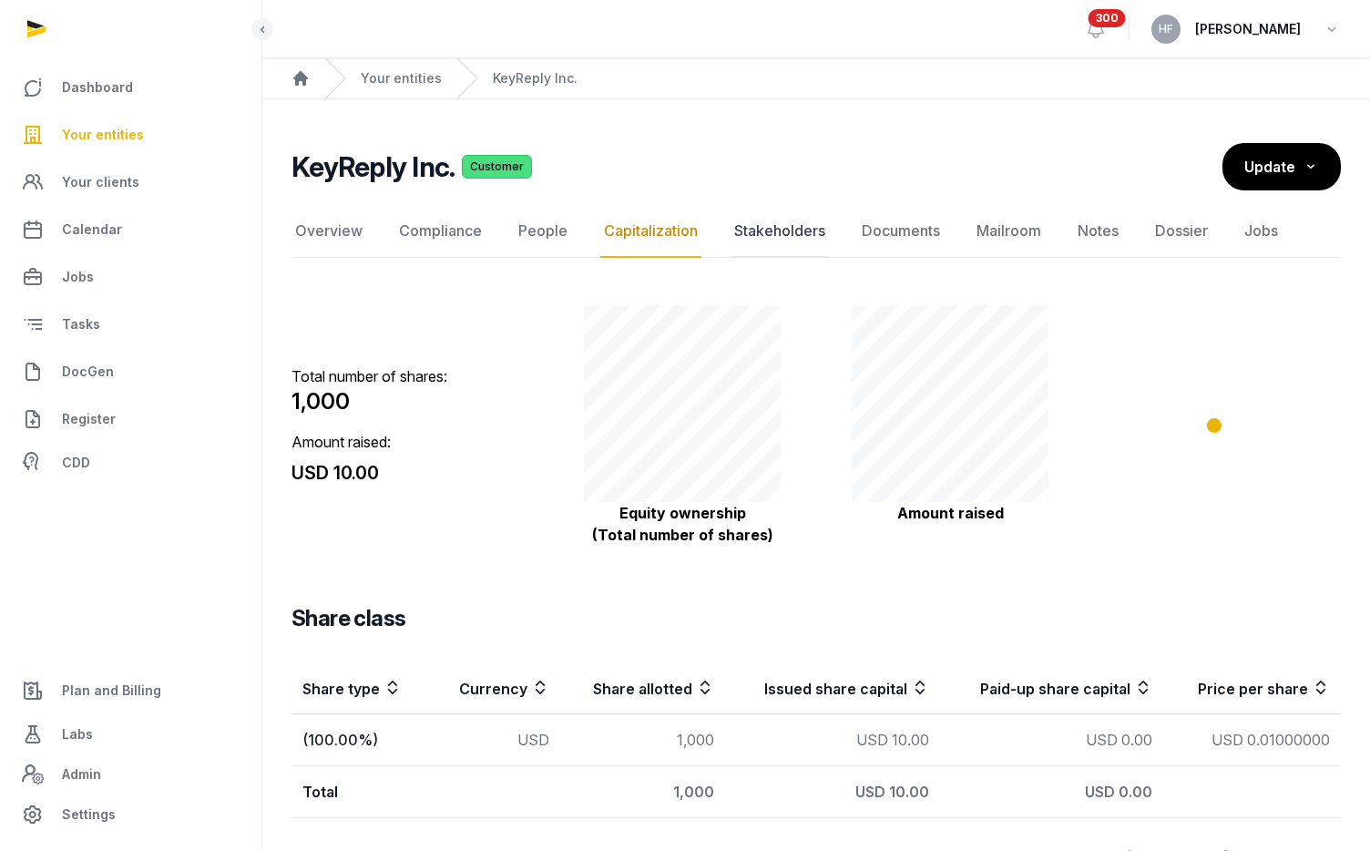
click at [791, 233] on link "Stakeholders" at bounding box center [779, 231] width 98 height 53
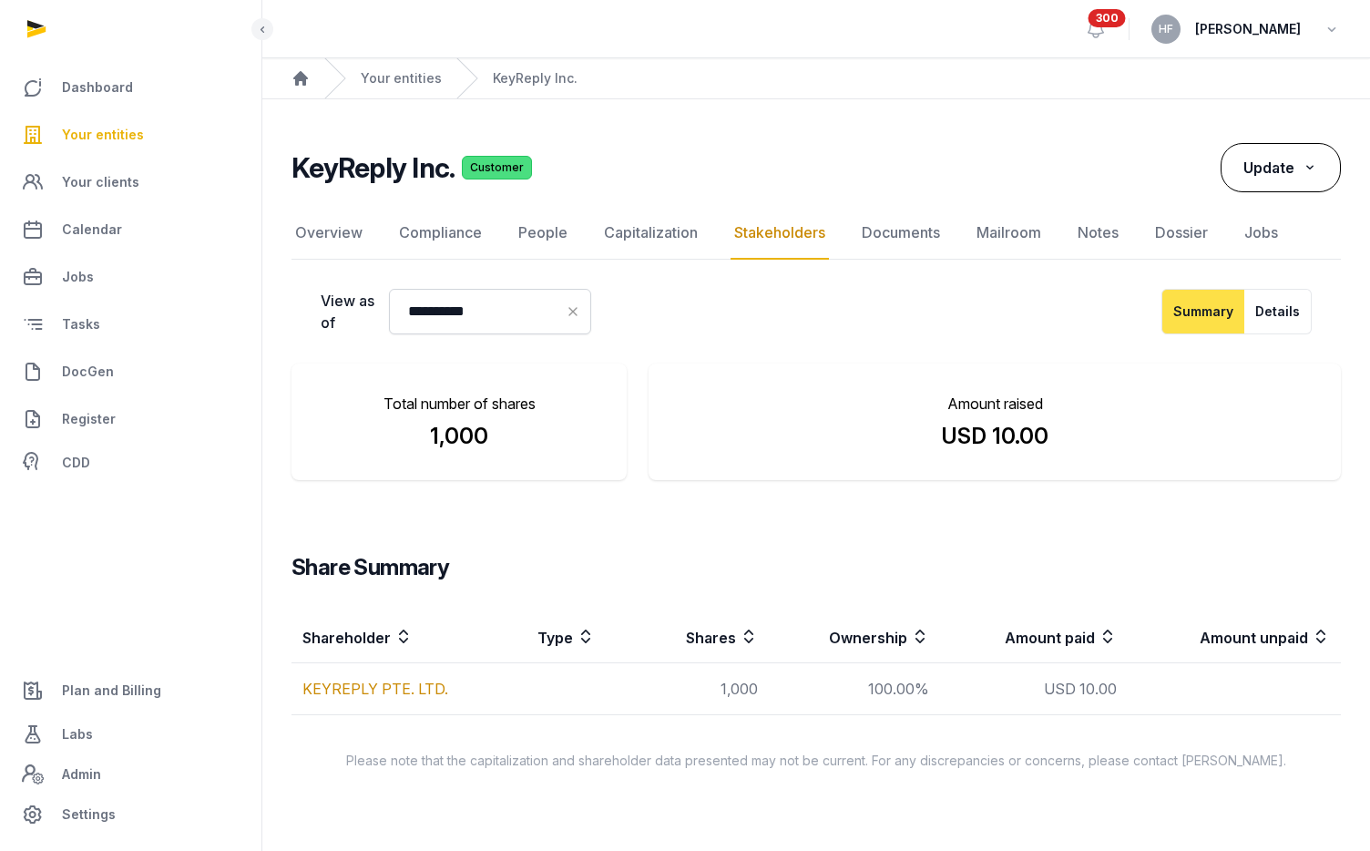
click at [1303, 173] on icon at bounding box center [1309, 167] width 16 height 19
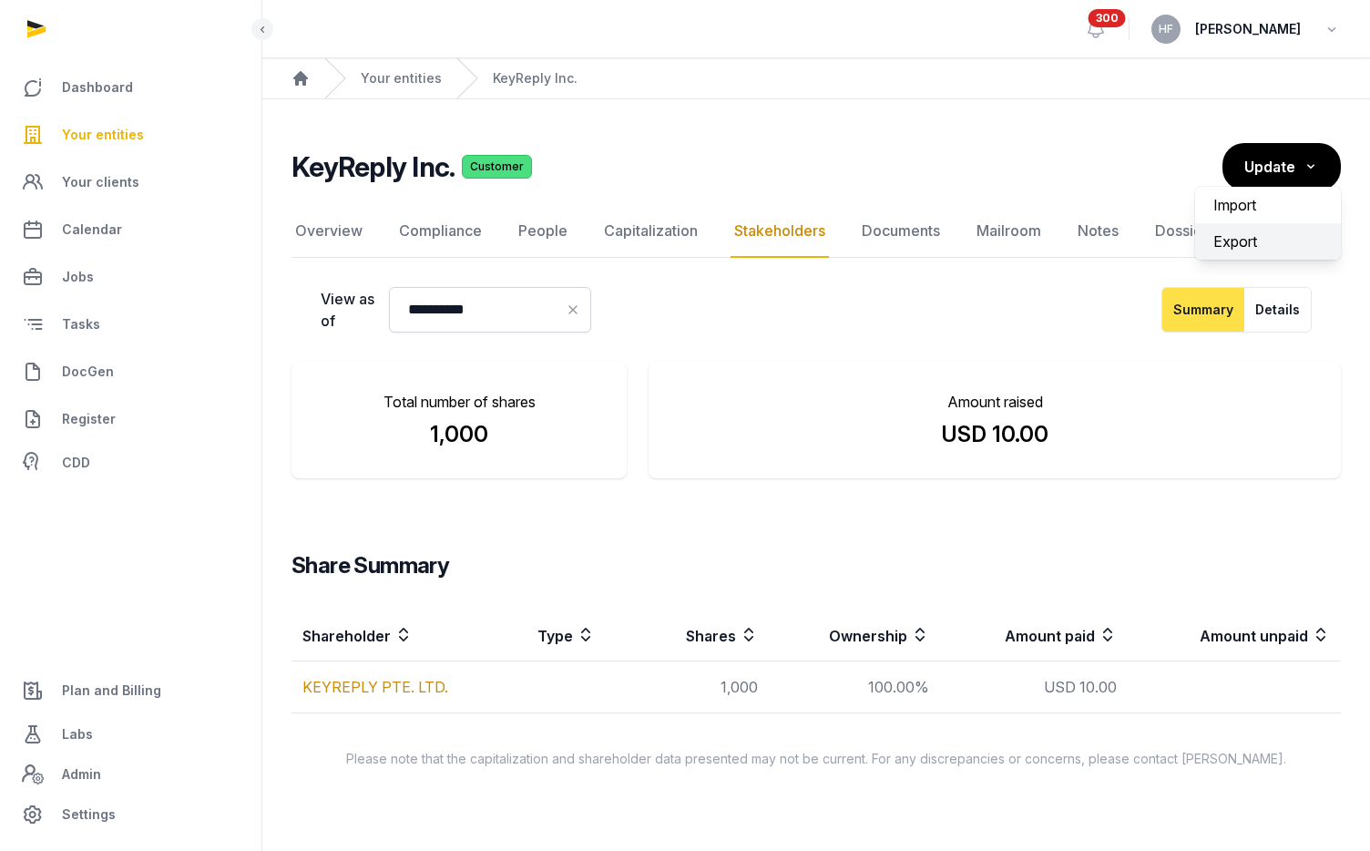
click at [1239, 236] on div "Export" at bounding box center [1268, 241] width 146 height 36
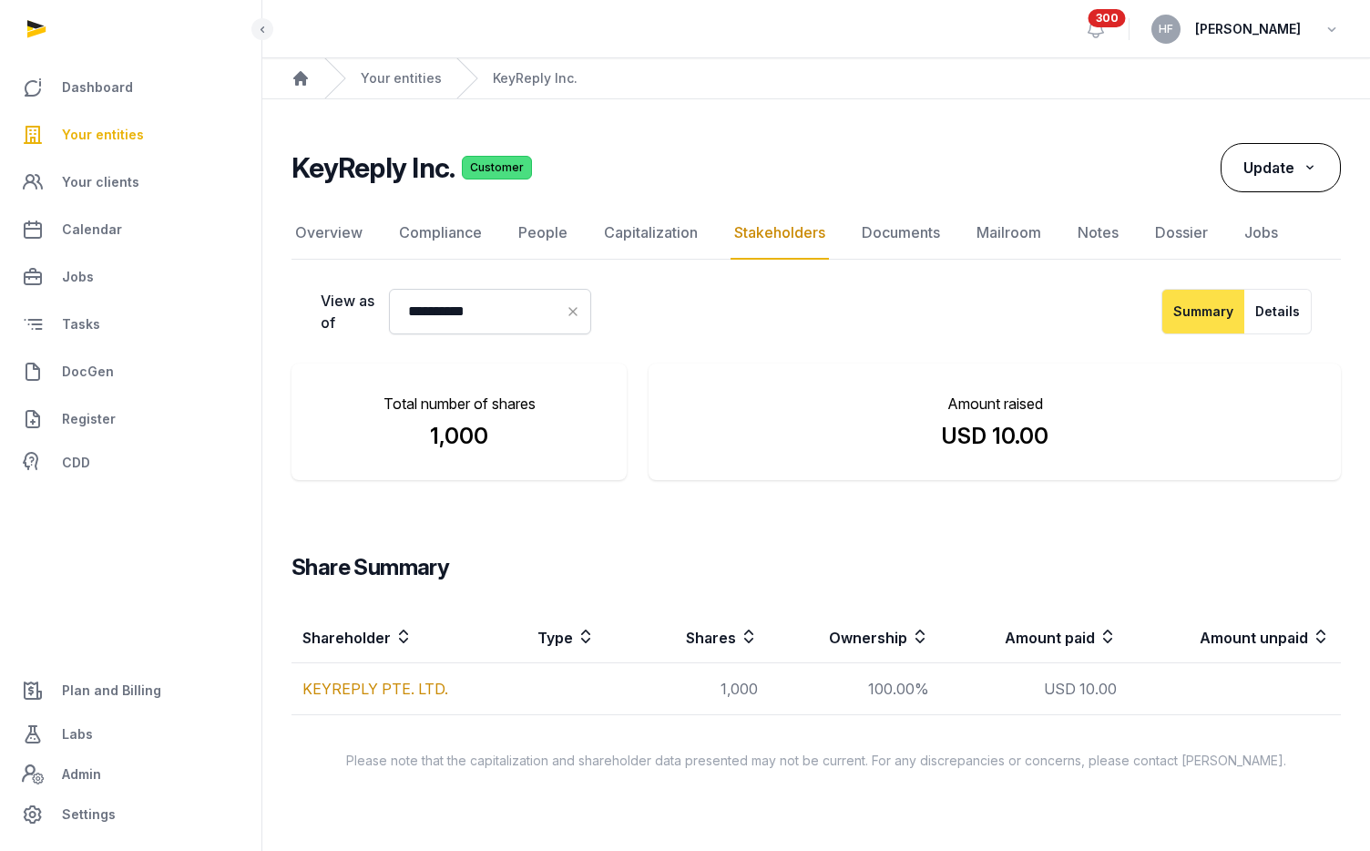
click at [1290, 162] on span "Update" at bounding box center [1268, 167] width 51 height 18
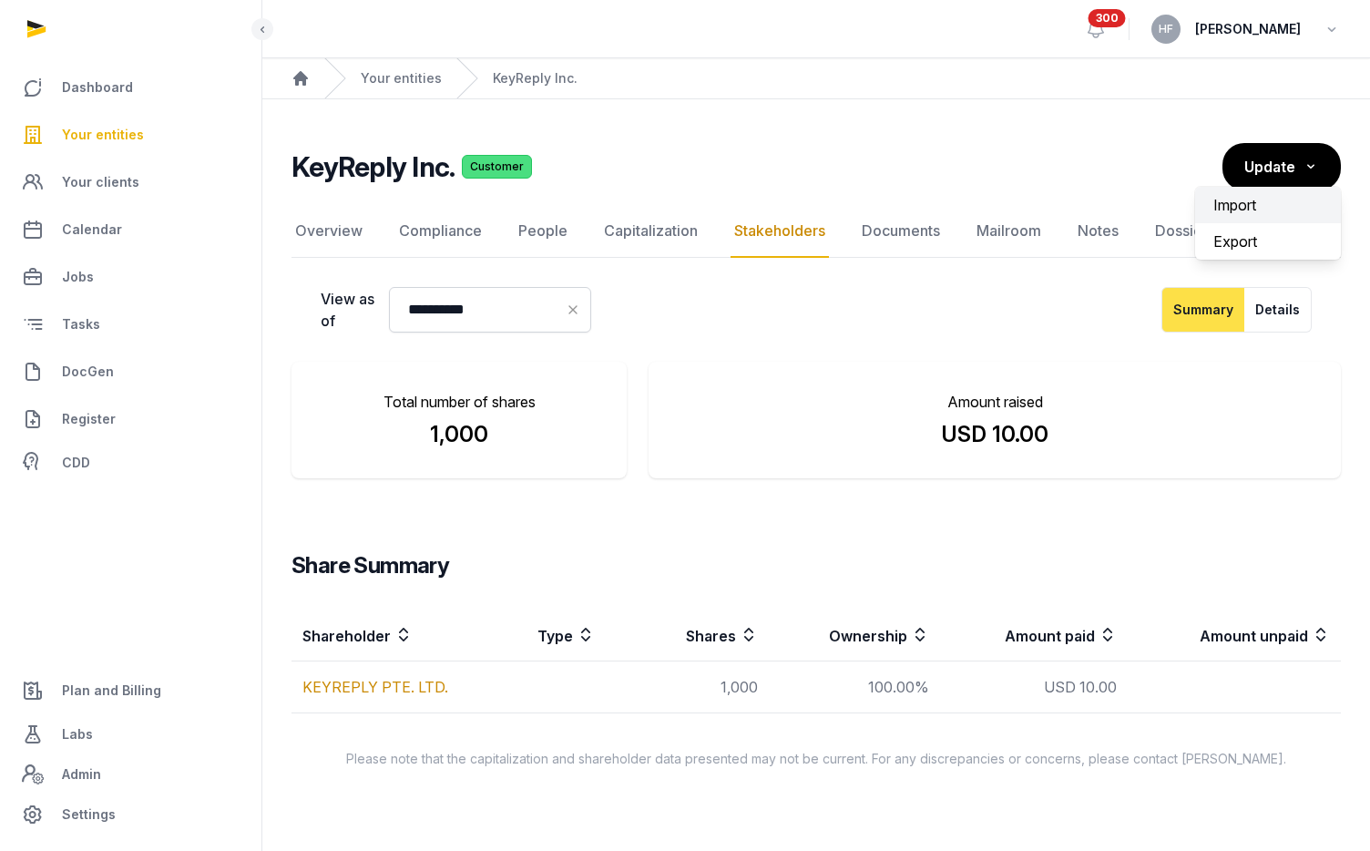
click at [1262, 201] on label "Import" at bounding box center [1268, 205] width 146 height 36
click at [0, 0] on input "Import" at bounding box center [0, 0] width 0 height 0
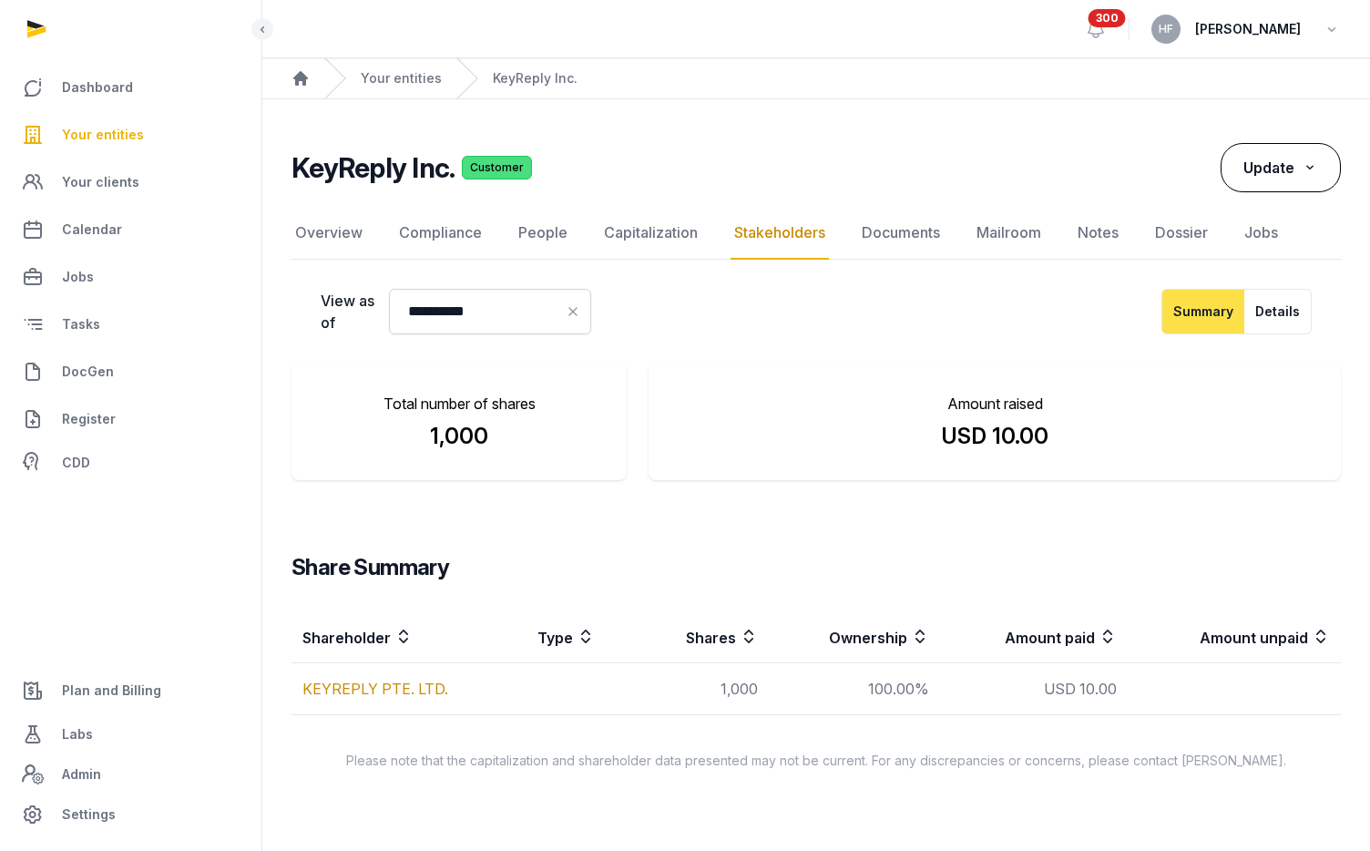
click at [1274, 173] on span "Update" at bounding box center [1268, 167] width 51 height 18
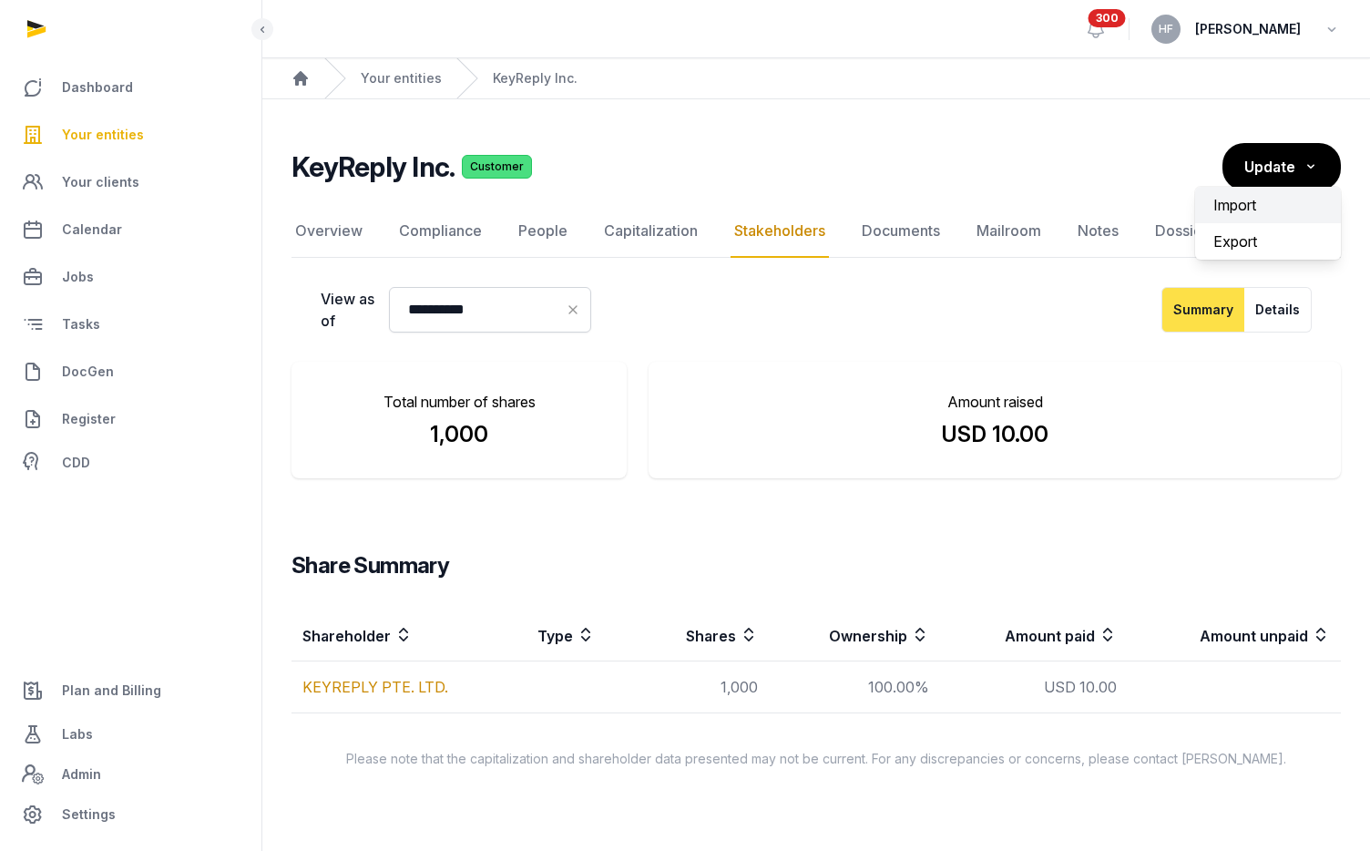
click at [1250, 199] on label "Import" at bounding box center [1268, 205] width 146 height 36
click at [0, 0] on input "Import" at bounding box center [0, 0] width 0 height 0
click at [671, 235] on link "Capitalization" at bounding box center [650, 231] width 101 height 53
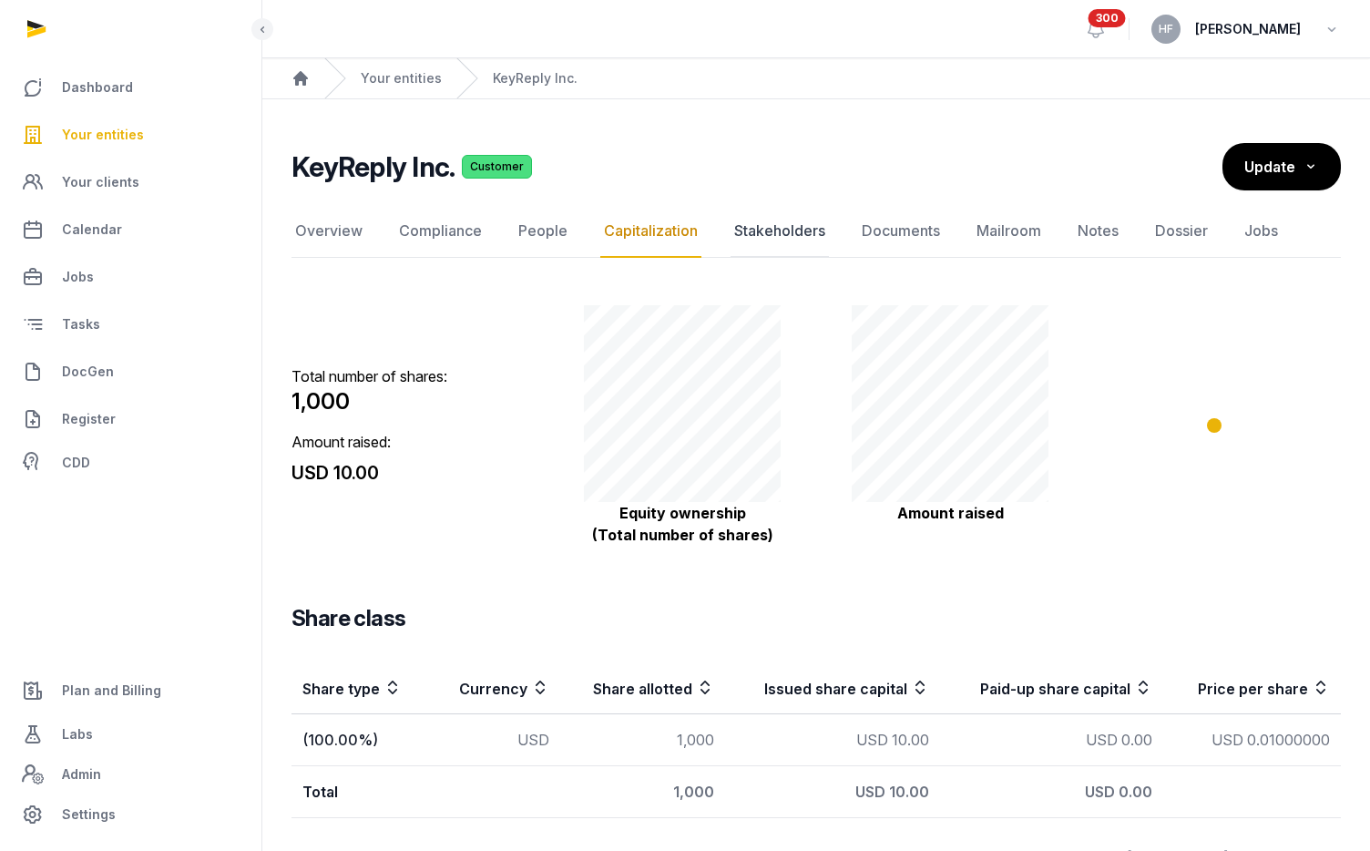
click at [764, 234] on link "Stakeholders" at bounding box center [779, 231] width 98 height 53
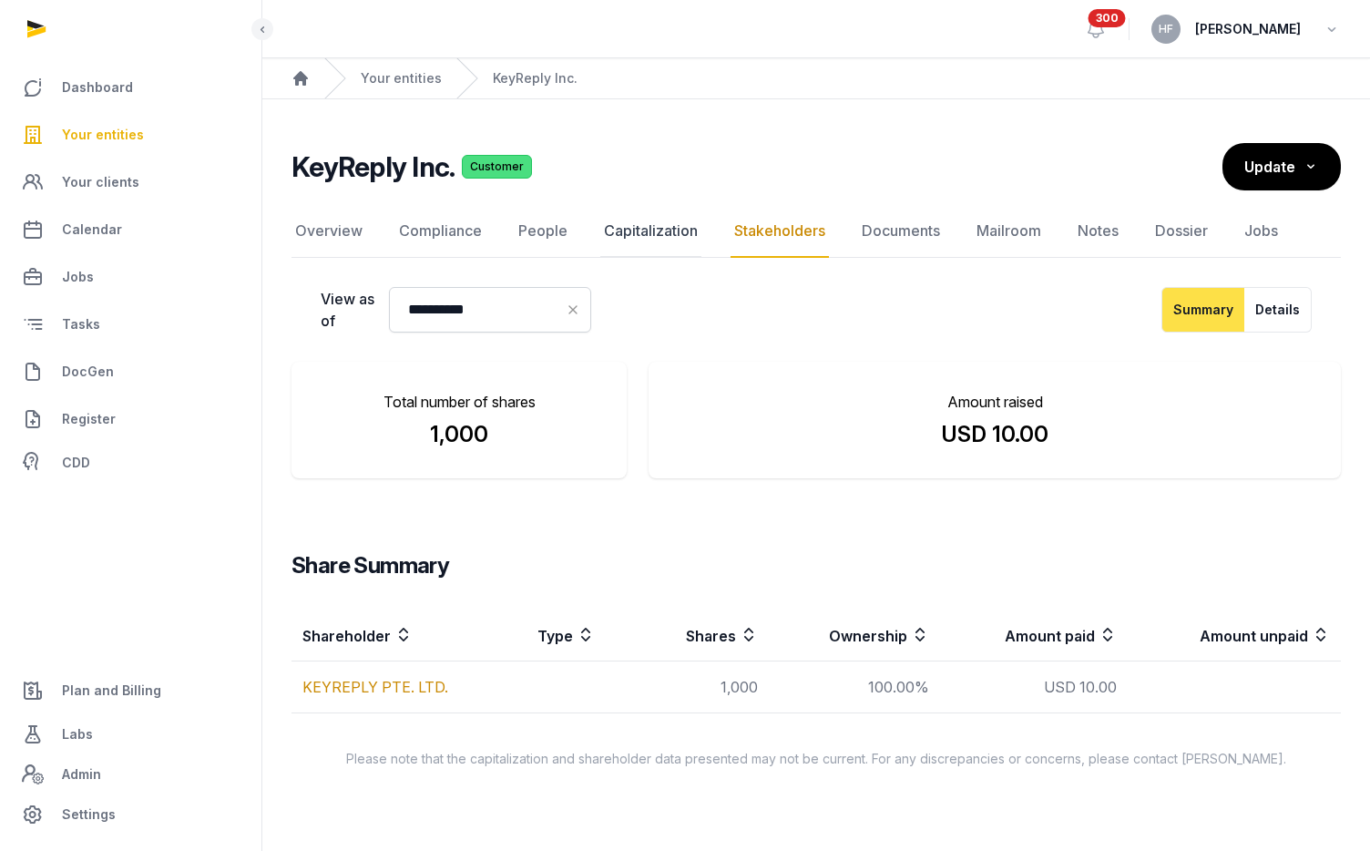
click at [675, 236] on link "Capitalization" at bounding box center [650, 231] width 101 height 53
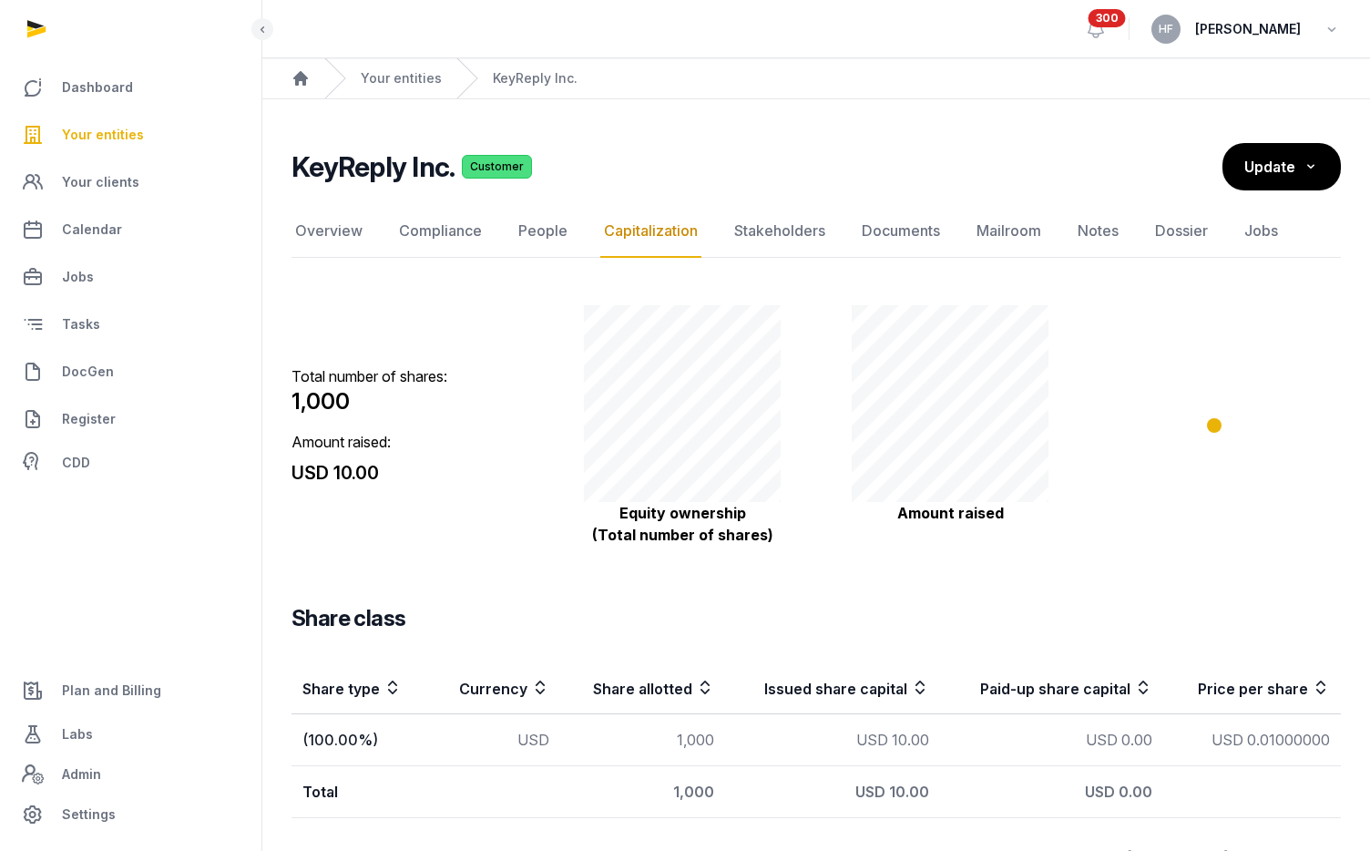
scroll to position [51, 0]
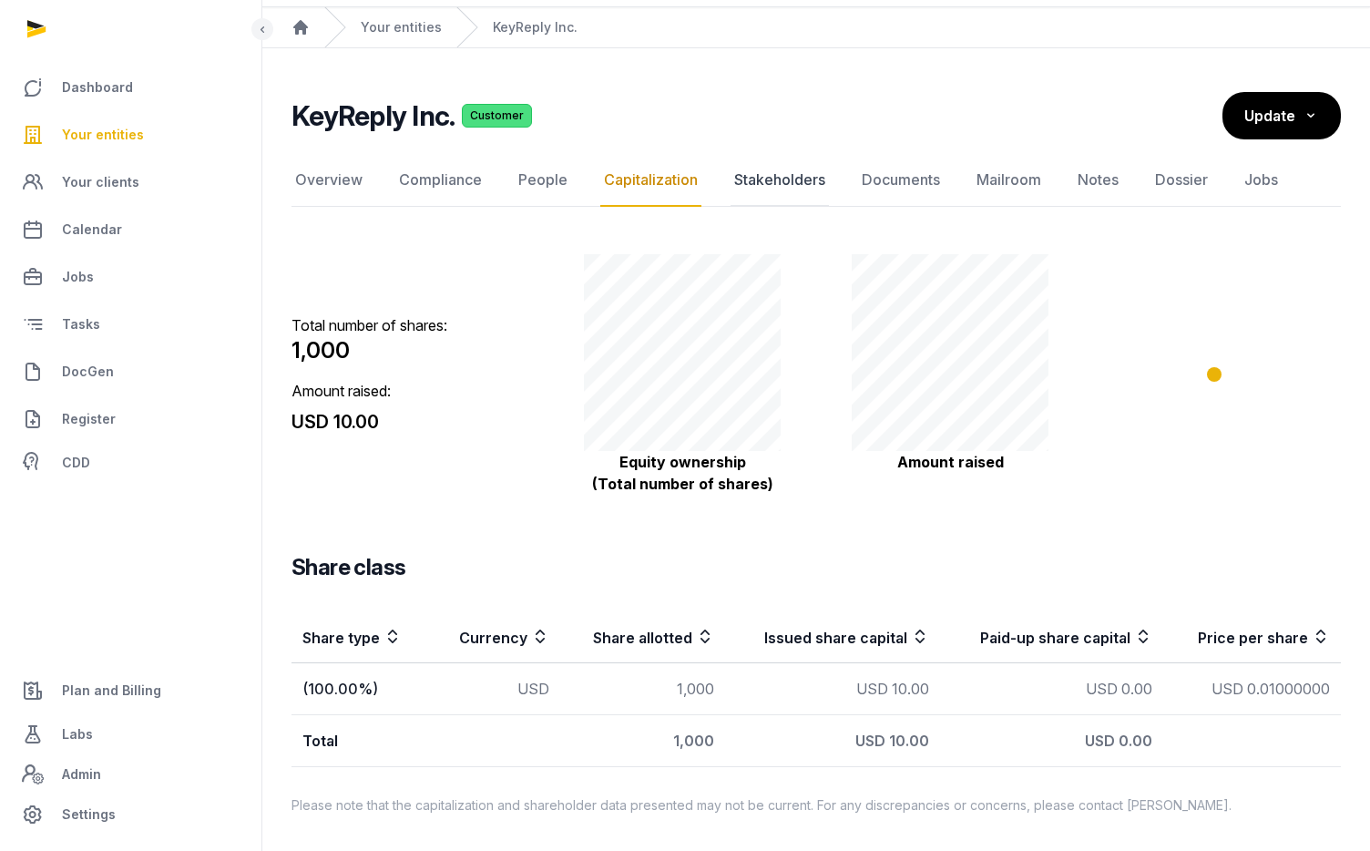
click at [802, 182] on link "Stakeholders" at bounding box center [779, 180] width 98 height 53
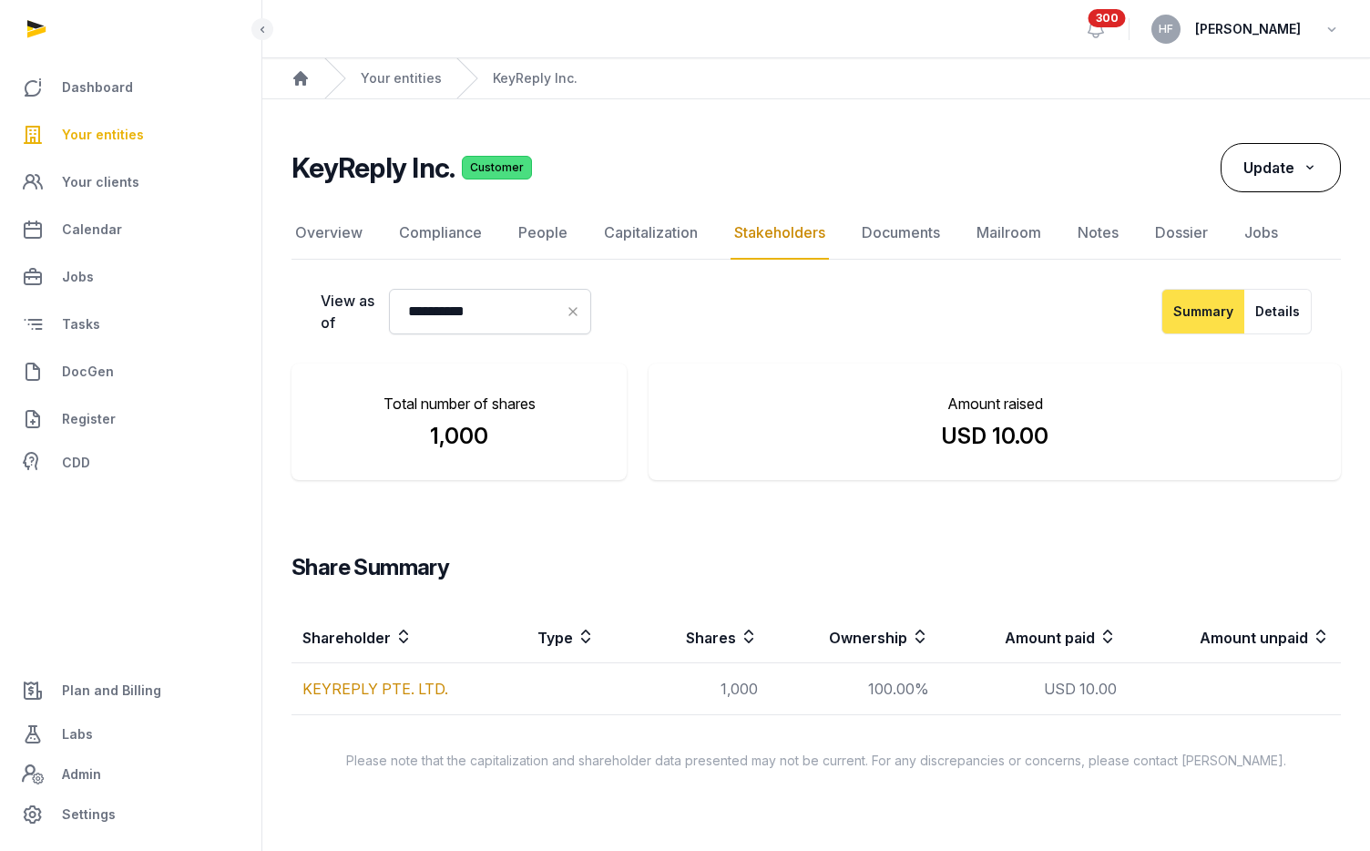
click at [1270, 165] on span "Update" at bounding box center [1268, 167] width 51 height 18
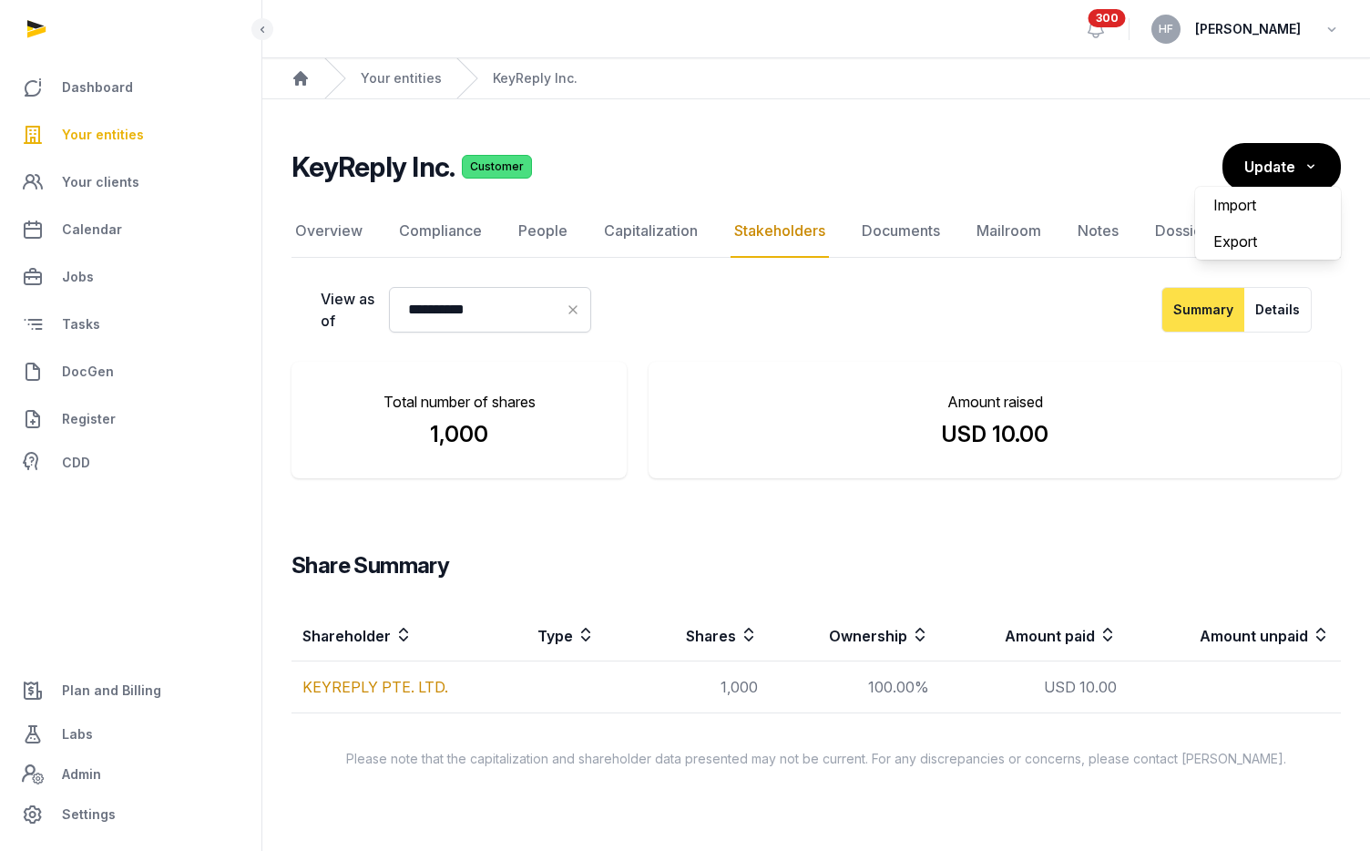
click at [1237, 199] on label "Import" at bounding box center [1268, 205] width 146 height 36
click at [0, 0] on input "Import" at bounding box center [0, 0] width 0 height 0
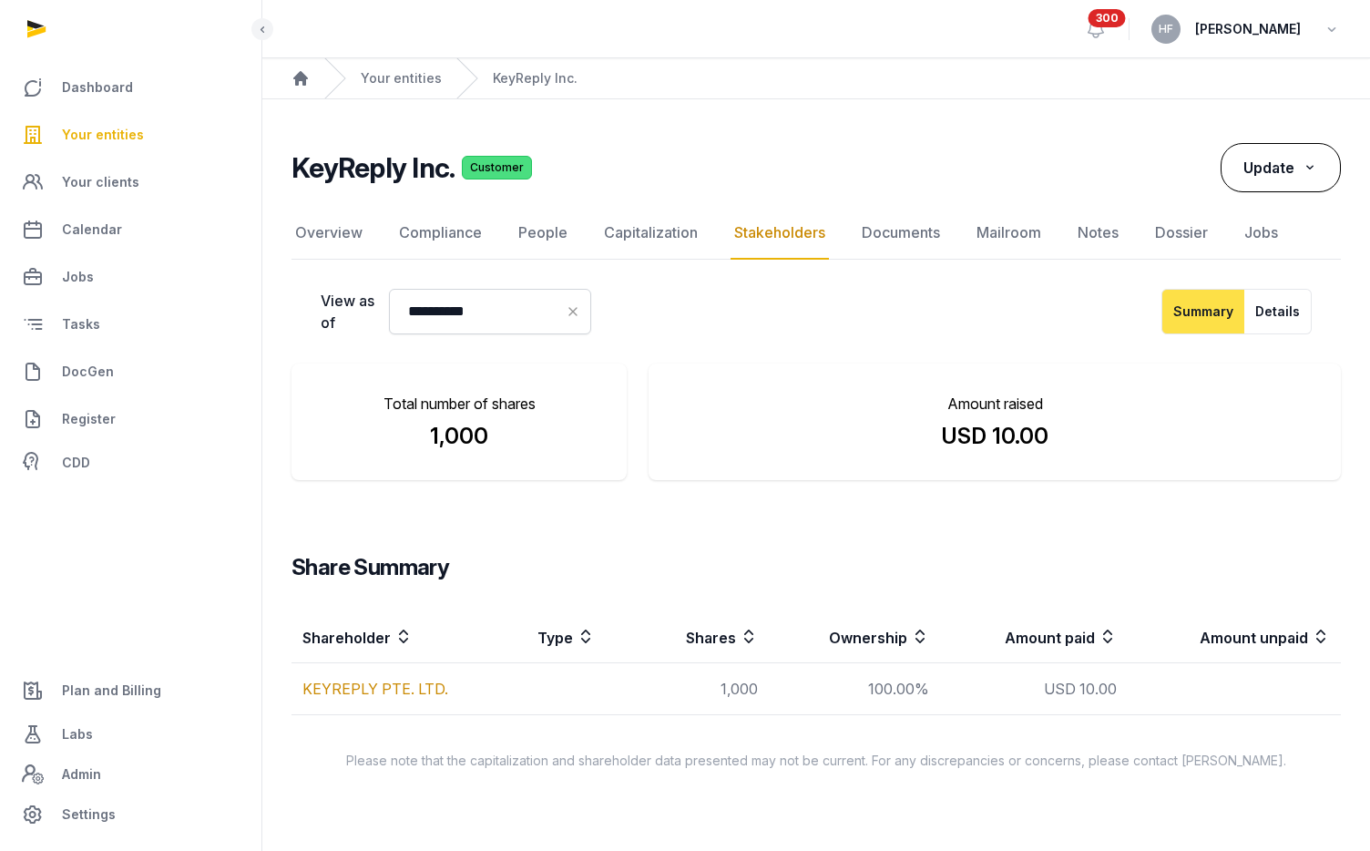
click at [1270, 163] on span "Update" at bounding box center [1268, 167] width 51 height 18
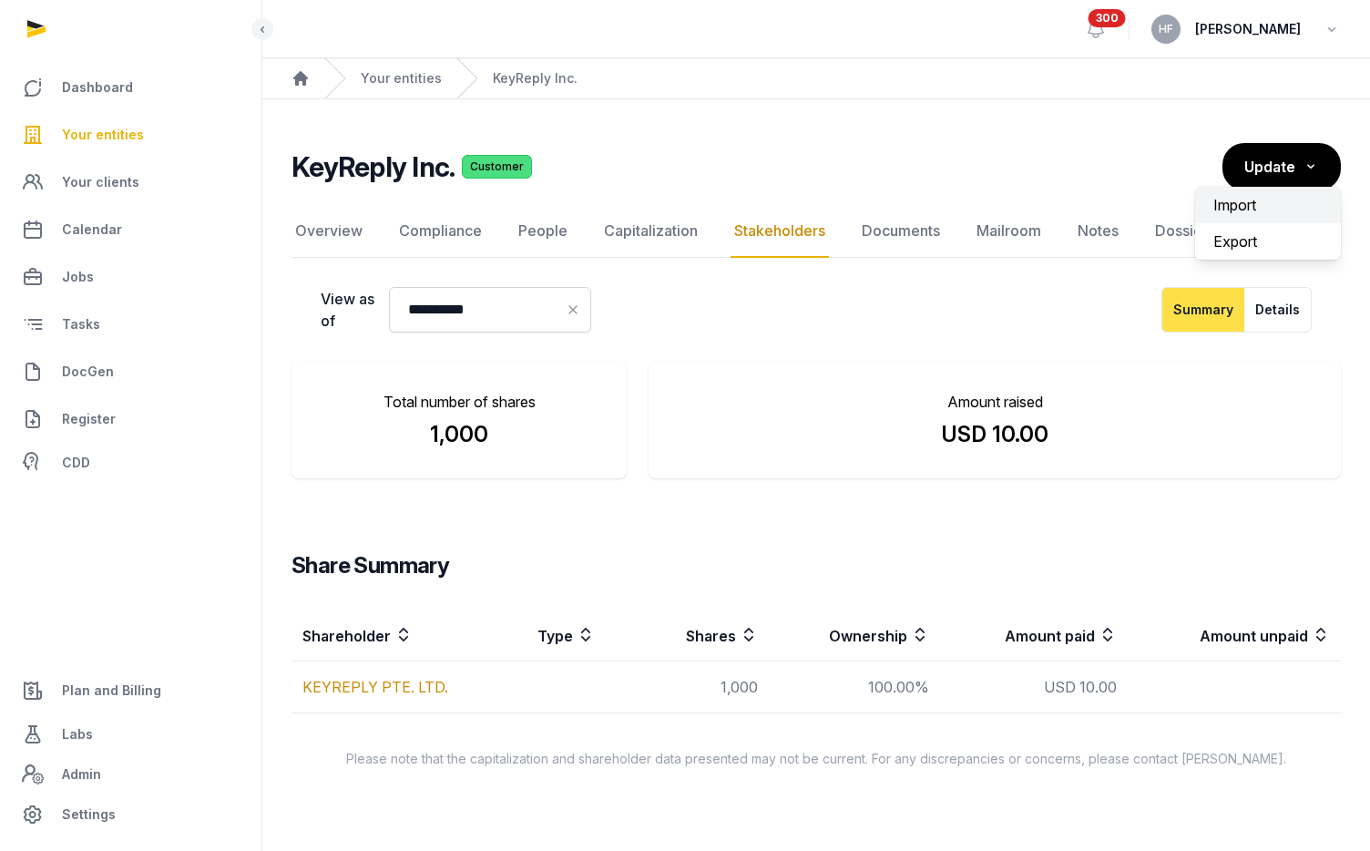
click at [1253, 219] on label "Import" at bounding box center [1268, 205] width 146 height 36
click at [0, 0] on input "Import" at bounding box center [0, 0] width 0 height 0
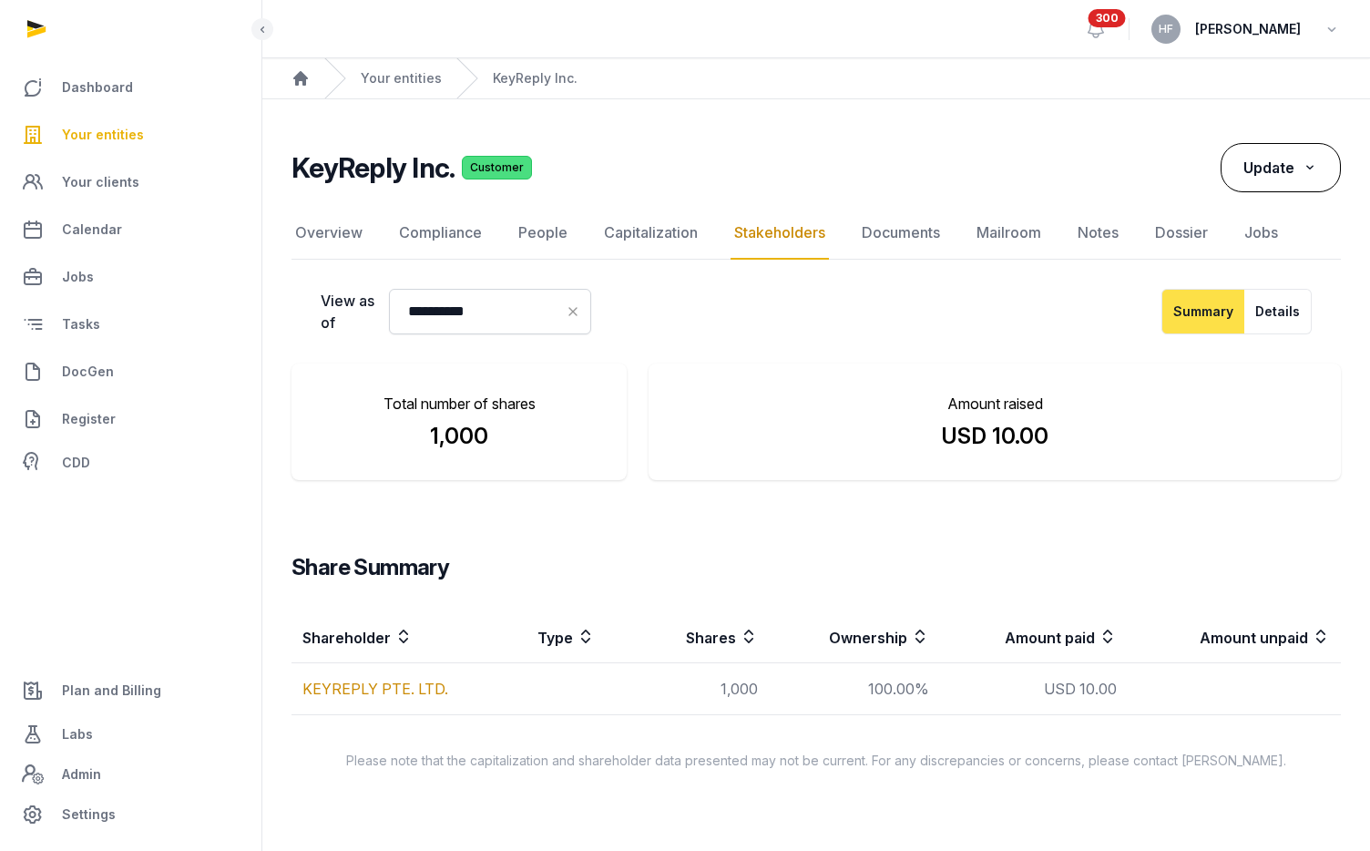
click at [1287, 175] on span "Update" at bounding box center [1268, 167] width 51 height 18
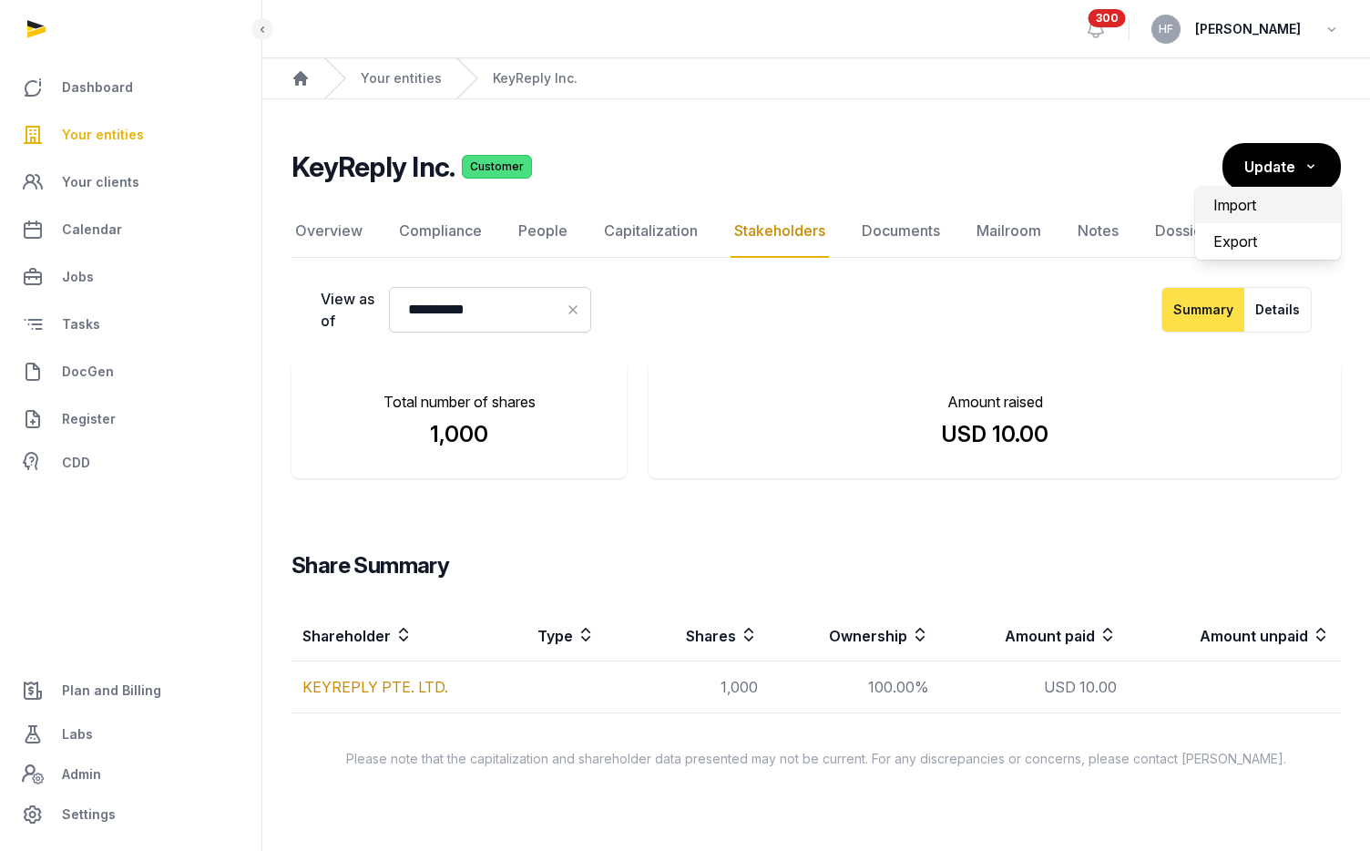
click at [1292, 215] on label "Import" at bounding box center [1268, 205] width 146 height 36
click at [0, 0] on input "Import" at bounding box center [0, 0] width 0 height 0
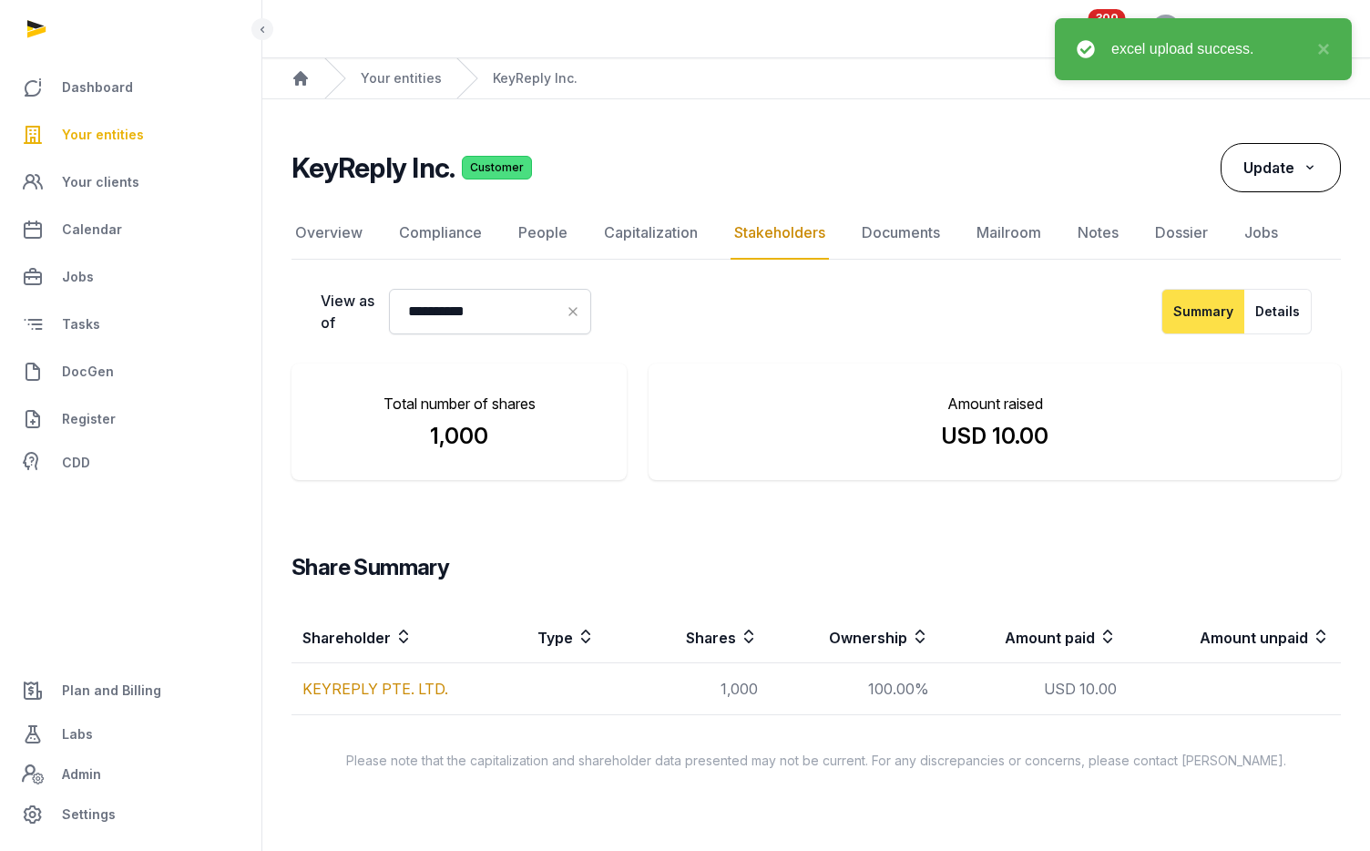
click at [1299, 163] on button "Update" at bounding box center [1280, 167] width 120 height 49
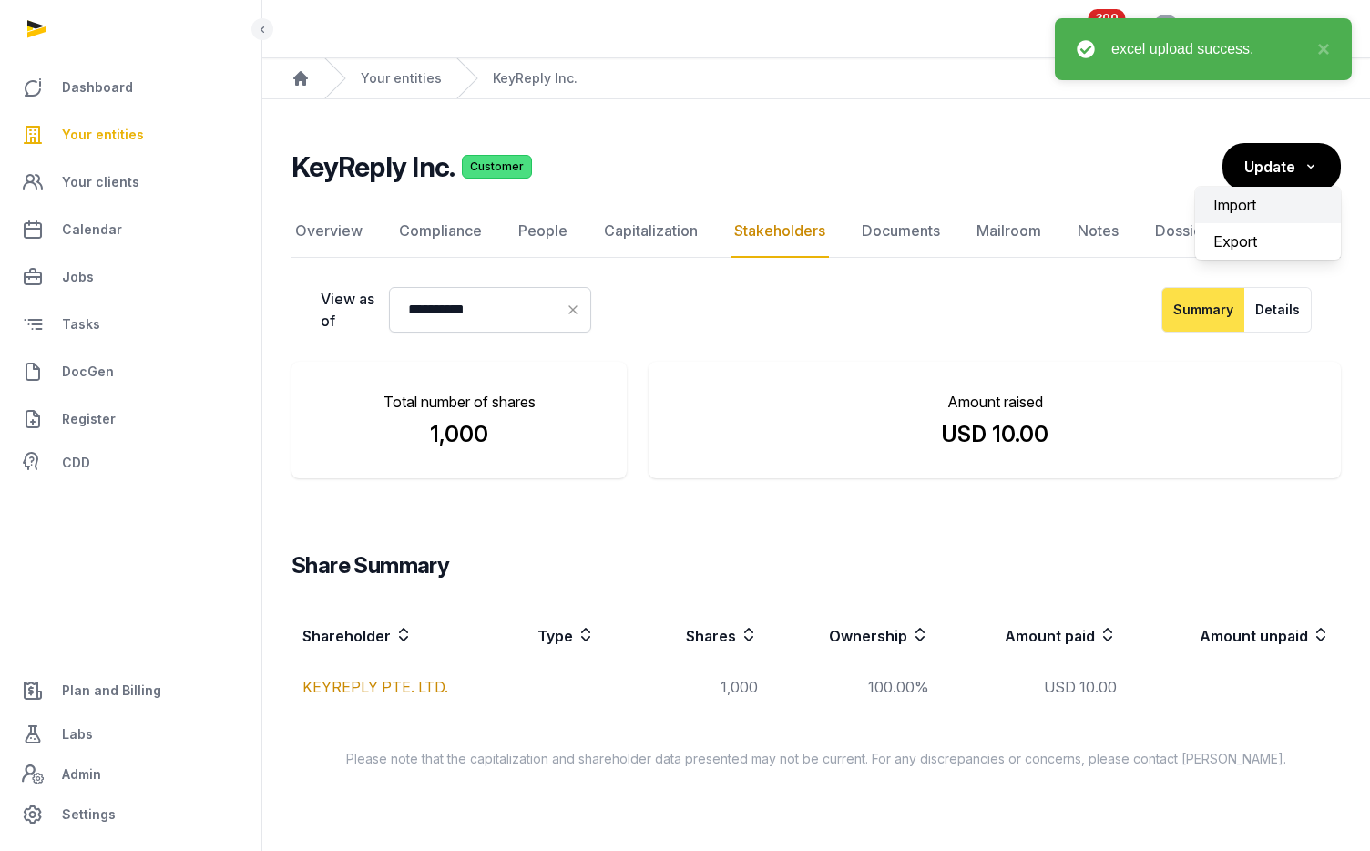
click at [1254, 202] on label "Import" at bounding box center [1268, 205] width 146 height 36
click at [0, 0] on input "Import" at bounding box center [0, 0] width 0 height 0
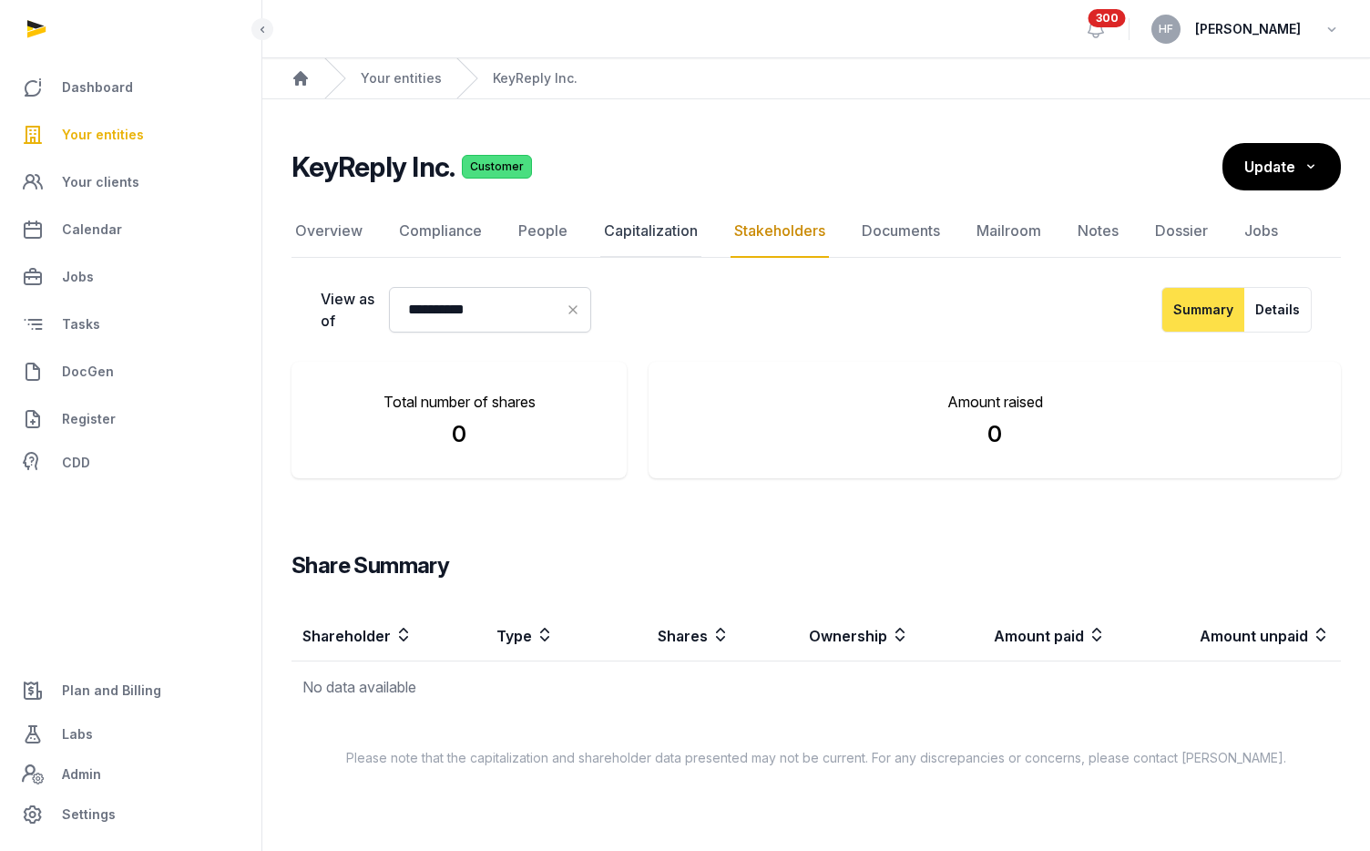
click at [649, 230] on link "Capitalization" at bounding box center [650, 231] width 101 height 53
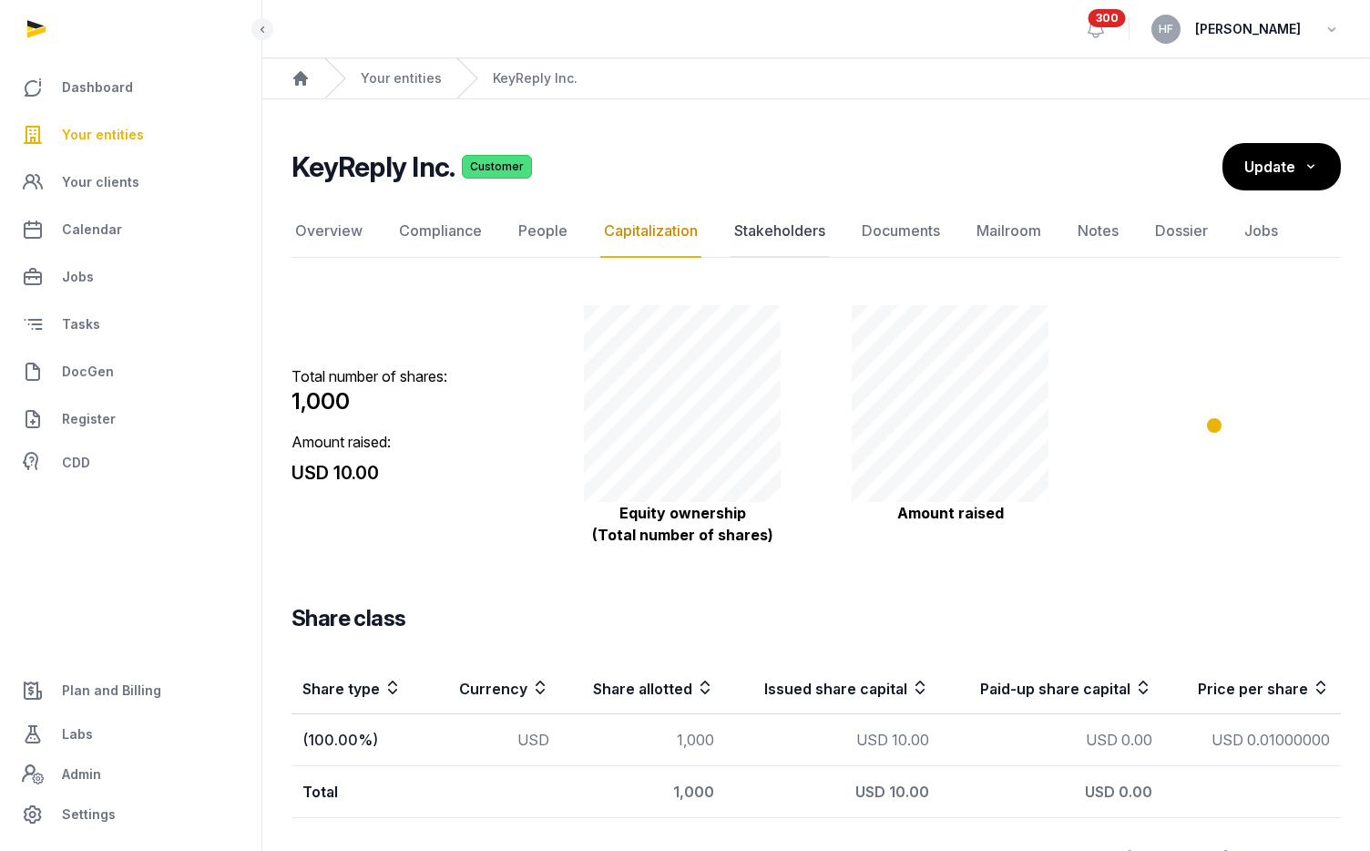
click at [795, 237] on link "Stakeholders" at bounding box center [779, 231] width 98 height 53
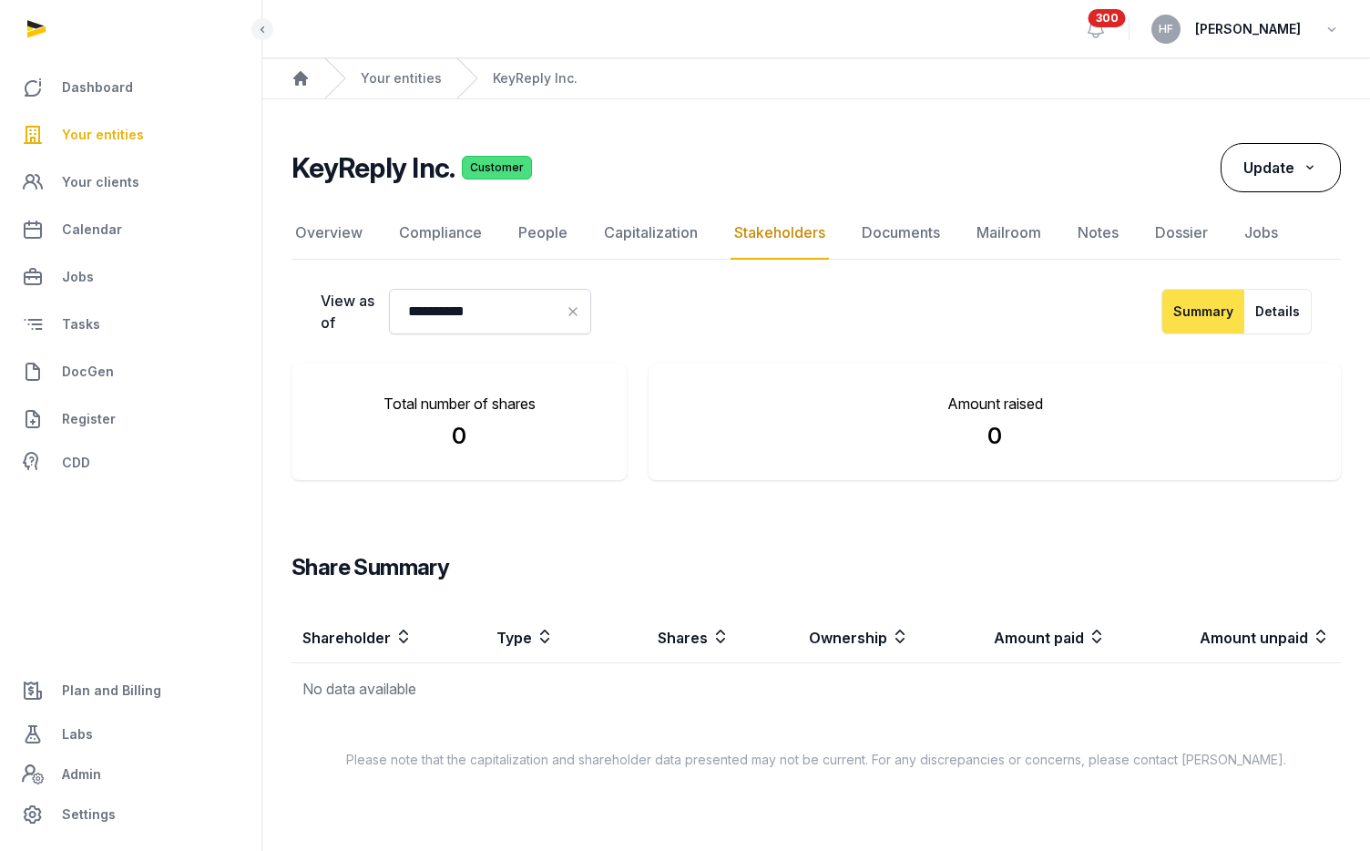
click at [1286, 167] on span "Update" at bounding box center [1268, 167] width 51 height 18
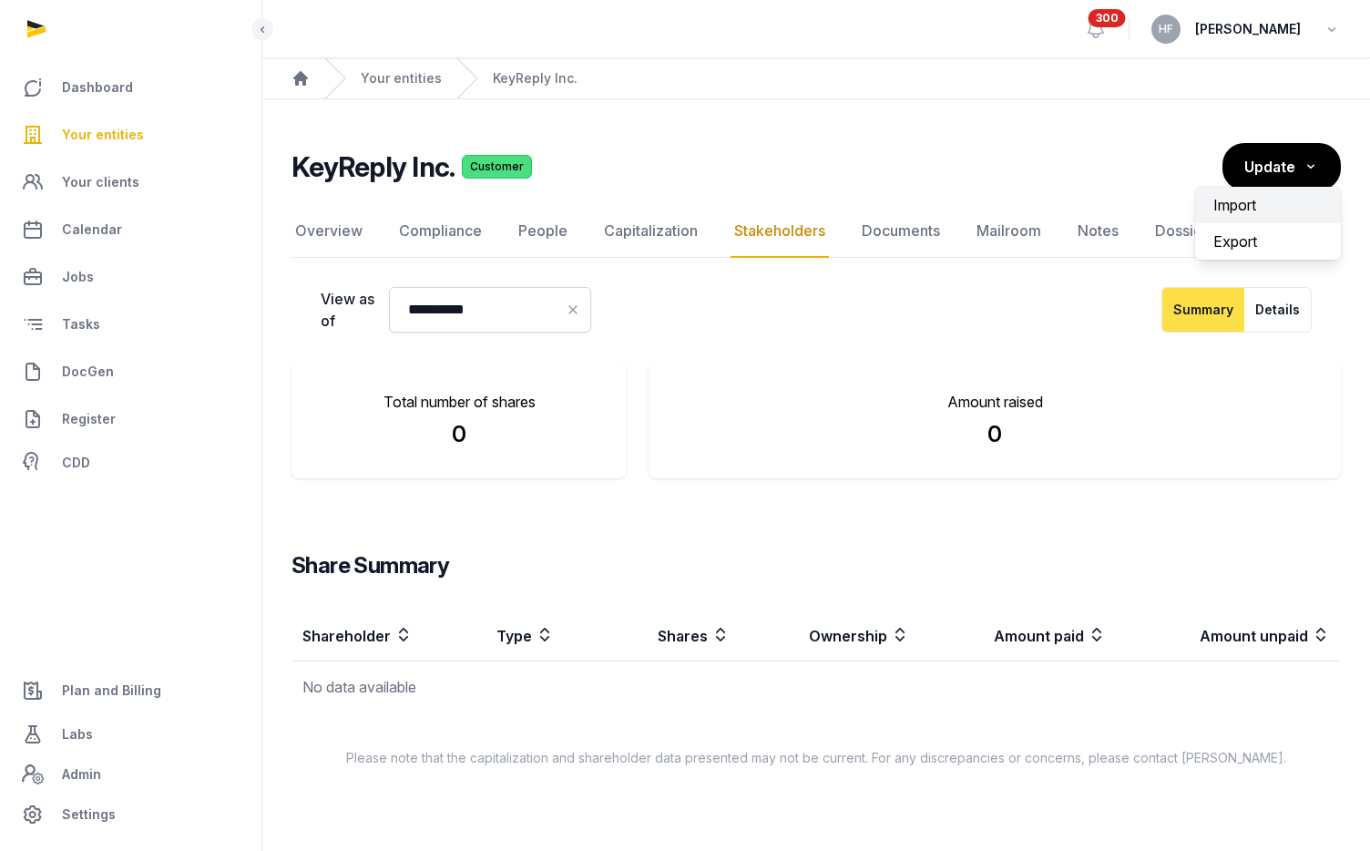
click at [1232, 192] on label "Import" at bounding box center [1268, 205] width 146 height 36
click at [0, 0] on input "Import" at bounding box center [0, 0] width 0 height 0
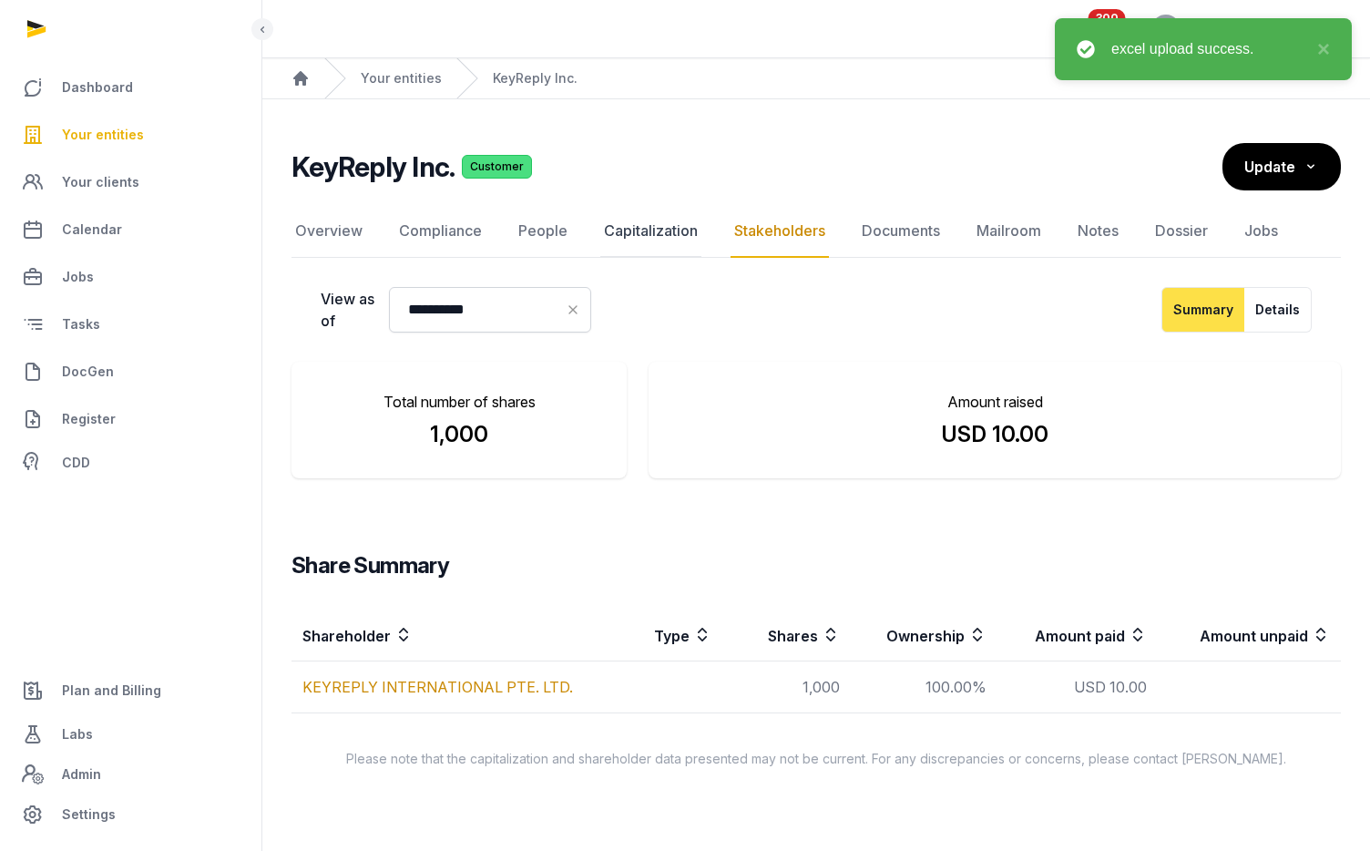
click at [658, 235] on link "Capitalization" at bounding box center [650, 231] width 101 height 53
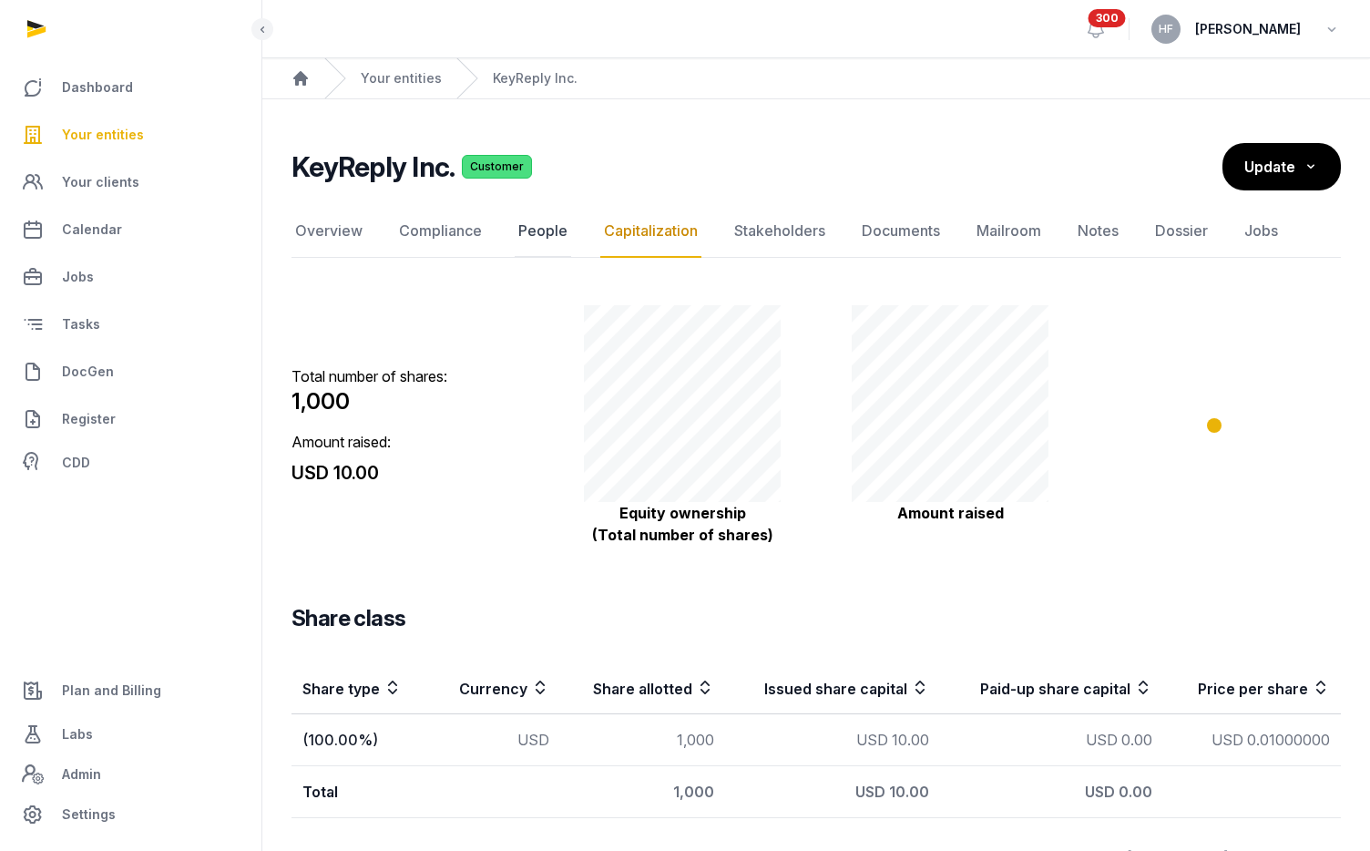
click at [542, 228] on link "People" at bounding box center [543, 231] width 56 height 53
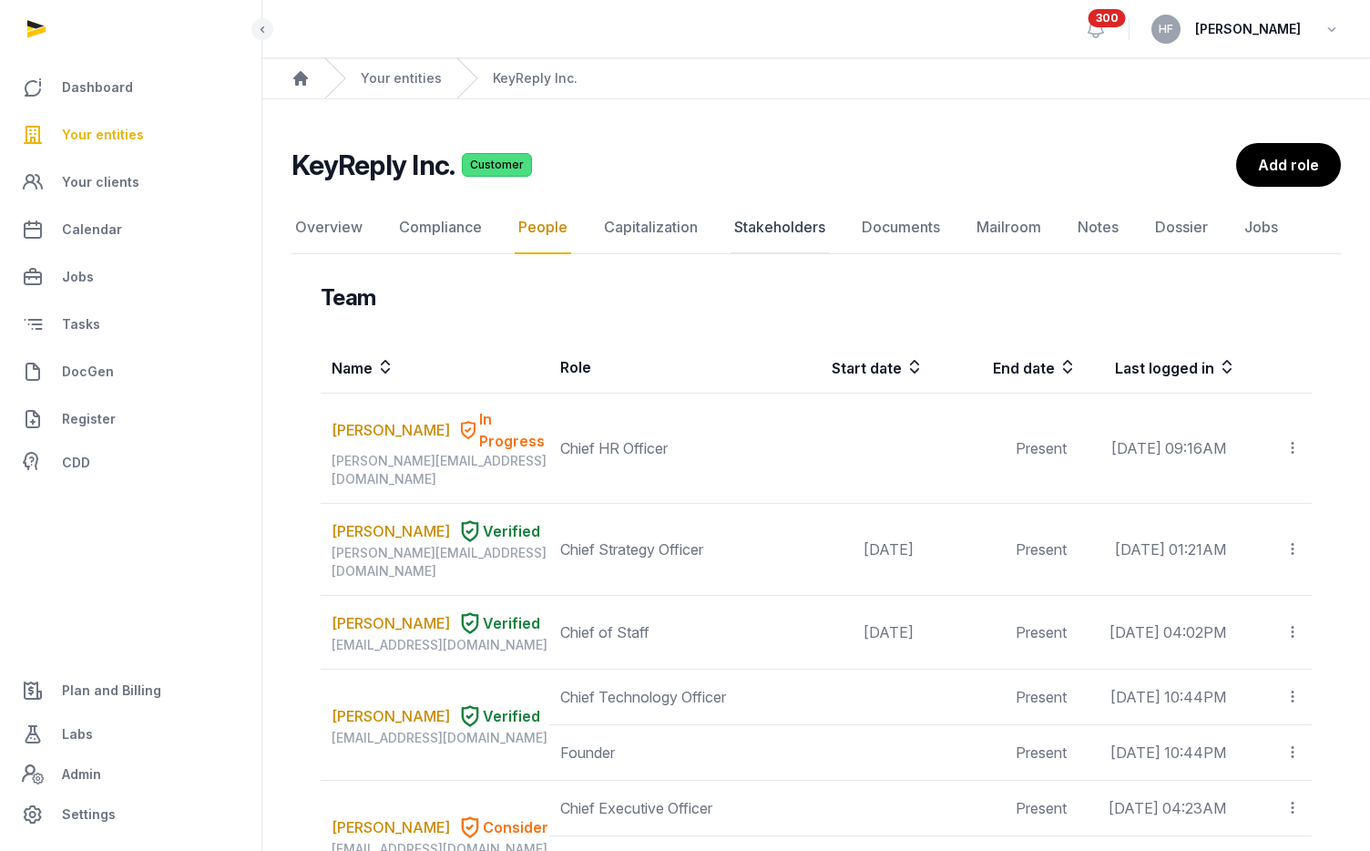
click at [783, 225] on link "Stakeholders" at bounding box center [779, 227] width 98 height 53
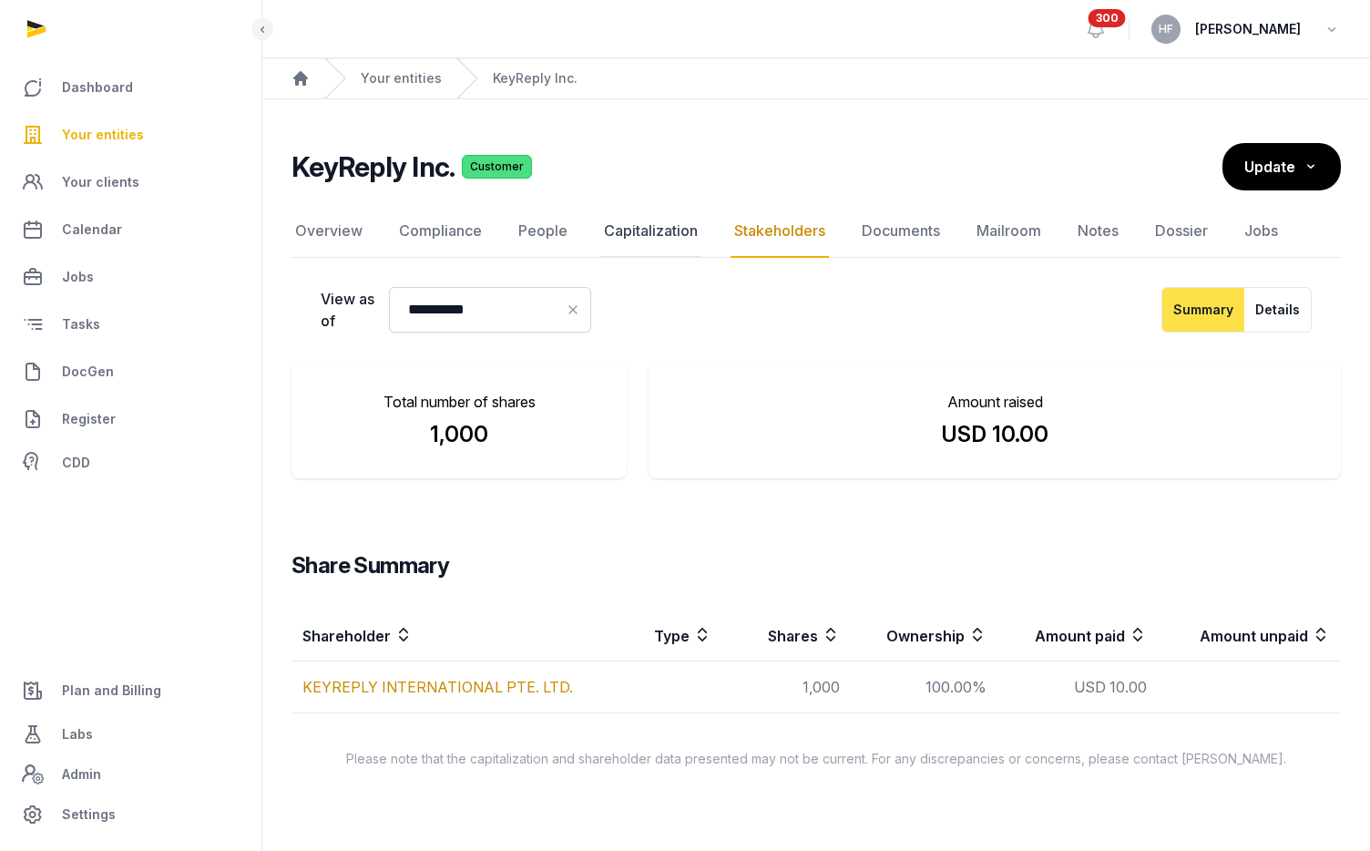
click at [658, 230] on link "Capitalization" at bounding box center [650, 231] width 101 height 53
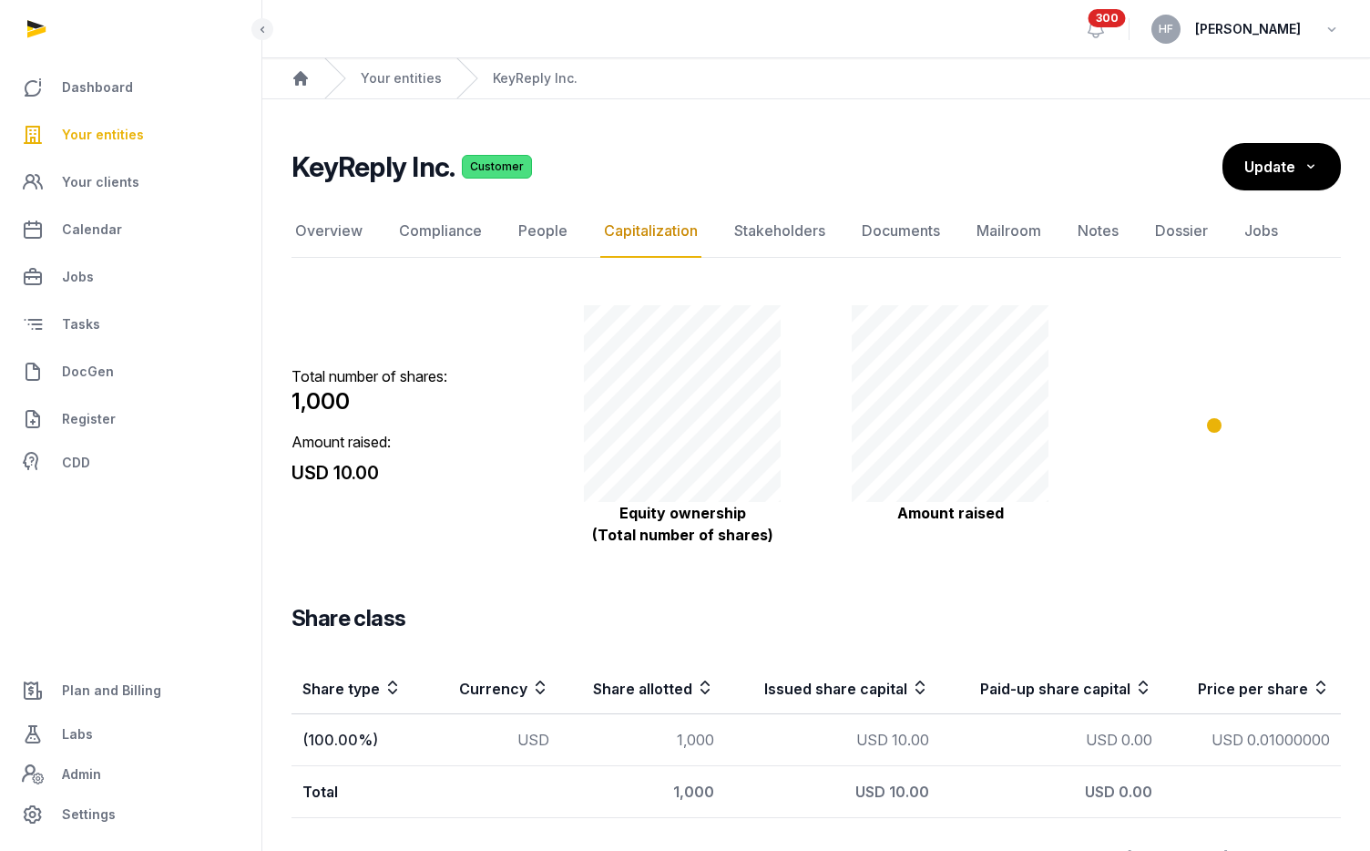
scroll to position [51, 0]
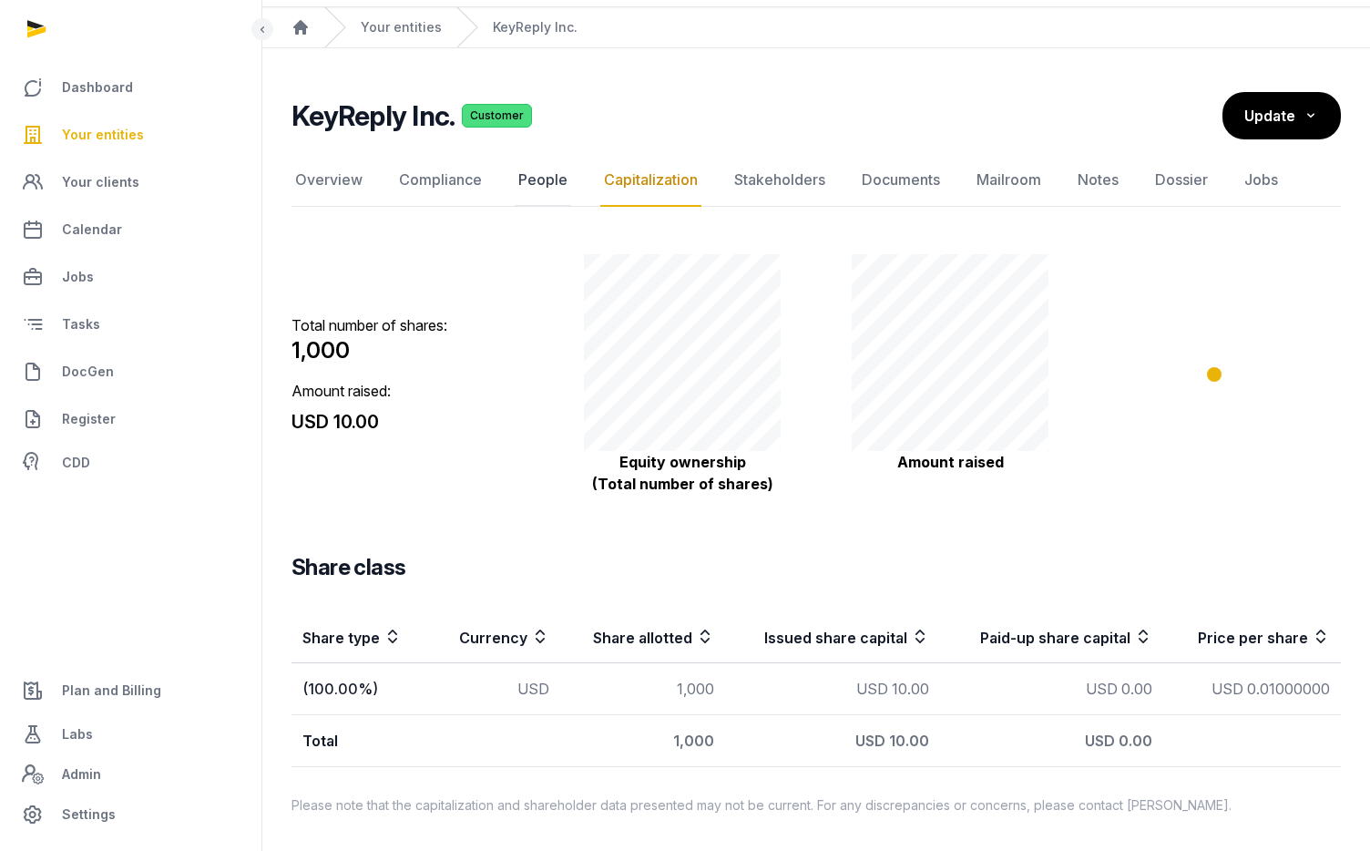
click at [541, 178] on link "People" at bounding box center [543, 180] width 56 height 53
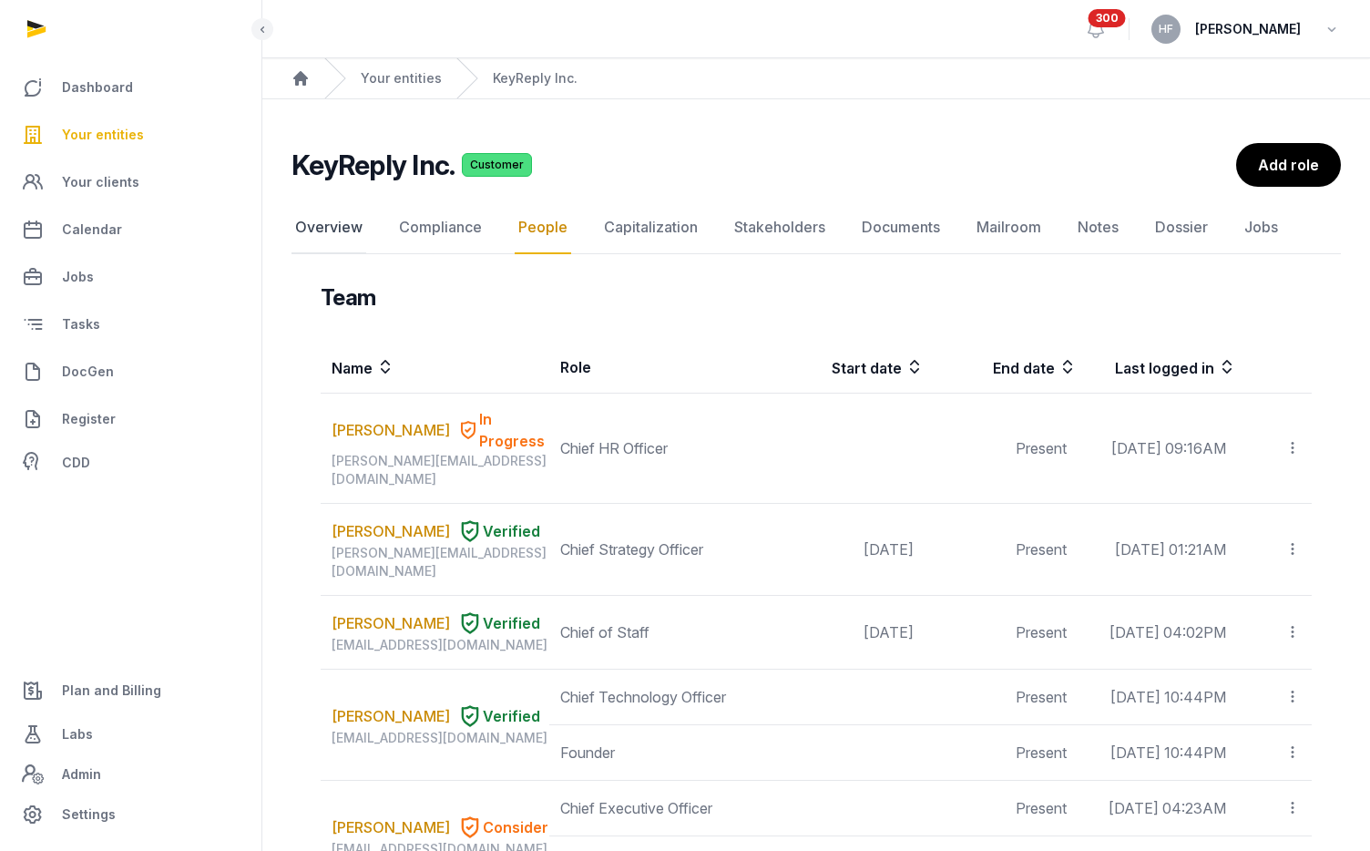
click at [333, 222] on link "Overview" at bounding box center [328, 227] width 75 height 53
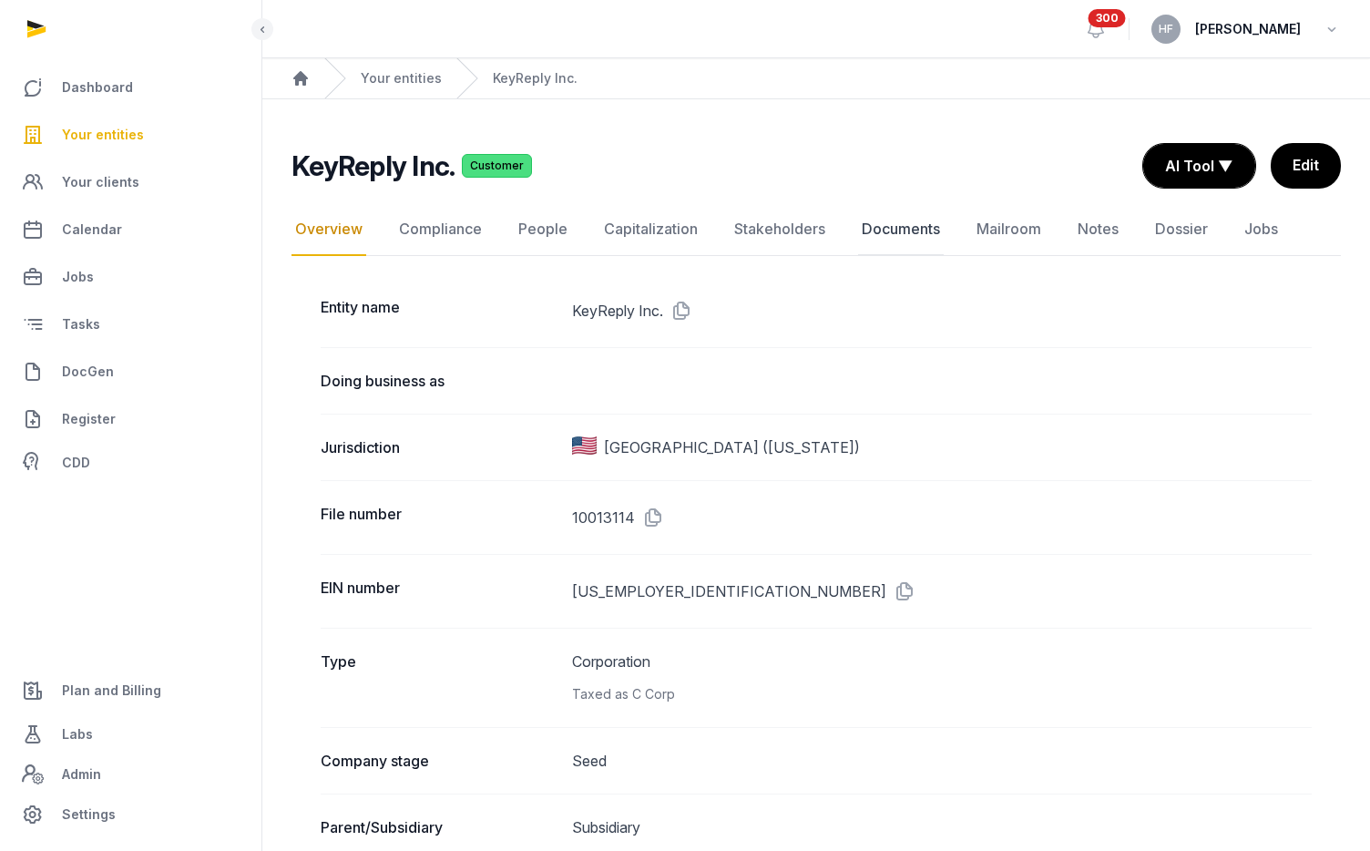
click at [903, 225] on link "Documents" at bounding box center [901, 229] width 86 height 53
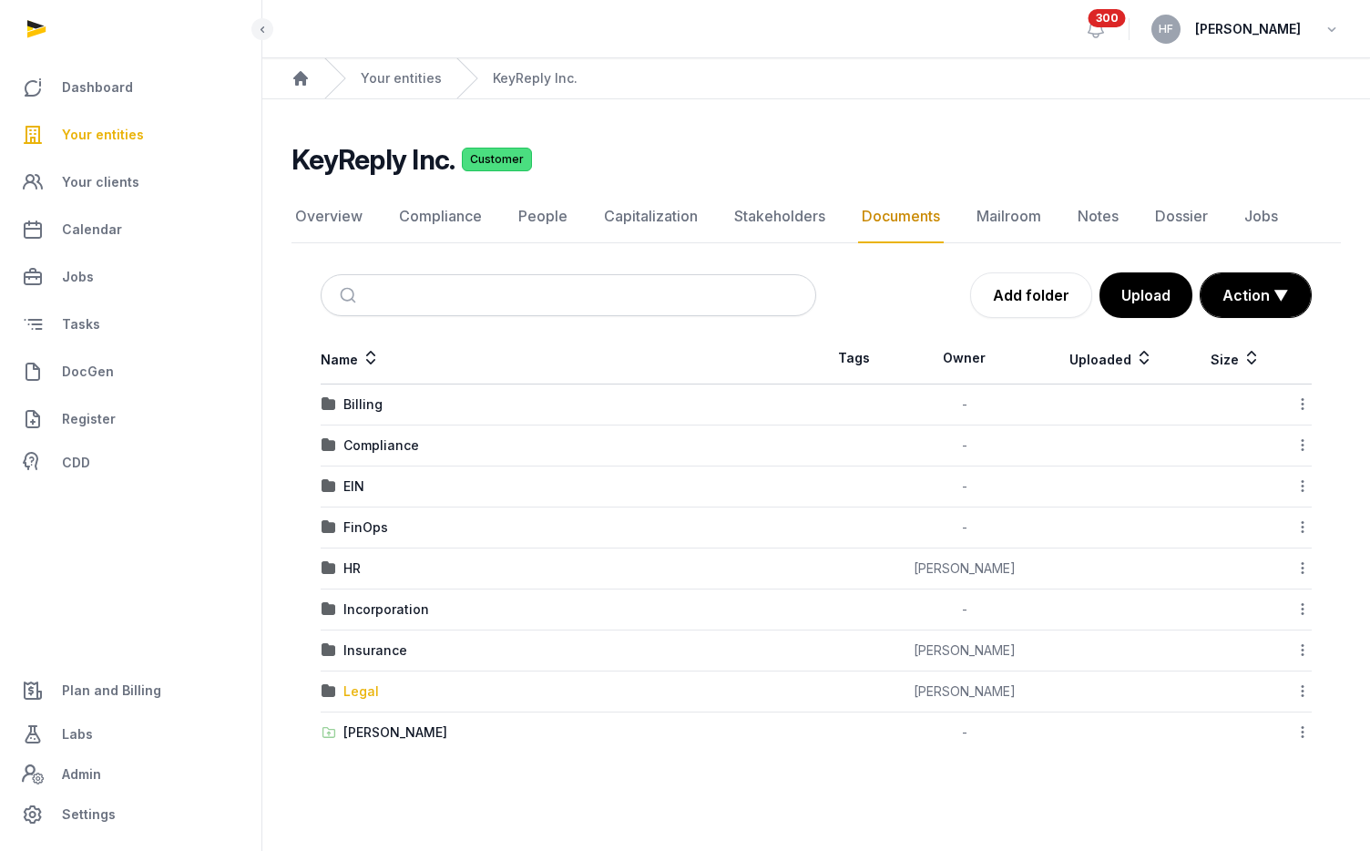
click at [364, 686] on div "Legal" at bounding box center [361, 691] width 36 height 18
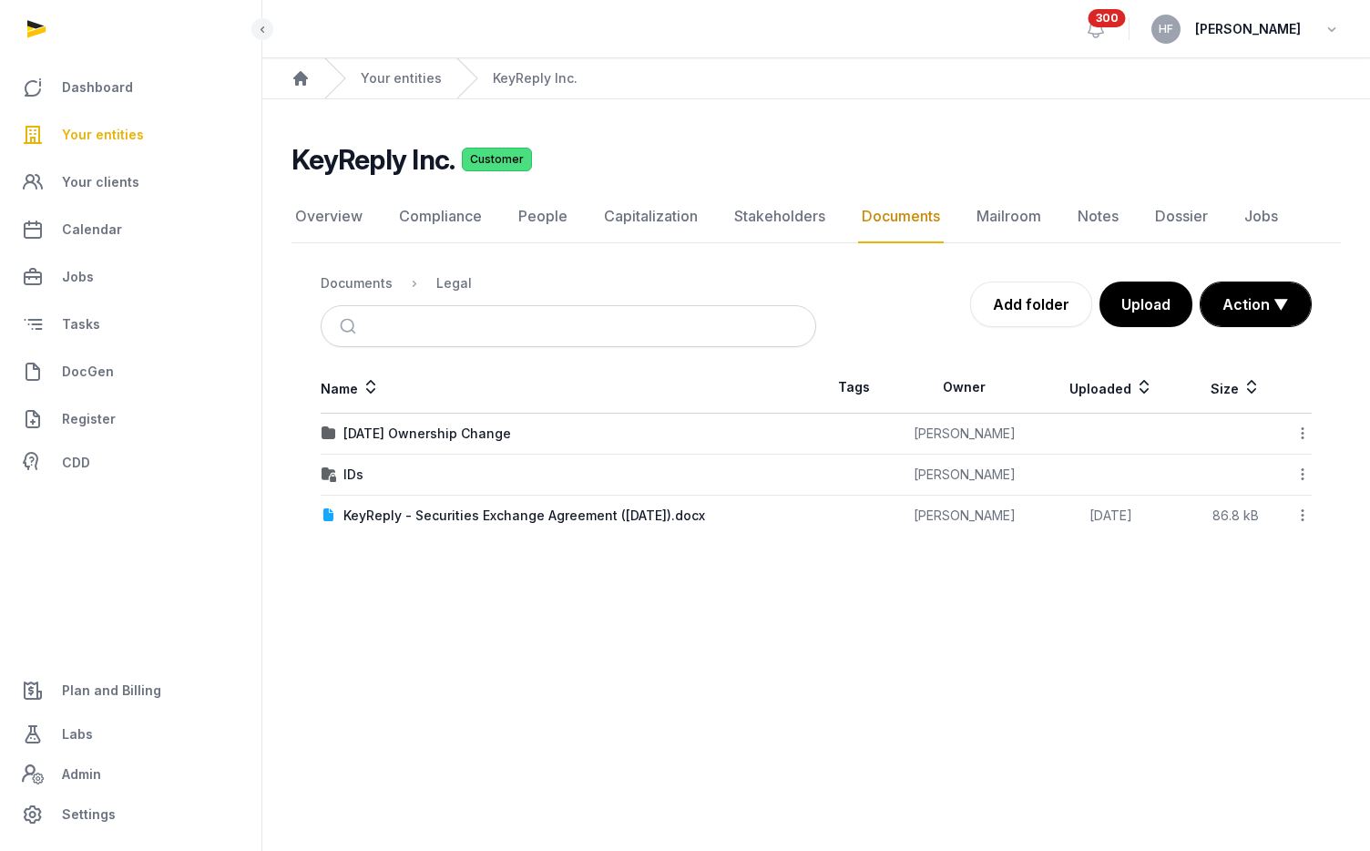
click at [1303, 433] on icon at bounding box center [1302, 432] width 16 height 19
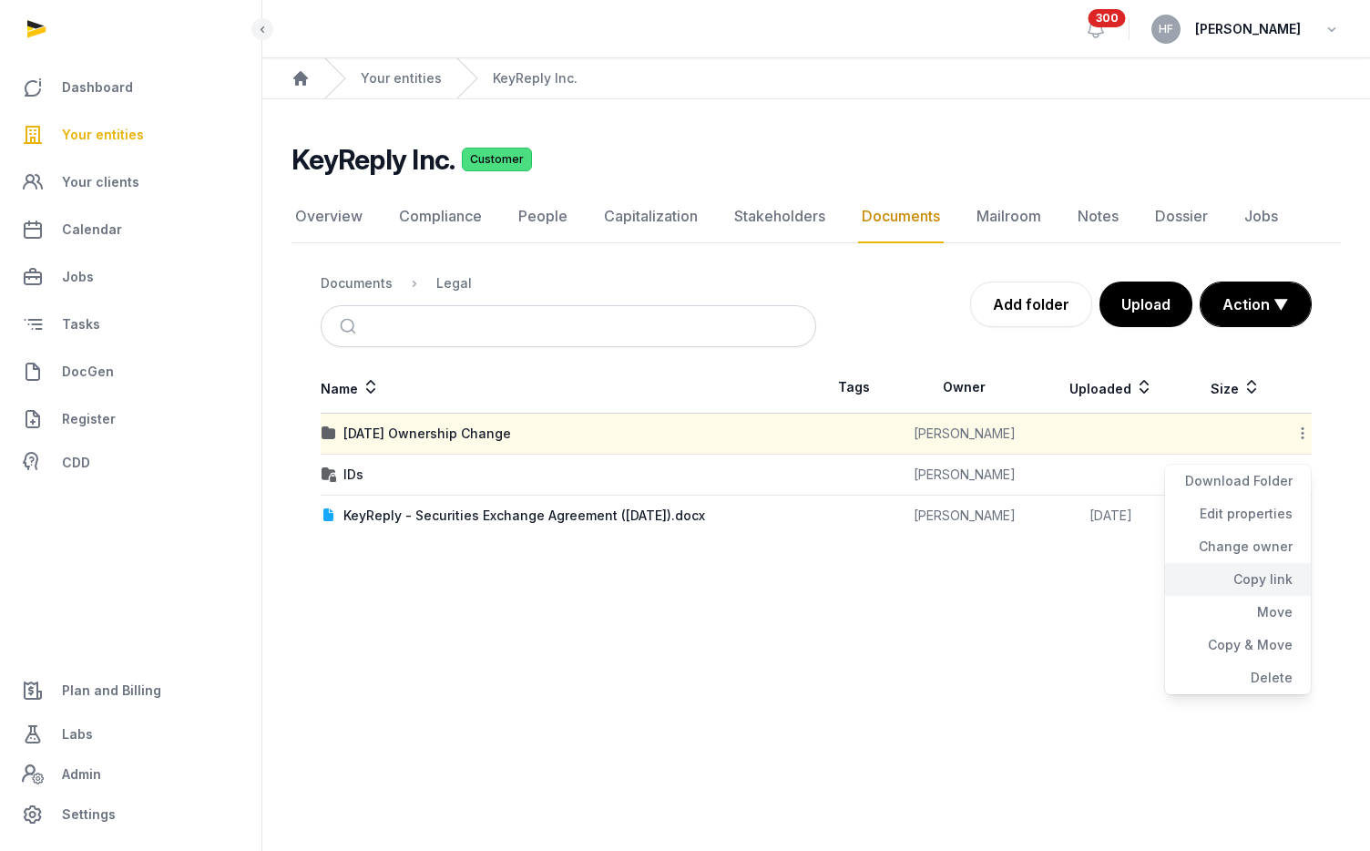
click at [1269, 575] on div "Copy link" at bounding box center [1238, 579] width 146 height 33
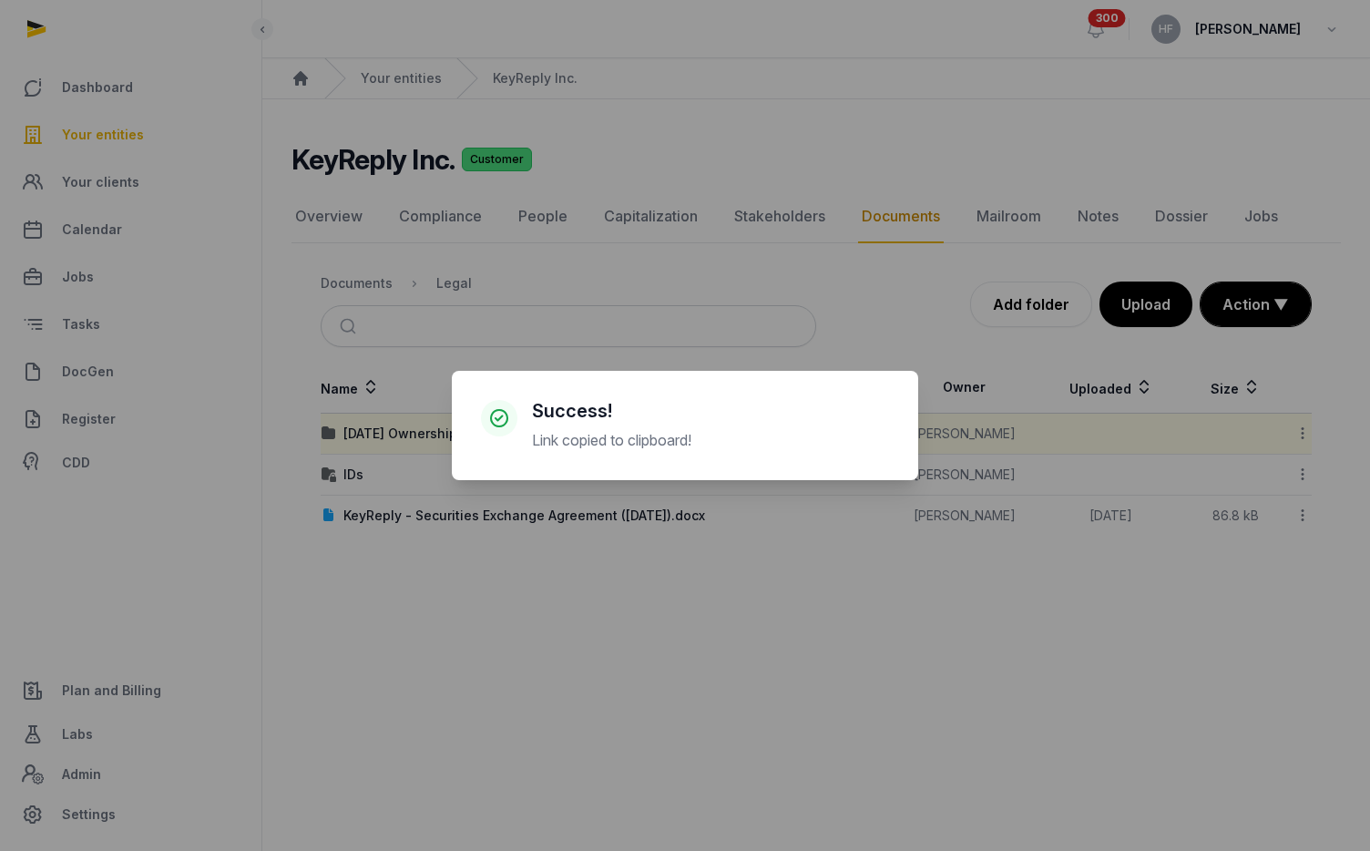
click at [790, 209] on div "× Success! Link copied to clipboard! Cancel No OK" at bounding box center [685, 425] width 1370 height 851
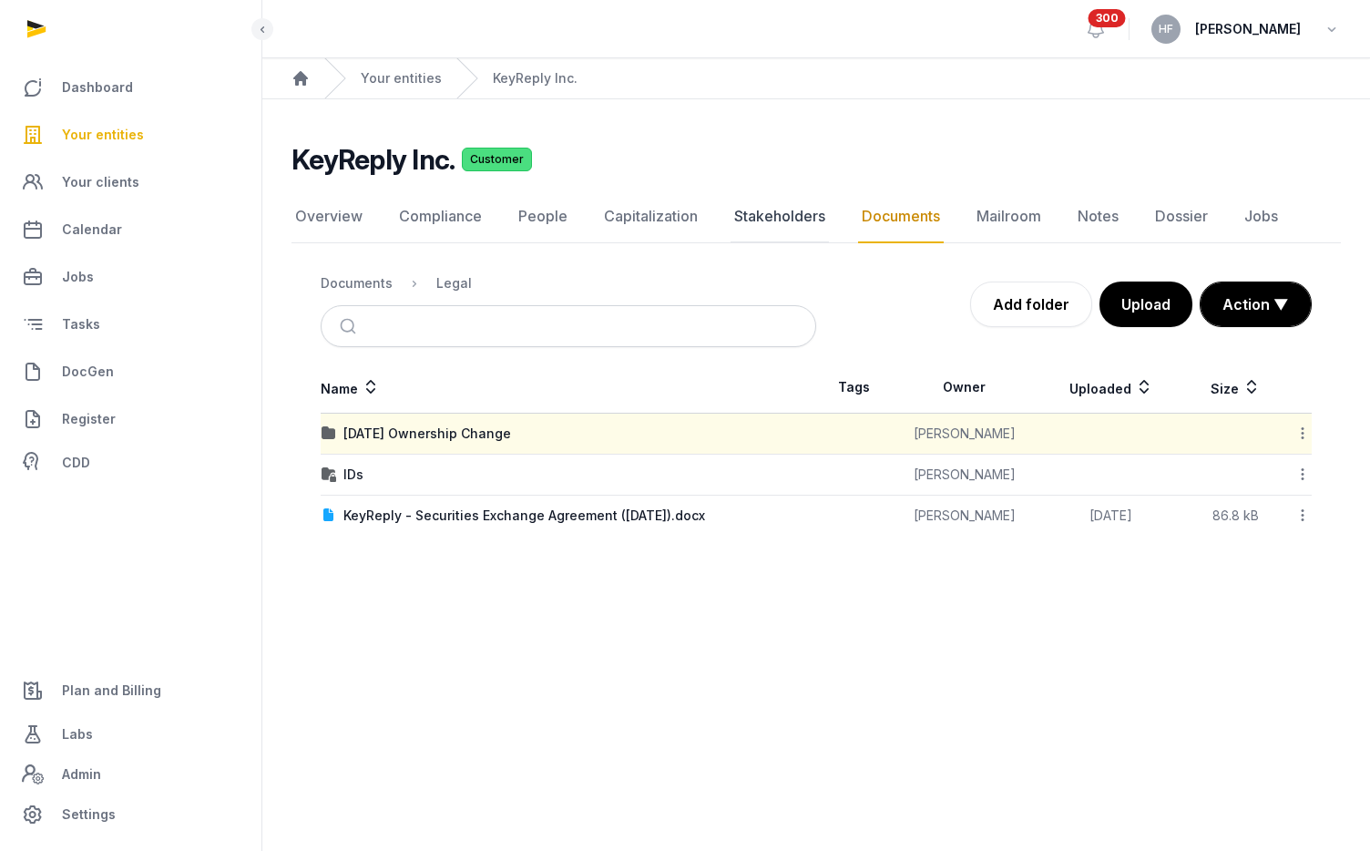
click at [791, 214] on link "Stakeholders" at bounding box center [779, 216] width 98 height 53
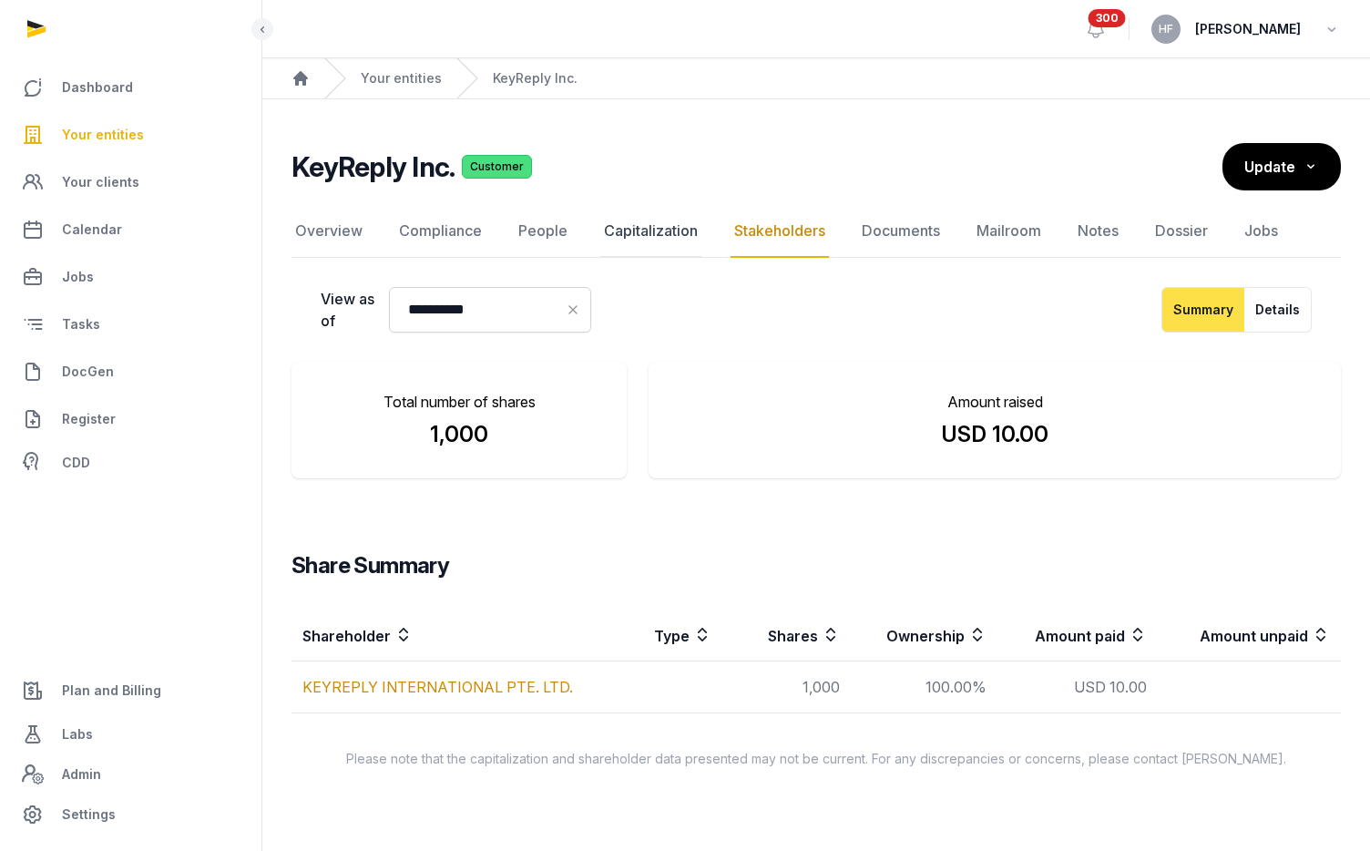
click at [658, 227] on link "Capitalization" at bounding box center [650, 231] width 101 height 53
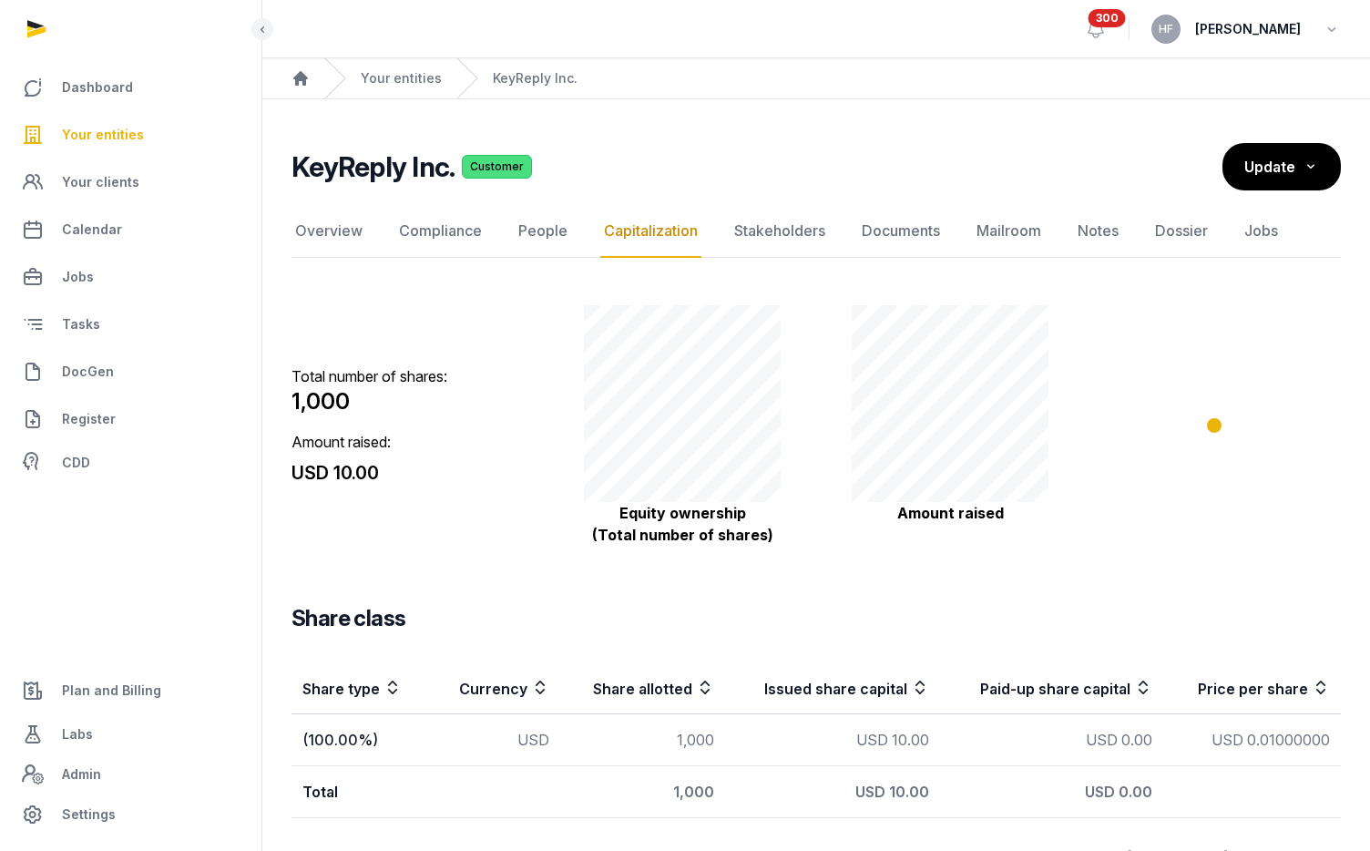
scroll to position [51, 0]
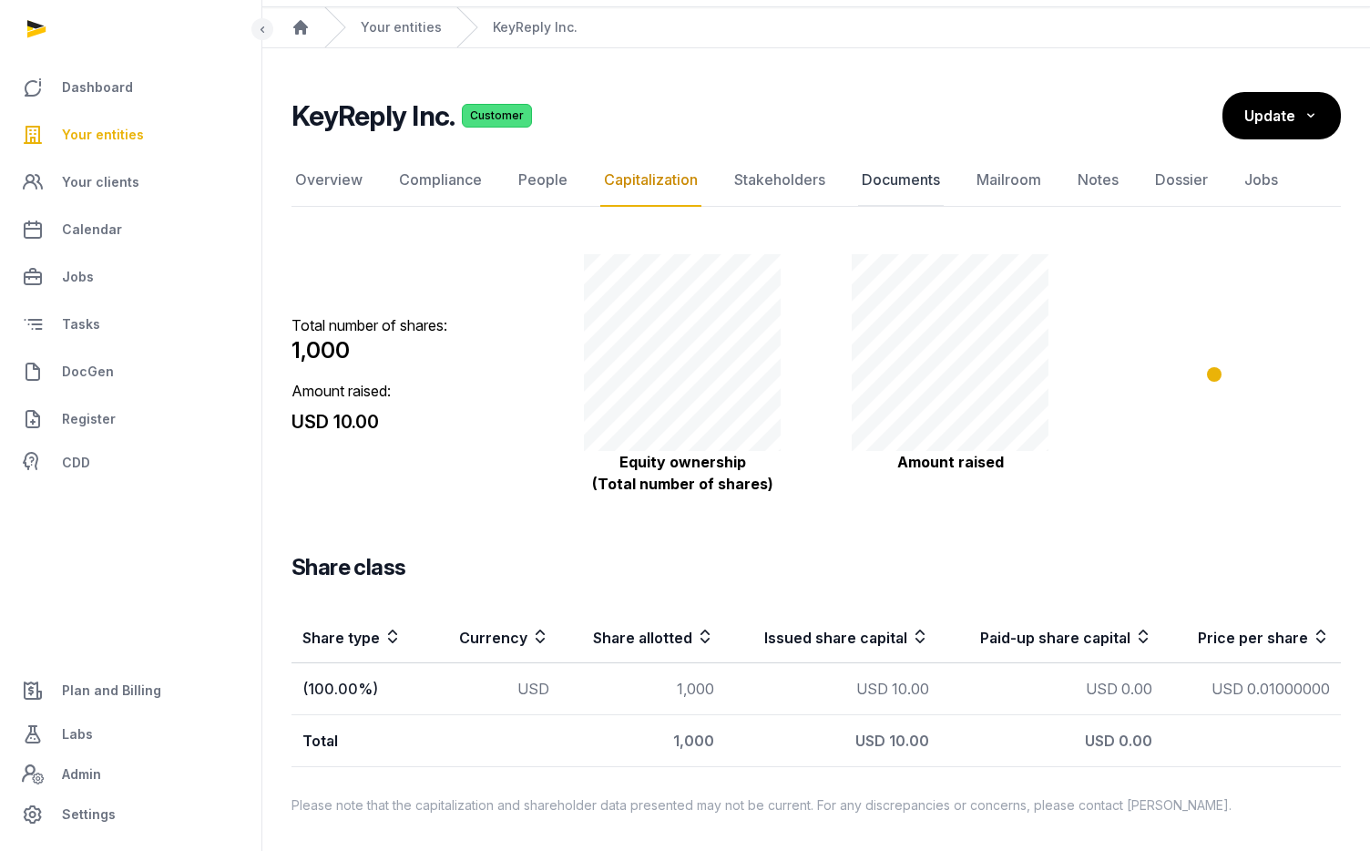
click at [919, 178] on link "Documents" at bounding box center [901, 180] width 86 height 53
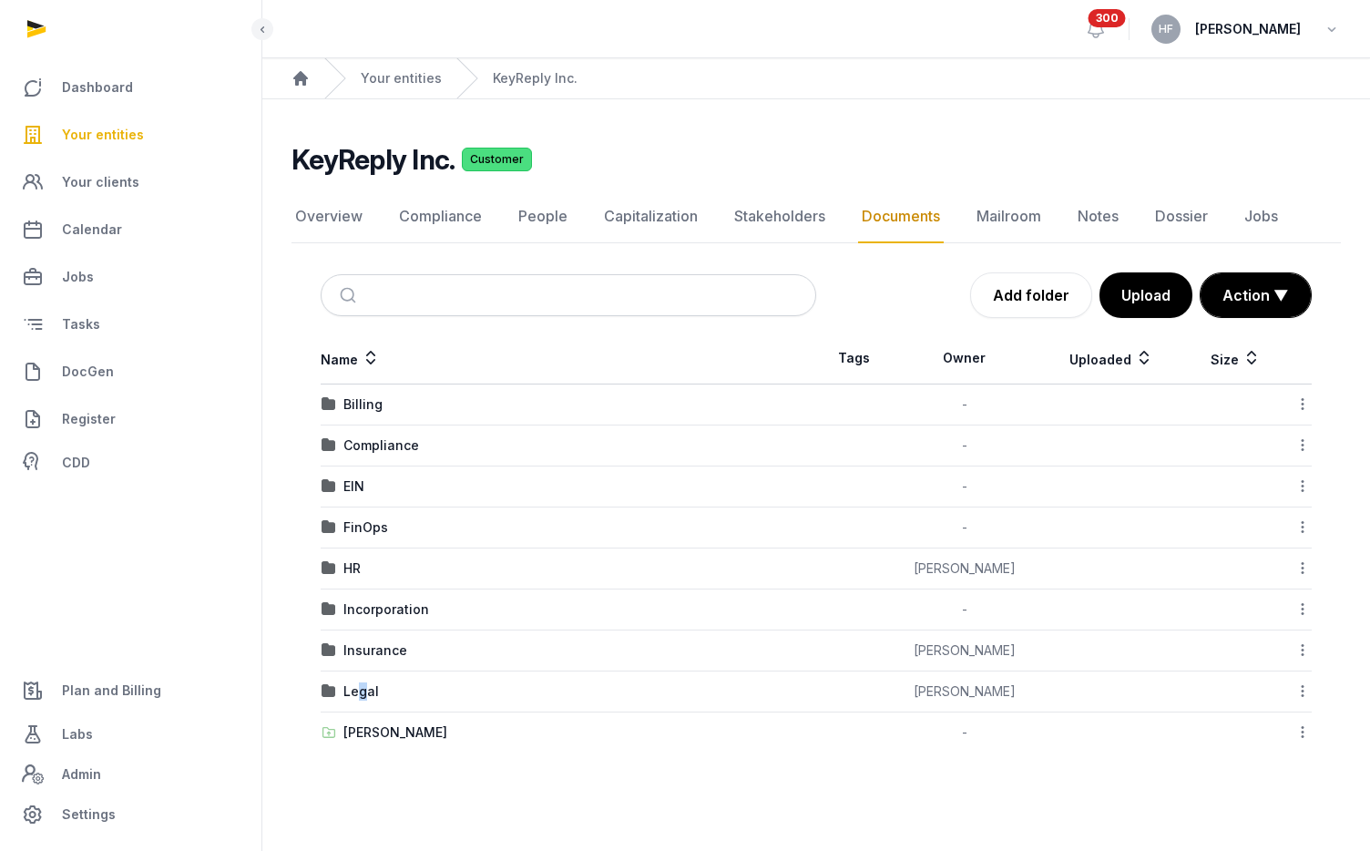
click at [362, 694] on div "Legal" at bounding box center [361, 691] width 36 height 18
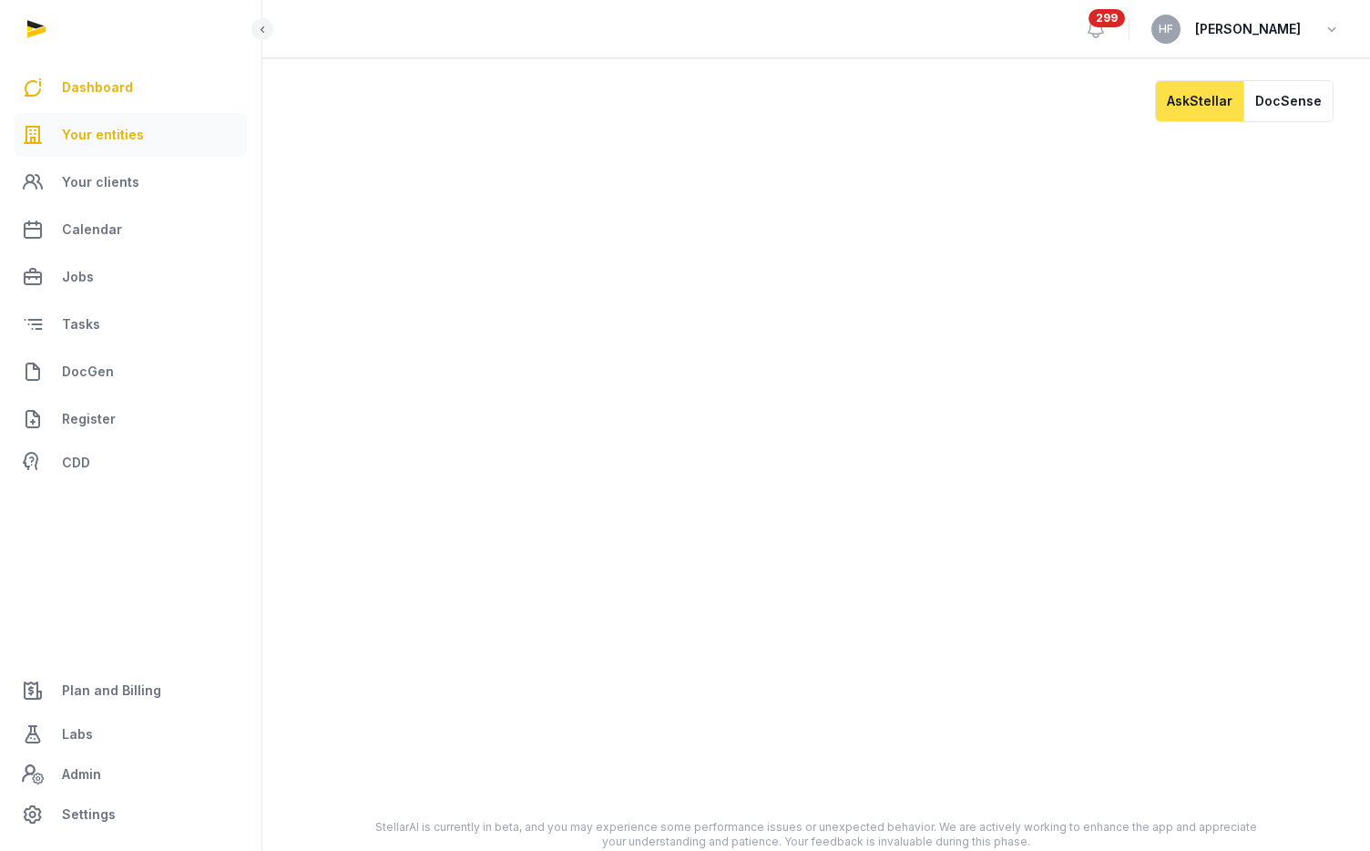
click at [120, 134] on span "Your entities" at bounding box center [103, 135] width 82 height 22
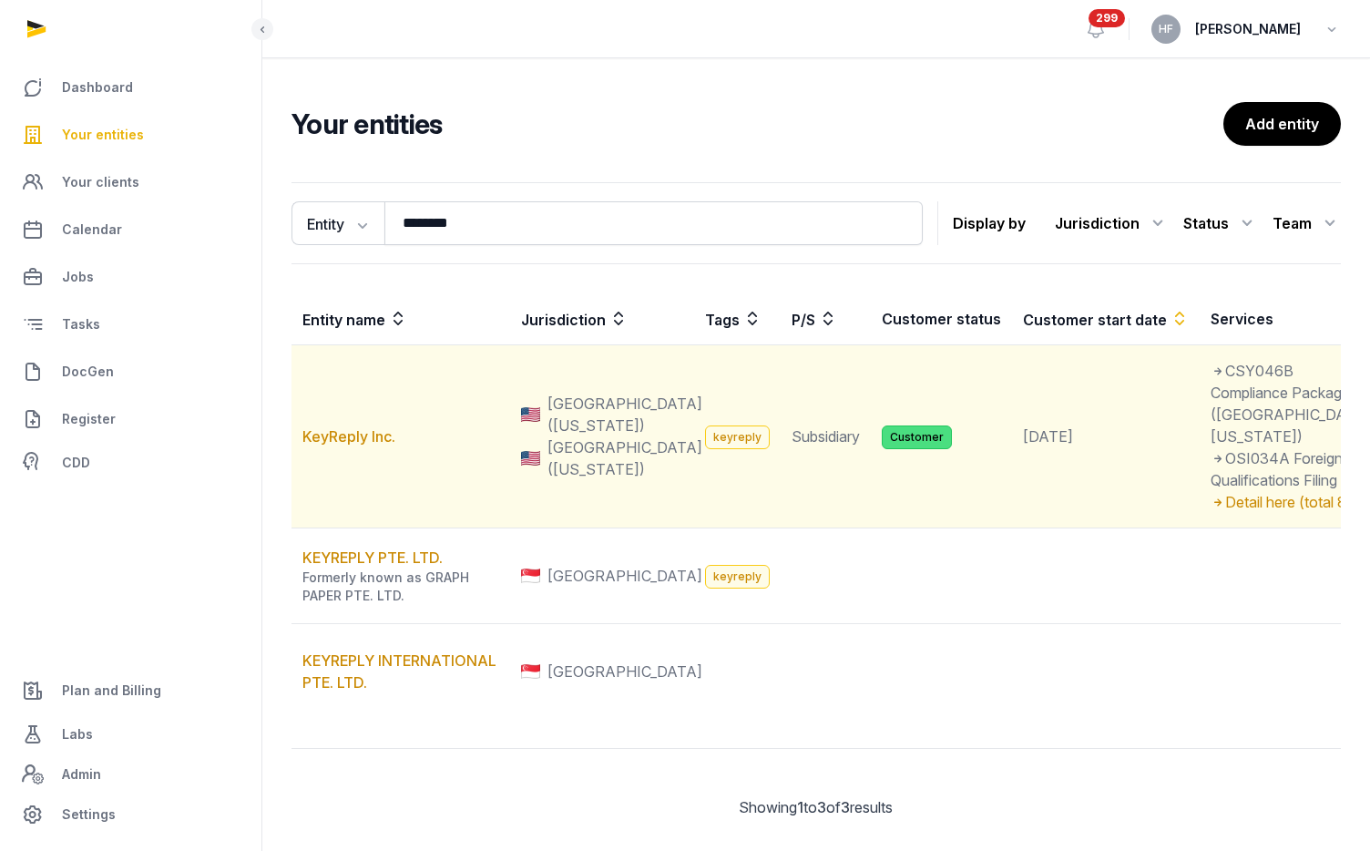
click at [349, 478] on td "KeyReply Inc." at bounding box center [400, 436] width 219 height 183
click at [352, 445] on link "KeyReply Inc." at bounding box center [348, 436] width 93 height 18
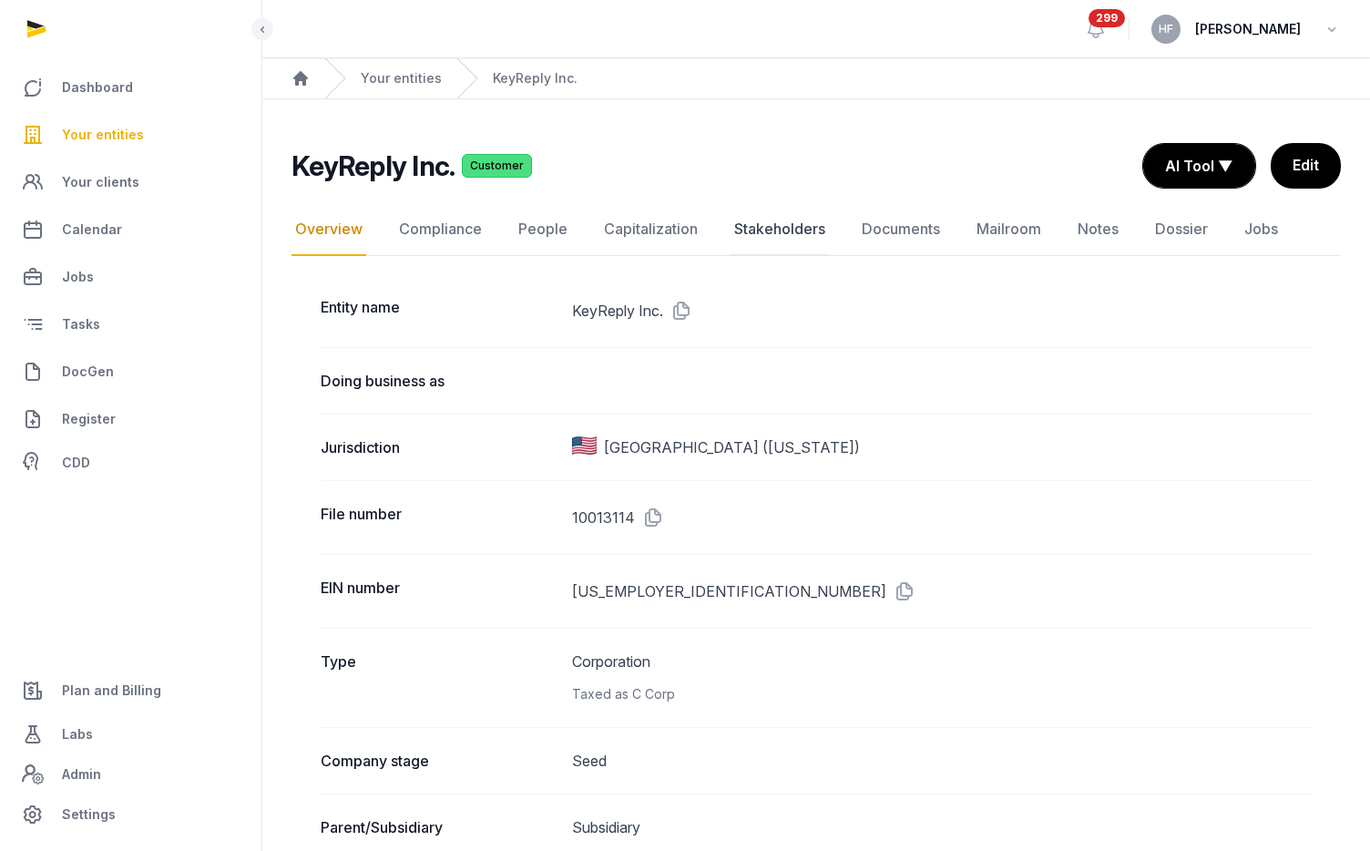
click at [749, 229] on link "Stakeholders" at bounding box center [779, 229] width 98 height 53
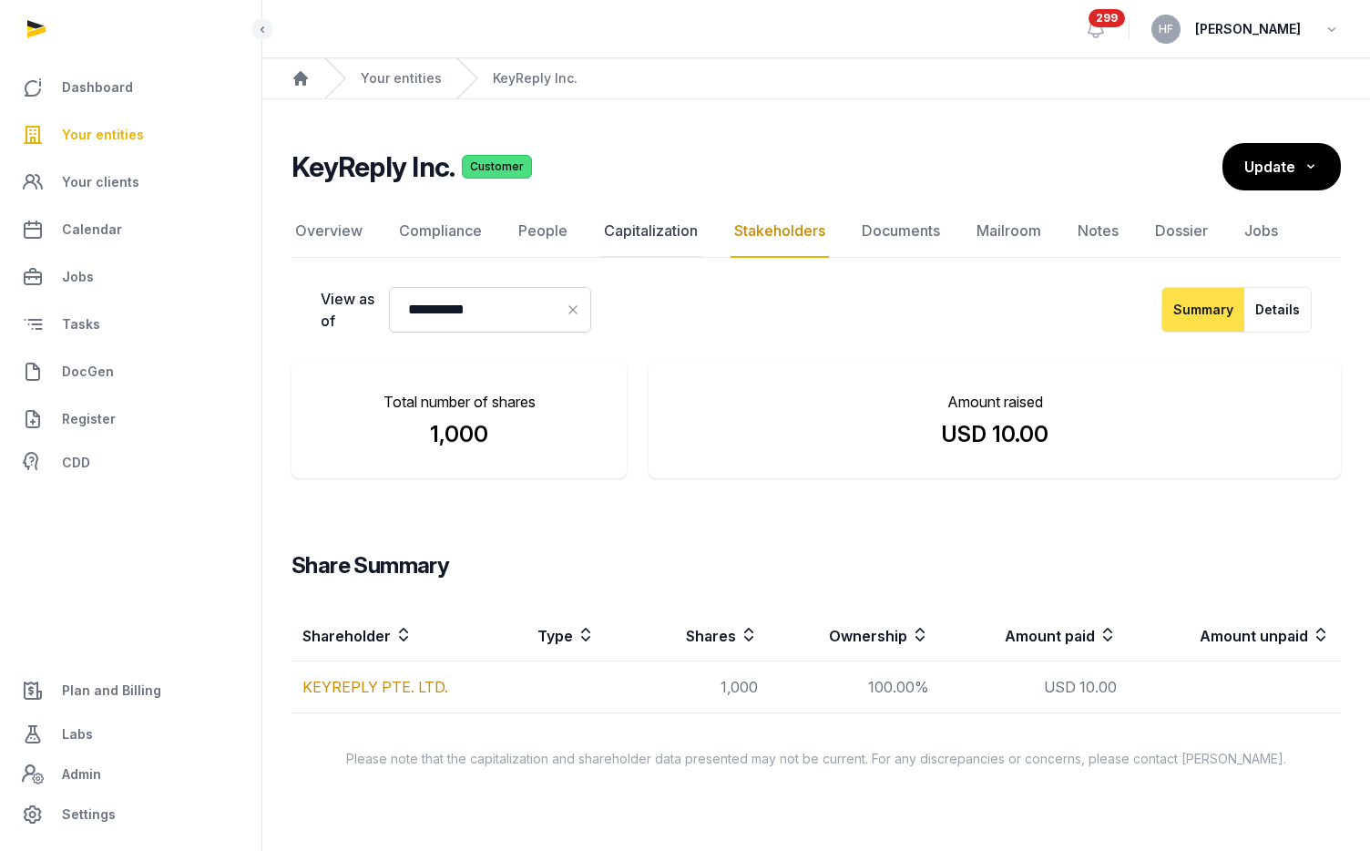
click at [670, 238] on link "Capitalization" at bounding box center [650, 231] width 101 height 53
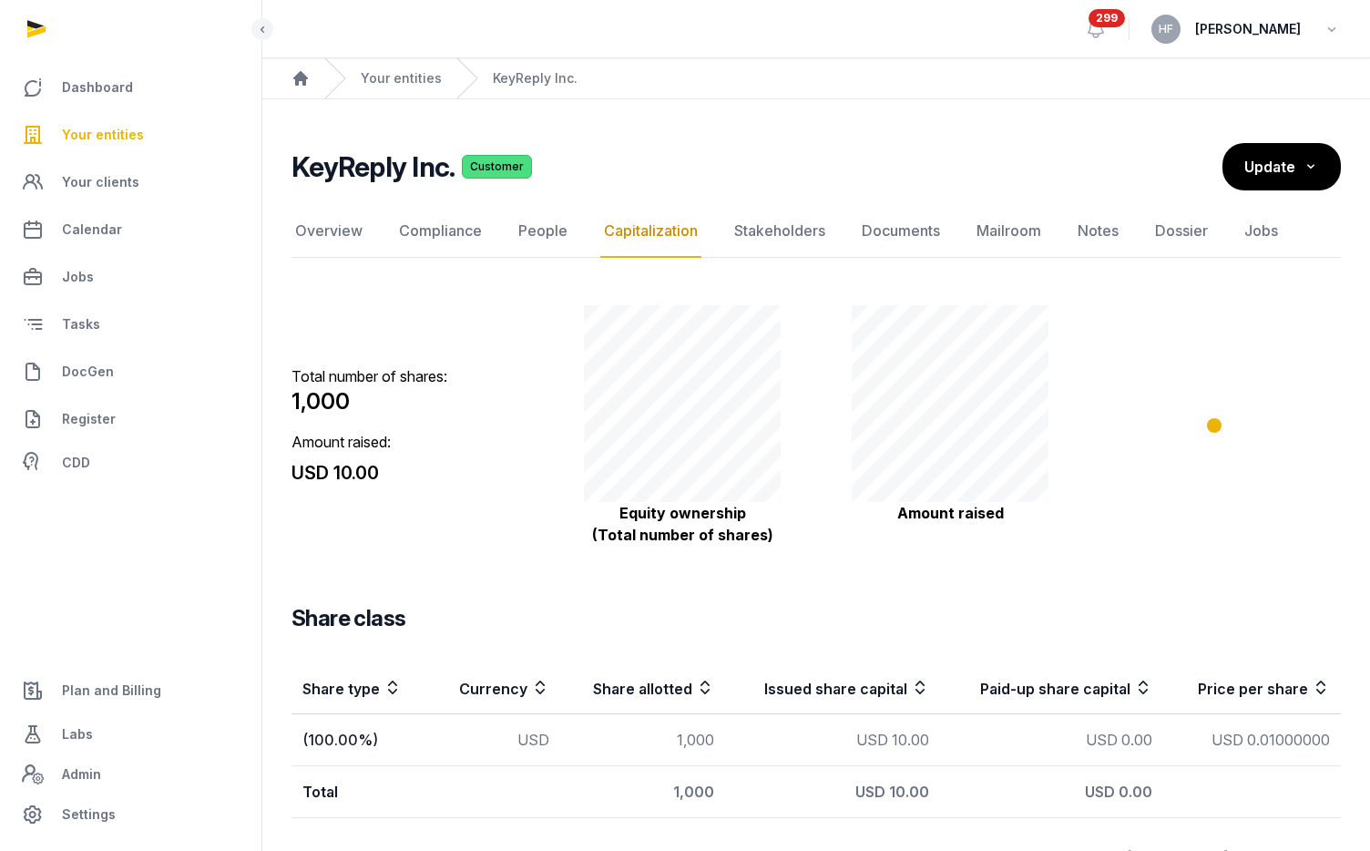
scroll to position [51, 0]
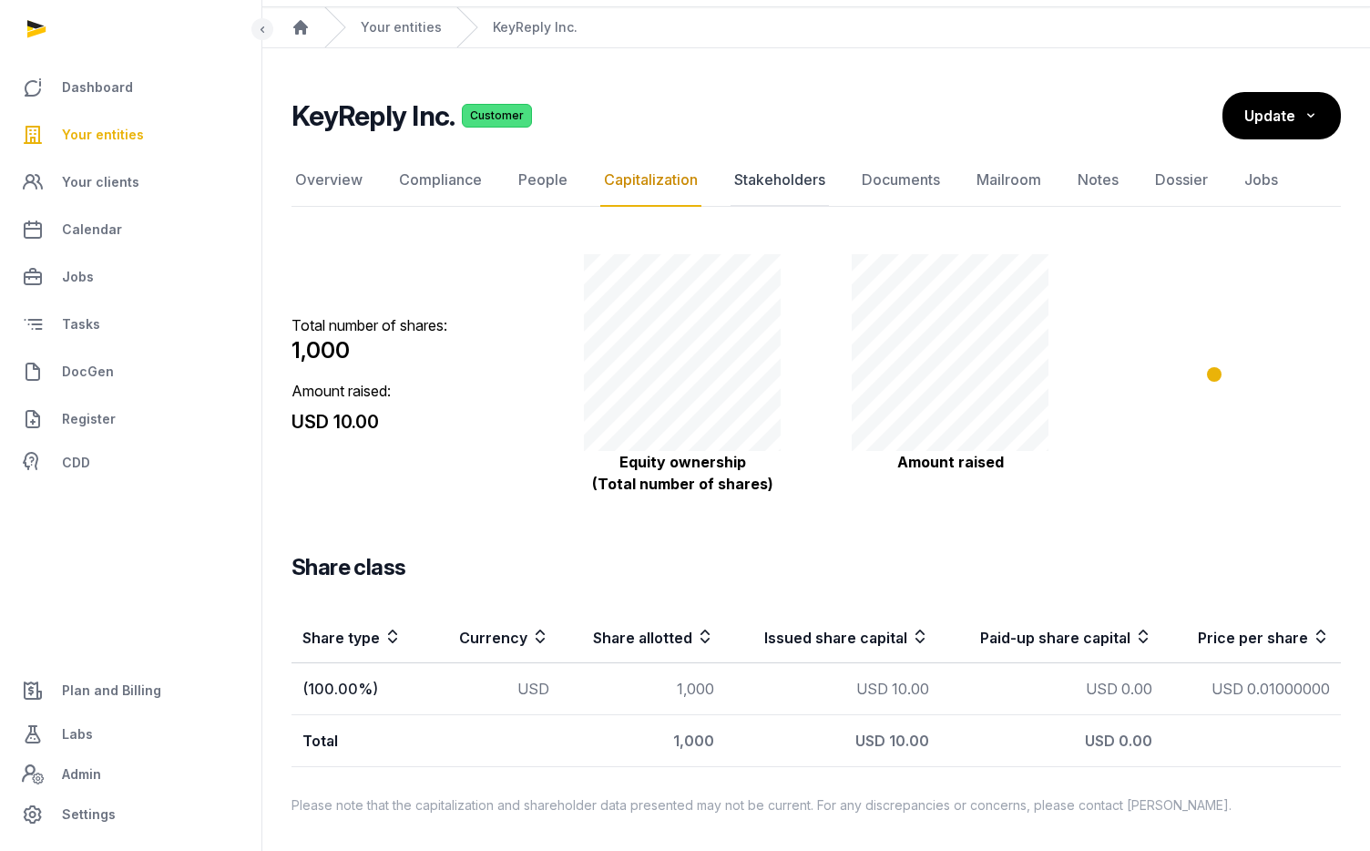
click at [810, 178] on link "Stakeholders" at bounding box center [779, 180] width 98 height 53
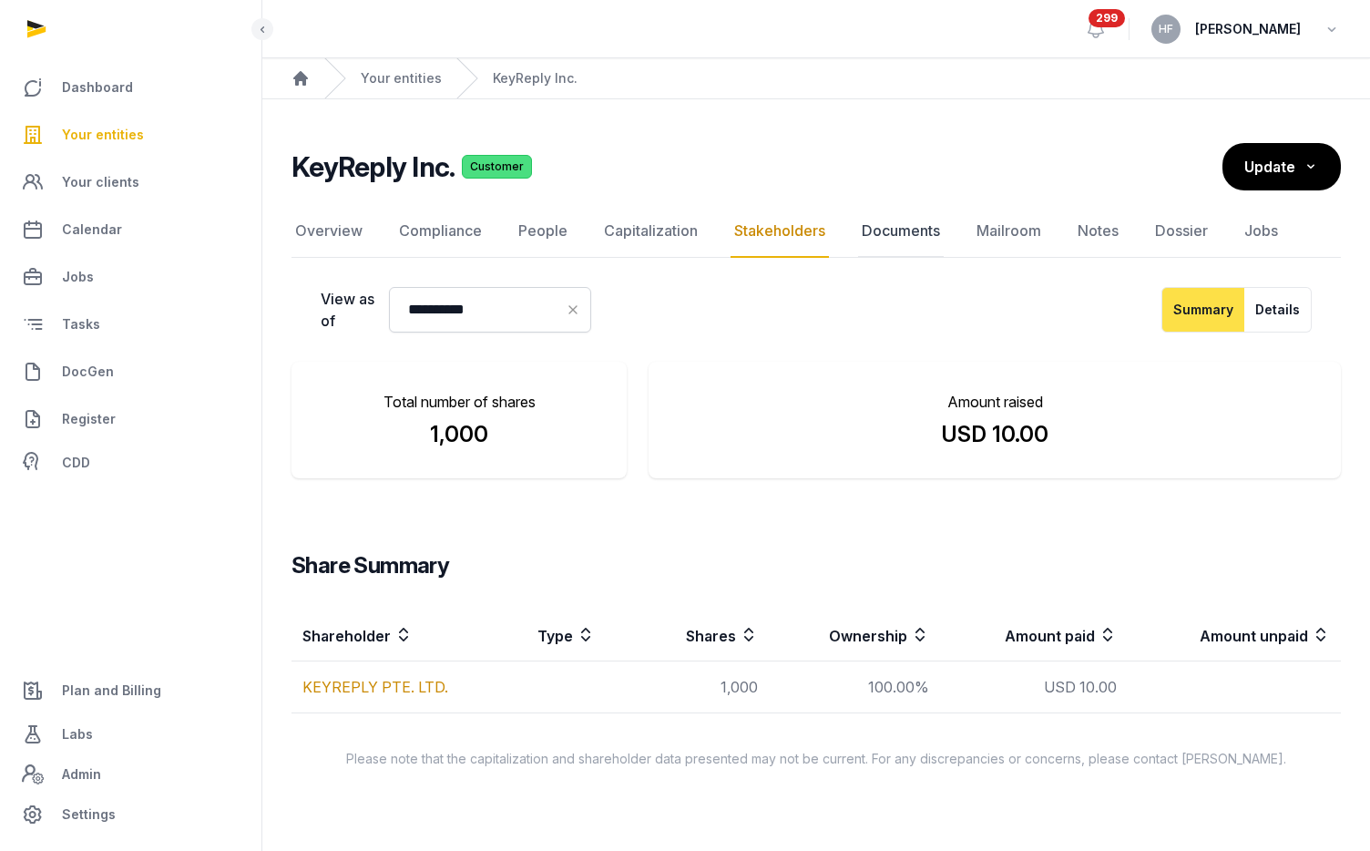
click at [922, 240] on link "Documents" at bounding box center [901, 231] width 86 height 53
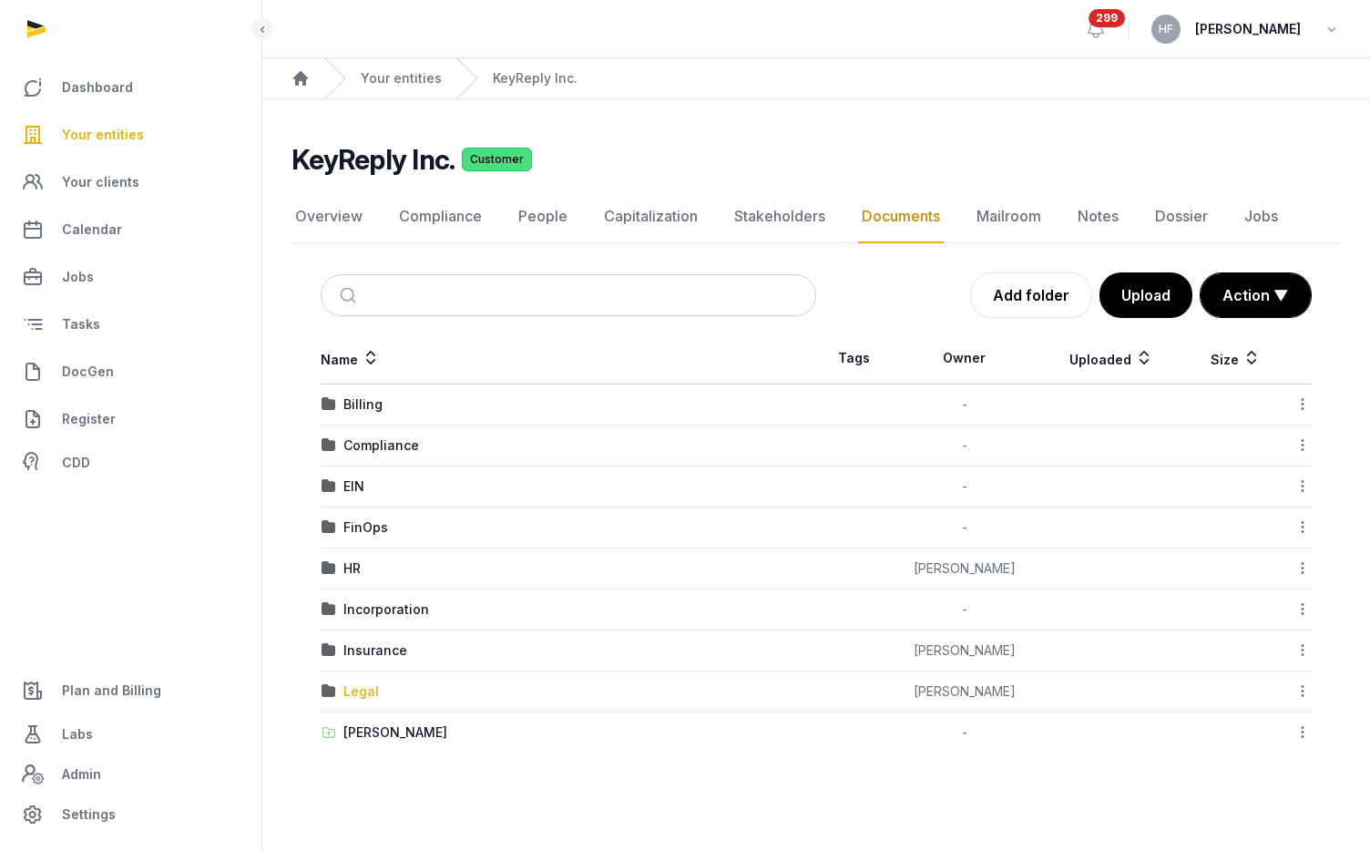
click at [370, 685] on div "Legal" at bounding box center [361, 691] width 36 height 18
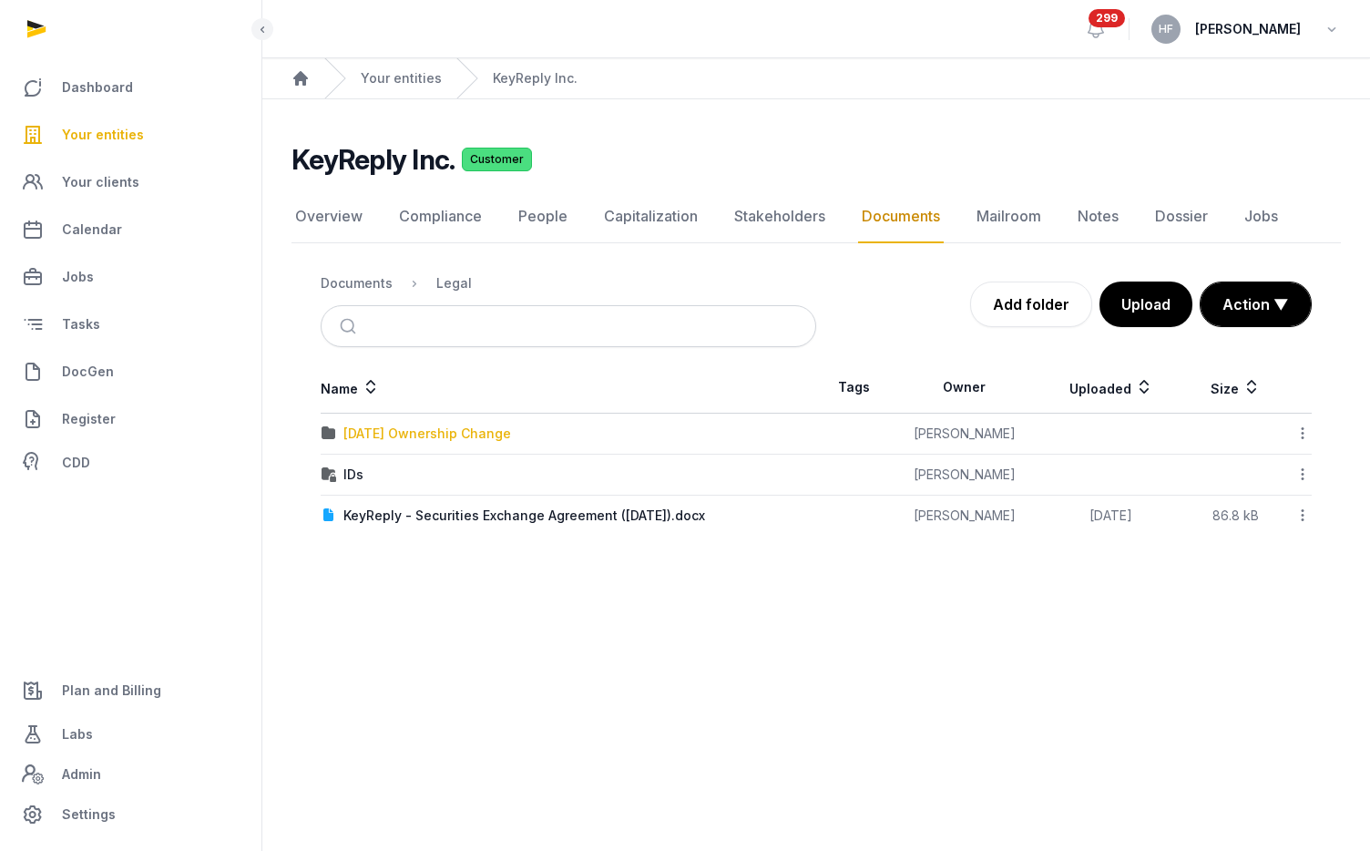
click at [511, 434] on div "[DATE] Ownership Change" at bounding box center [427, 433] width 168 height 18
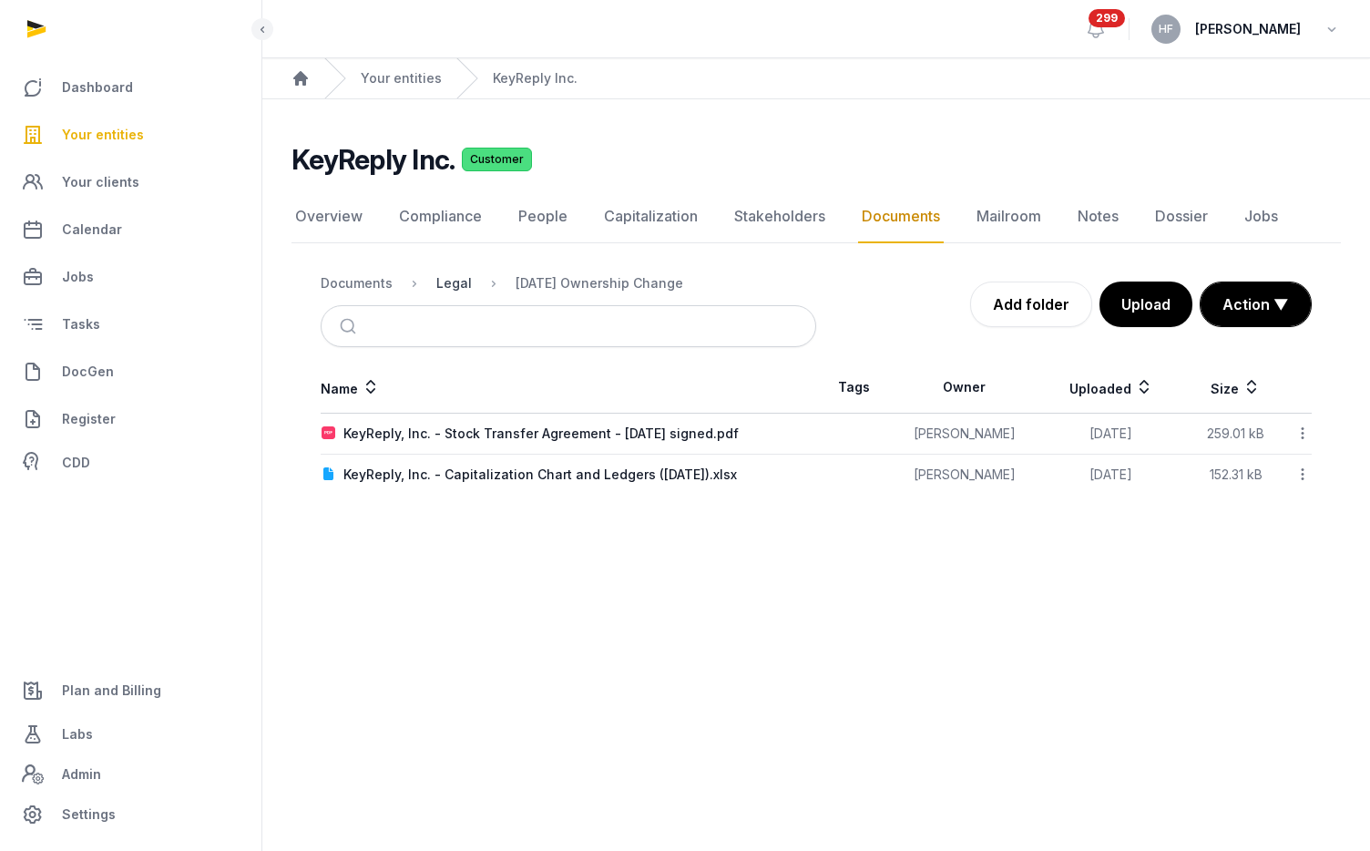
click at [450, 281] on div "Legal" at bounding box center [454, 283] width 36 height 18
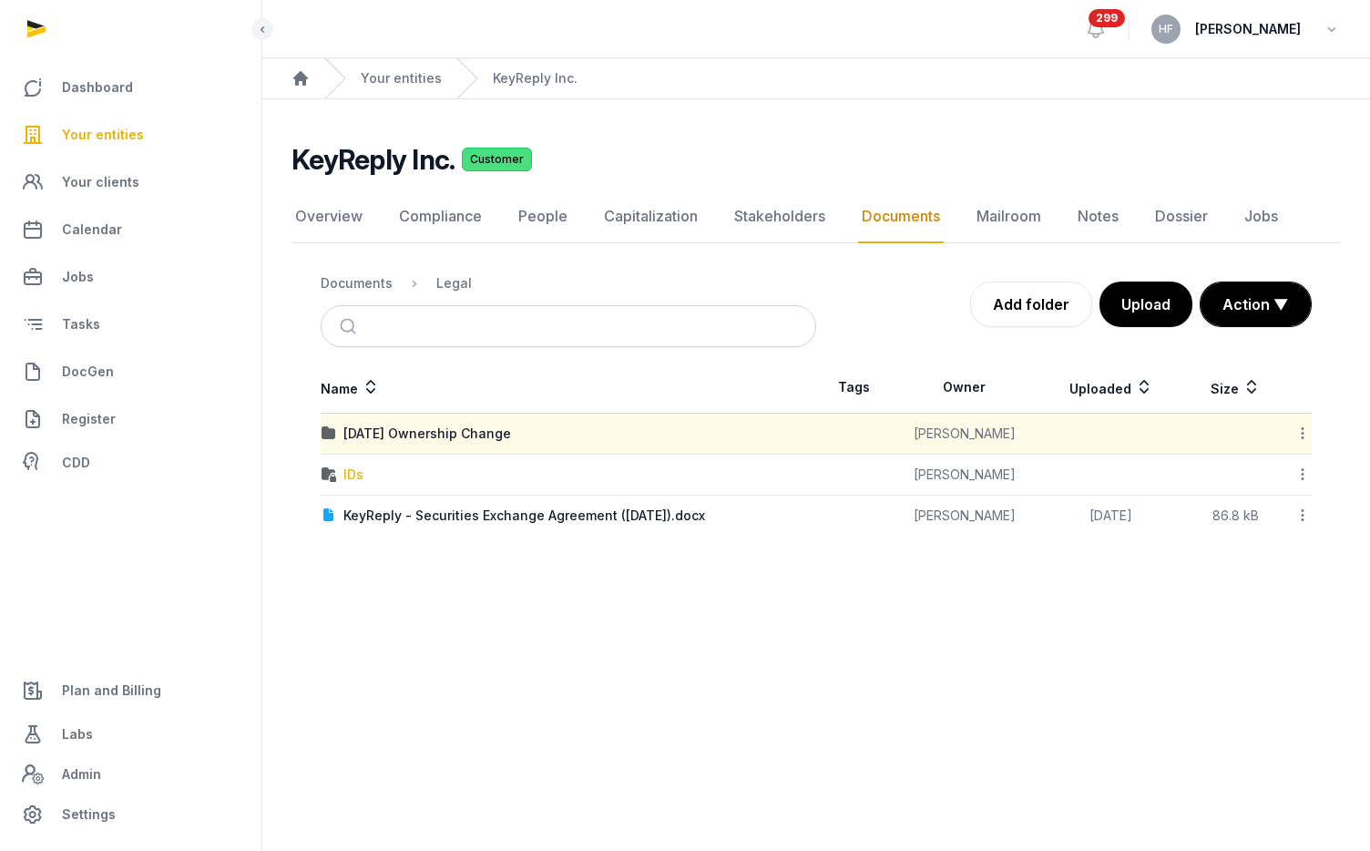
click at [355, 468] on div "IDs" at bounding box center [353, 474] width 20 height 18
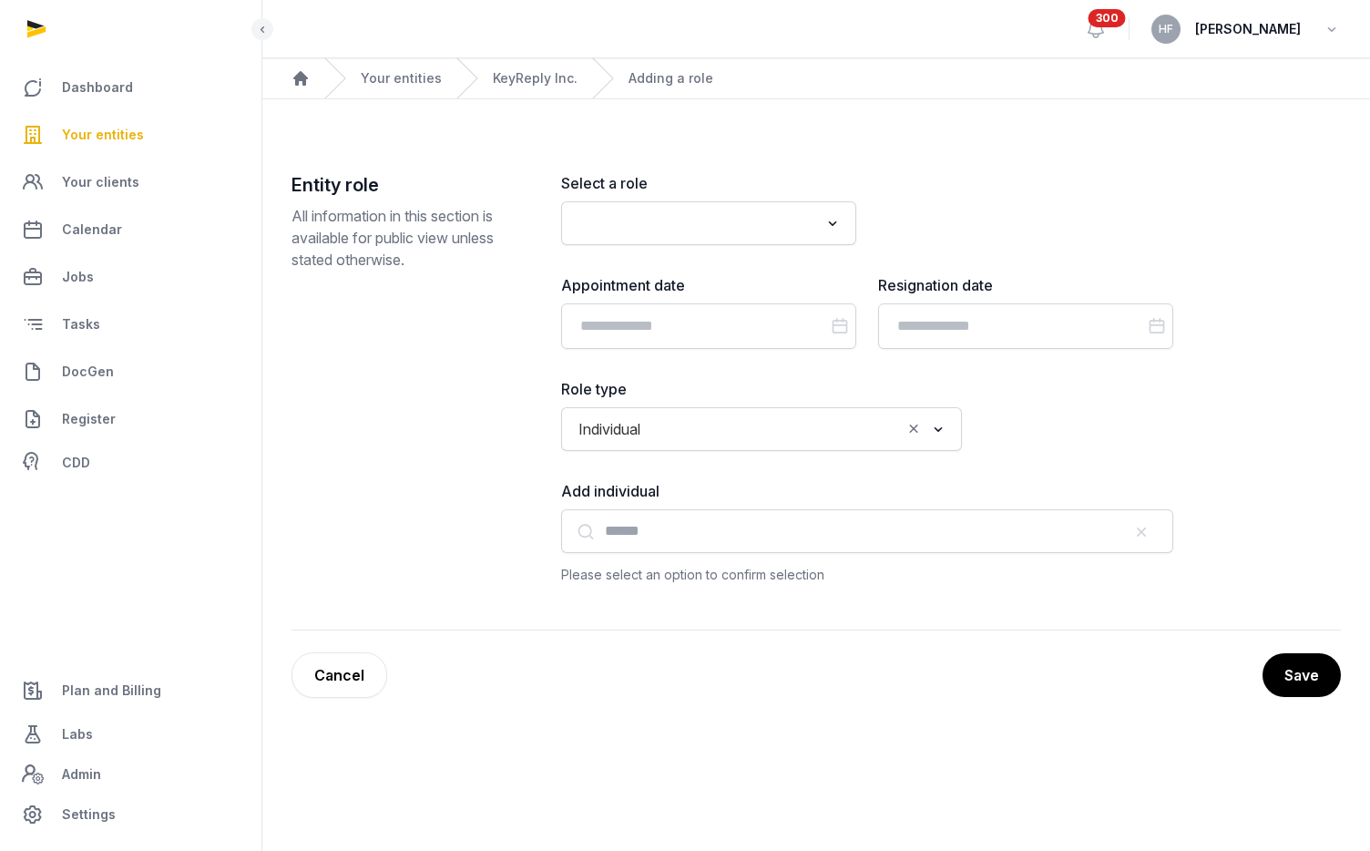
click at [641, 214] on input "Search for option" at bounding box center [695, 222] width 247 height 25
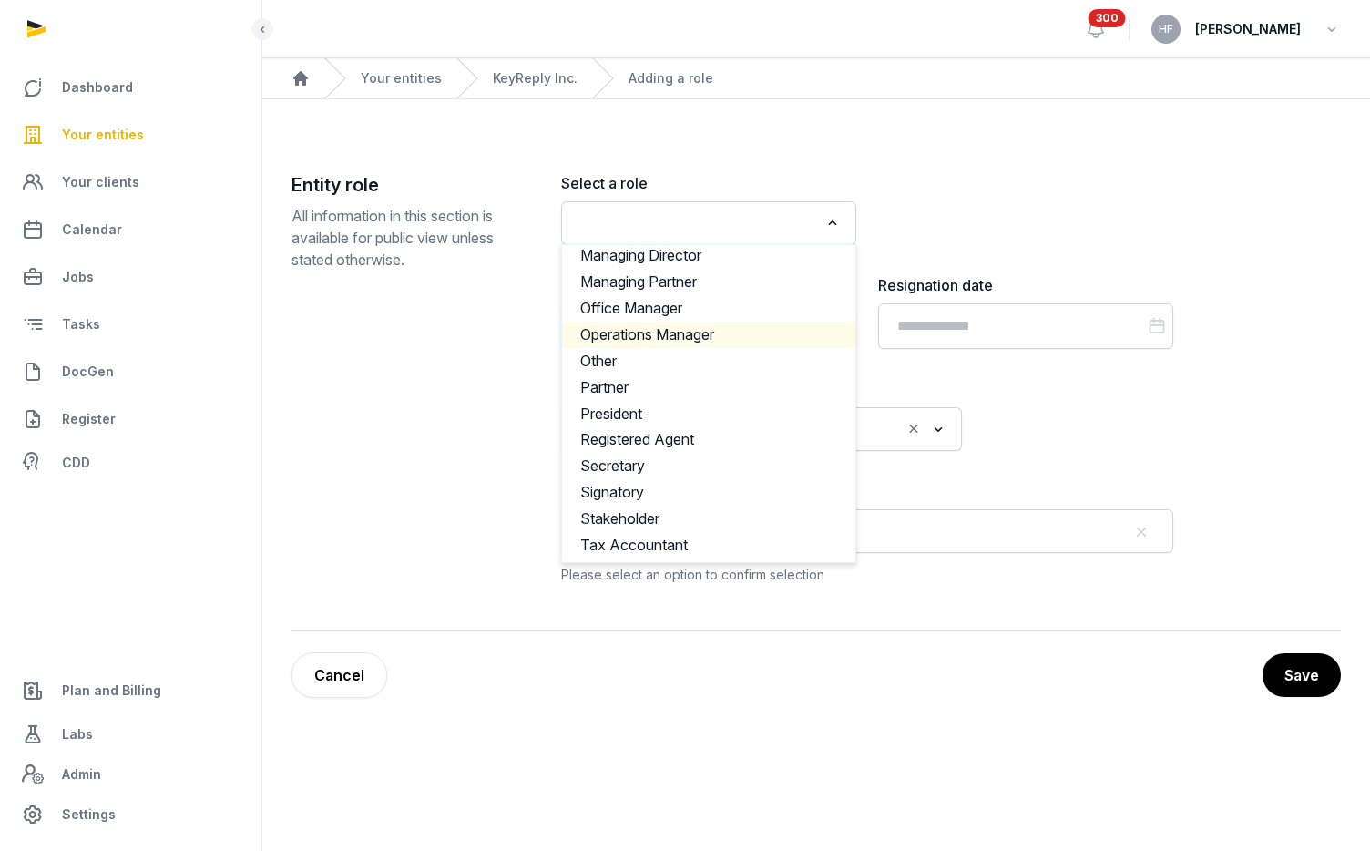
scroll to position [821, 0]
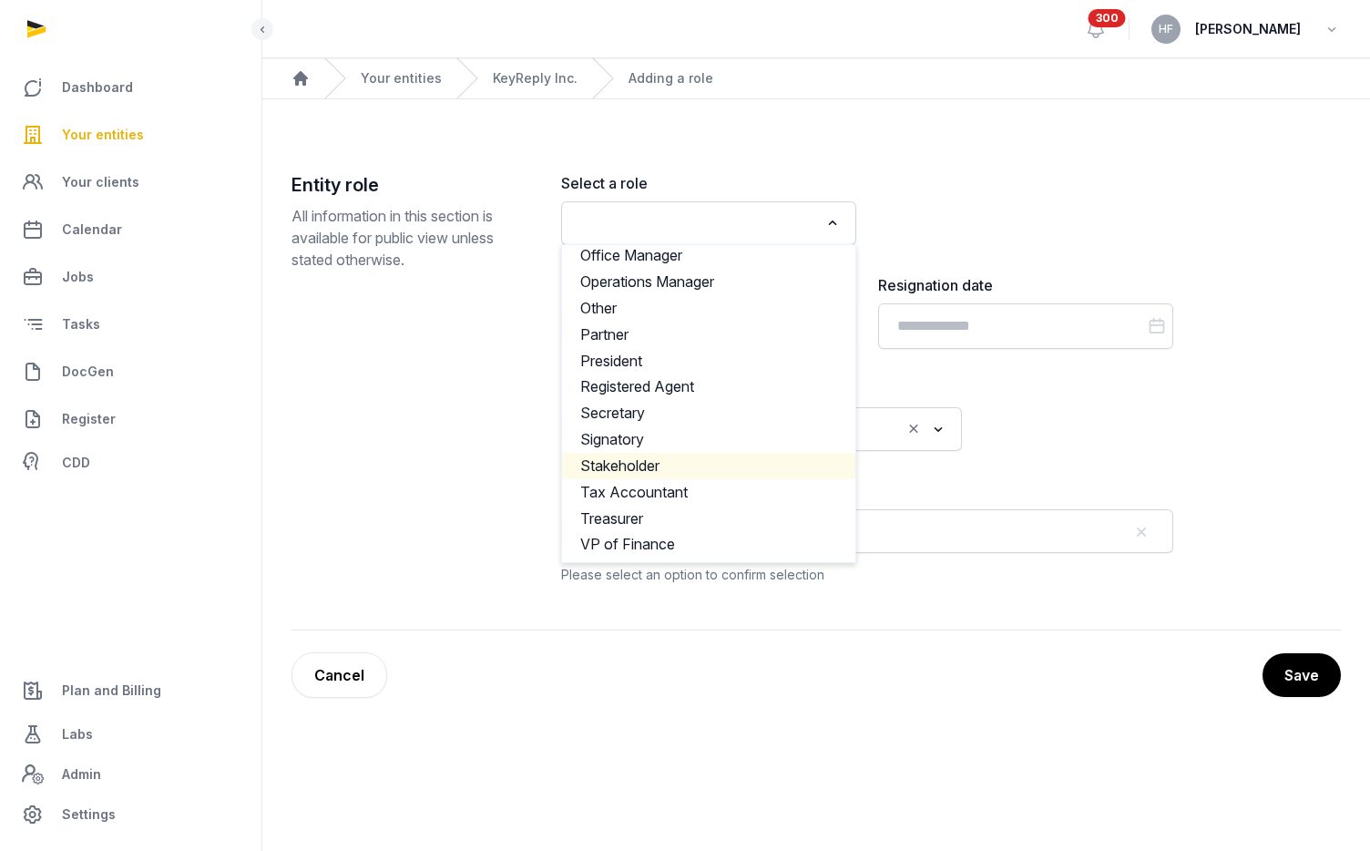
click at [668, 463] on li "Stakeholder" at bounding box center [708, 466] width 293 height 26
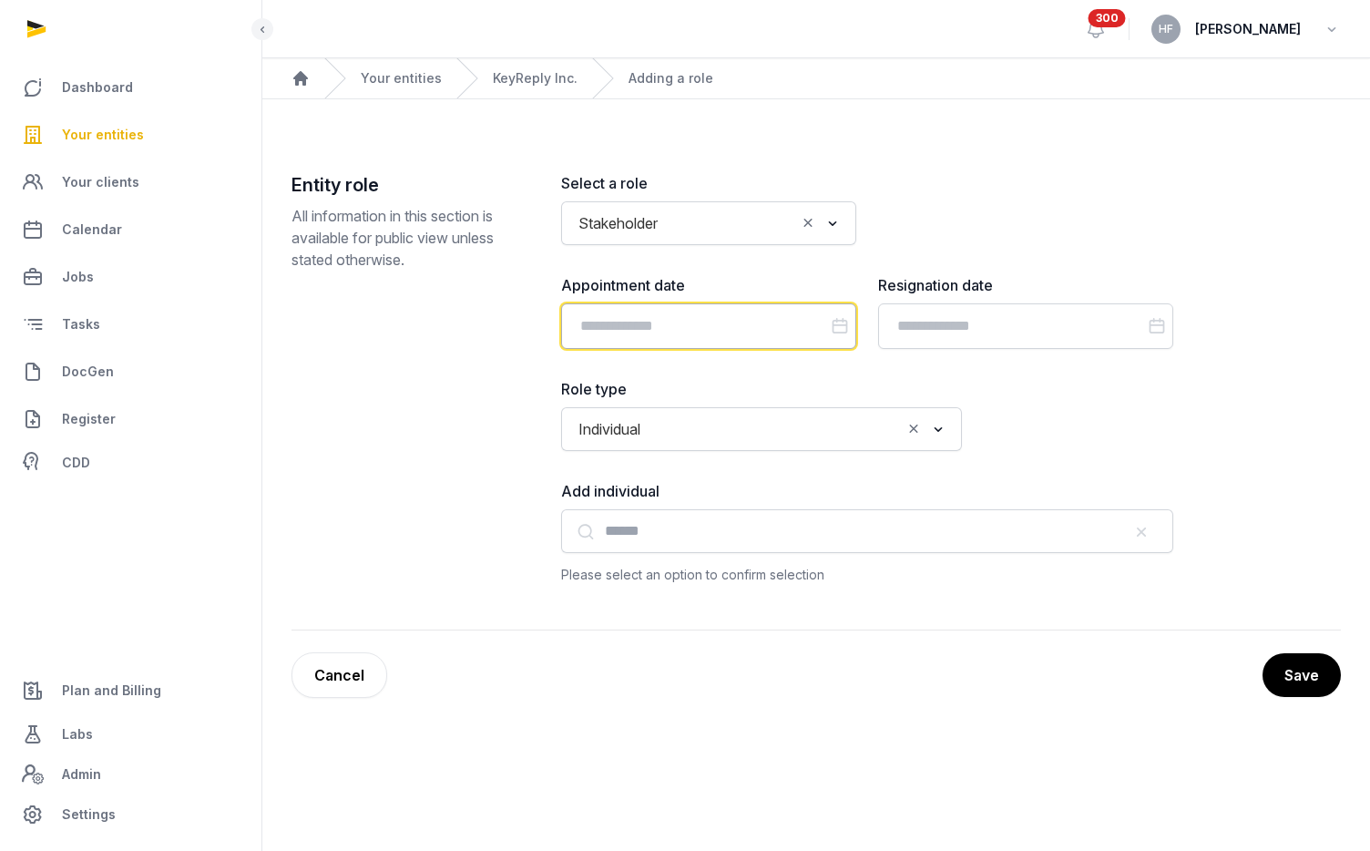
click at [700, 325] on input "Datepicker input" at bounding box center [708, 326] width 295 height 46
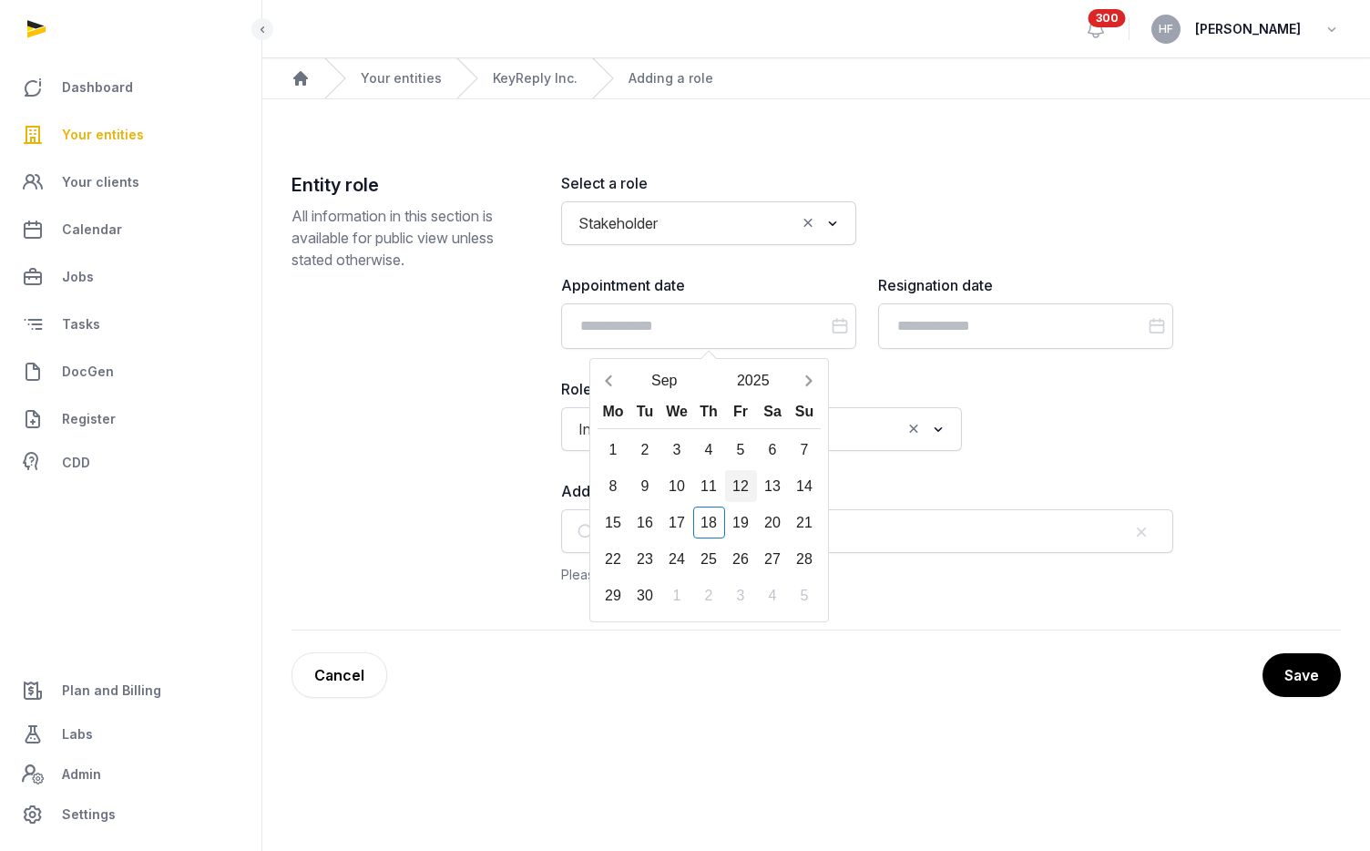
click at [741, 478] on div "12" at bounding box center [741, 486] width 32 height 32
type input "**********"
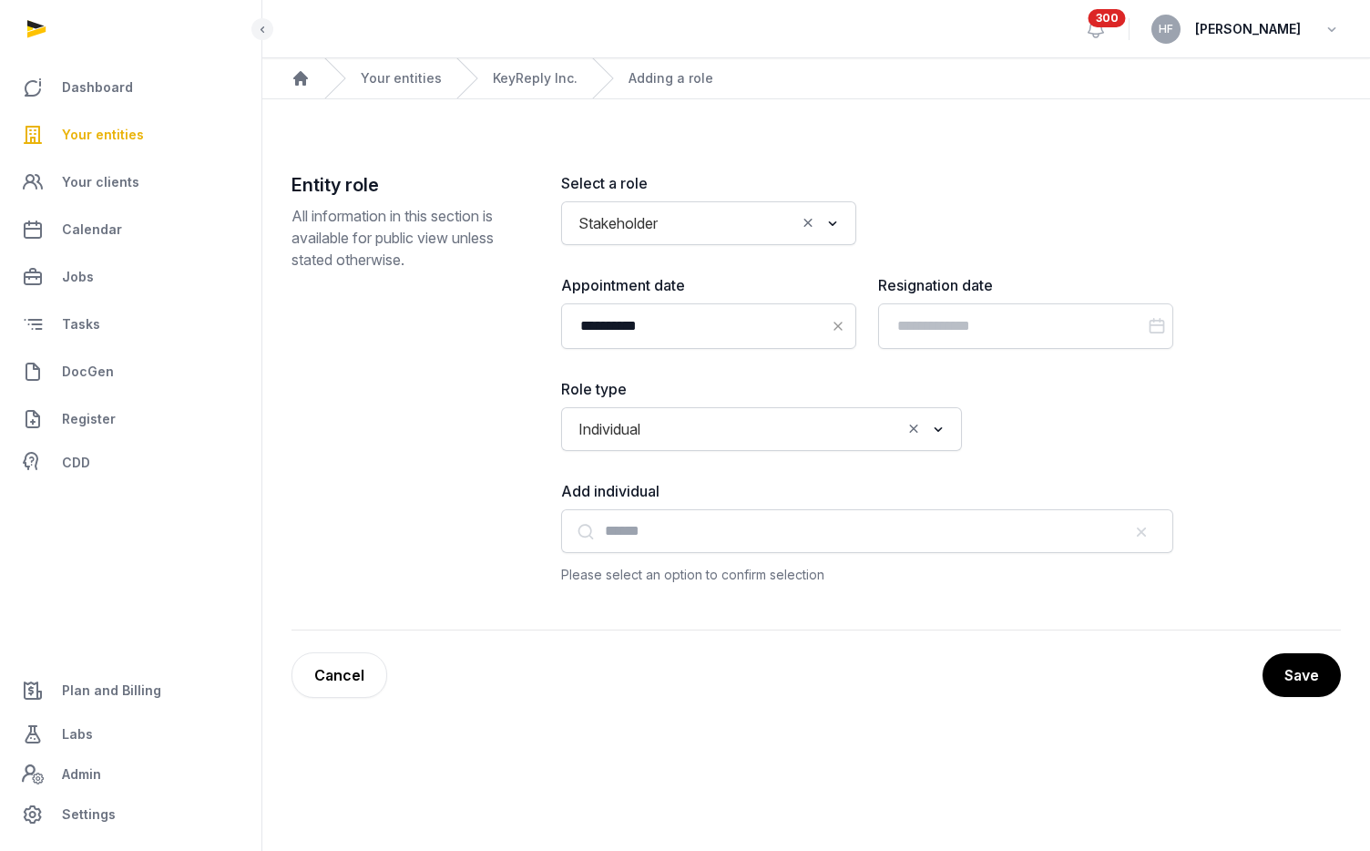
click at [734, 430] on input "Search for option" at bounding box center [774, 428] width 252 height 25
click at [694, 491] on li "Corporate" at bounding box center [761, 495] width 399 height 26
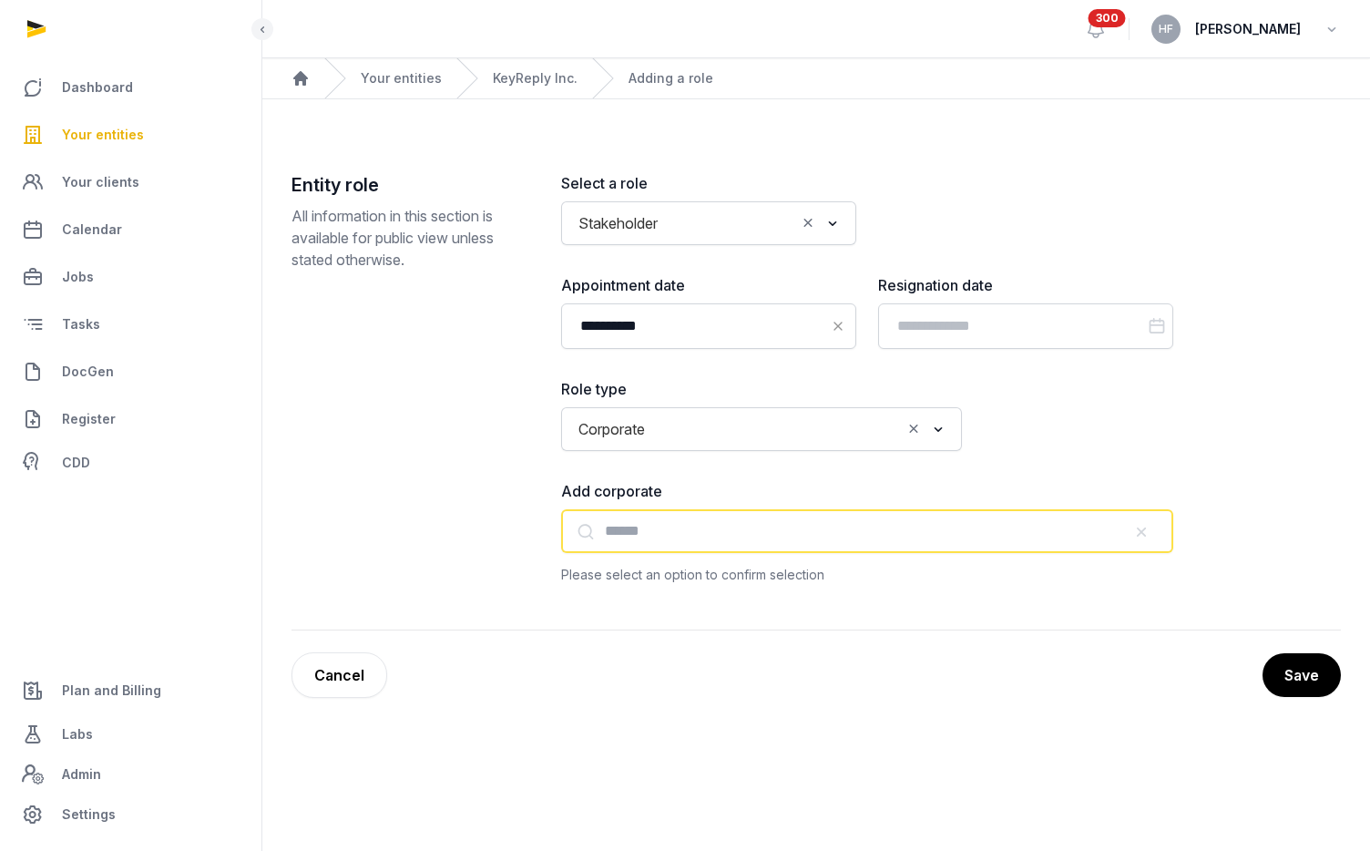
click at [680, 533] on input "text" at bounding box center [867, 531] width 612 height 44
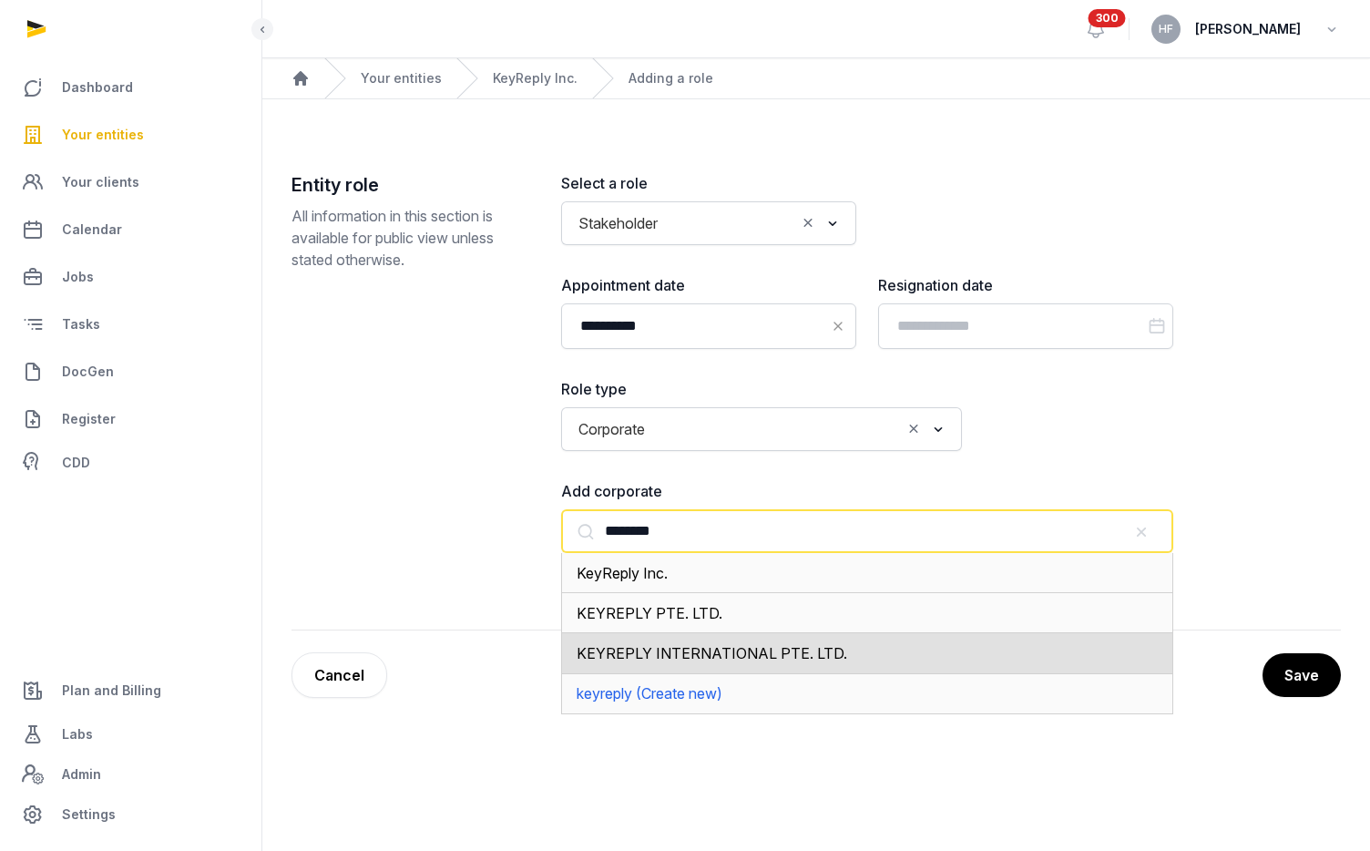
click at [863, 647] on div "KEYREPLY INTERNATIONAL PTE. LTD." at bounding box center [867, 653] width 612 height 40
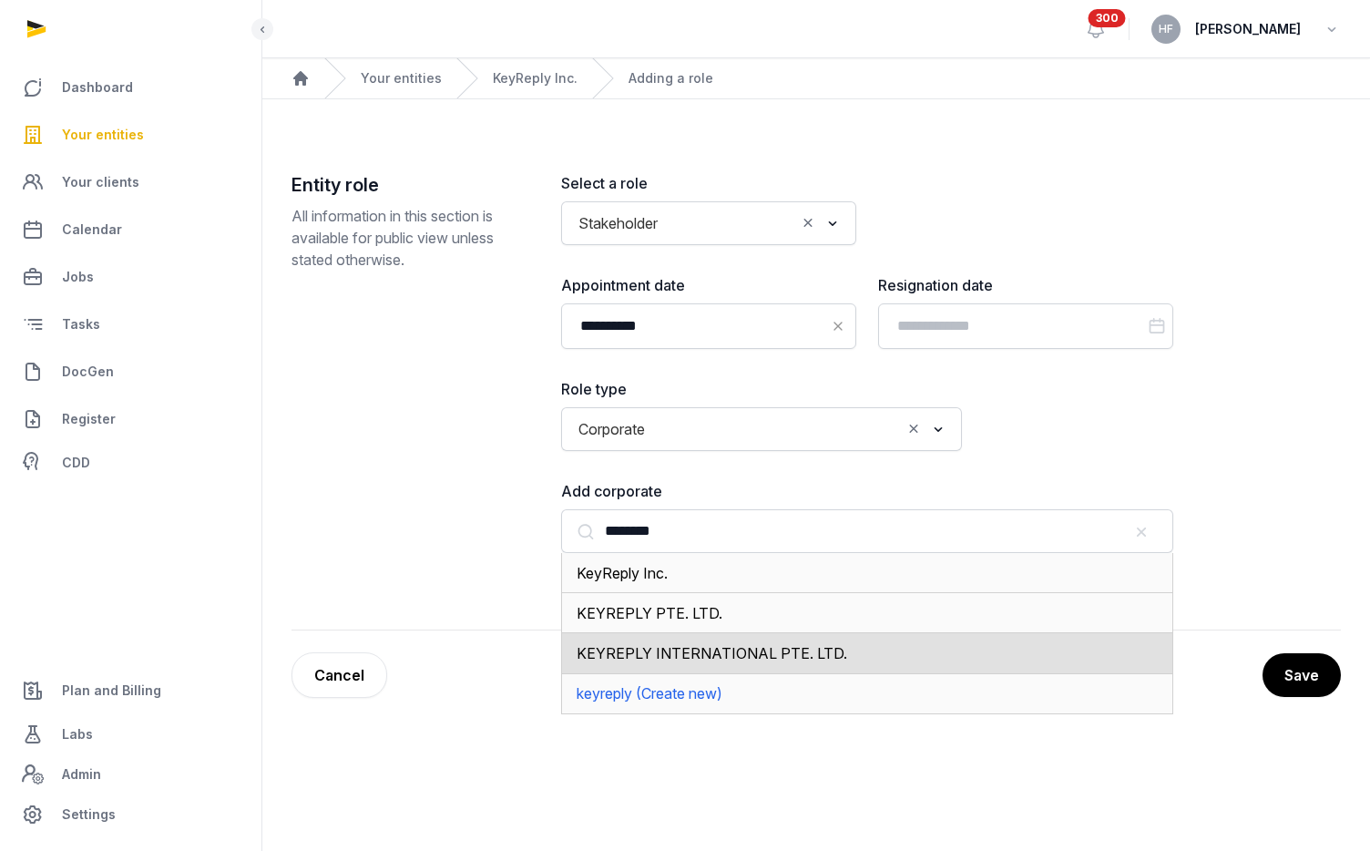
type input "**********"
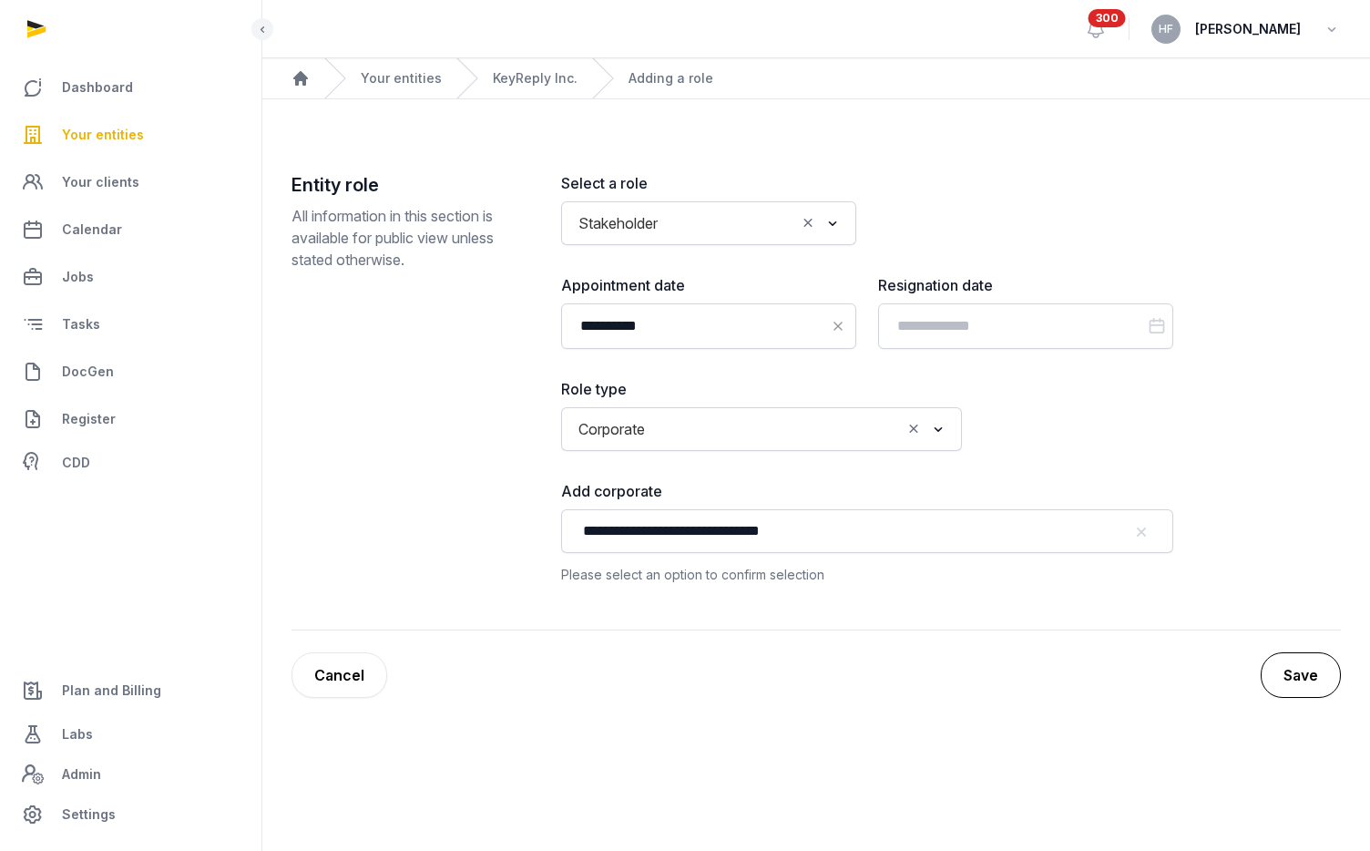
click at [1302, 678] on button "Save" at bounding box center [1300, 675] width 80 height 46
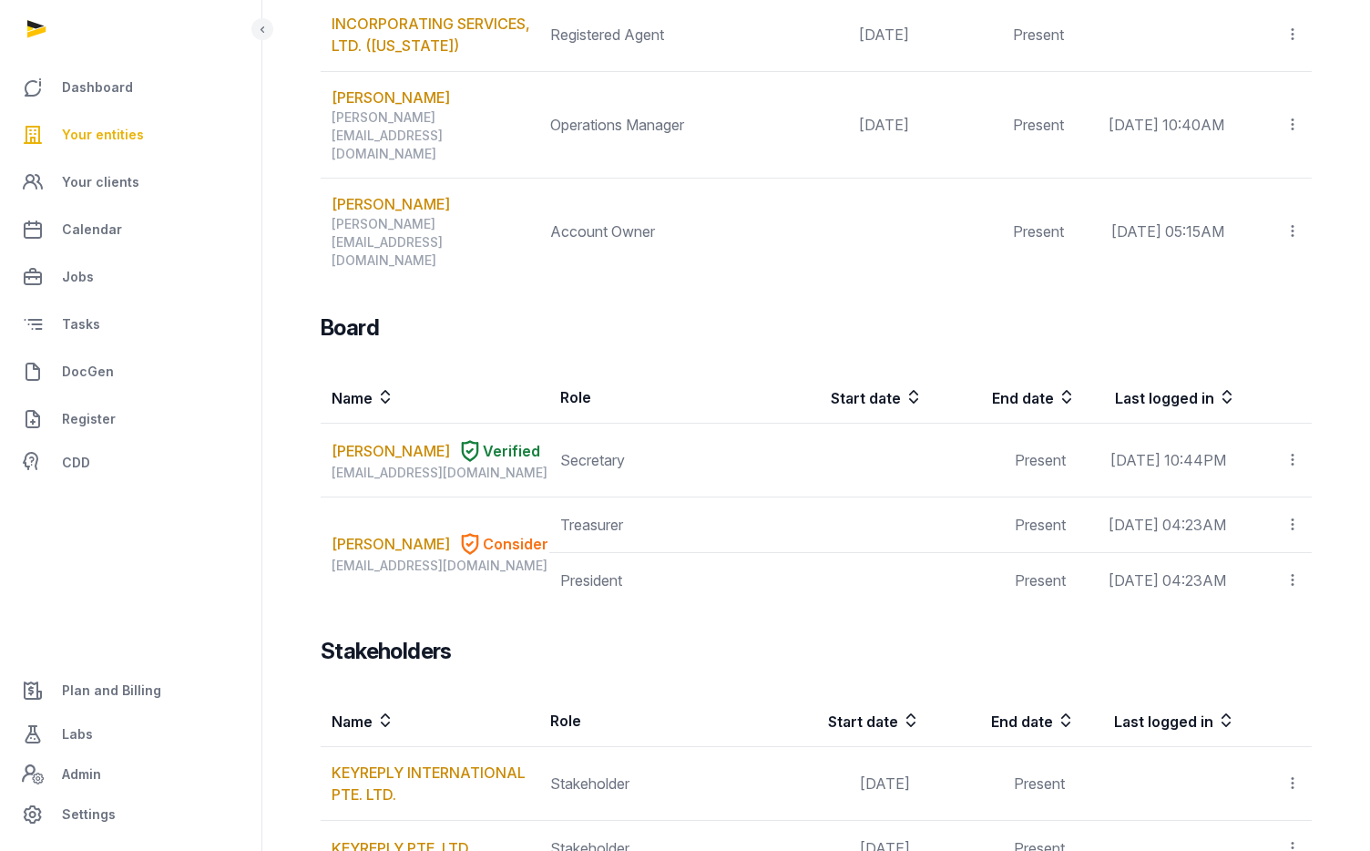
scroll to position [1266, 0]
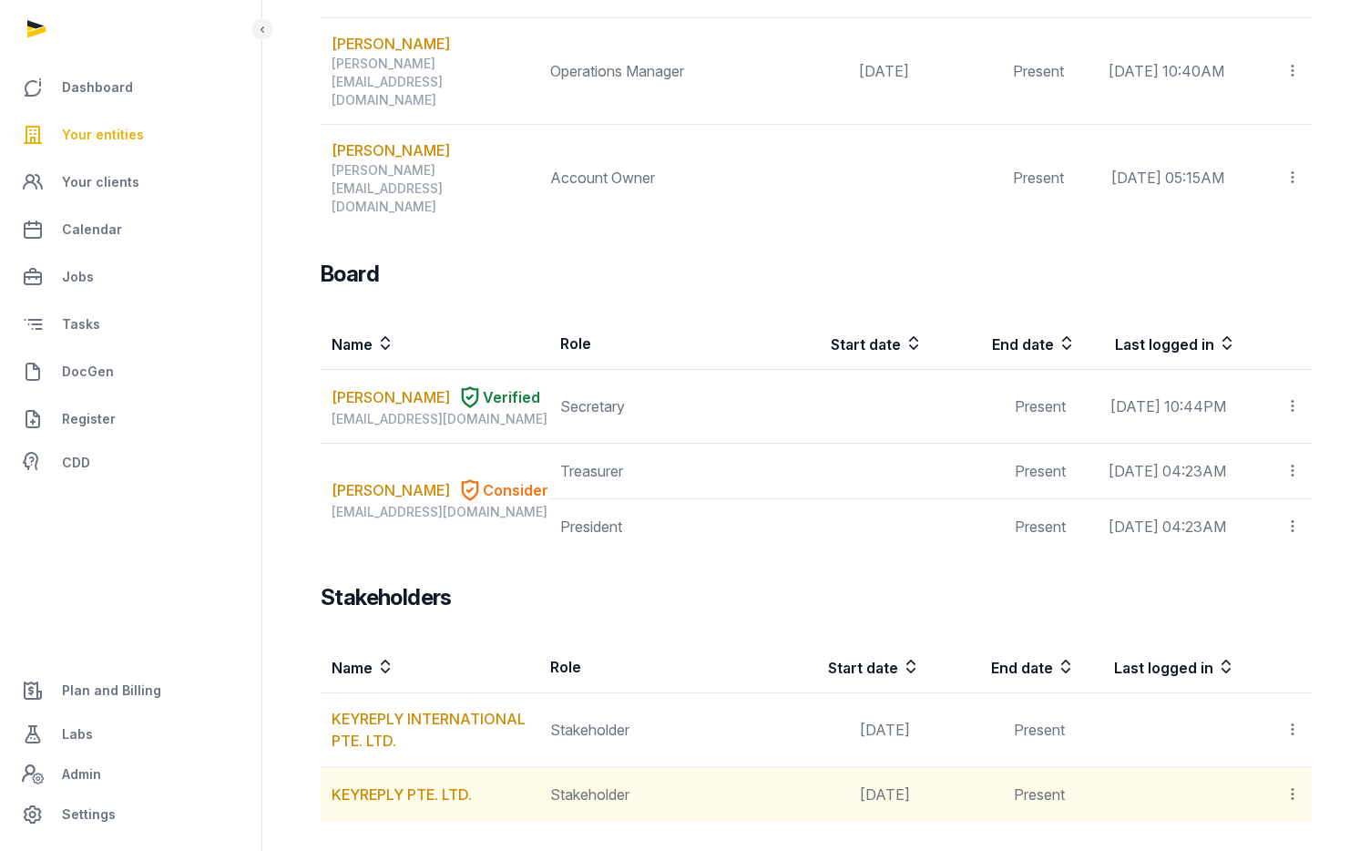
click at [1295, 784] on icon at bounding box center [1292, 793] width 16 height 19
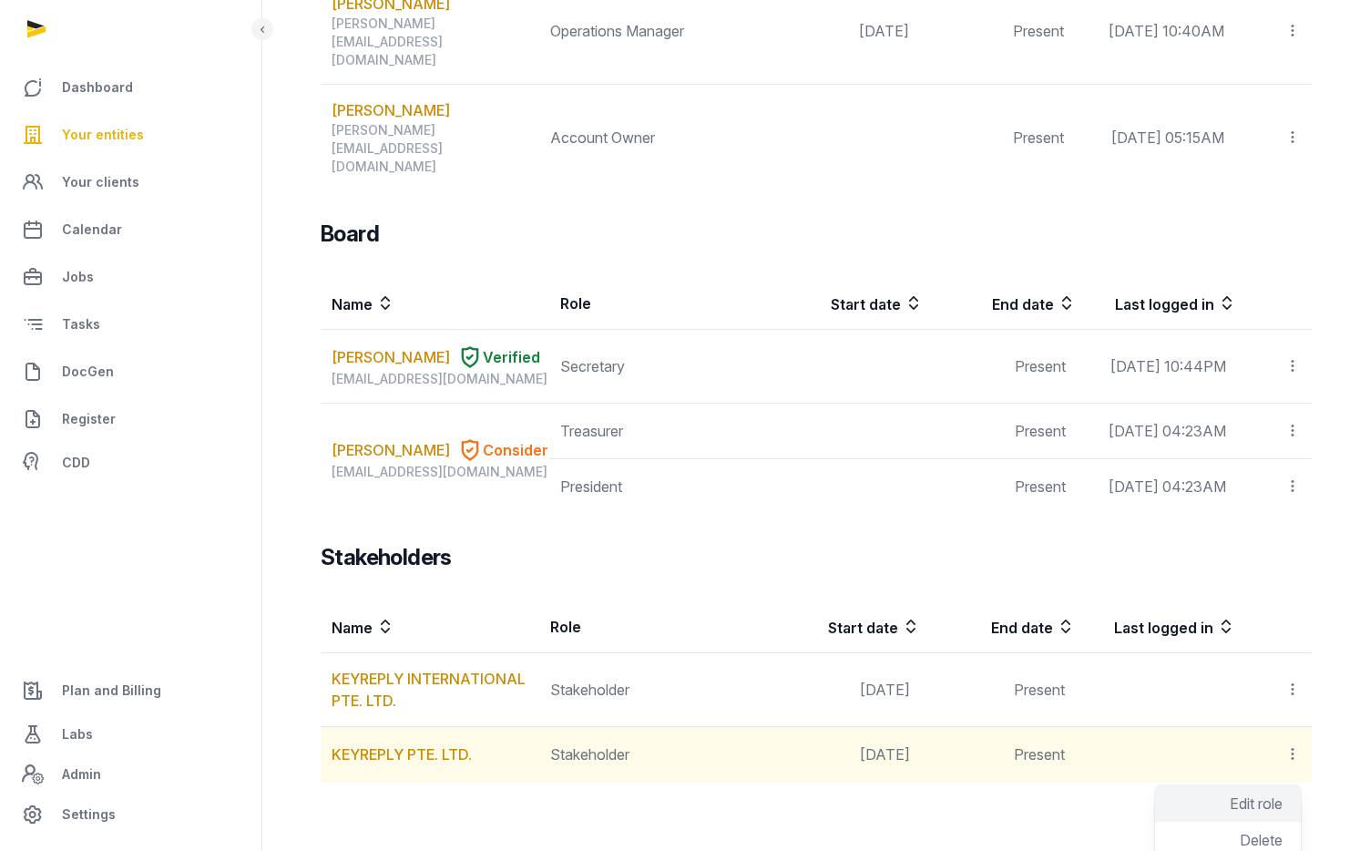
click at [1269, 794] on span "Edit role" at bounding box center [1255, 803] width 53 height 18
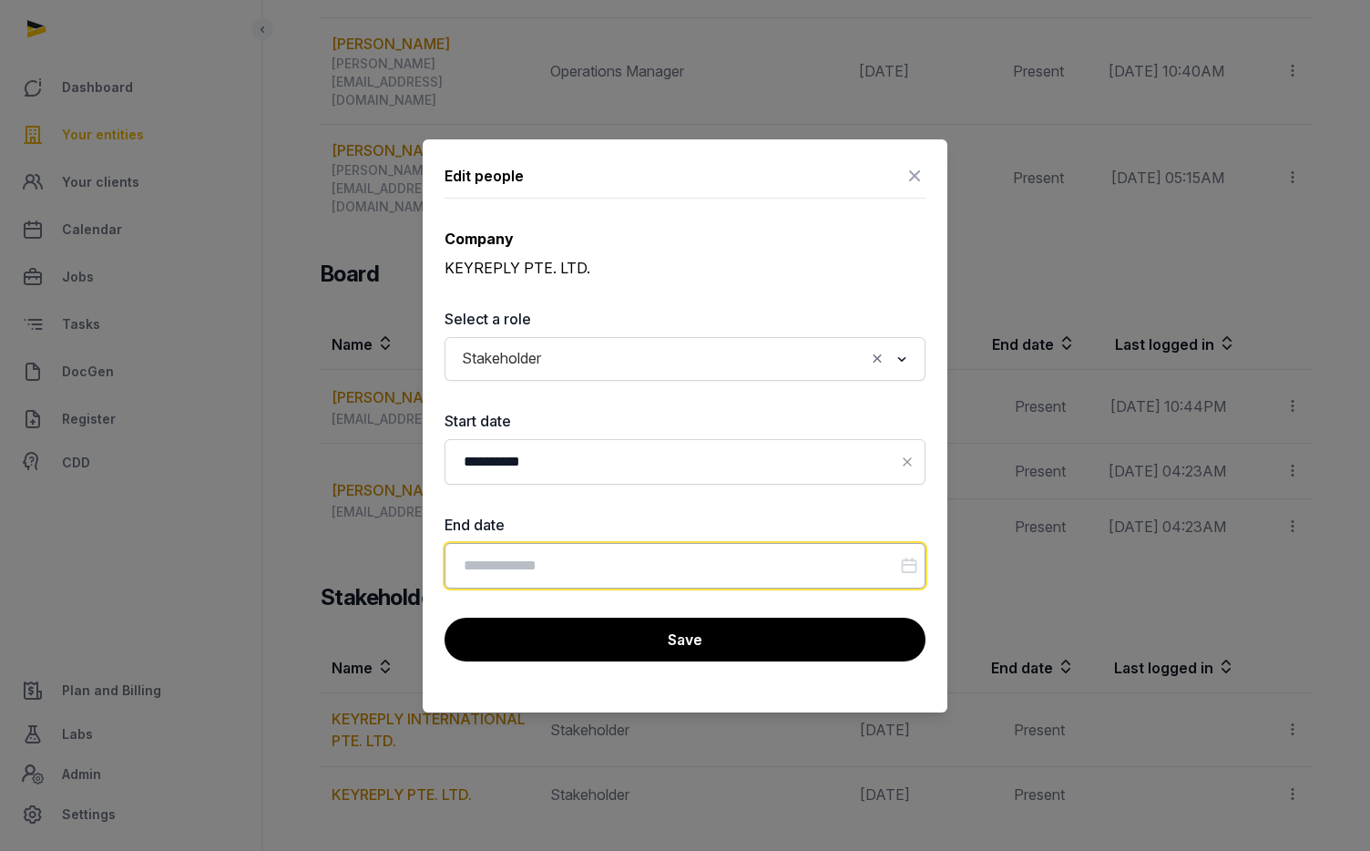
click at [551, 556] on input "Datepicker input" at bounding box center [684, 566] width 481 height 46
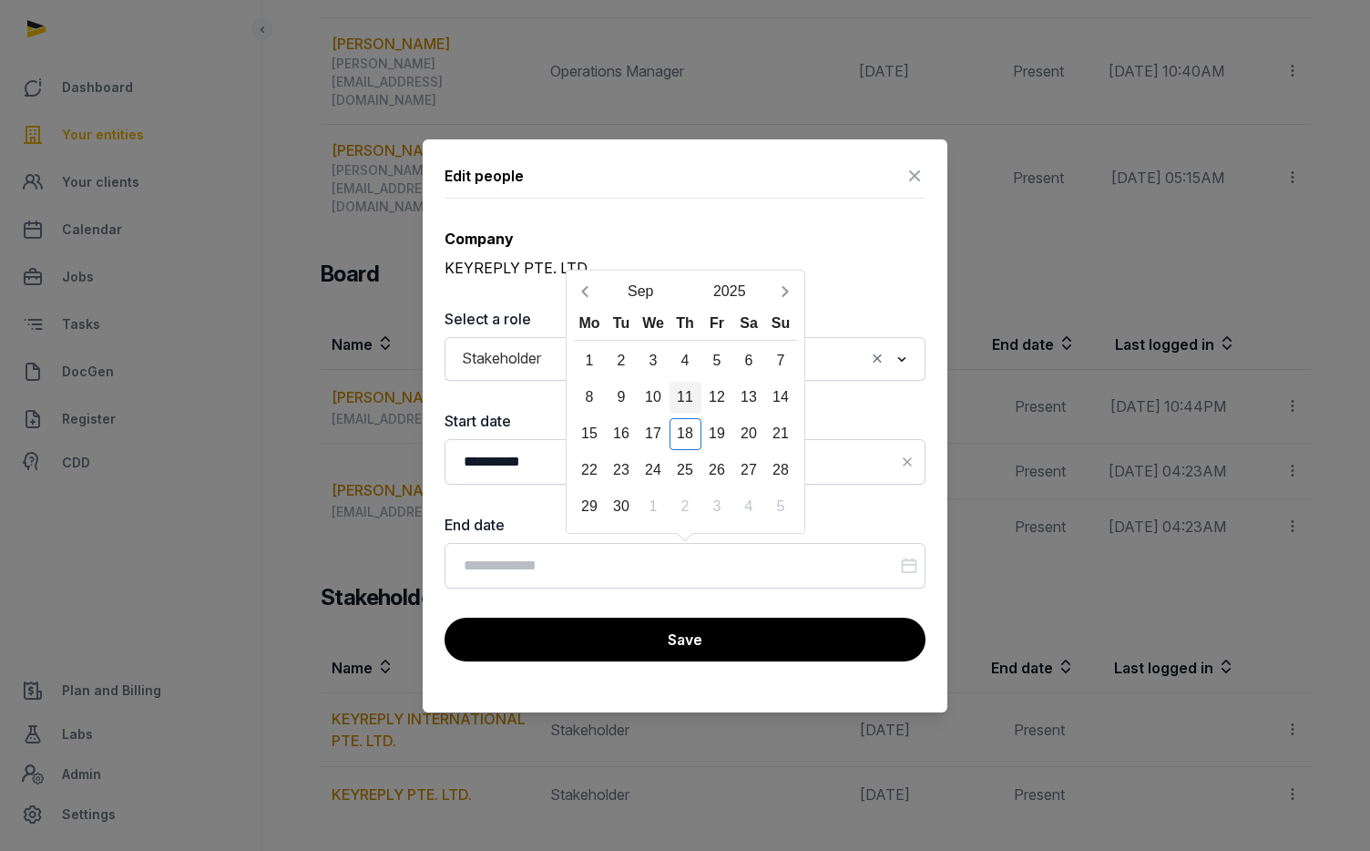
click at [683, 391] on div "11" at bounding box center [685, 398] width 32 height 32
type input "**********"
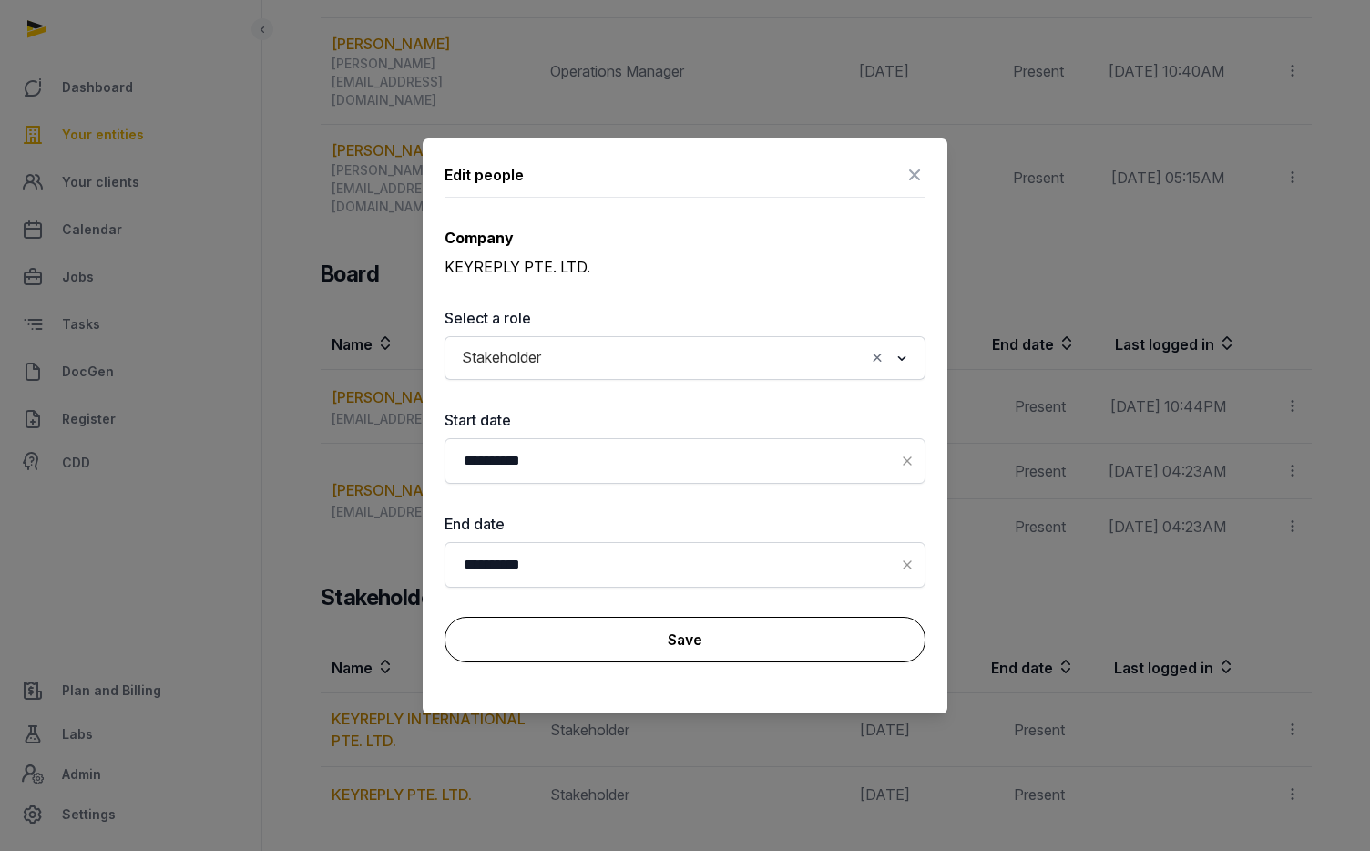
click at [690, 624] on button "Save" at bounding box center [684, 640] width 481 height 46
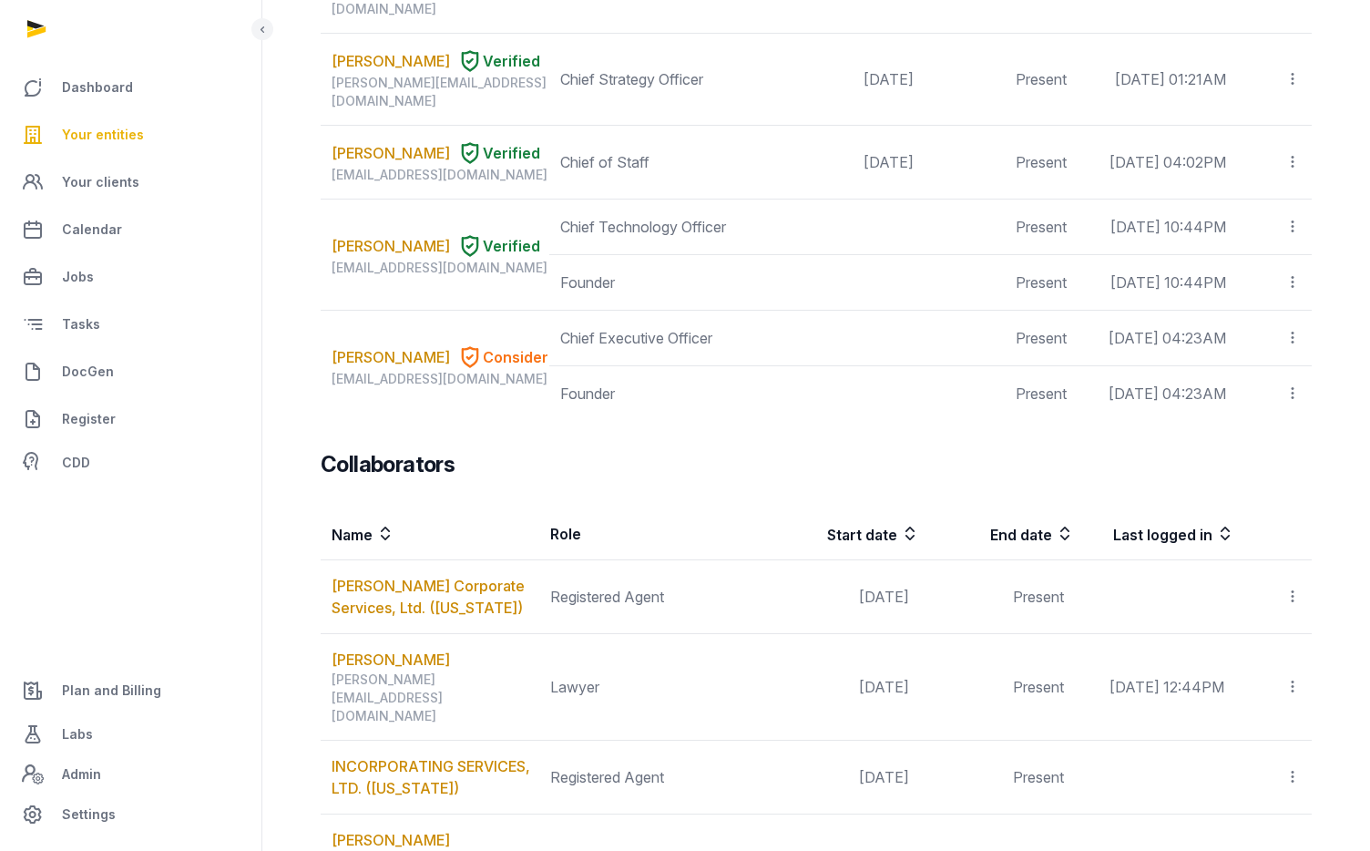
scroll to position [0, 0]
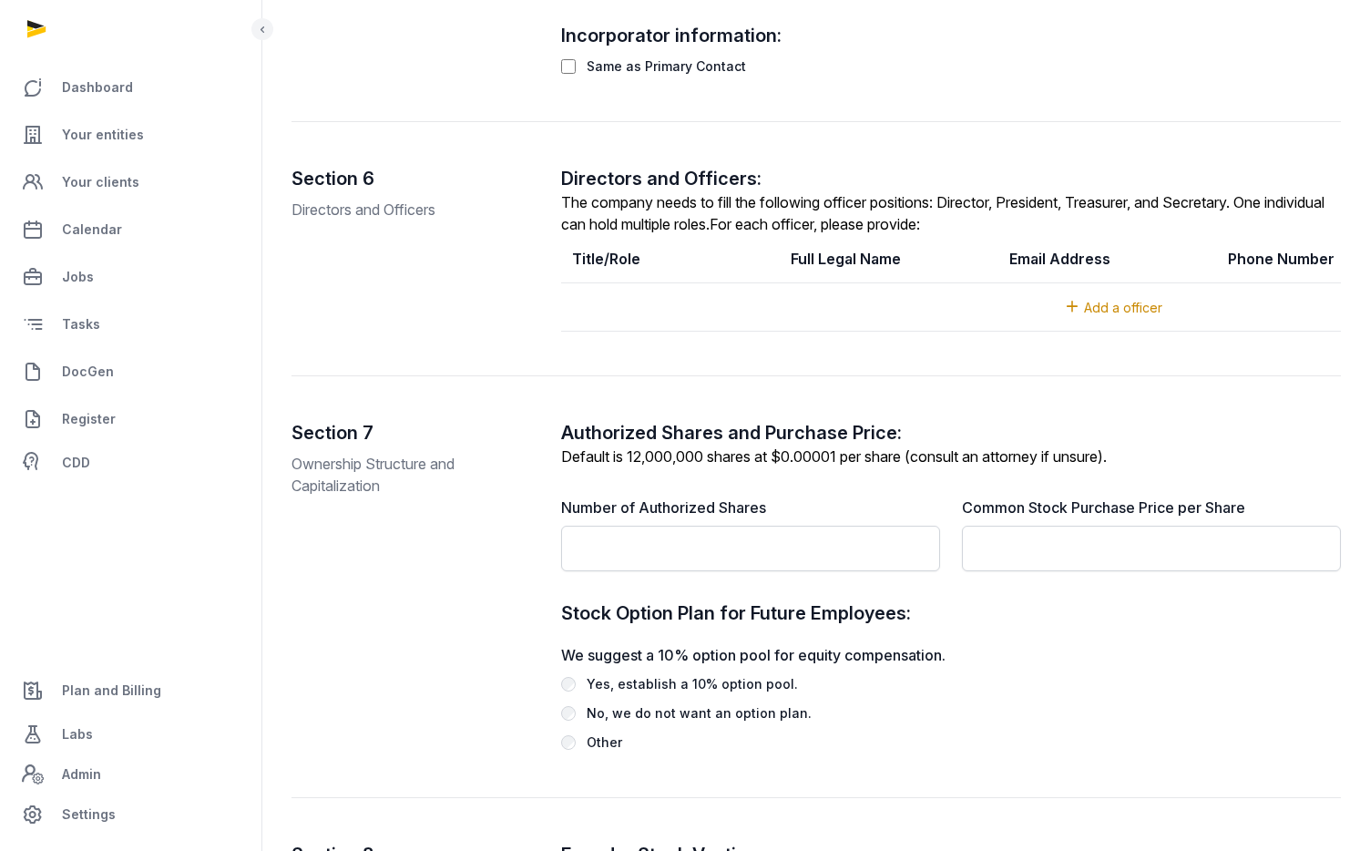
scroll to position [2074, 0]
click at [676, 548] on input "text" at bounding box center [750, 548] width 379 height 46
